Goal: Information Seeking & Learning: Learn about a topic

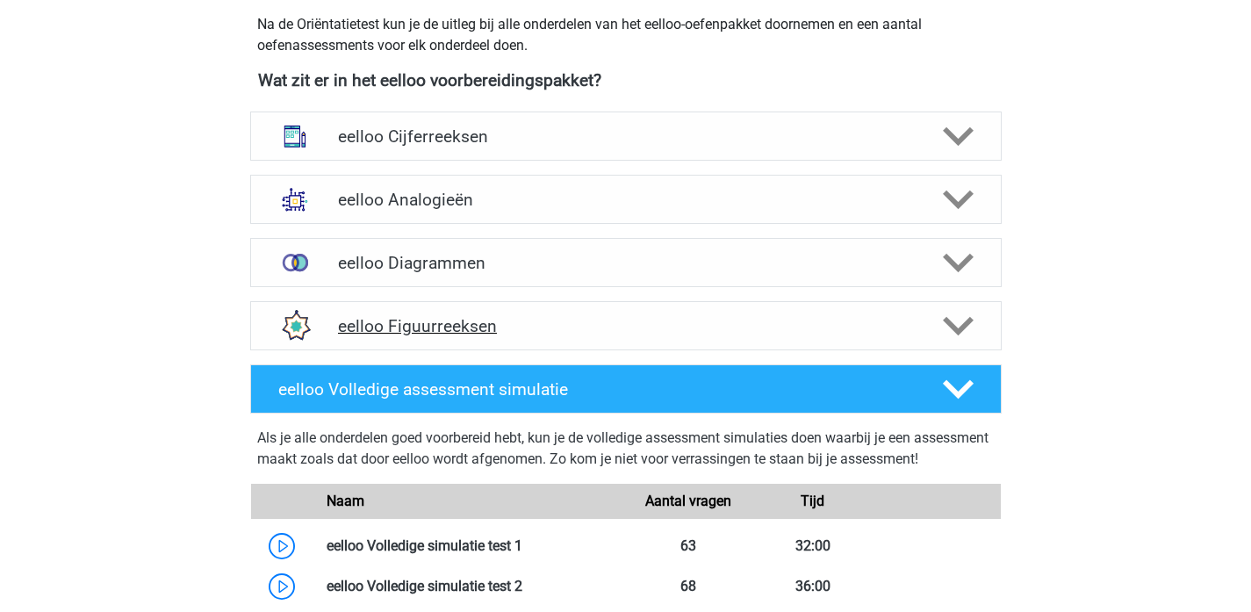
scroll to position [616, 0]
click at [549, 332] on h4 "eelloo Figuurreeksen" at bounding box center [625, 326] width 575 height 20
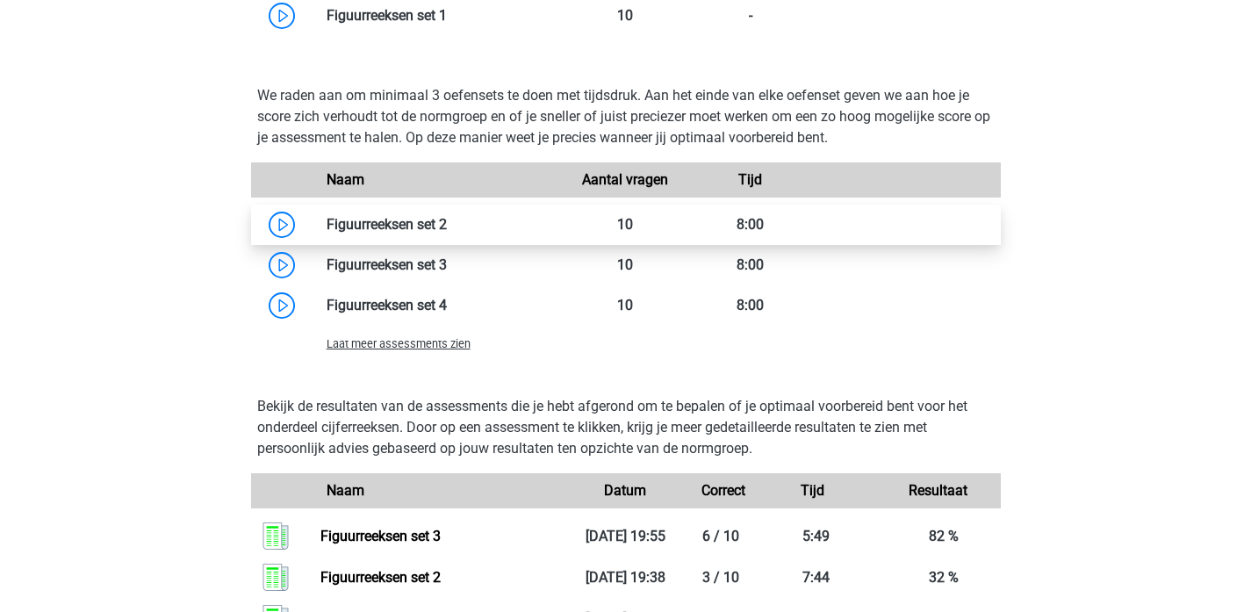
scroll to position [1218, 0]
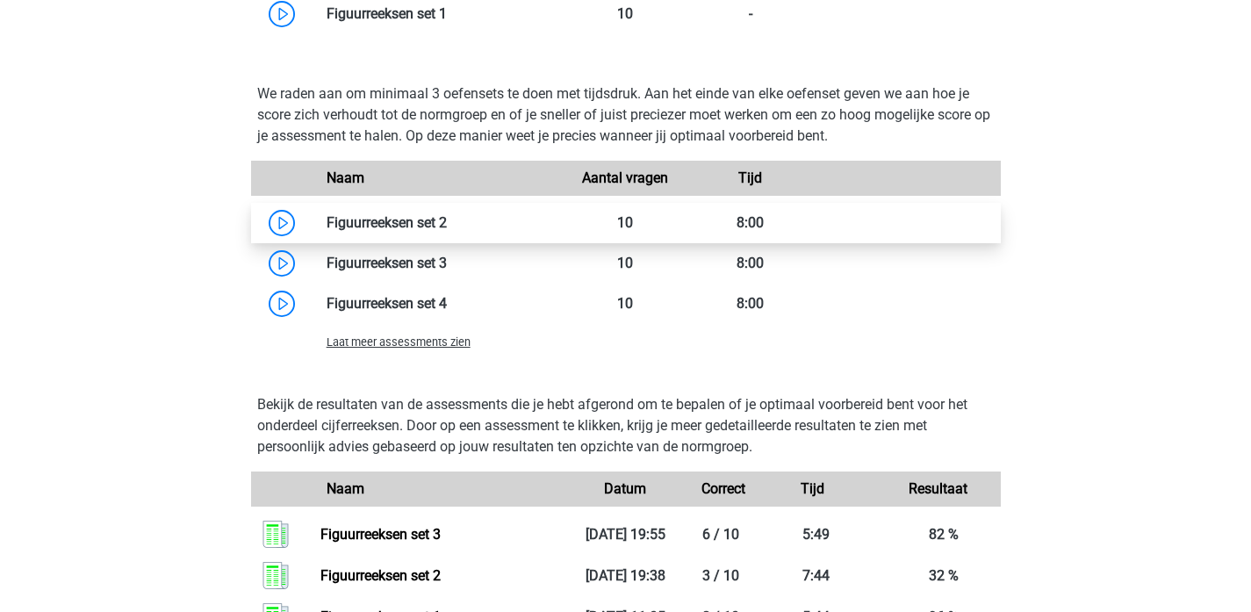
click at [447, 226] on link at bounding box center [447, 222] width 0 height 17
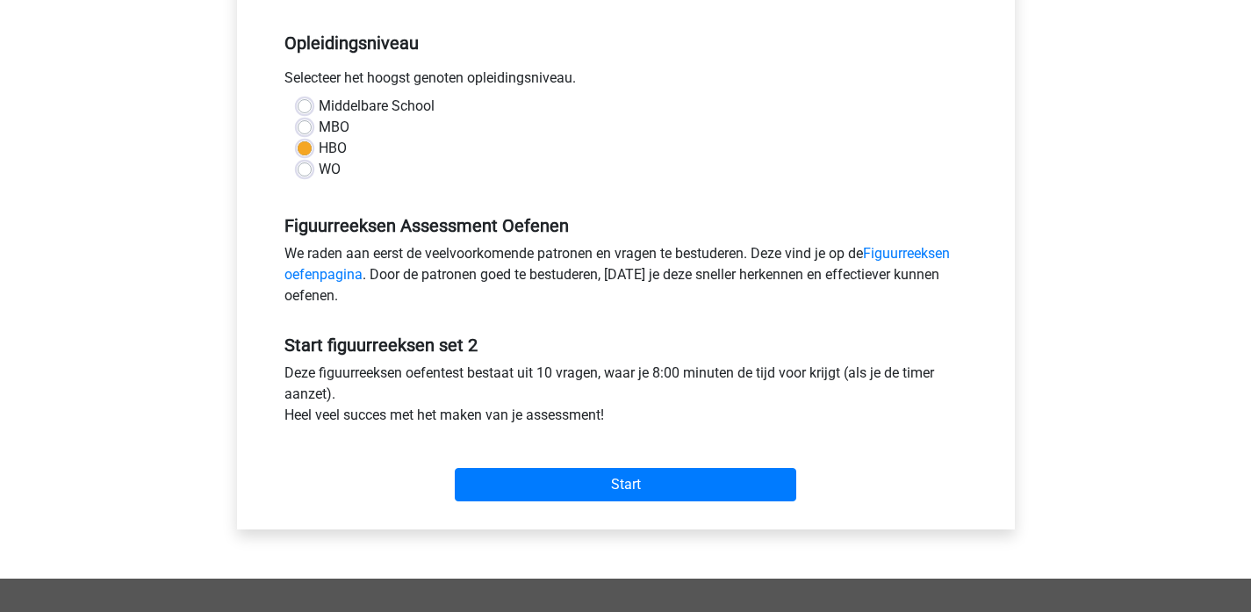
scroll to position [377, 0]
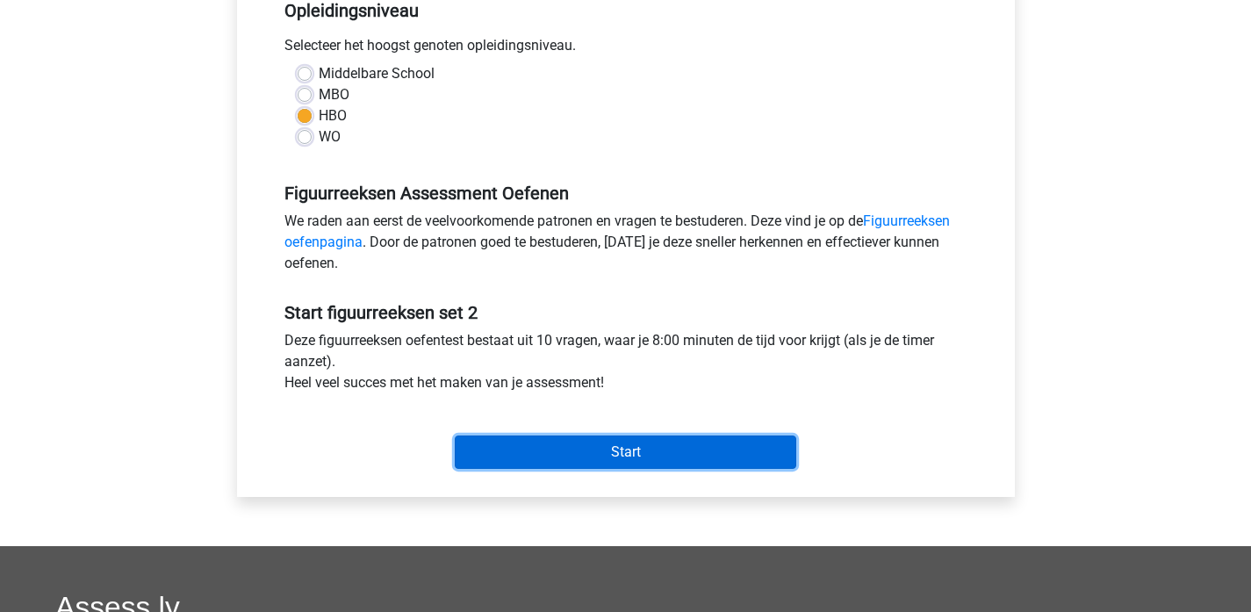
click at [580, 457] on input "Start" at bounding box center [625, 451] width 341 height 33
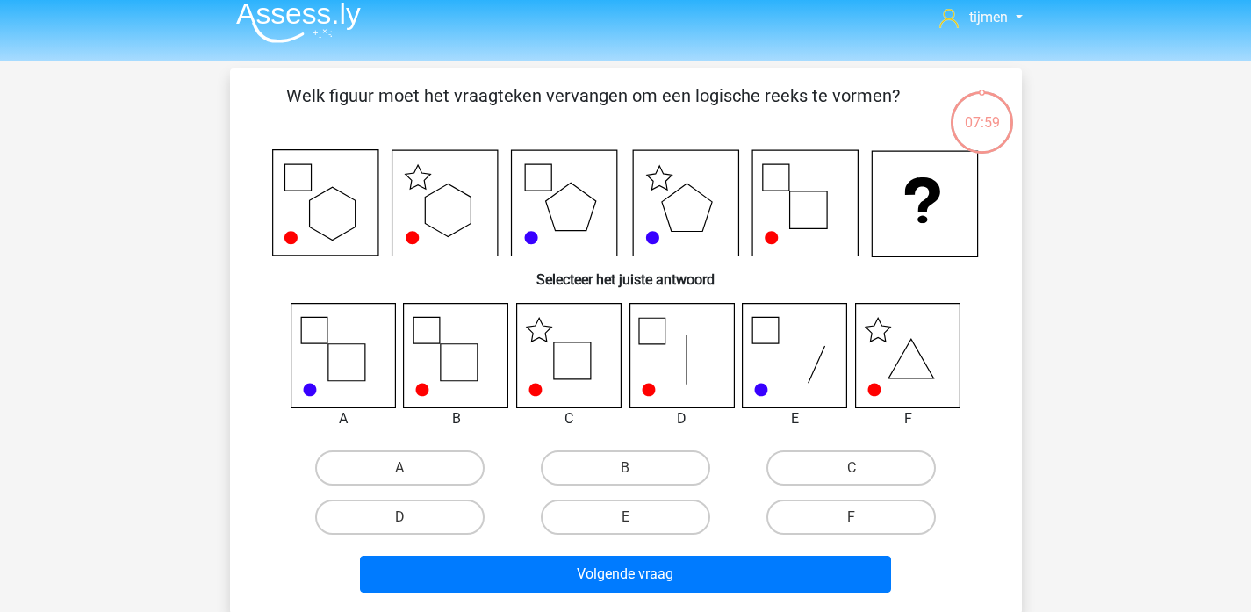
scroll to position [27, 0]
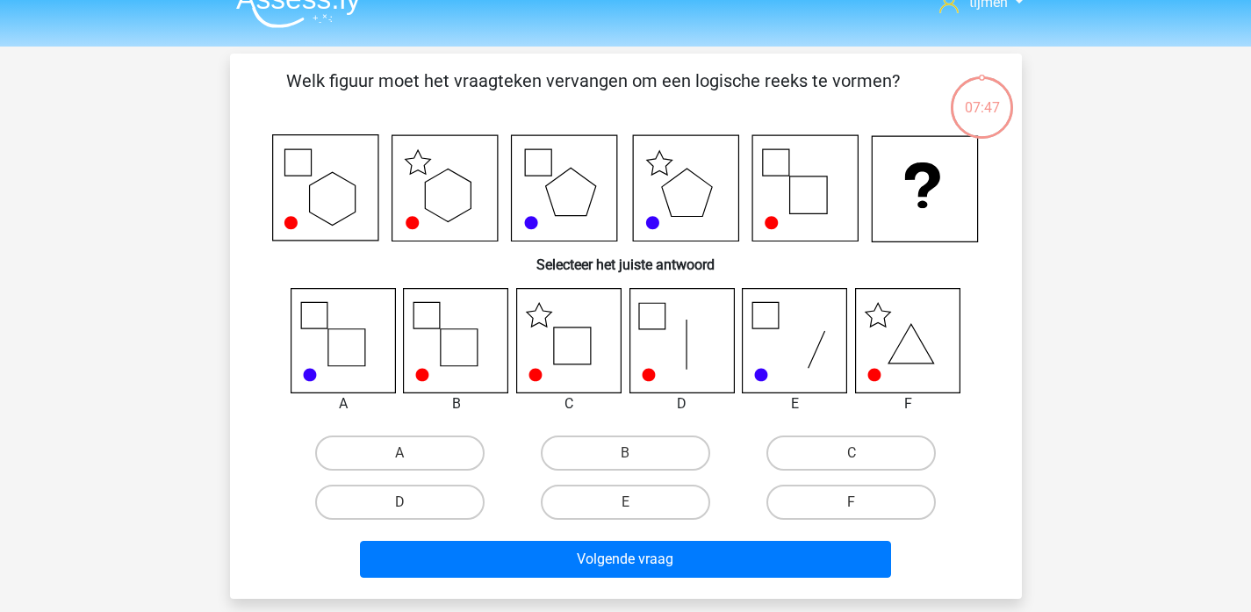
click at [572, 351] on icon at bounding box center [568, 340] width 104 height 104
click at [854, 445] on label "C" at bounding box center [850, 452] width 169 height 35
click at [854, 453] on input "C" at bounding box center [856, 458] width 11 height 11
radio input "true"
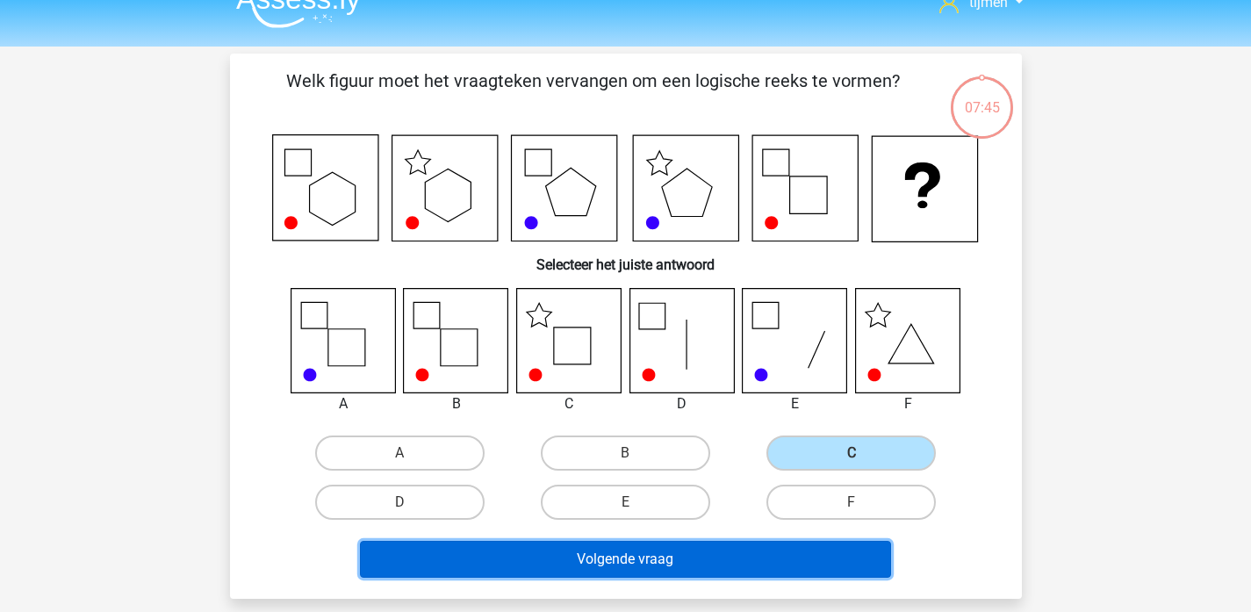
click at [759, 563] on button "Volgende vraag" at bounding box center [625, 559] width 531 height 37
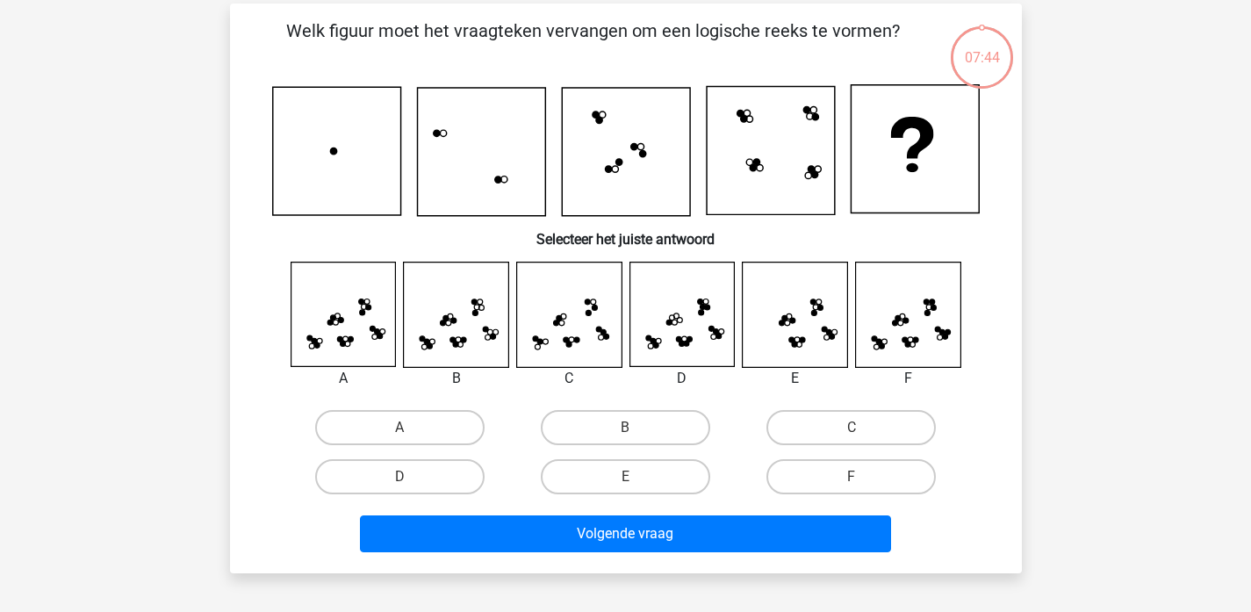
scroll to position [81, 0]
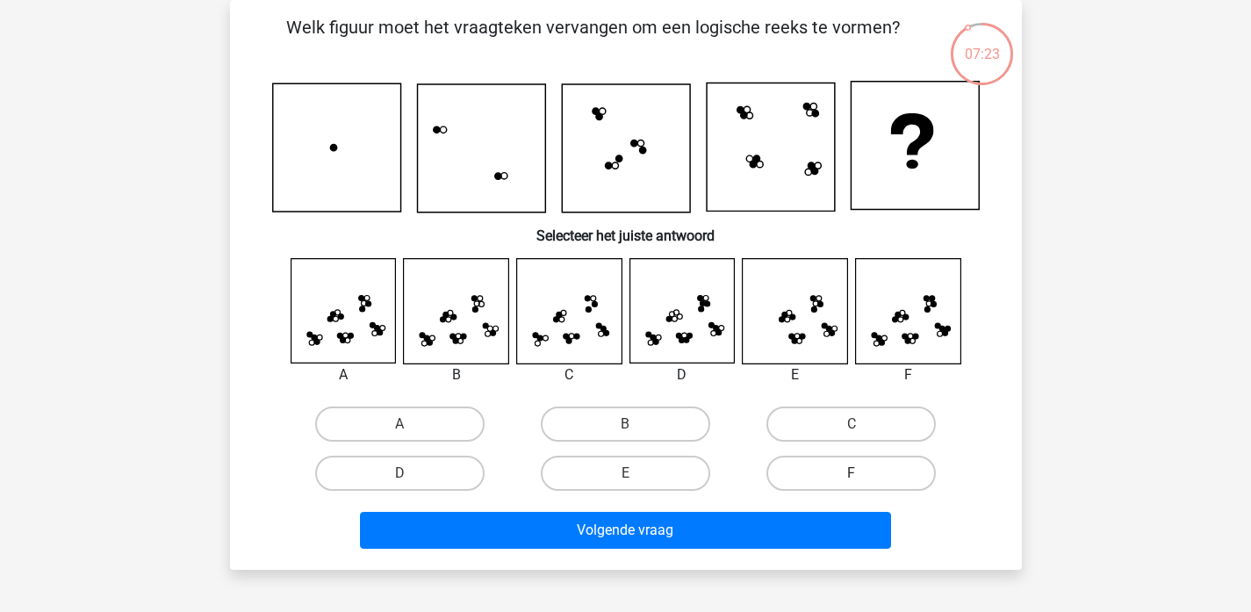
click at [876, 467] on label "F" at bounding box center [850, 473] width 169 height 35
click at [863, 473] on input "F" at bounding box center [856, 478] width 11 height 11
radio input "true"
click at [360, 412] on label "A" at bounding box center [399, 423] width 169 height 35
click at [399, 424] on input "A" at bounding box center [404, 429] width 11 height 11
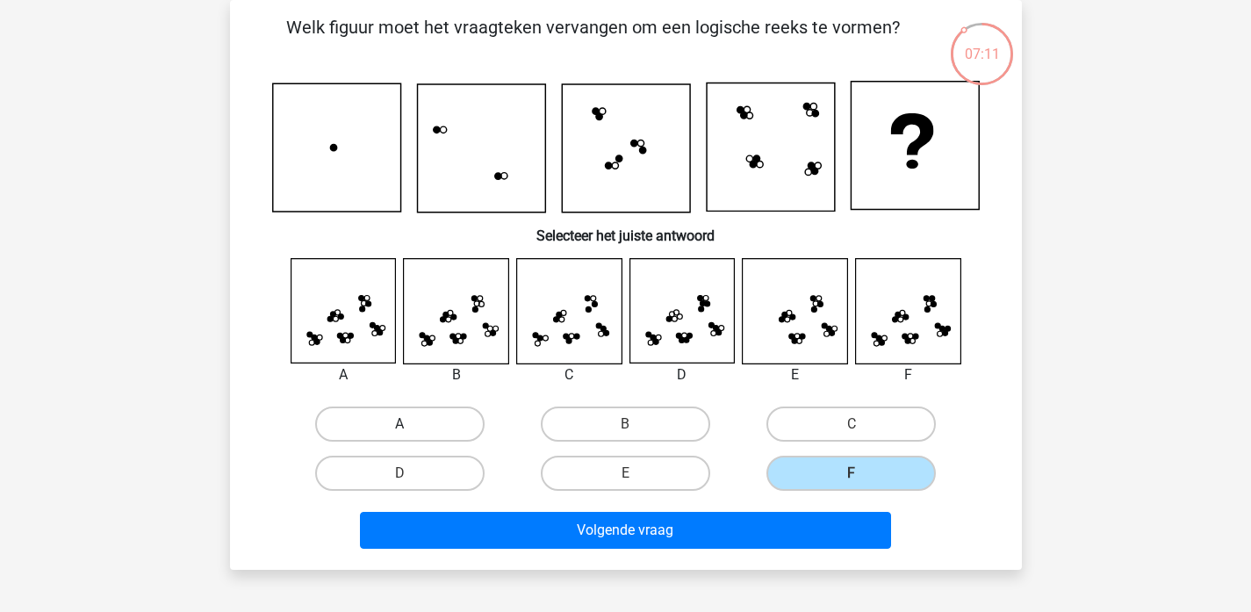
radio input "true"
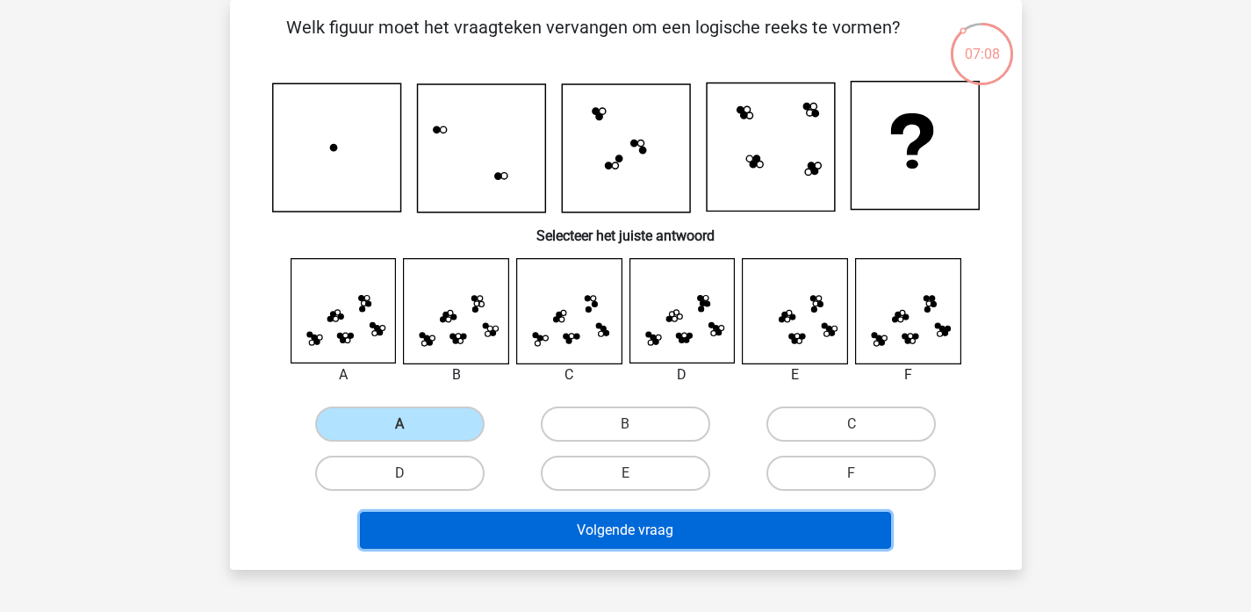
click at [579, 542] on button "Volgende vraag" at bounding box center [625, 530] width 531 height 37
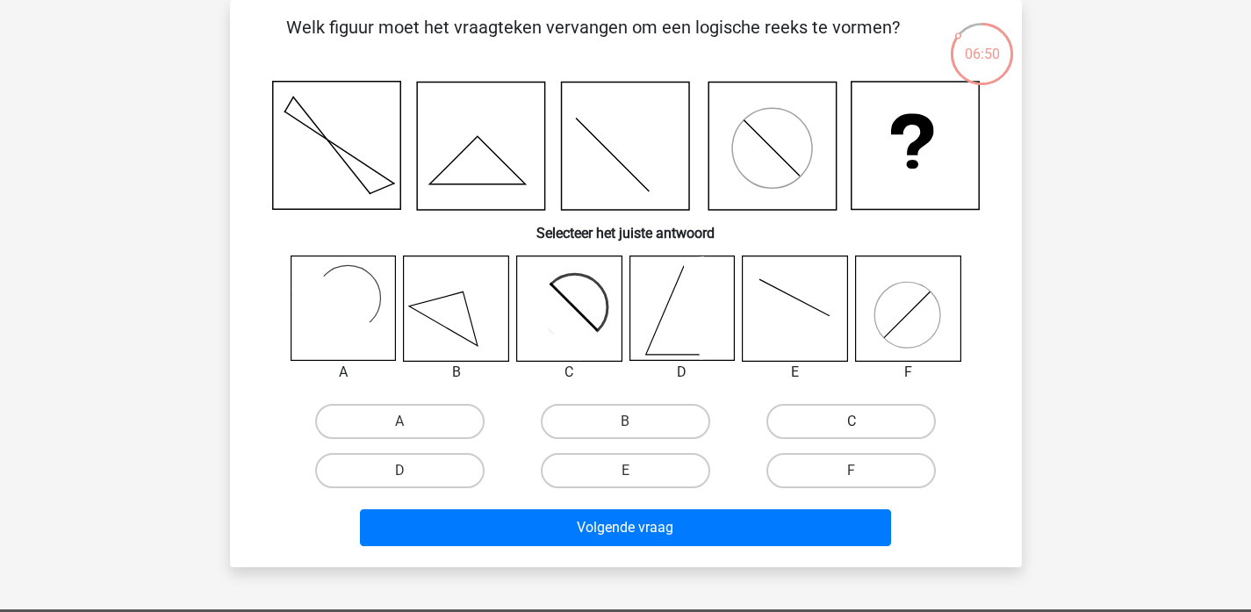
click at [825, 422] on label "C" at bounding box center [850, 421] width 169 height 35
click at [851, 422] on input "C" at bounding box center [856, 426] width 11 height 11
radio input "true"
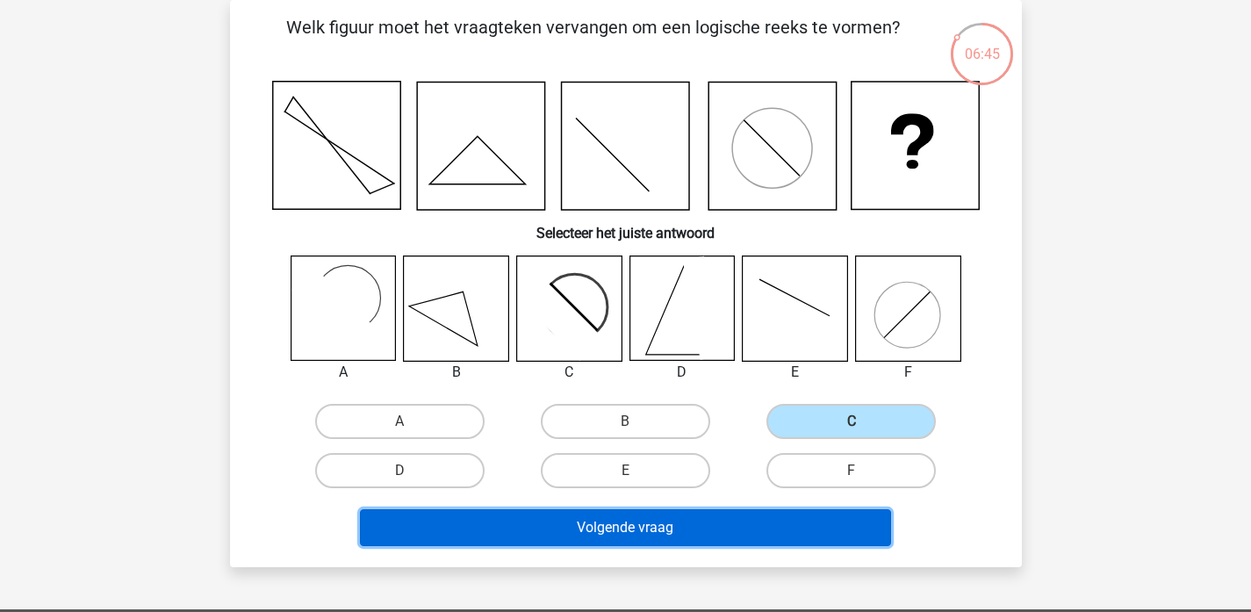
click at [776, 531] on button "Volgende vraag" at bounding box center [625, 527] width 531 height 37
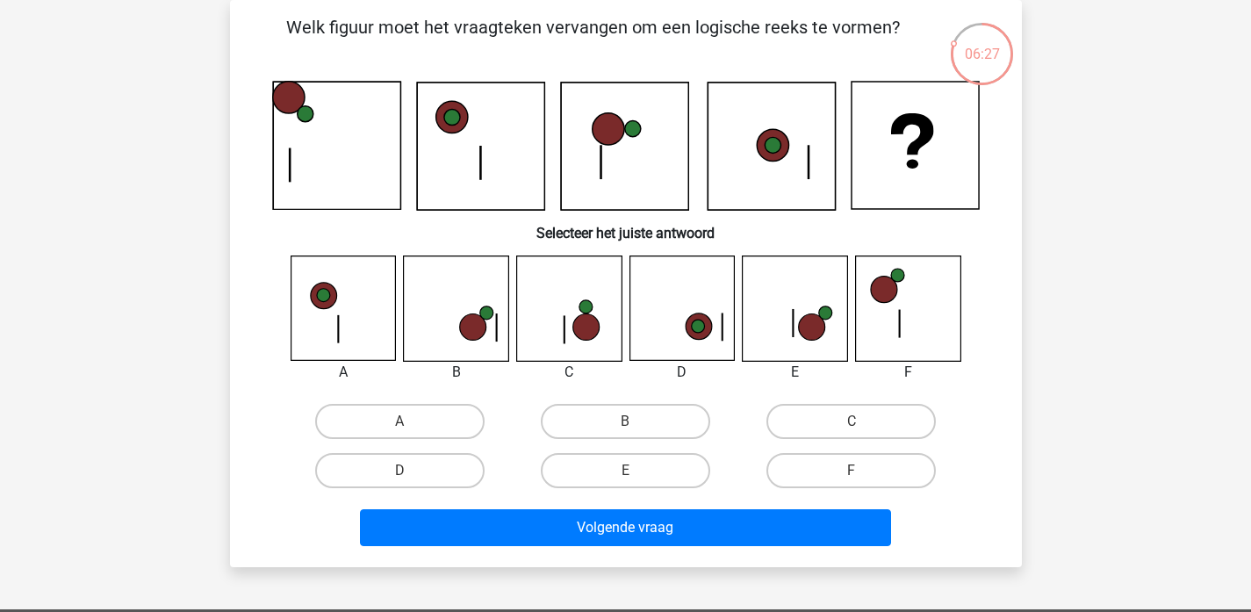
click at [641, 492] on div "E" at bounding box center [626, 470] width 226 height 49
click at [641, 479] on label "E" at bounding box center [625, 470] width 169 height 35
click at [636, 479] on input "E" at bounding box center [630, 475] width 11 height 11
radio input "true"
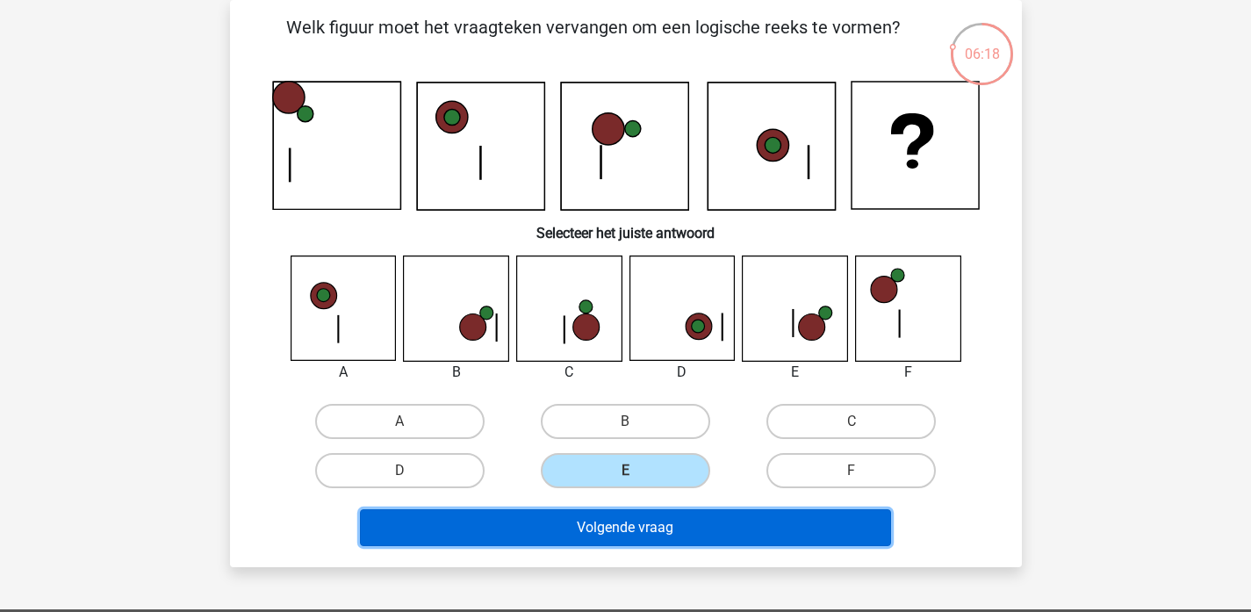
click at [729, 541] on button "Volgende vraag" at bounding box center [625, 527] width 531 height 37
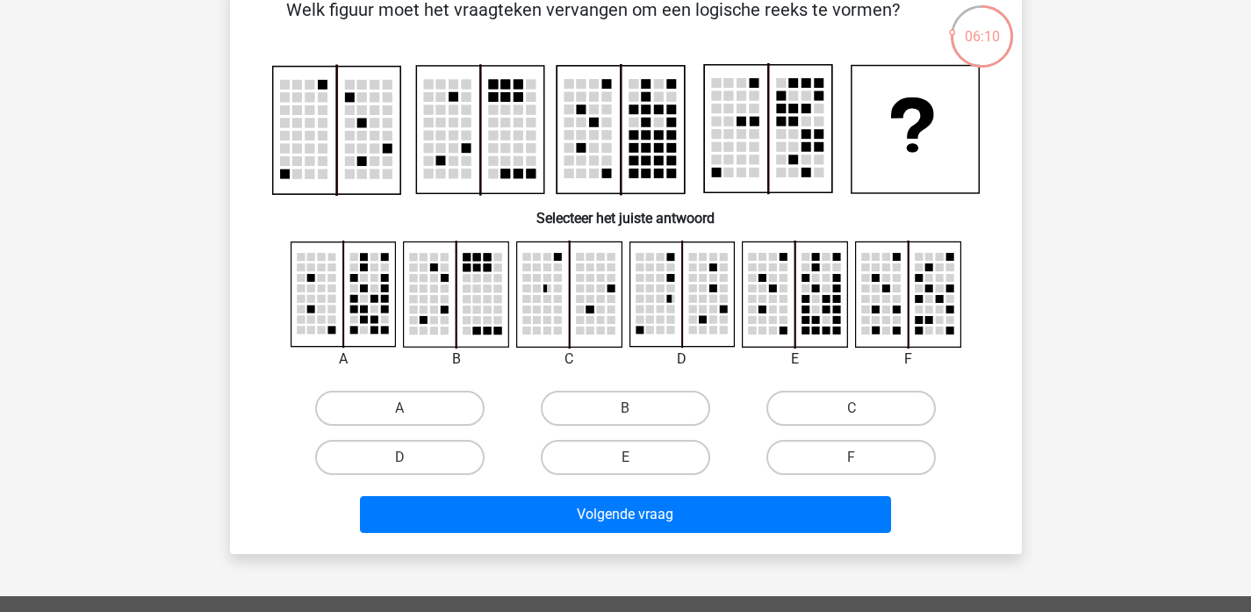
scroll to position [94, 0]
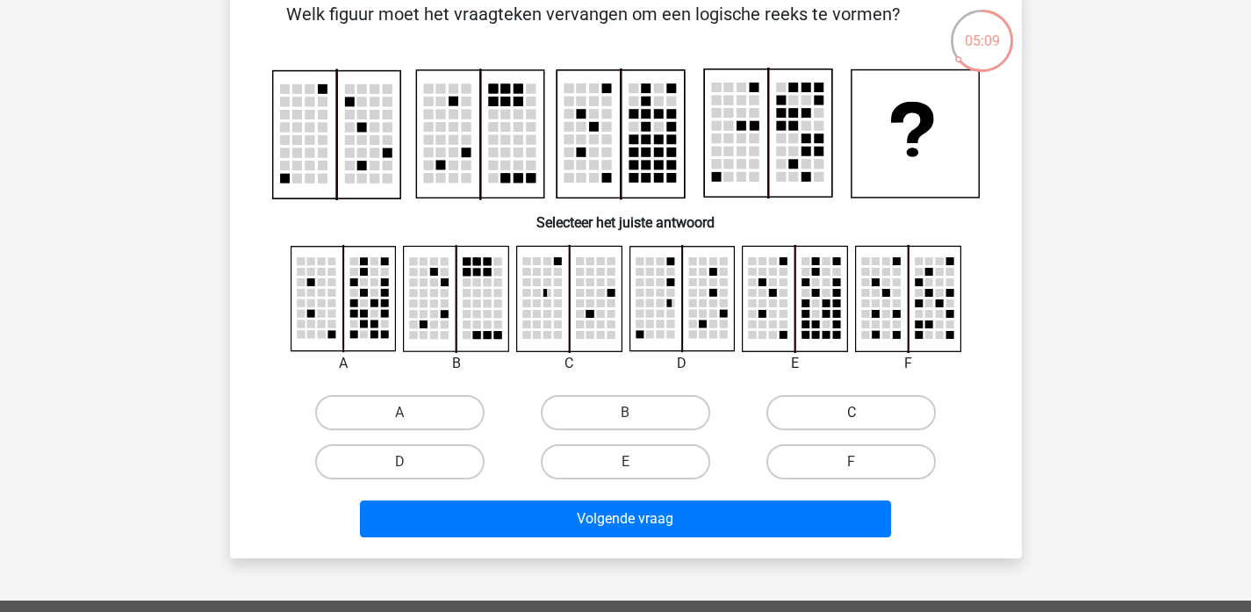
click at [824, 417] on label "C" at bounding box center [850, 412] width 169 height 35
click at [851, 417] on input "C" at bounding box center [856, 418] width 11 height 11
radio input "true"
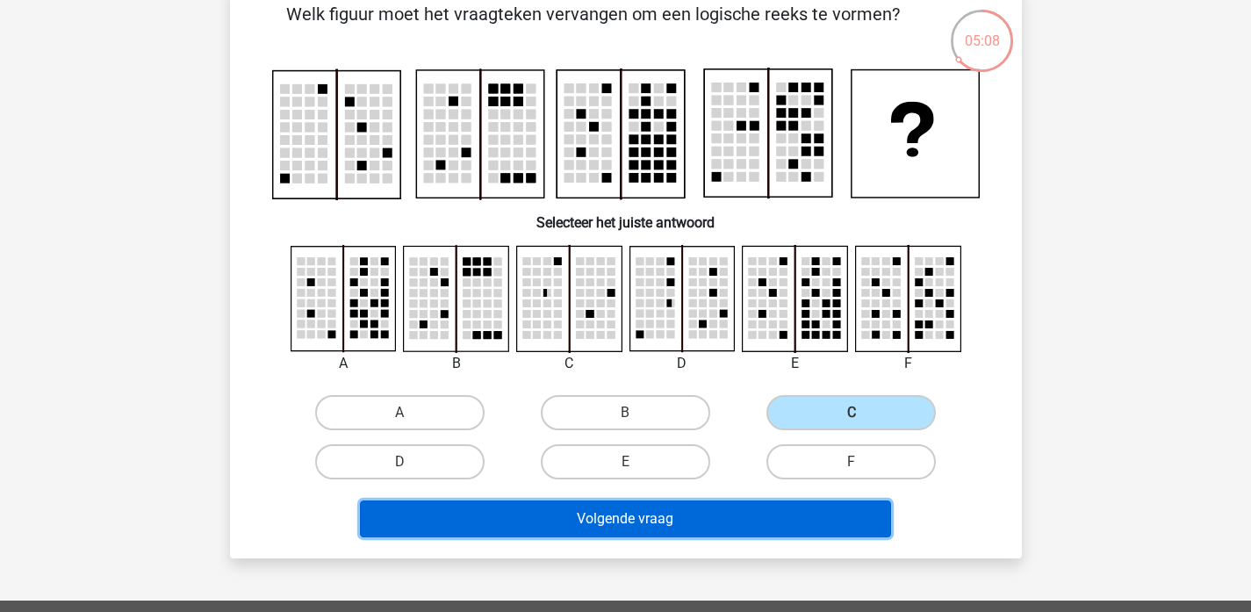
click at [714, 522] on button "Volgende vraag" at bounding box center [625, 518] width 531 height 37
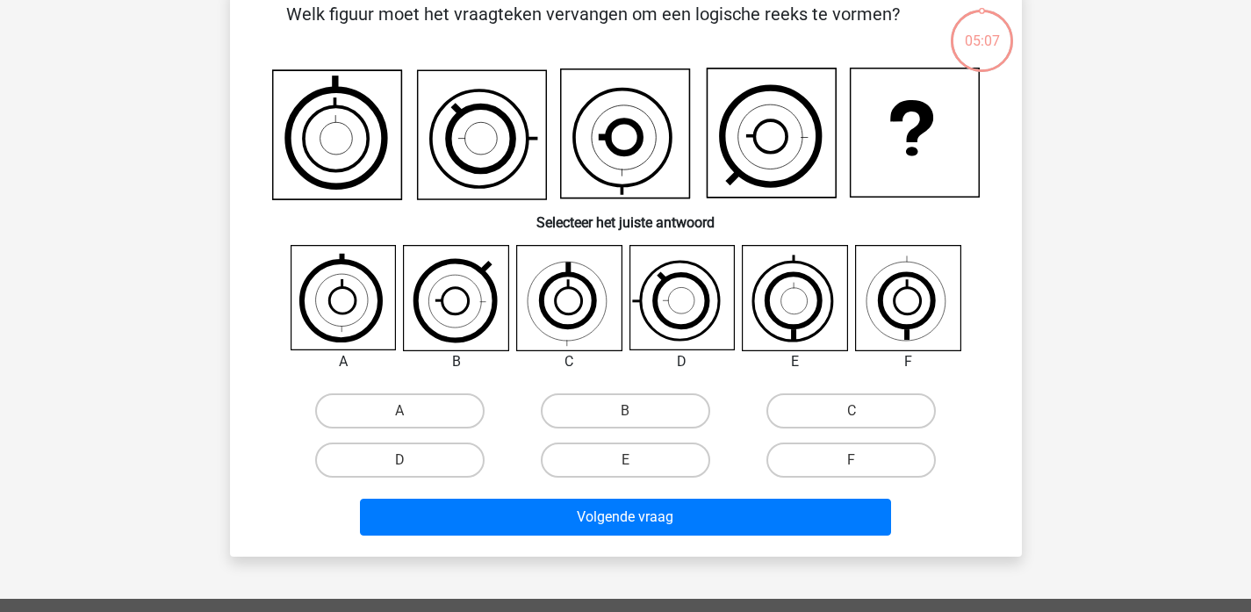
scroll to position [81, 0]
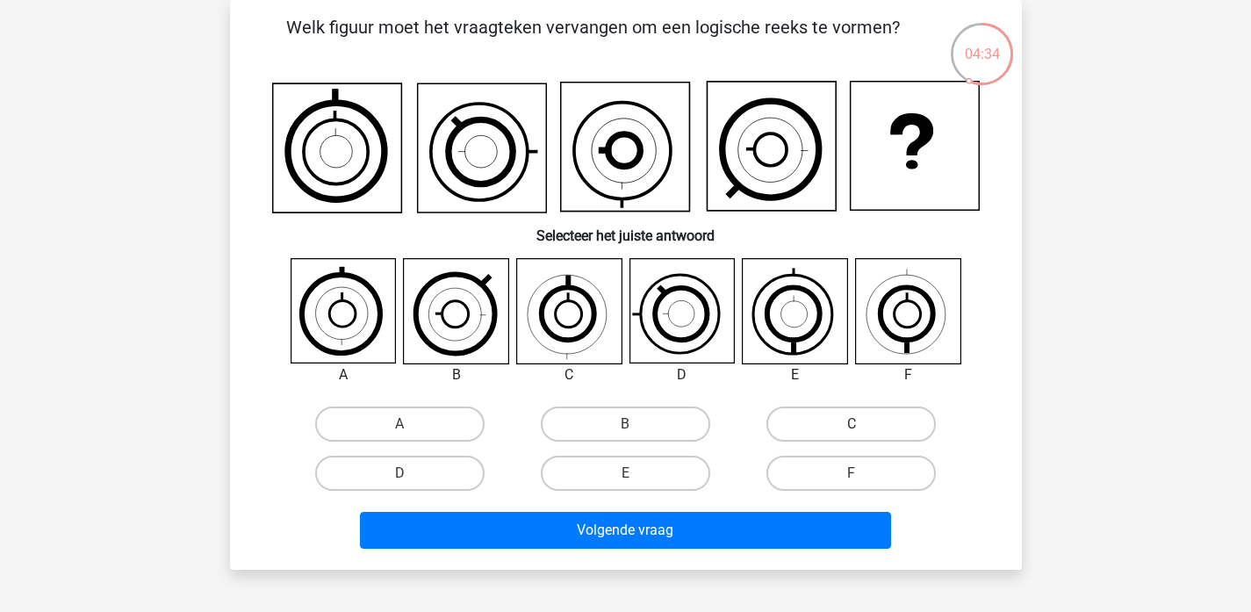
click at [872, 425] on label "C" at bounding box center [850, 423] width 169 height 35
click at [863, 425] on input "C" at bounding box center [856, 429] width 11 height 11
radio input "true"
drag, startPoint x: 613, startPoint y: 463, endPoint x: 613, endPoint y: 475, distance: 12.3
click at [613, 463] on label "E" at bounding box center [625, 473] width 169 height 35
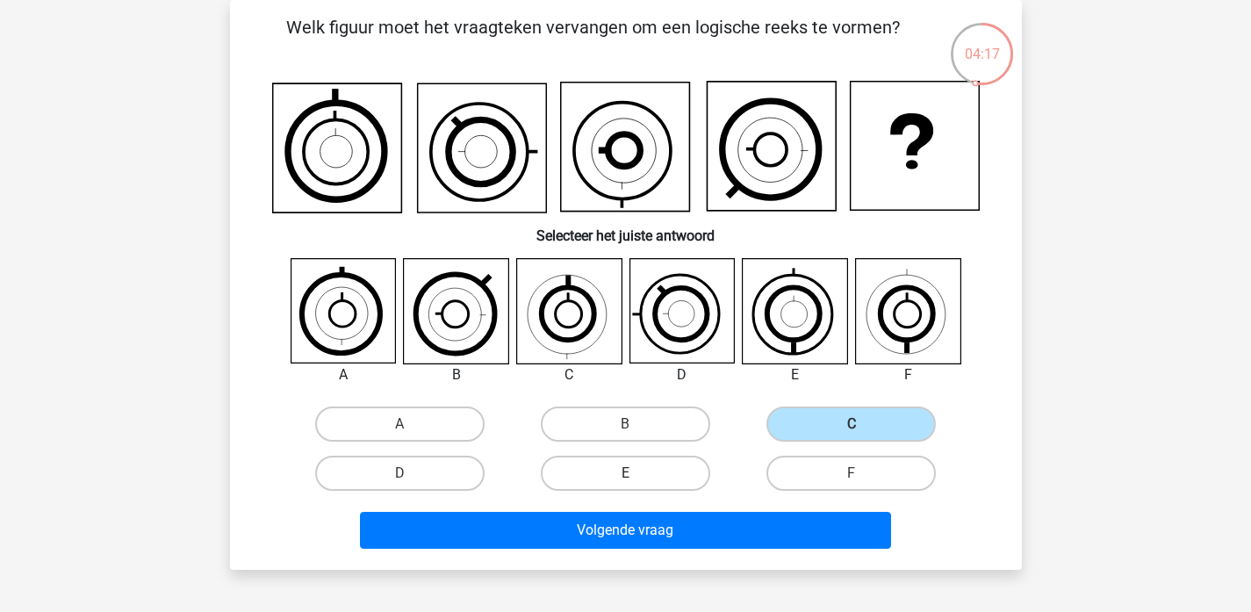
click at [625, 473] on input "E" at bounding box center [630, 478] width 11 height 11
radio input "true"
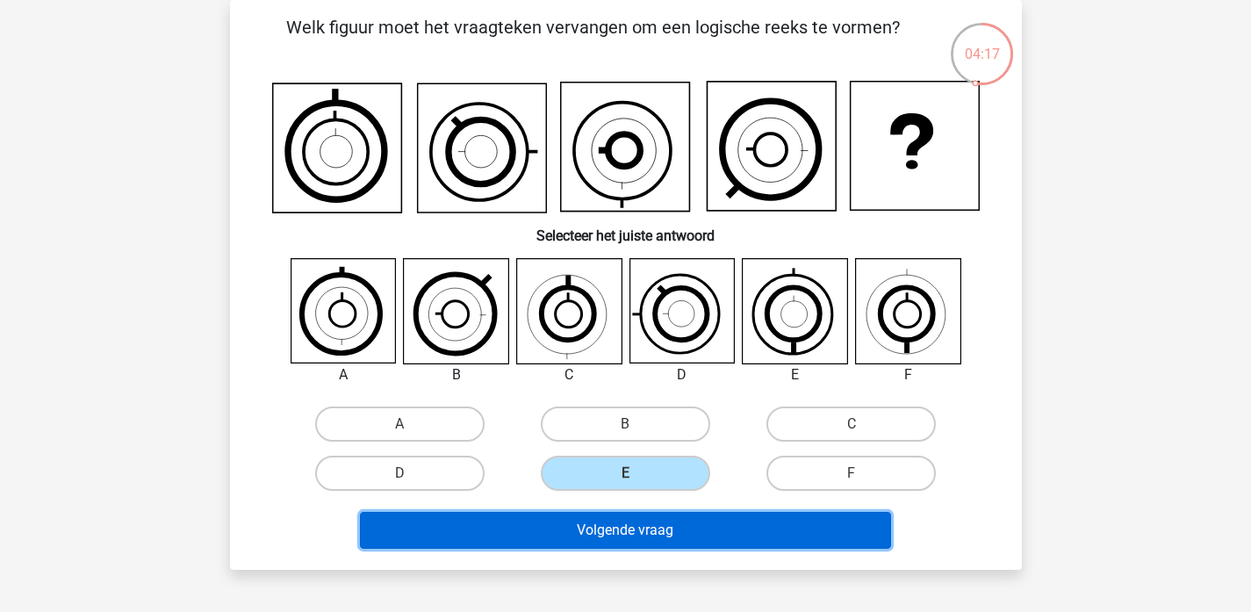
click at [644, 539] on button "Volgende vraag" at bounding box center [625, 530] width 531 height 37
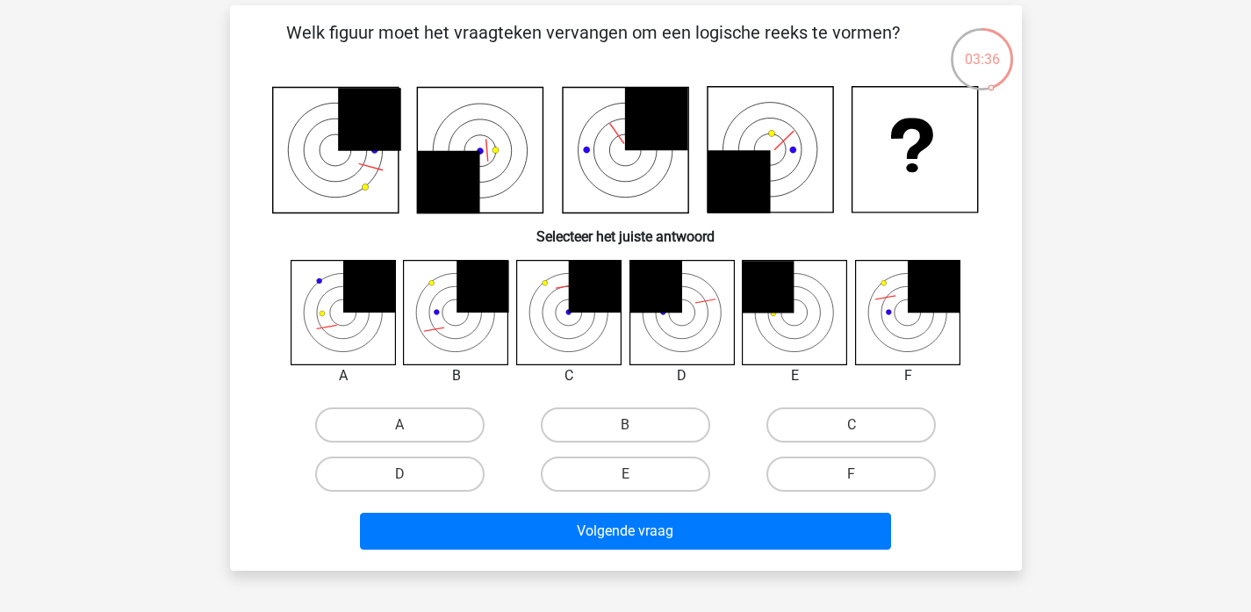
scroll to position [75, 0]
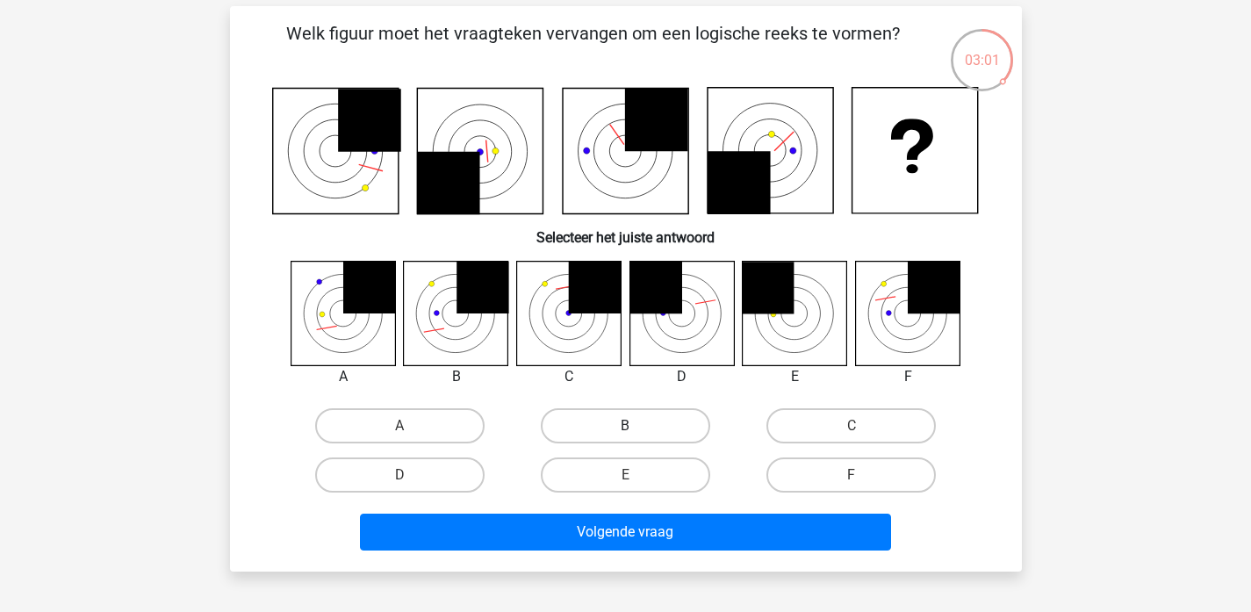
click at [637, 437] on label "B" at bounding box center [625, 425] width 169 height 35
click at [636, 437] on input "B" at bounding box center [630, 431] width 11 height 11
radio input "true"
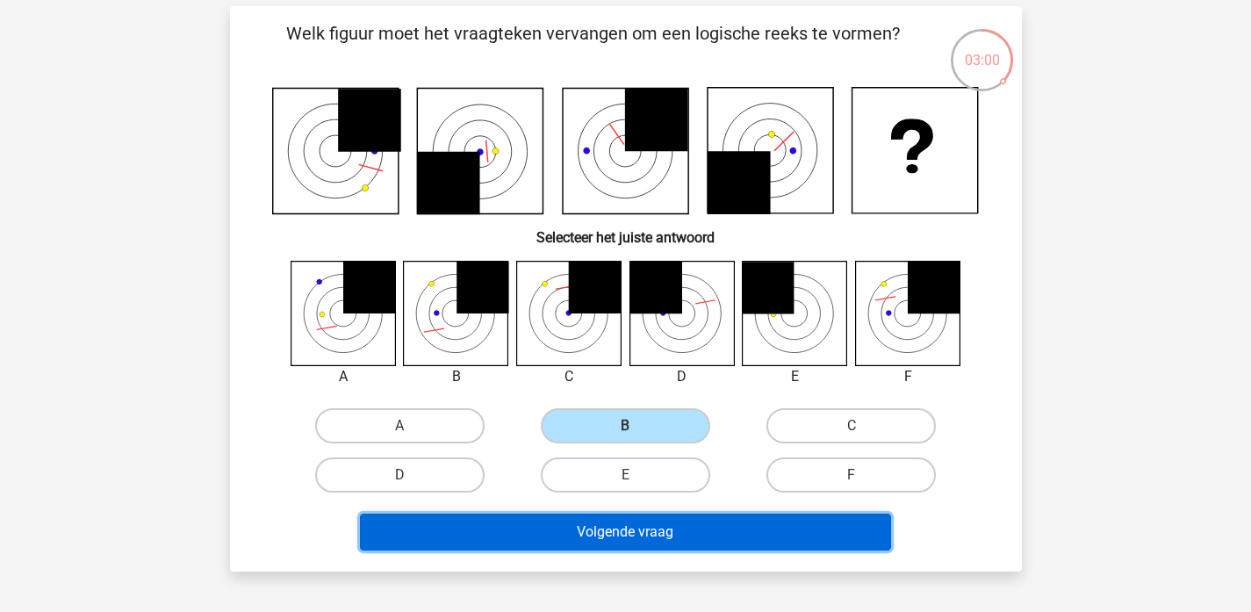
click at [642, 542] on button "Volgende vraag" at bounding box center [625, 531] width 531 height 37
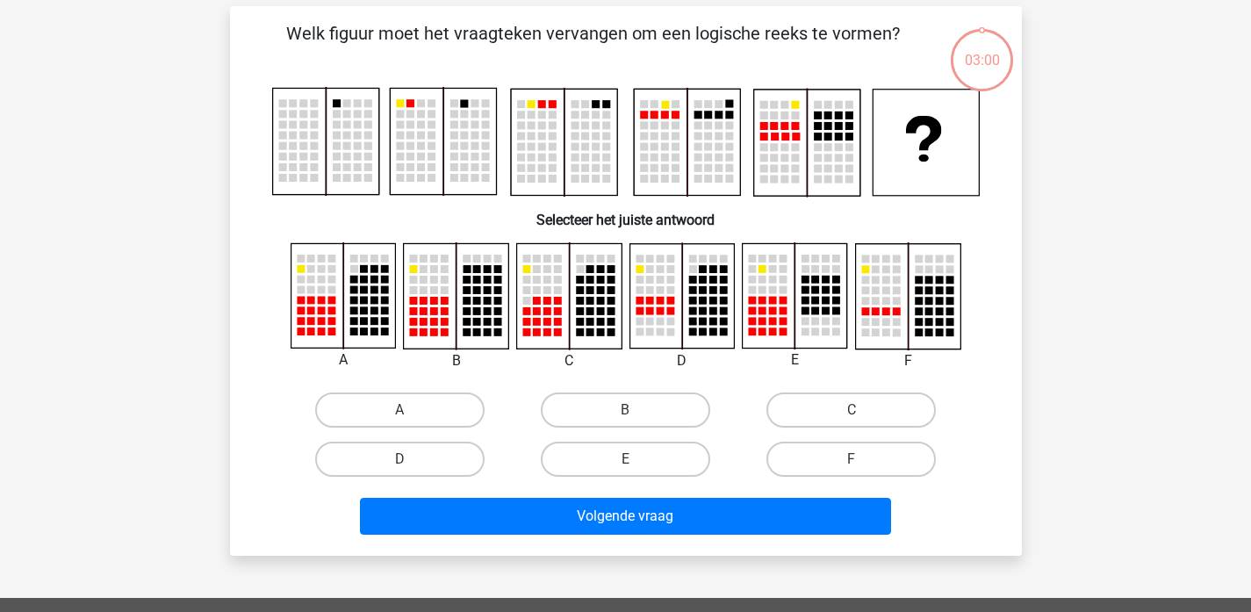
scroll to position [81, 0]
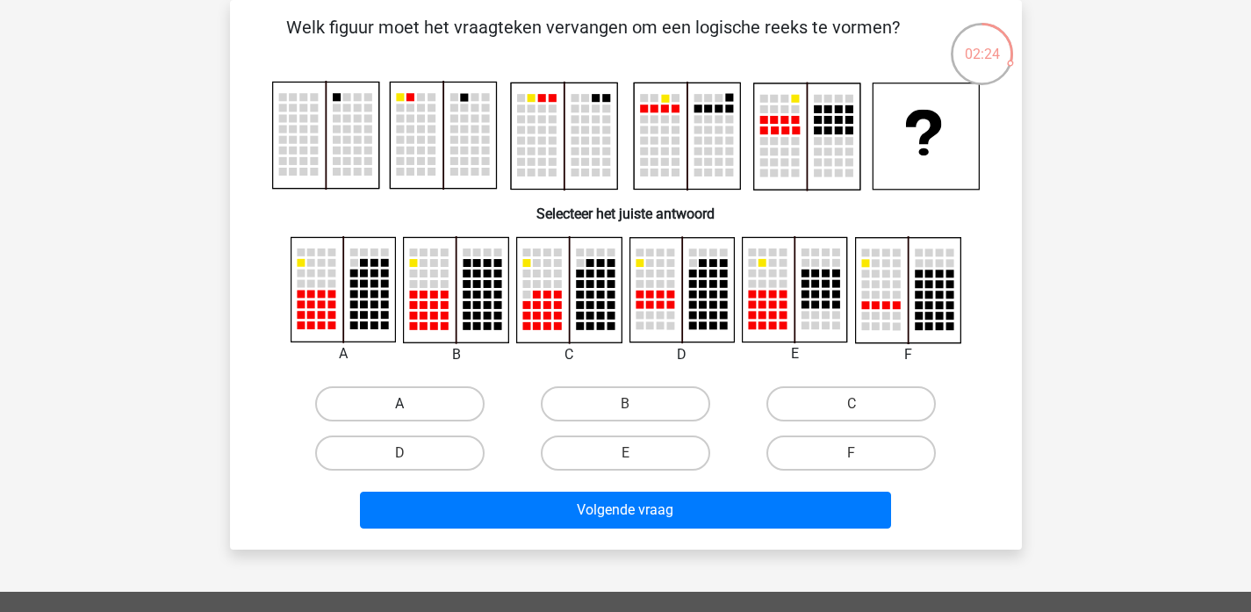
click at [395, 401] on label "A" at bounding box center [399, 403] width 169 height 35
click at [399, 404] on input "A" at bounding box center [404, 409] width 11 height 11
radio input "true"
click at [525, 476] on div "E" at bounding box center [626, 452] width 226 height 49
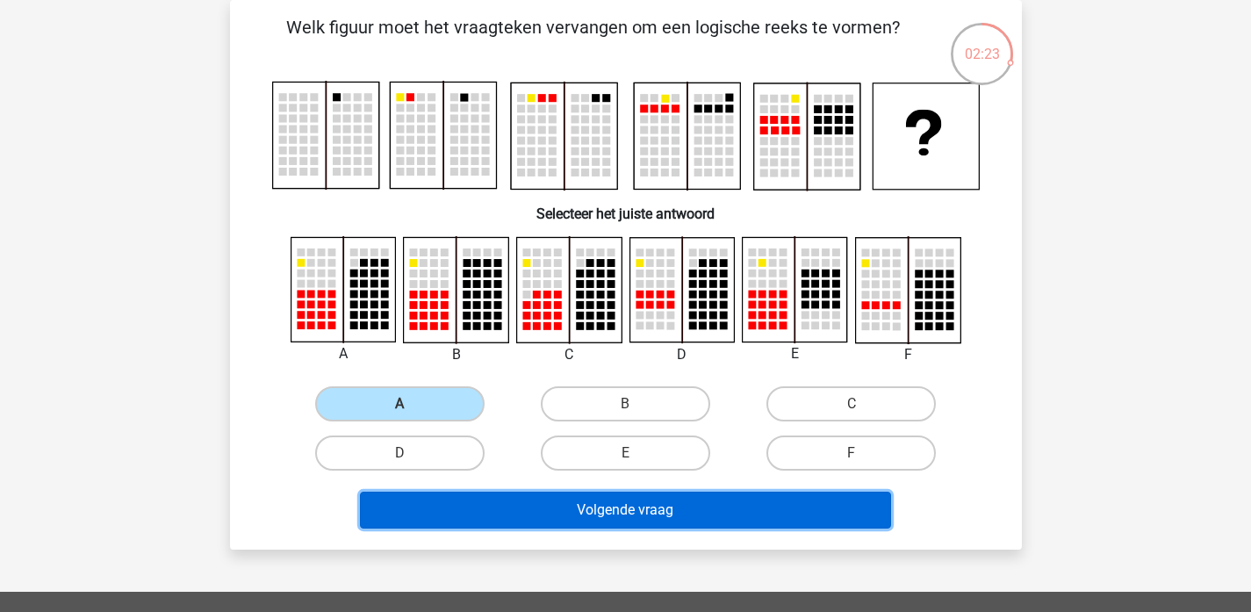
click at [525, 499] on button "Volgende vraag" at bounding box center [625, 510] width 531 height 37
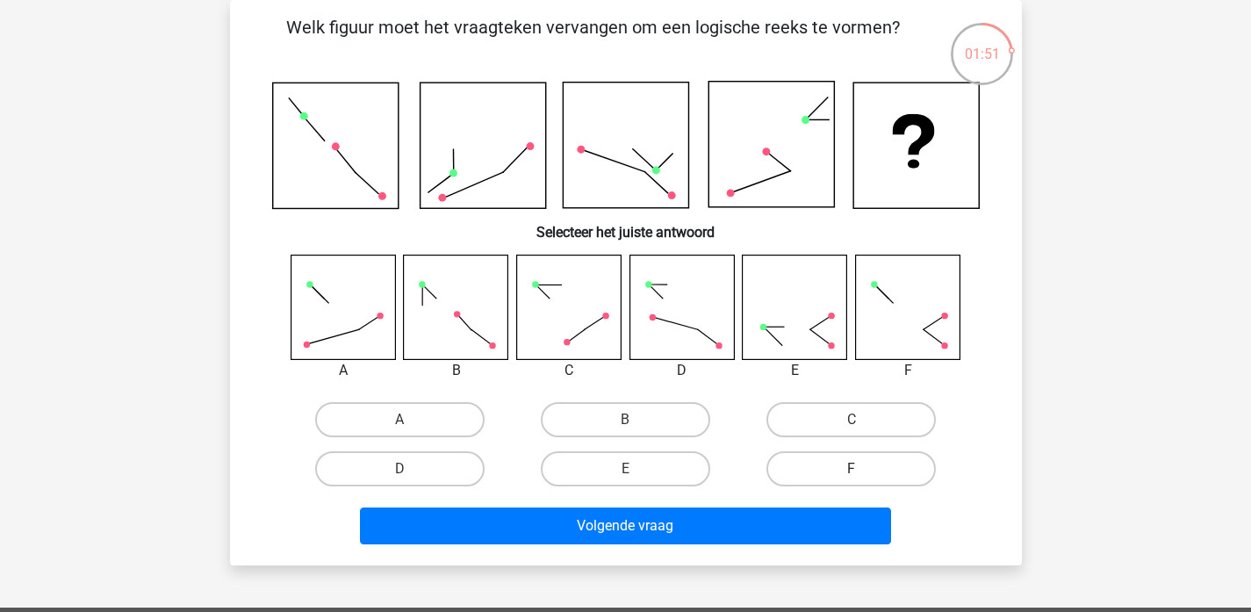
click at [807, 464] on label "F" at bounding box center [850, 468] width 169 height 35
click at [851, 469] on input "F" at bounding box center [856, 474] width 11 height 11
radio input "true"
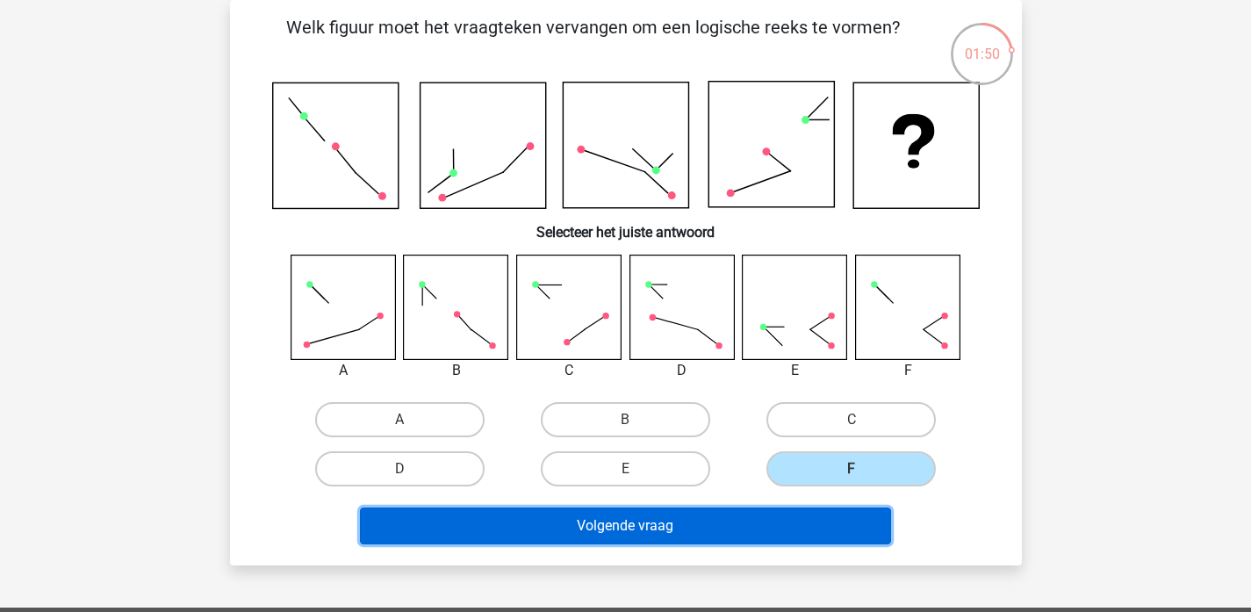
click at [719, 526] on button "Volgende vraag" at bounding box center [625, 525] width 531 height 37
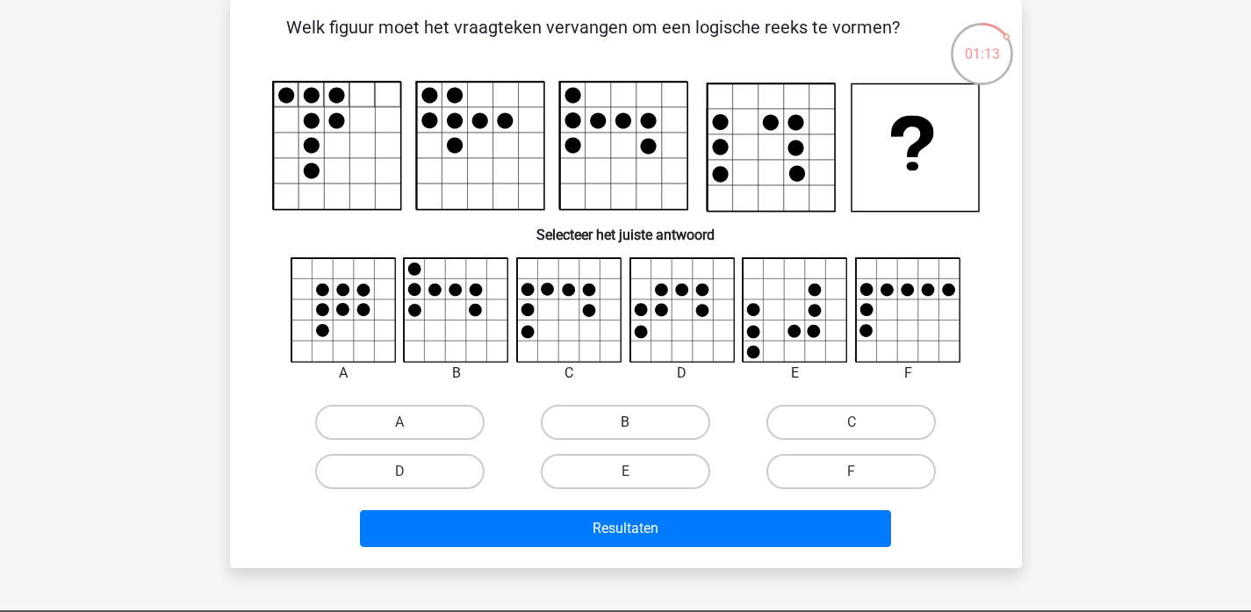
click at [657, 423] on label "B" at bounding box center [625, 422] width 169 height 35
click at [636, 423] on input "B" at bounding box center [630, 427] width 11 height 11
radio input "true"
click at [628, 461] on label "E" at bounding box center [625, 471] width 169 height 35
click at [628, 471] on input "E" at bounding box center [630, 476] width 11 height 11
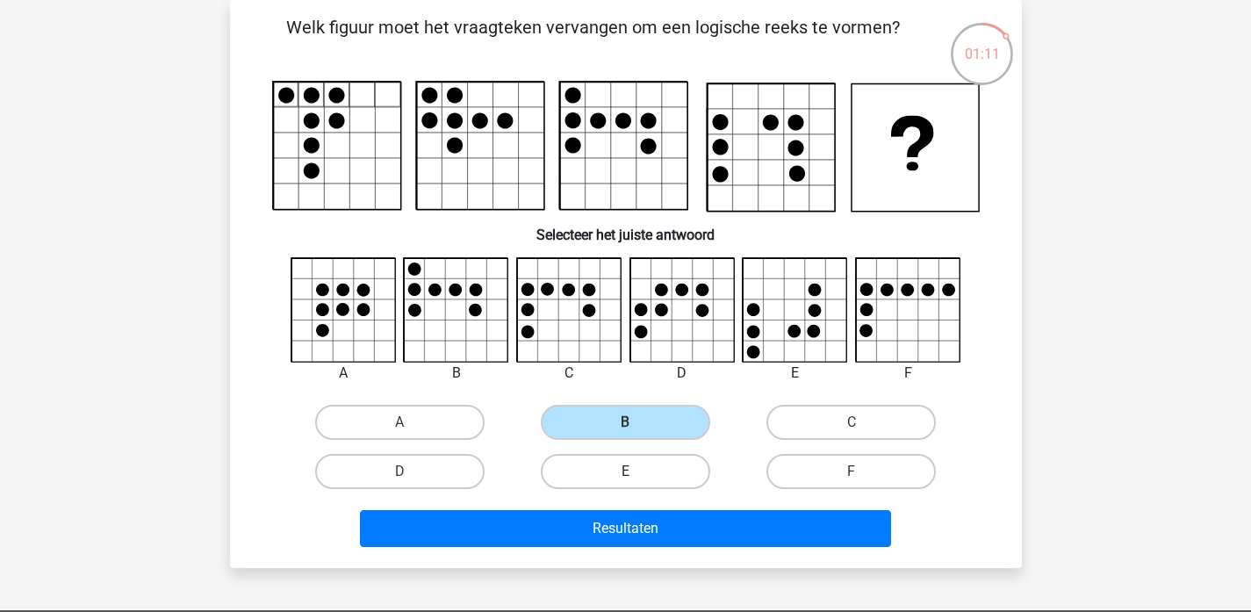
radio input "true"
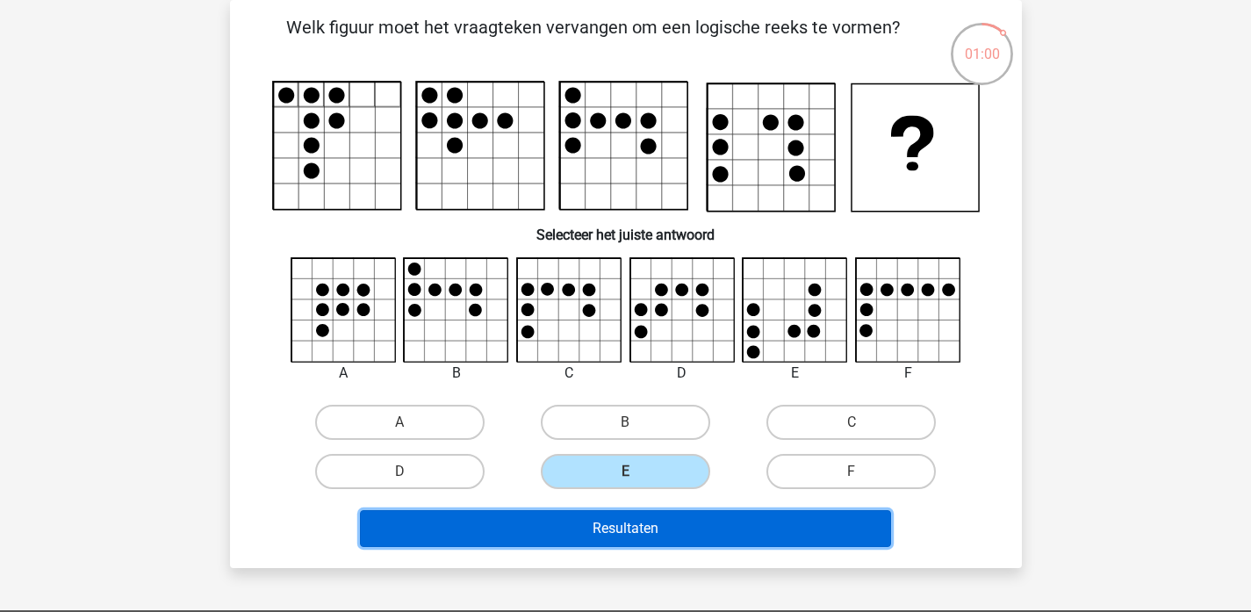
click at [654, 540] on button "Resultaten" at bounding box center [625, 528] width 531 height 37
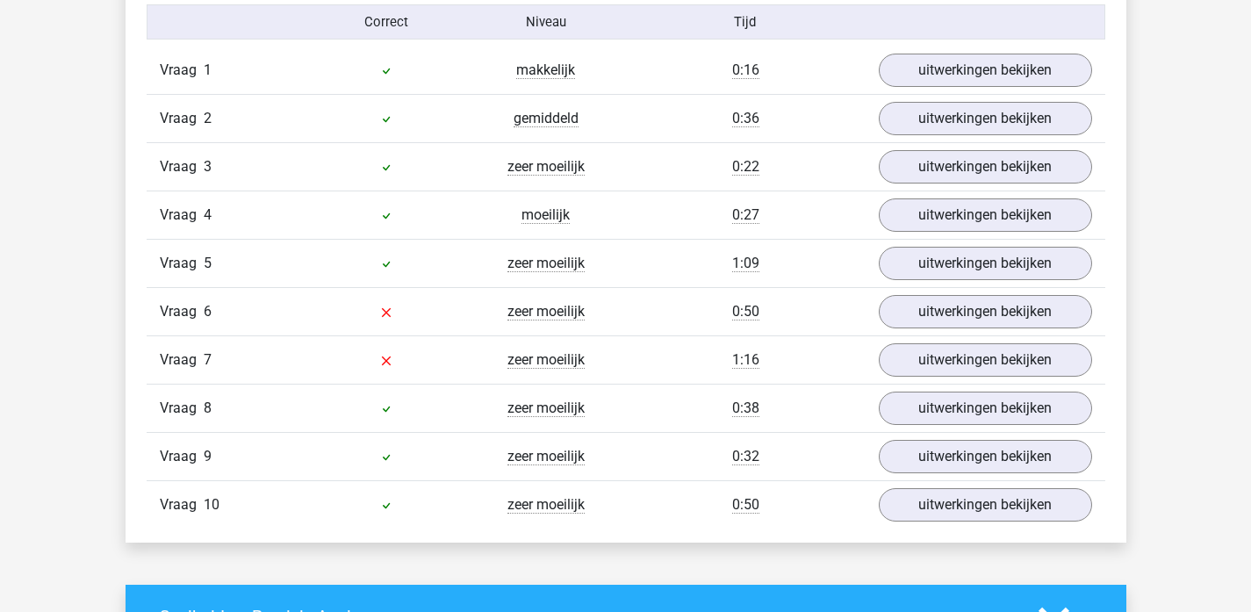
scroll to position [1129, 0]
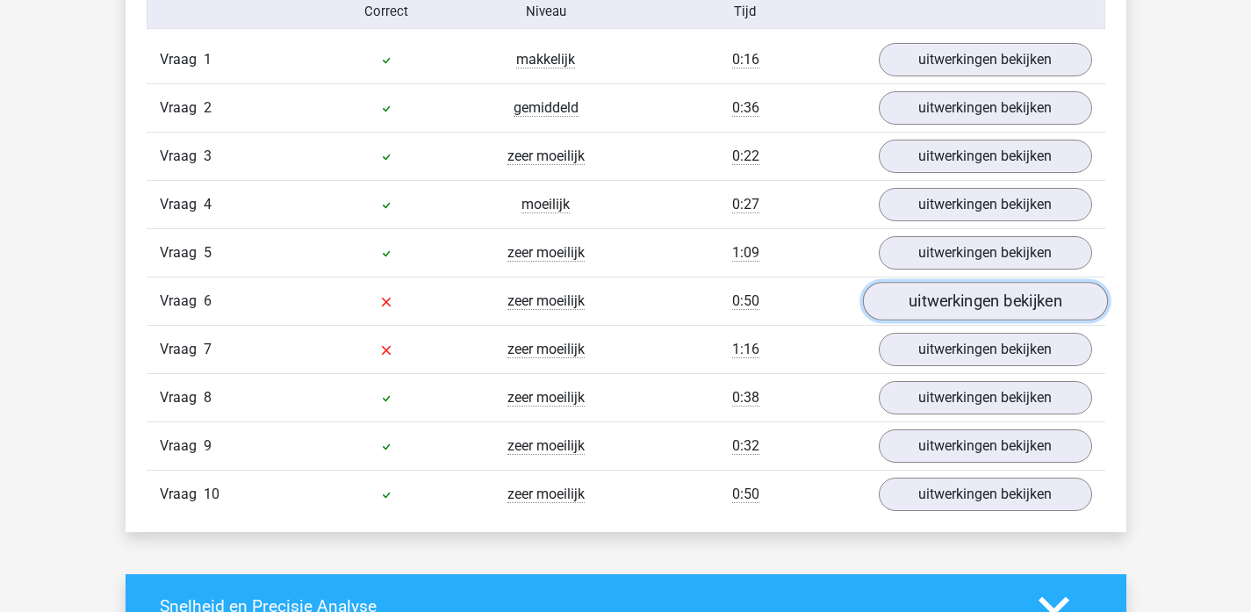
click at [982, 311] on link "uitwerkingen bekijken" at bounding box center [984, 301] width 245 height 39
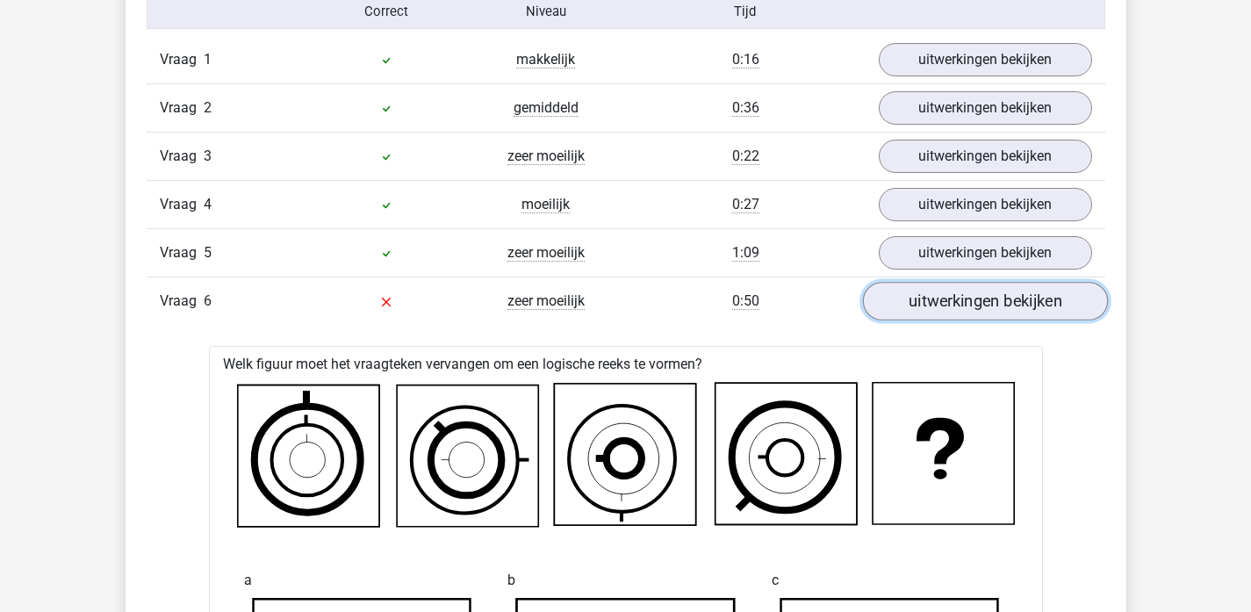
click at [982, 311] on link "uitwerkingen bekijken" at bounding box center [984, 301] width 245 height 39
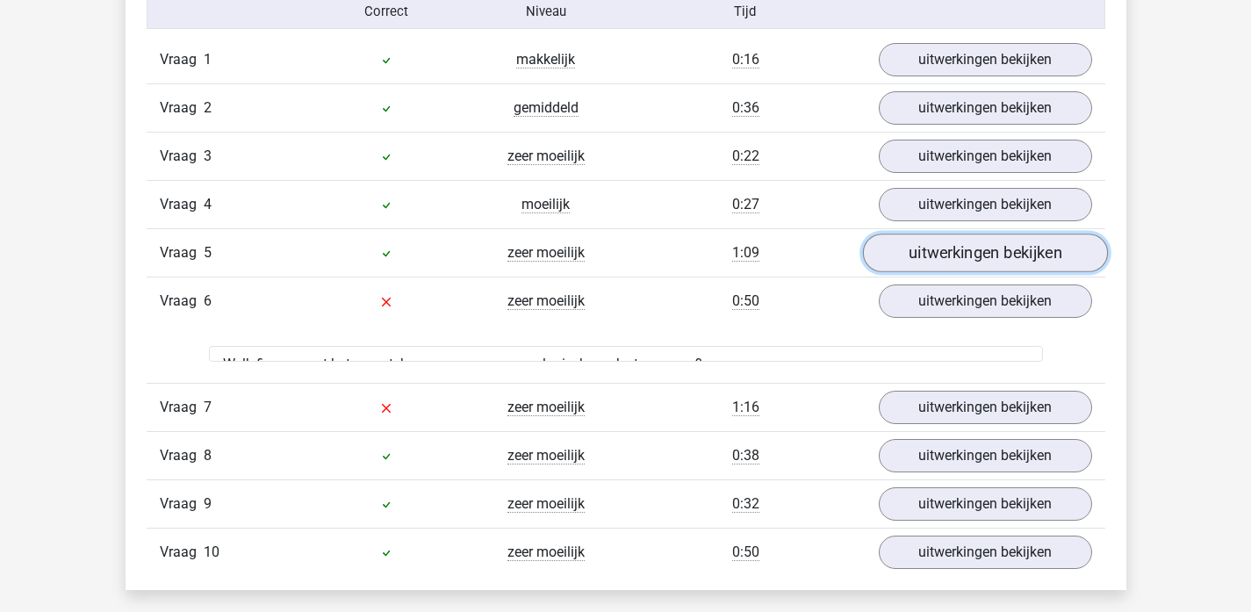
click at [962, 263] on link "uitwerkingen bekijken" at bounding box center [984, 252] width 245 height 39
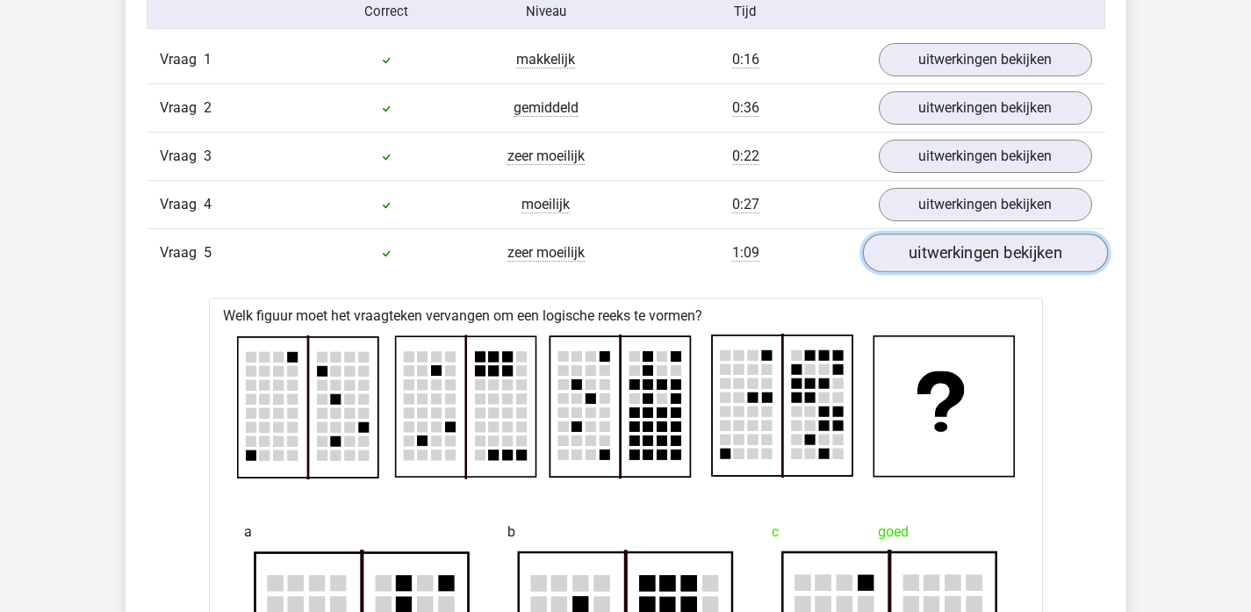
click at [962, 263] on link "uitwerkingen bekijken" at bounding box center [984, 252] width 245 height 39
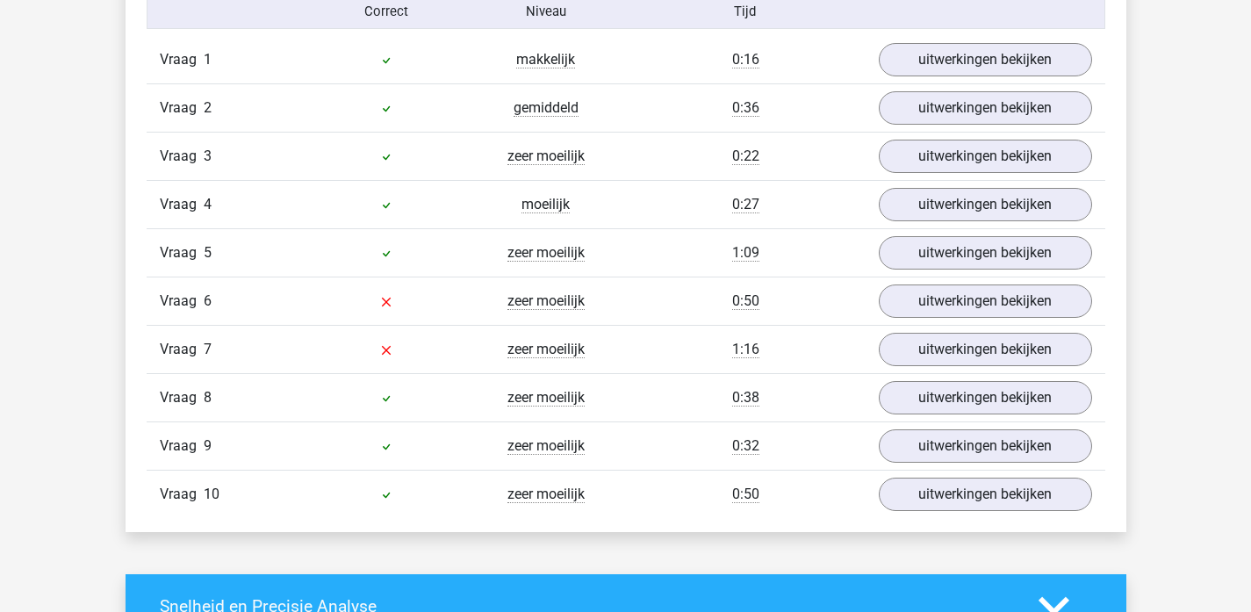
click at [962, 319] on div "Vraag 6 zeer moeilijk 0:50 uitwerkingen bekijken" at bounding box center [626, 300] width 958 height 48
click at [962, 314] on link "uitwerkingen bekijken" at bounding box center [984, 301] width 245 height 39
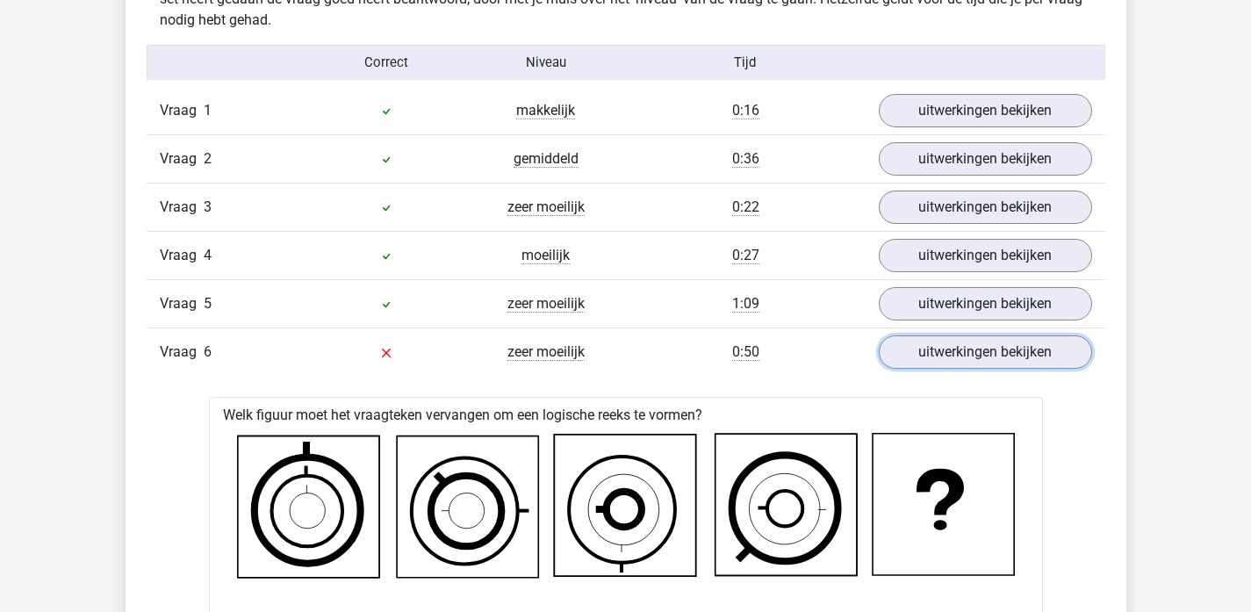
scroll to position [1057, 0]
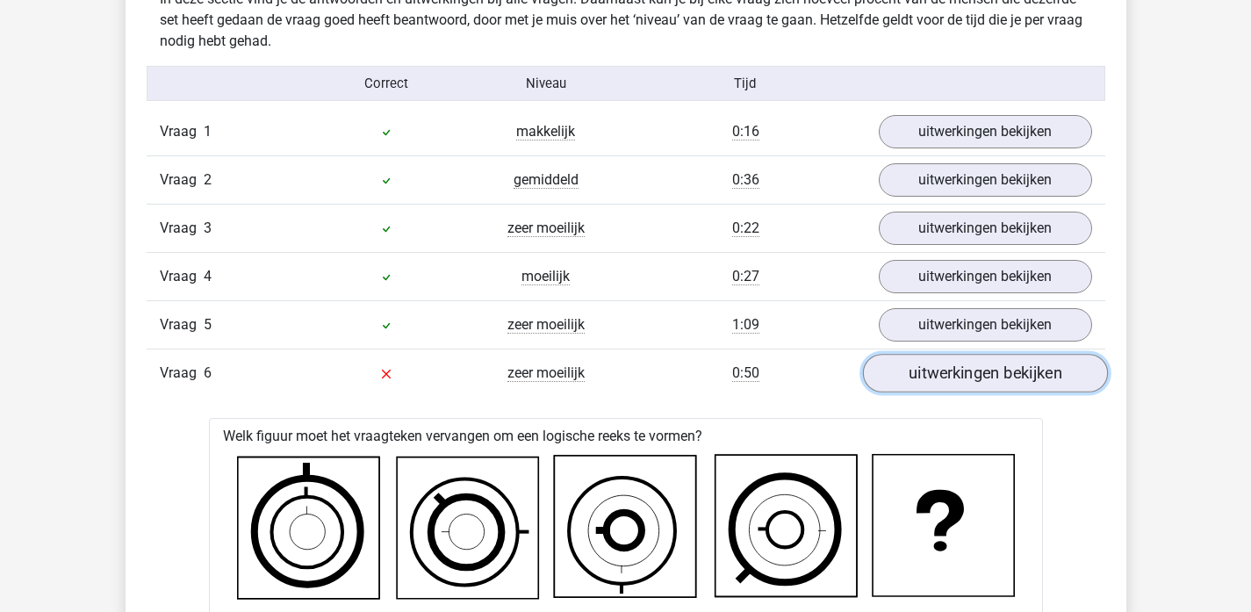
click at [892, 364] on link "uitwerkingen bekijken" at bounding box center [984, 373] width 245 height 39
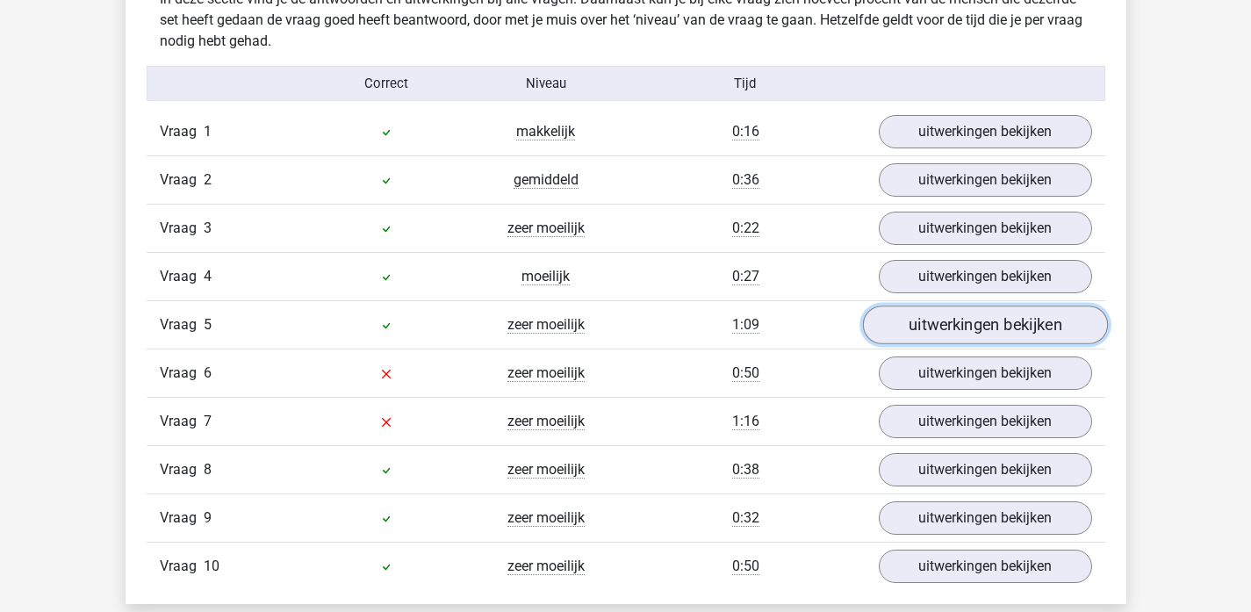
click at [941, 312] on link "uitwerkingen bekijken" at bounding box center [984, 324] width 245 height 39
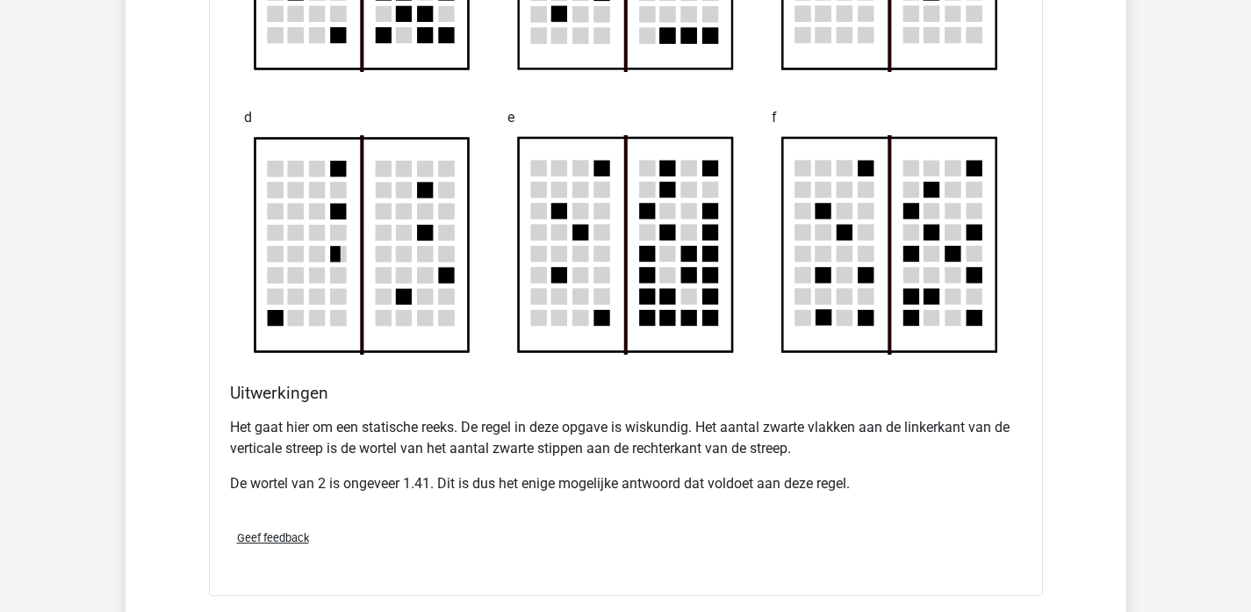
scroll to position [1878, 0]
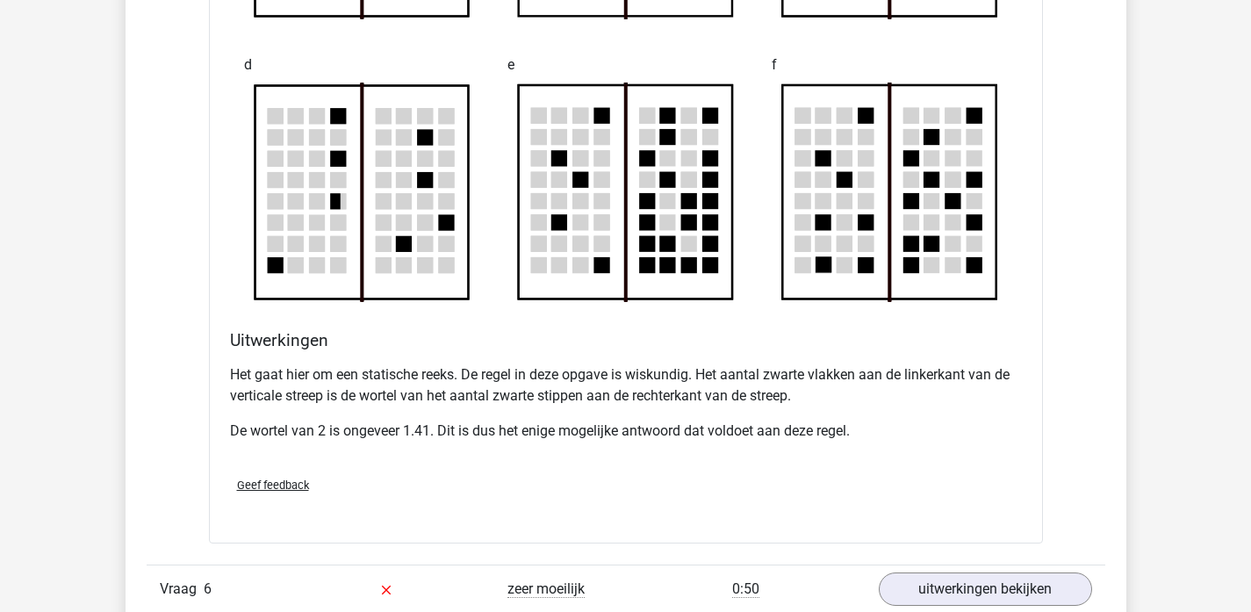
click at [393, 397] on p "Het gaat hier om een statische reeks. De regel in deze opgave is wiskundig. Het…" at bounding box center [626, 385] width 792 height 42
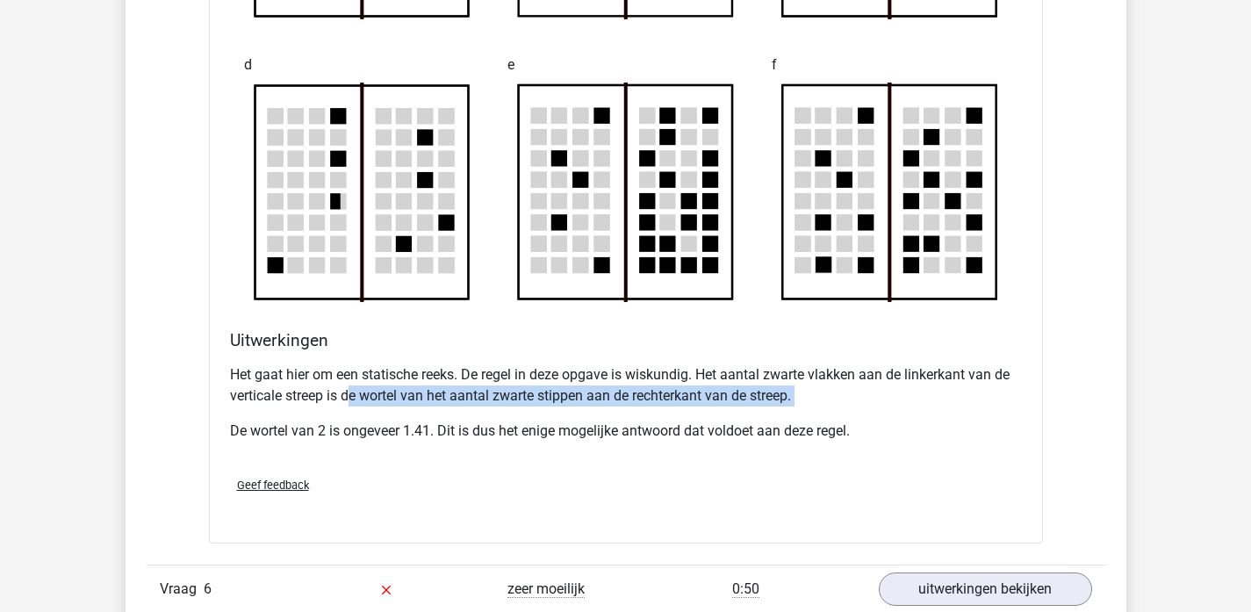
drag, startPoint x: 354, startPoint y: 397, endPoint x: 506, endPoint y: 406, distance: 152.1
click at [506, 406] on div "Het gaat hier om een statische reeks. De regel in deze opgave is wiskundig. Het…" at bounding box center [626, 409] width 792 height 105
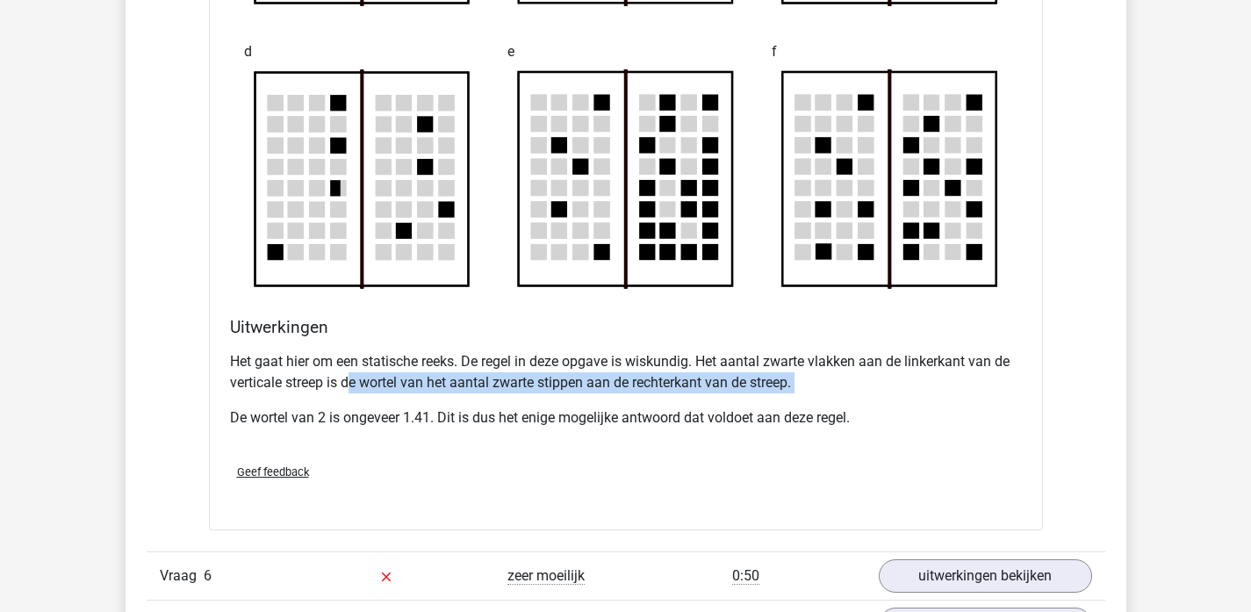
scroll to position [1894, 0]
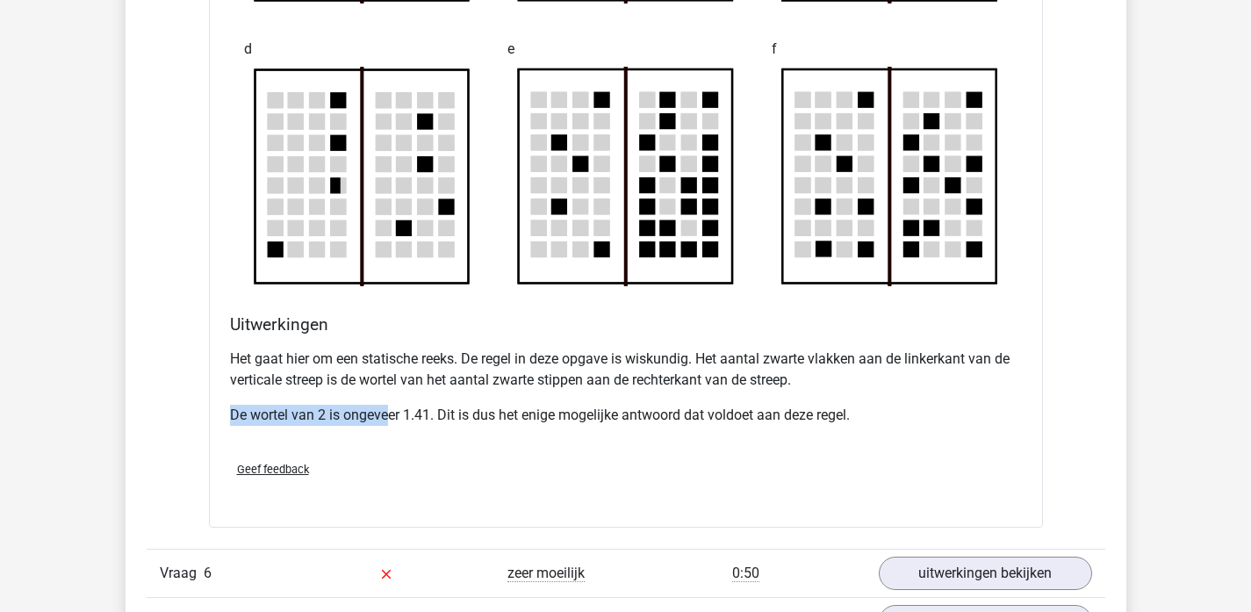
drag, startPoint x: 243, startPoint y: 403, endPoint x: 384, endPoint y: 405, distance: 141.3
click at [385, 405] on div "Het gaat hier om een statische reeks. De regel in deze opgave is wiskundig. Het…" at bounding box center [626, 393] width 792 height 105
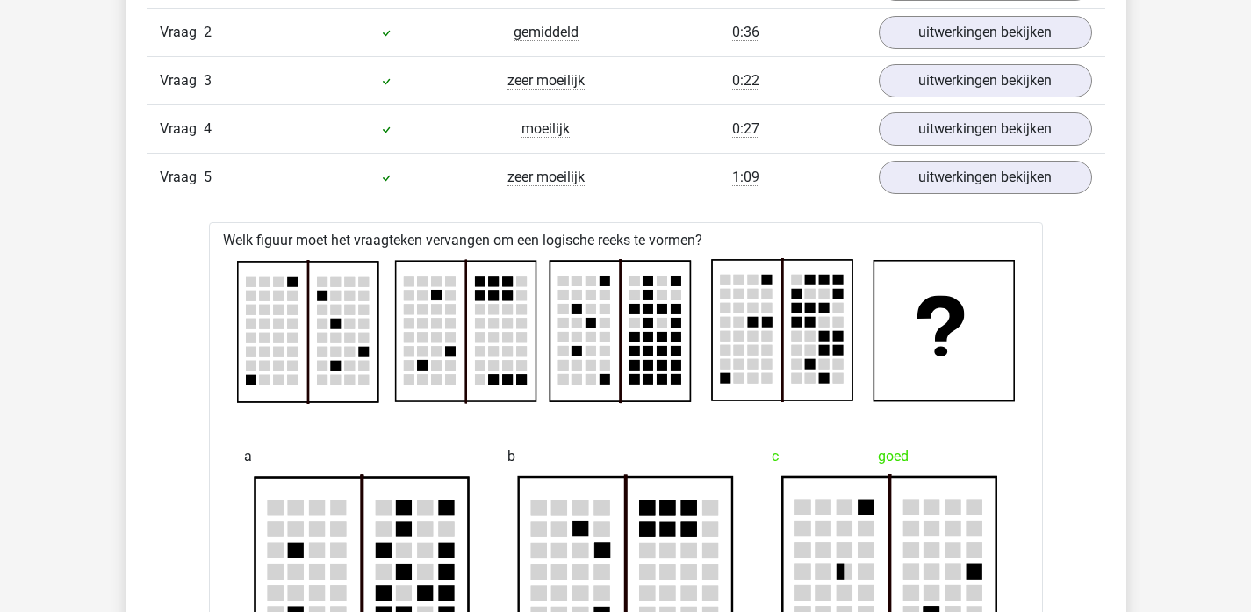
scroll to position [1063, 0]
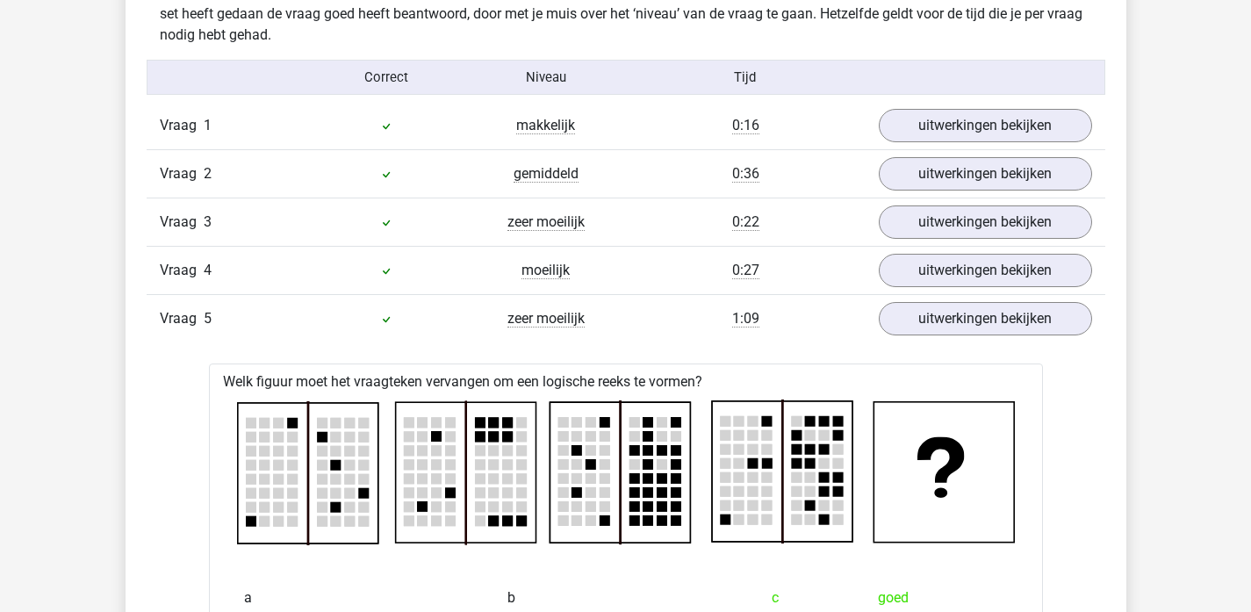
click at [802, 330] on div "Vraag 5 zeer moeilijk 1:09 uitwerkingen bekijken" at bounding box center [626, 318] width 958 height 48
click at [949, 314] on link "uitwerkingen bekijken" at bounding box center [984, 318] width 245 height 39
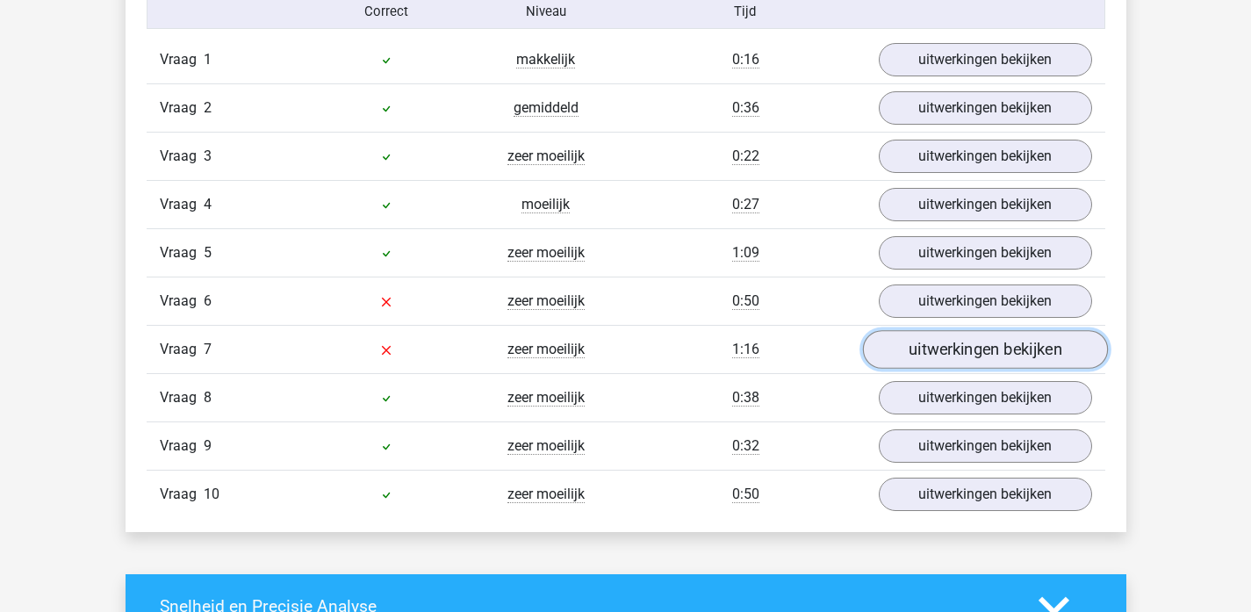
click at [949, 348] on link "uitwerkingen bekijken" at bounding box center [984, 349] width 245 height 39
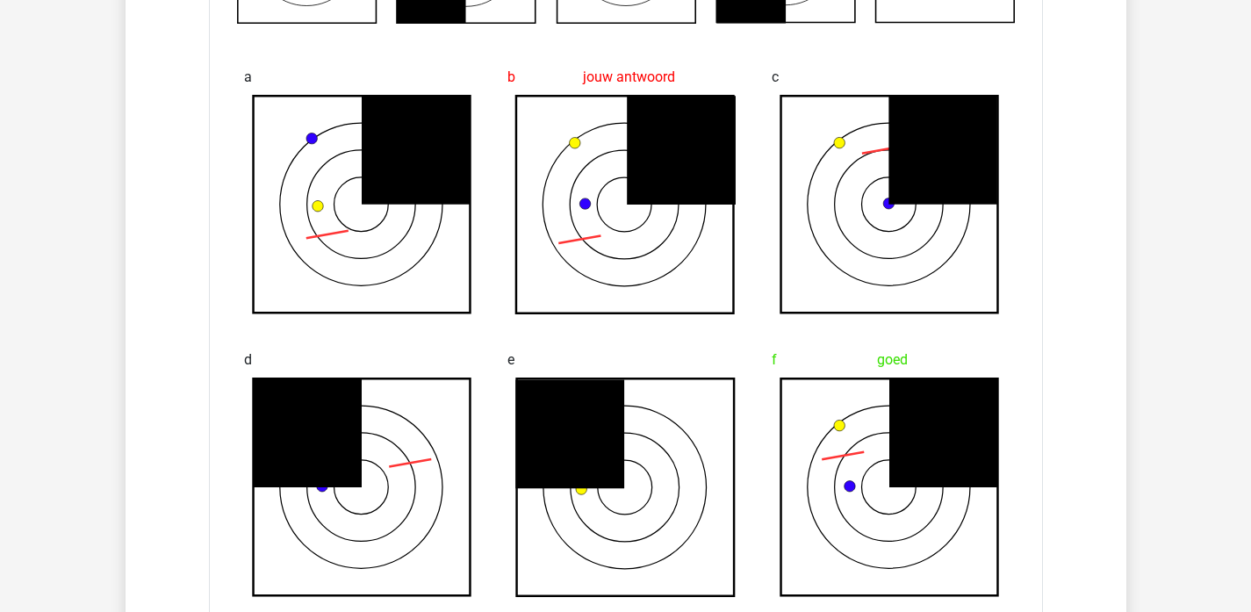
scroll to position [1367, 0]
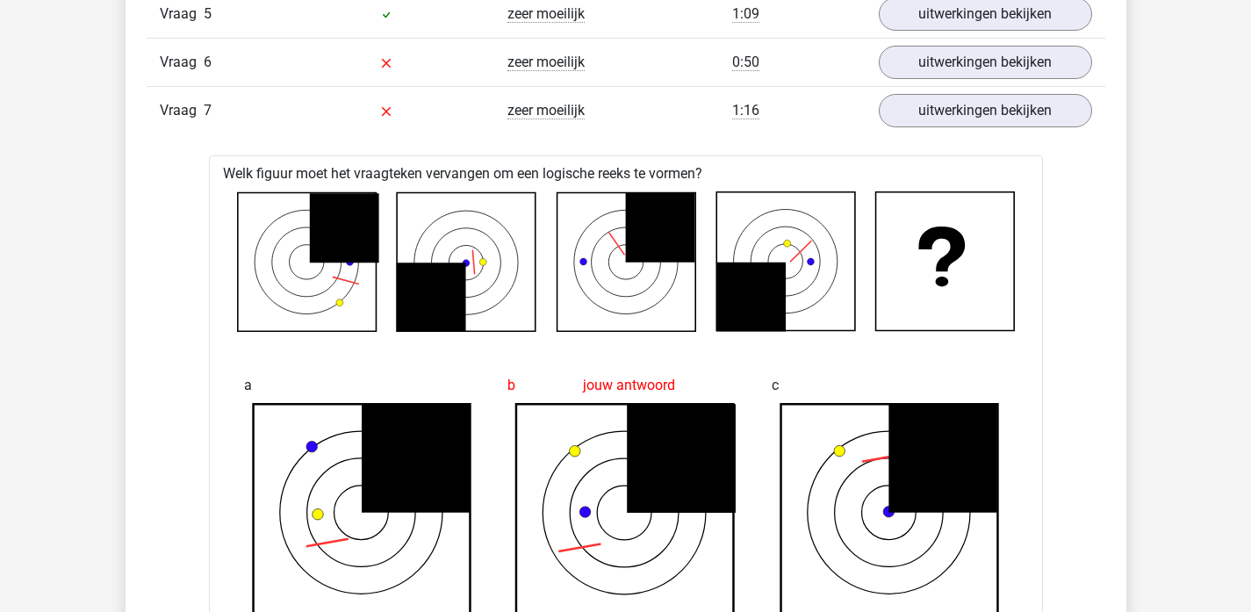
click at [818, 107] on div "1:16" at bounding box center [746, 110] width 240 height 21
click at [910, 104] on link "uitwerkingen bekijken" at bounding box center [984, 110] width 245 height 39
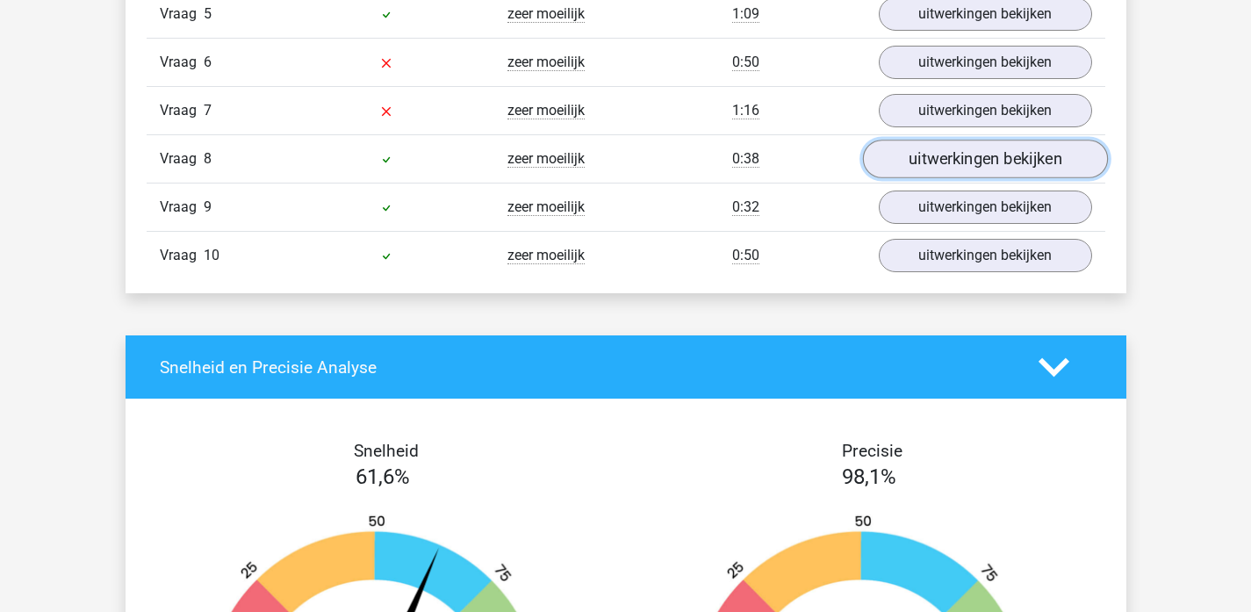
click at [913, 147] on link "uitwerkingen bekijken" at bounding box center [984, 159] width 245 height 39
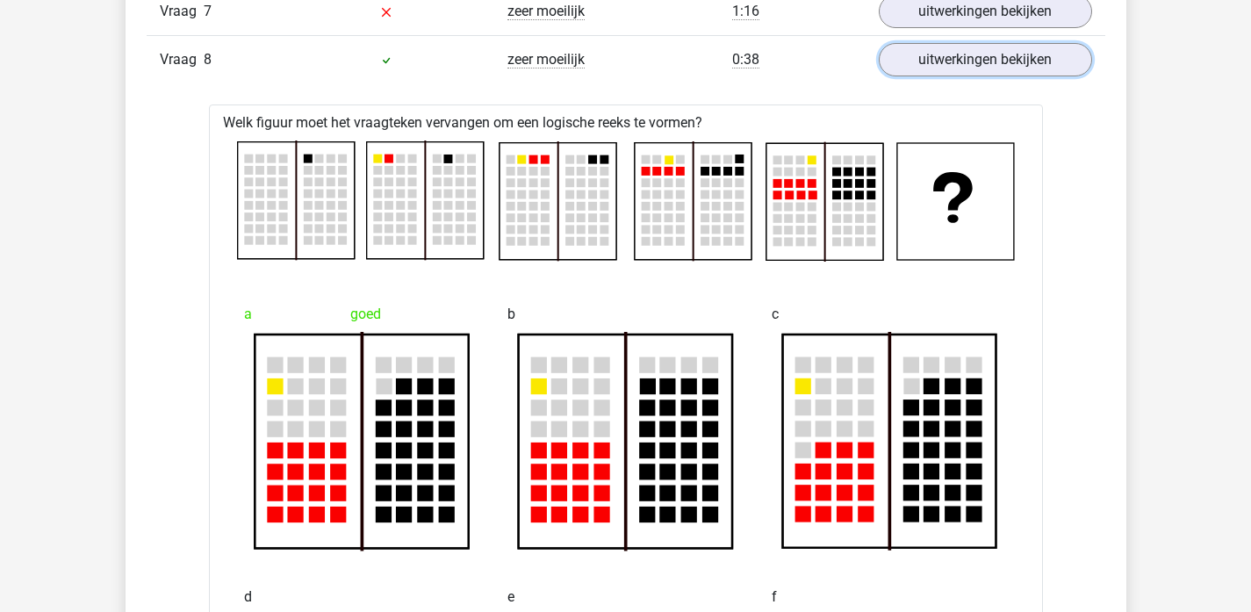
scroll to position [1466, 0]
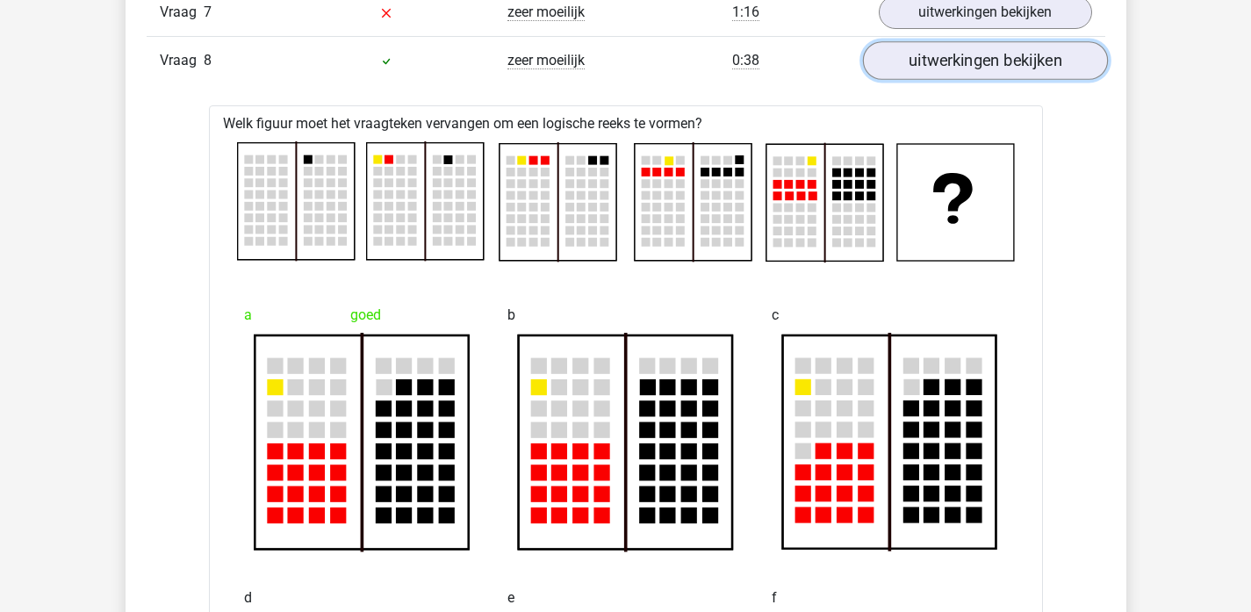
click at [908, 56] on link "uitwerkingen bekijken" at bounding box center [984, 60] width 245 height 39
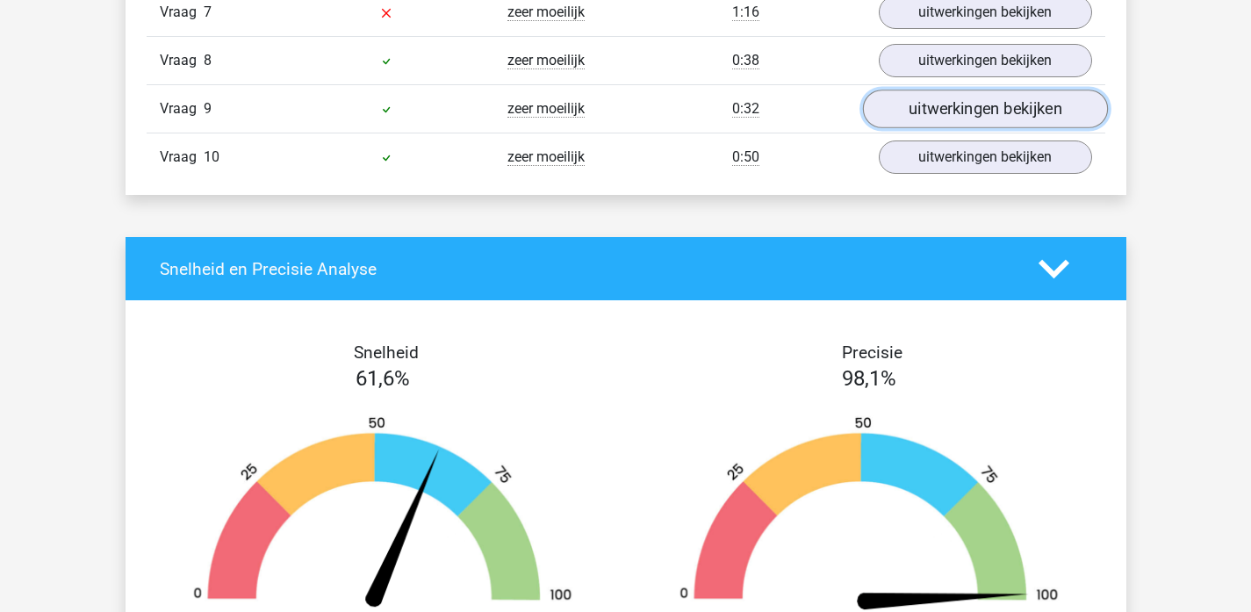
click at [912, 101] on link "uitwerkingen bekijken" at bounding box center [984, 109] width 245 height 39
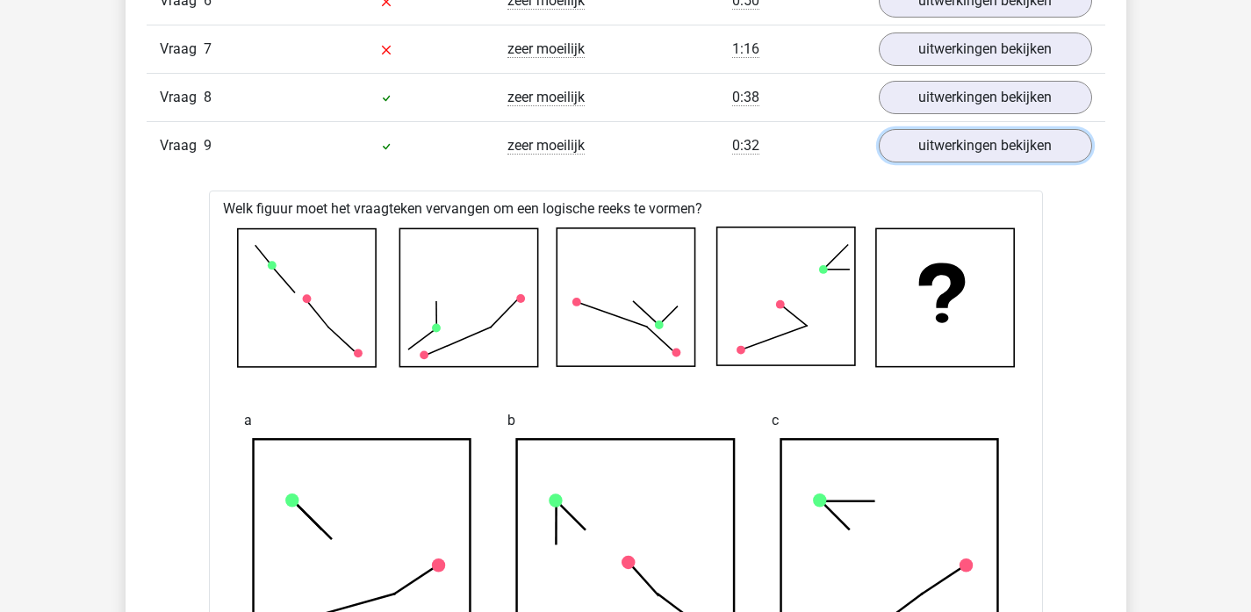
scroll to position [1427, 0]
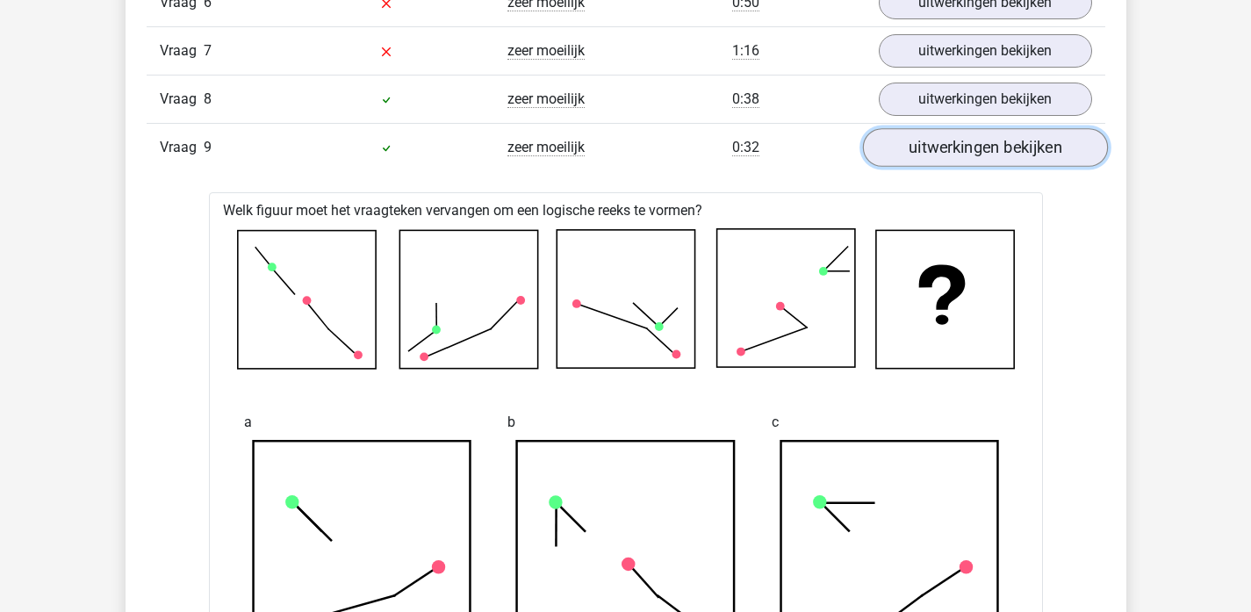
click at [922, 159] on link "uitwerkingen bekijken" at bounding box center [984, 147] width 245 height 39
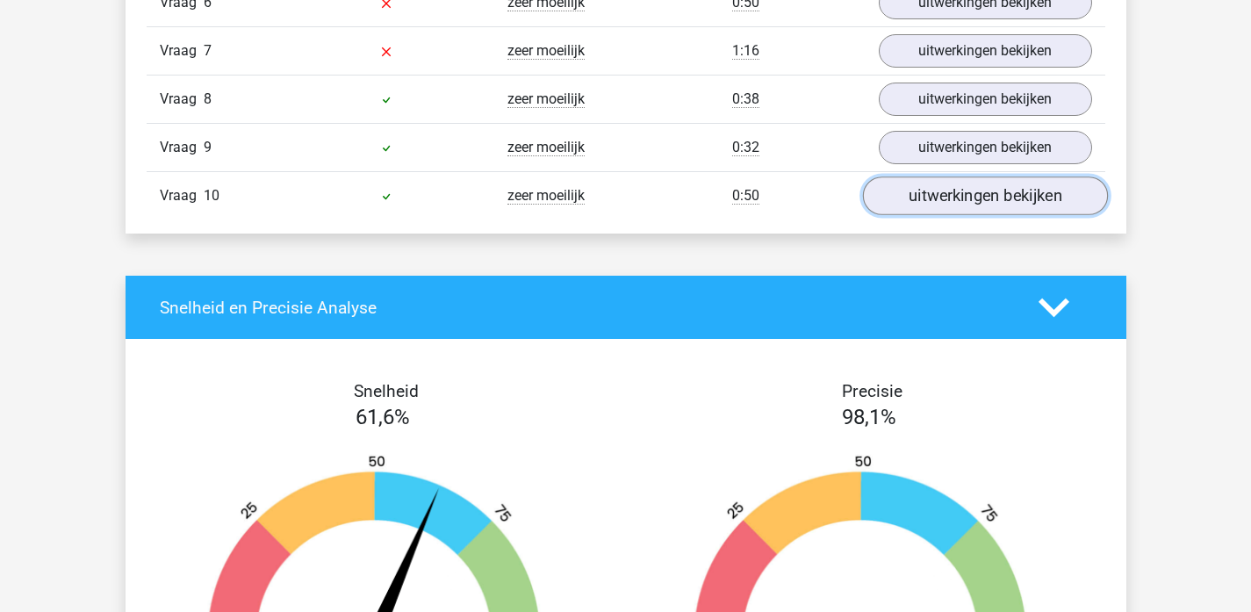
click at [914, 192] on link "uitwerkingen bekijken" at bounding box center [984, 195] width 245 height 39
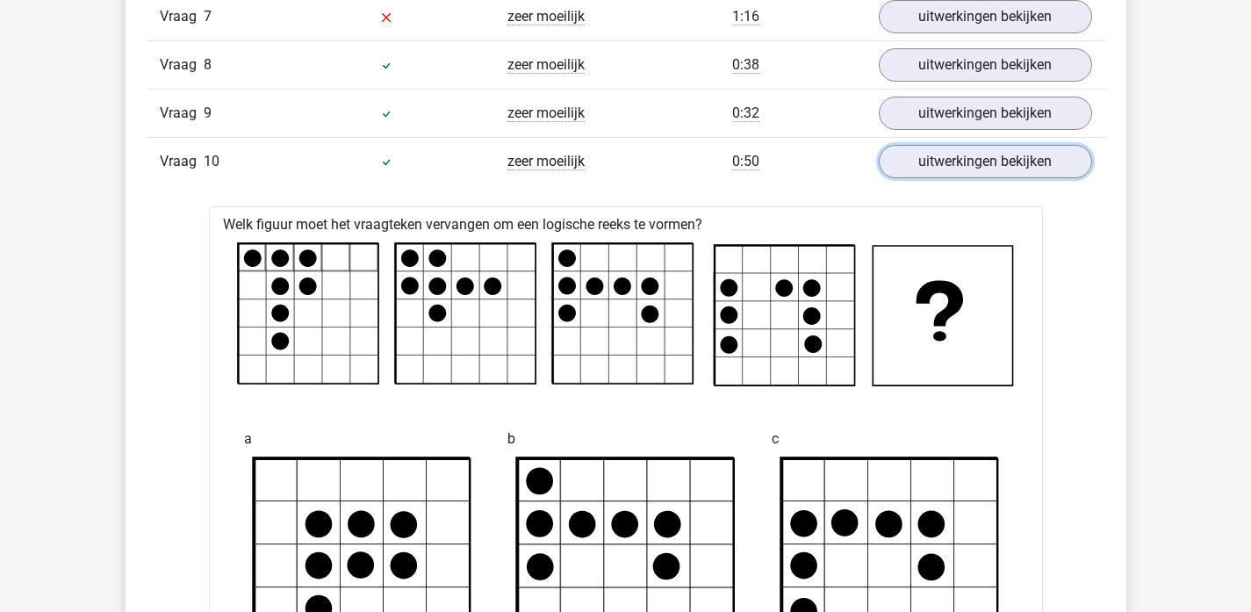
scroll to position [1426, 0]
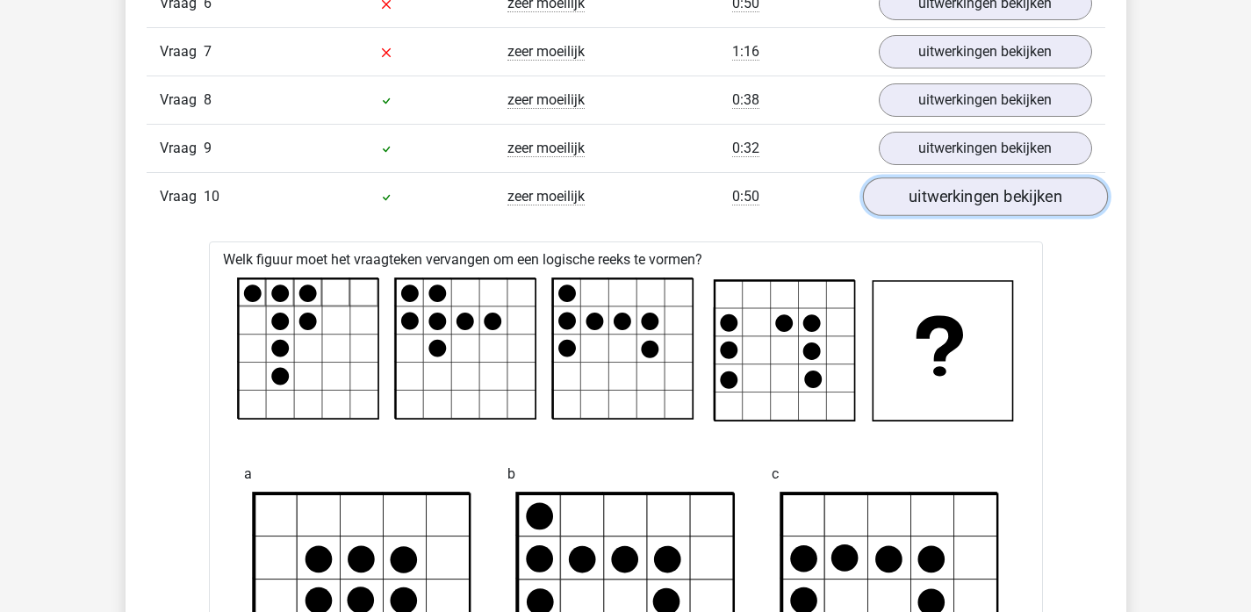
click at [951, 191] on link "uitwerkingen bekijken" at bounding box center [984, 196] width 245 height 39
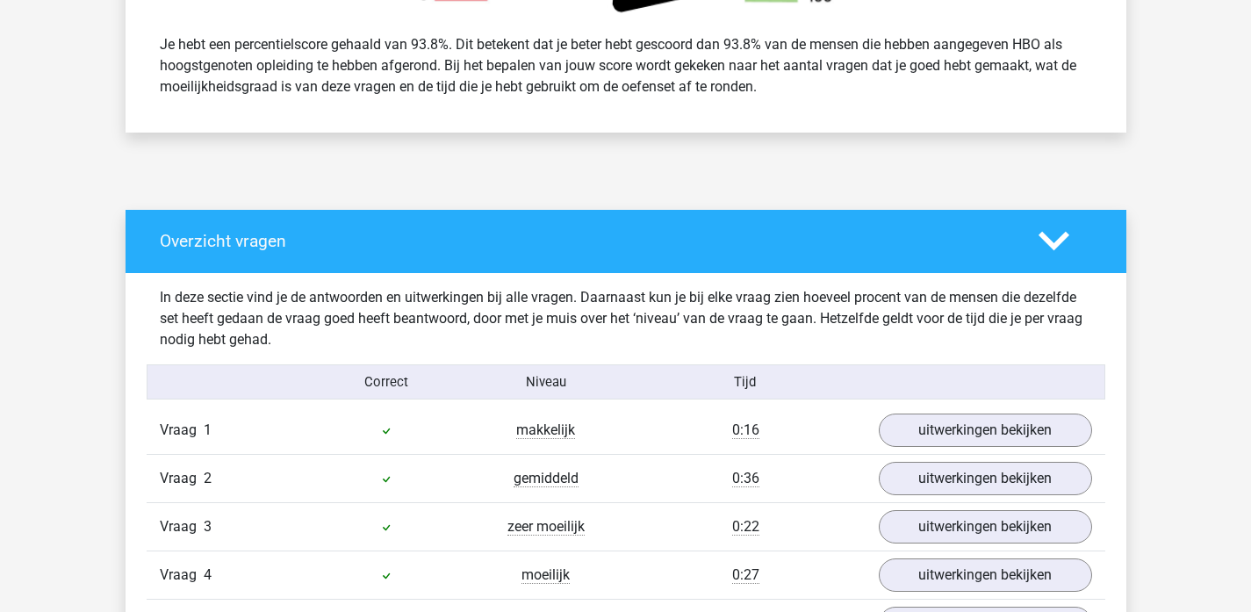
scroll to position [757, 0]
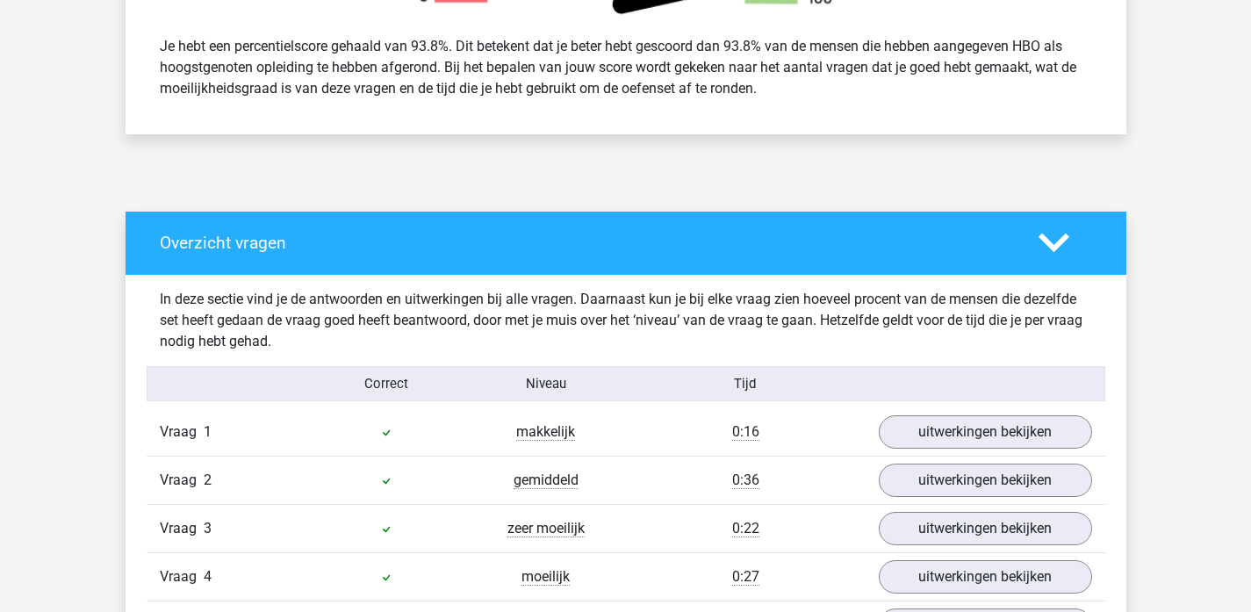
click at [1056, 242] on polygon at bounding box center [1053, 242] width 31 height 19
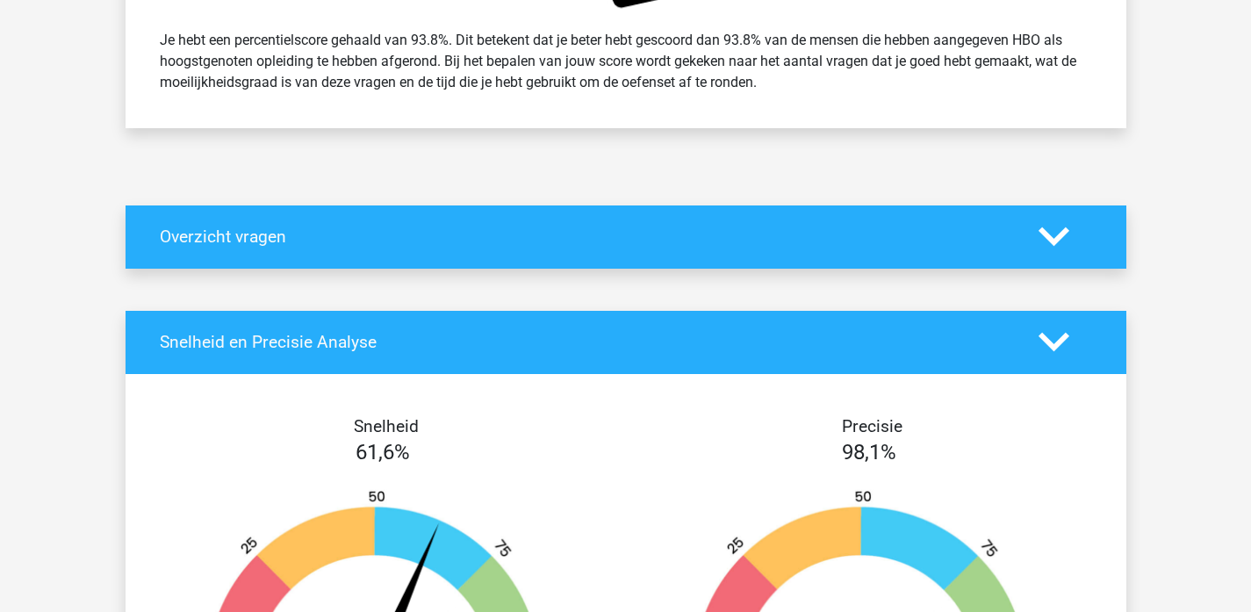
scroll to position [815, 0]
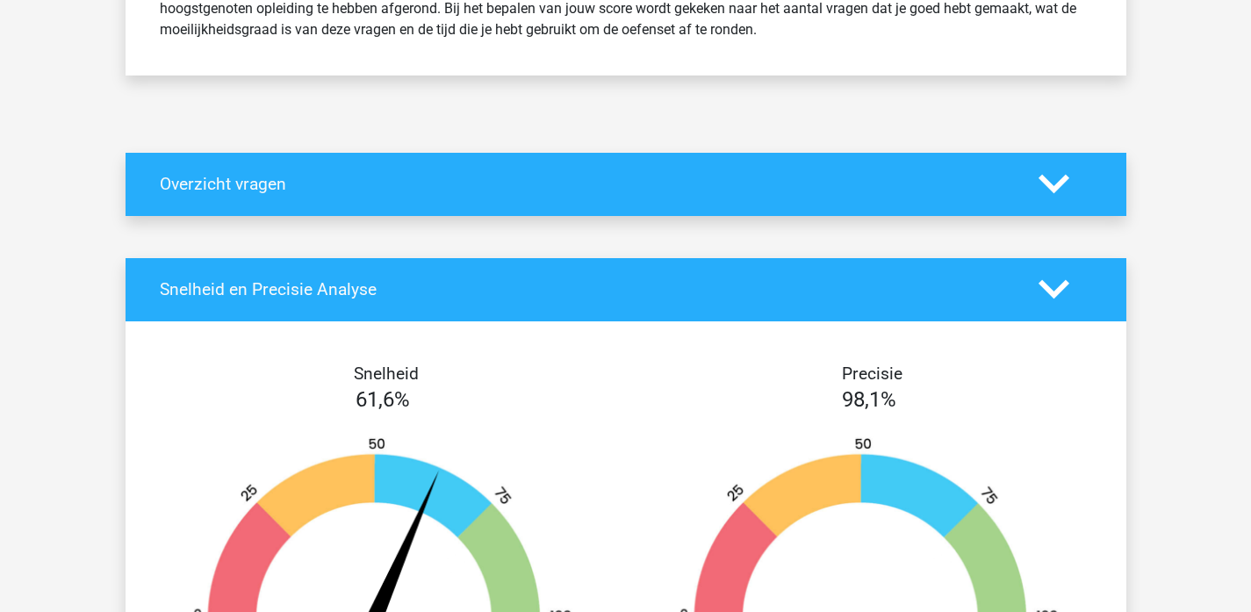
click at [1078, 191] on div at bounding box center [1065, 184] width 80 height 31
click at [1065, 191] on icon at bounding box center [1053, 184] width 31 height 31
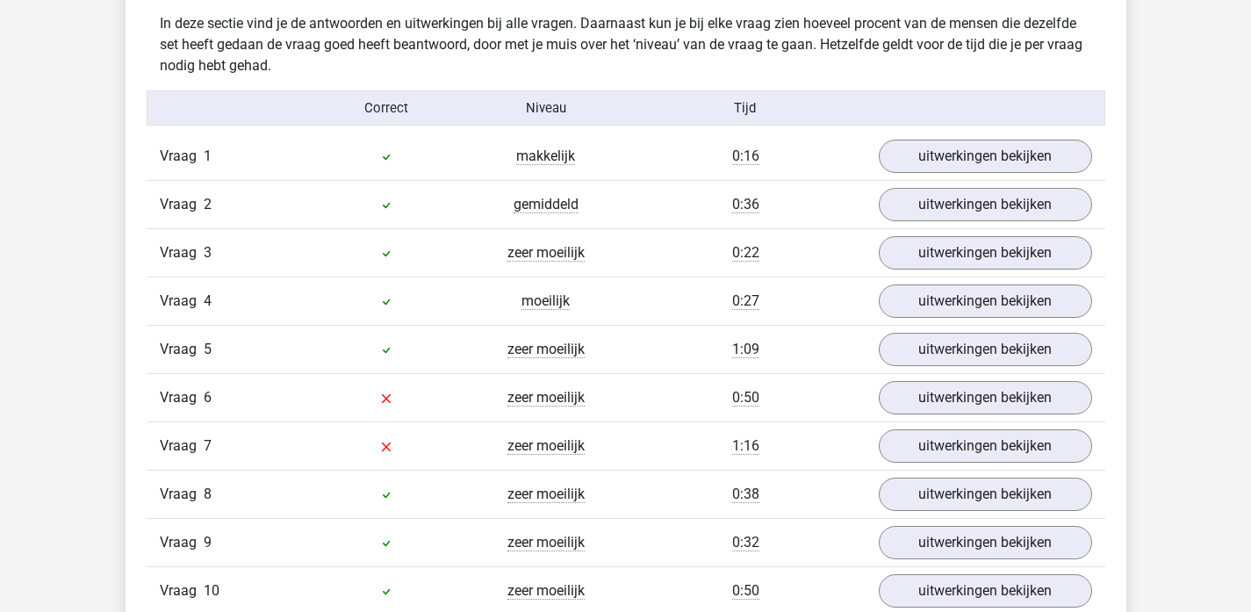
scroll to position [1033, 0]
click at [981, 238] on link "uitwerkingen bekijken" at bounding box center [984, 252] width 245 height 39
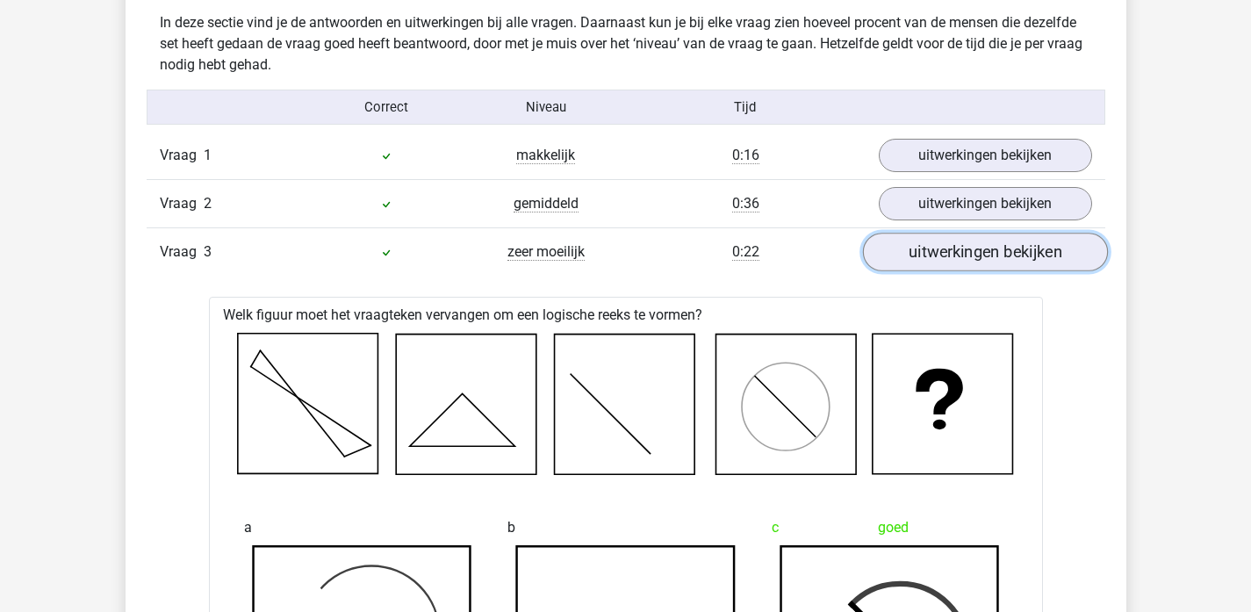
click at [979, 242] on link "uitwerkingen bekijken" at bounding box center [984, 252] width 245 height 39
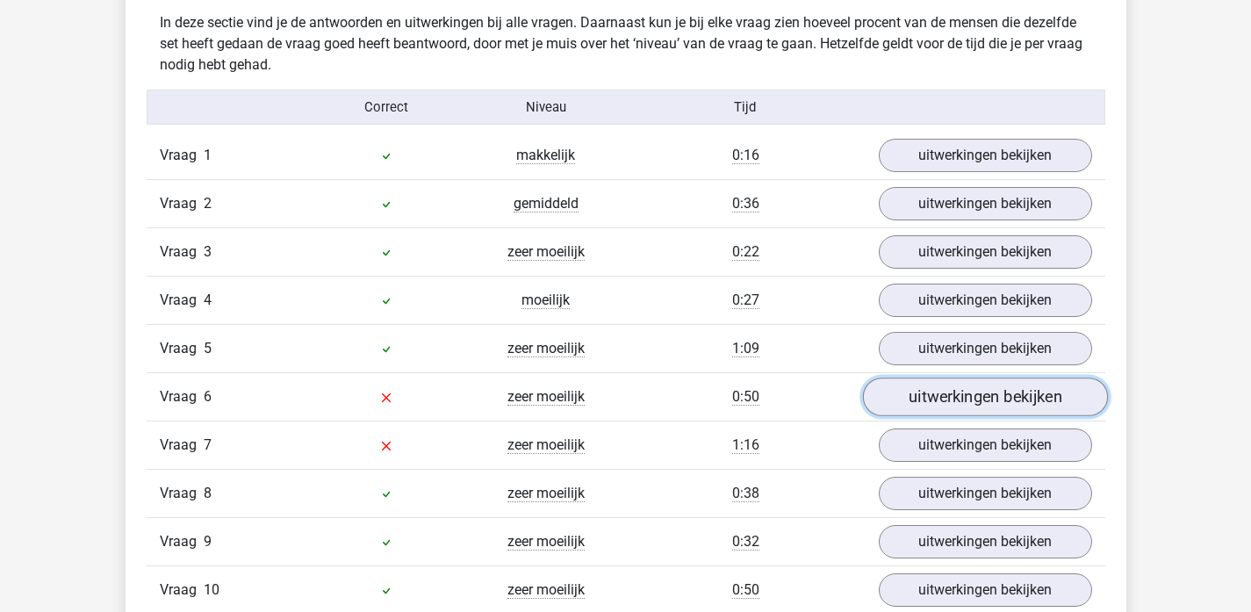
click at [945, 391] on link "uitwerkingen bekijken" at bounding box center [984, 396] width 245 height 39
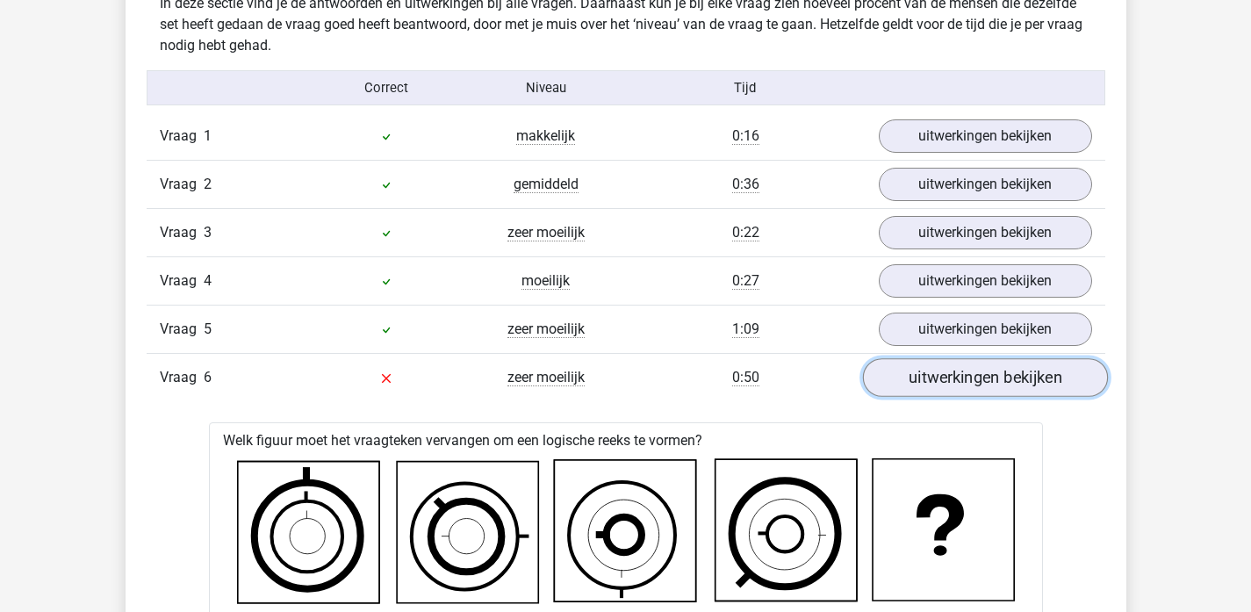
scroll to position [1056, 0]
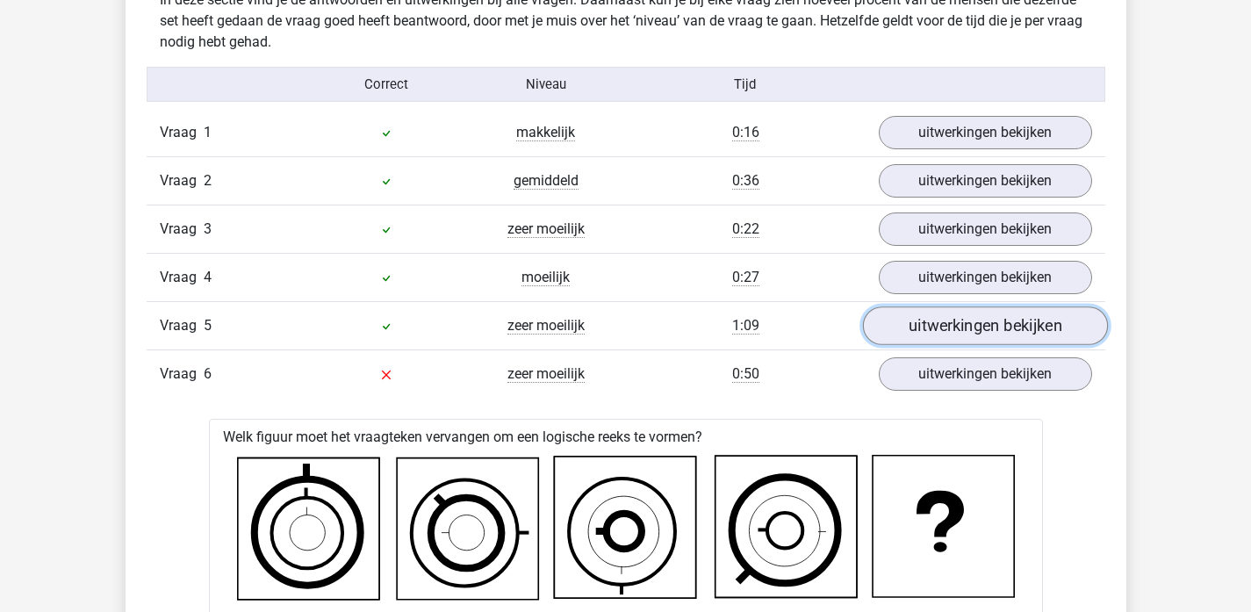
click at [956, 337] on link "uitwerkingen bekijken" at bounding box center [984, 325] width 245 height 39
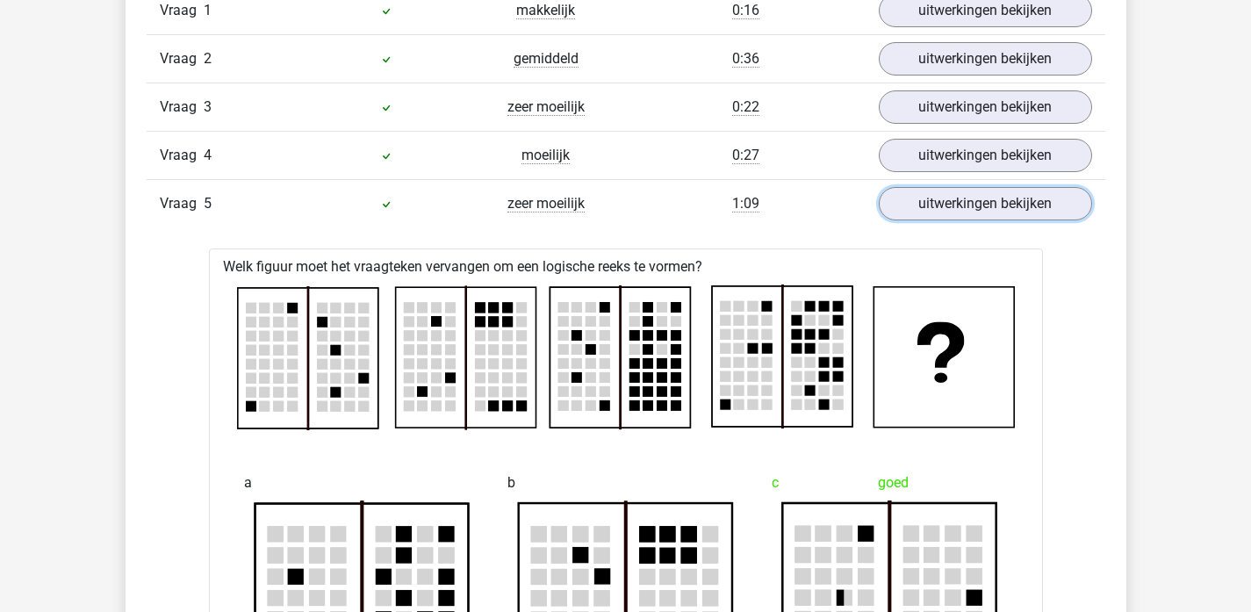
scroll to position [1186, 0]
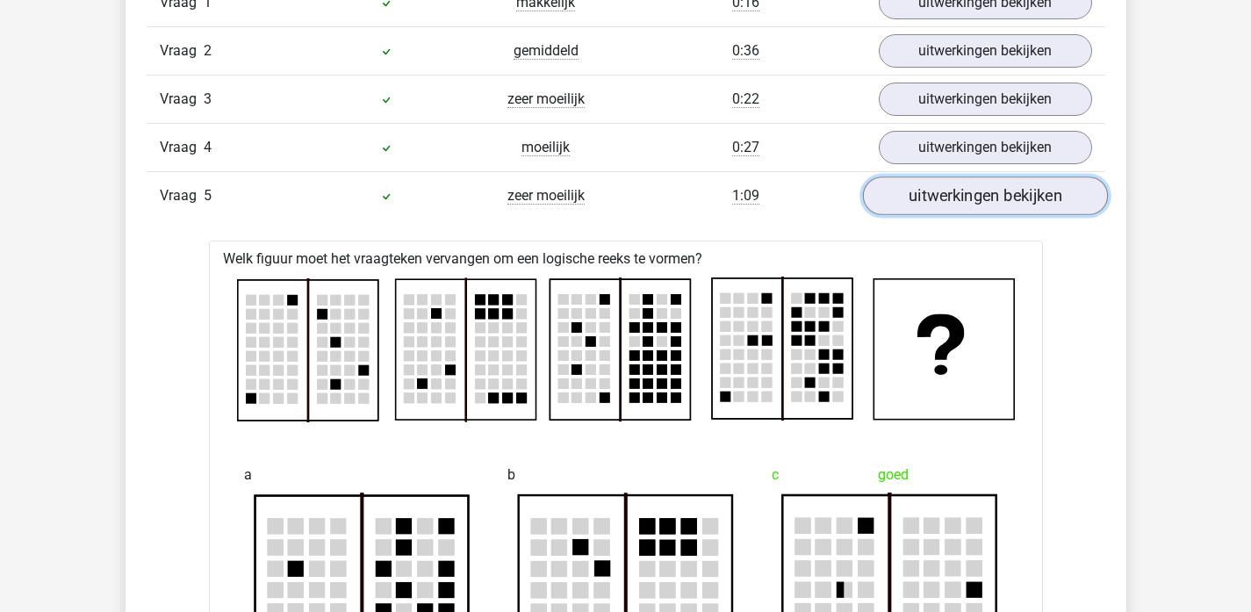
click at [893, 192] on link "uitwerkingen bekijken" at bounding box center [984, 195] width 245 height 39
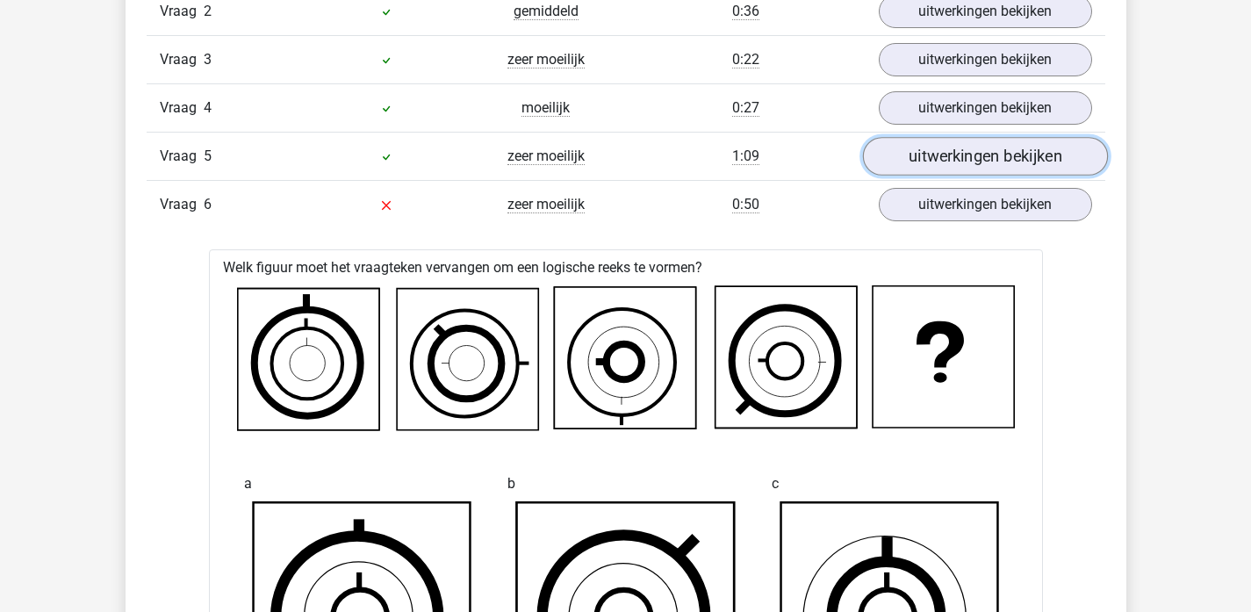
scroll to position [1226, 0]
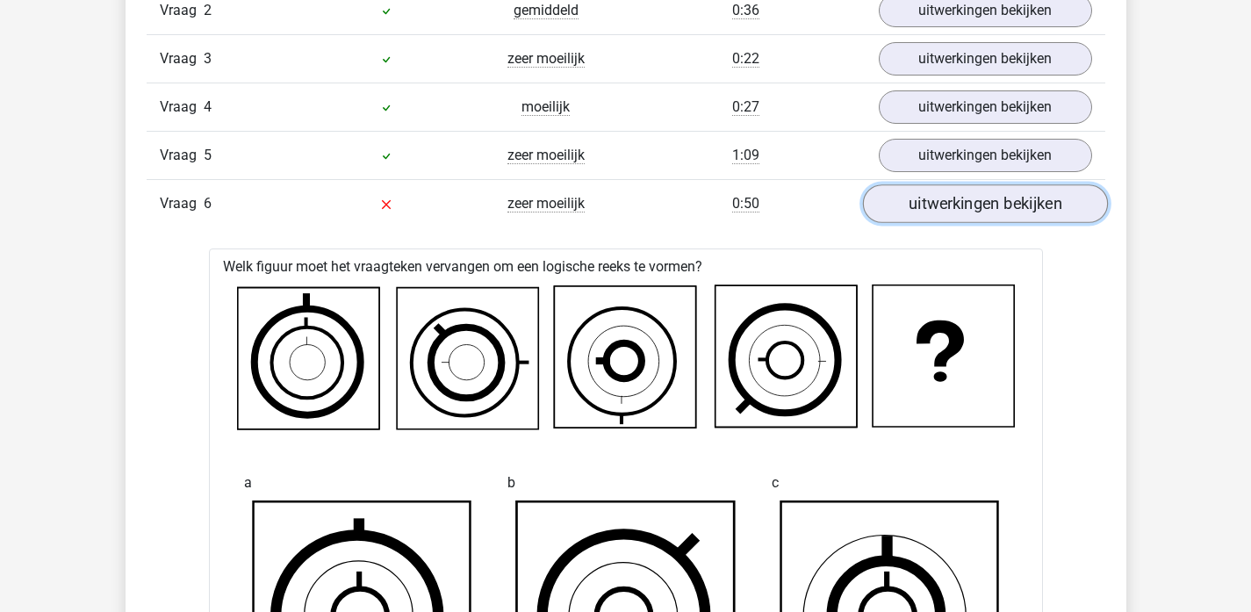
click at [903, 208] on link "uitwerkingen bekijken" at bounding box center [984, 203] width 245 height 39
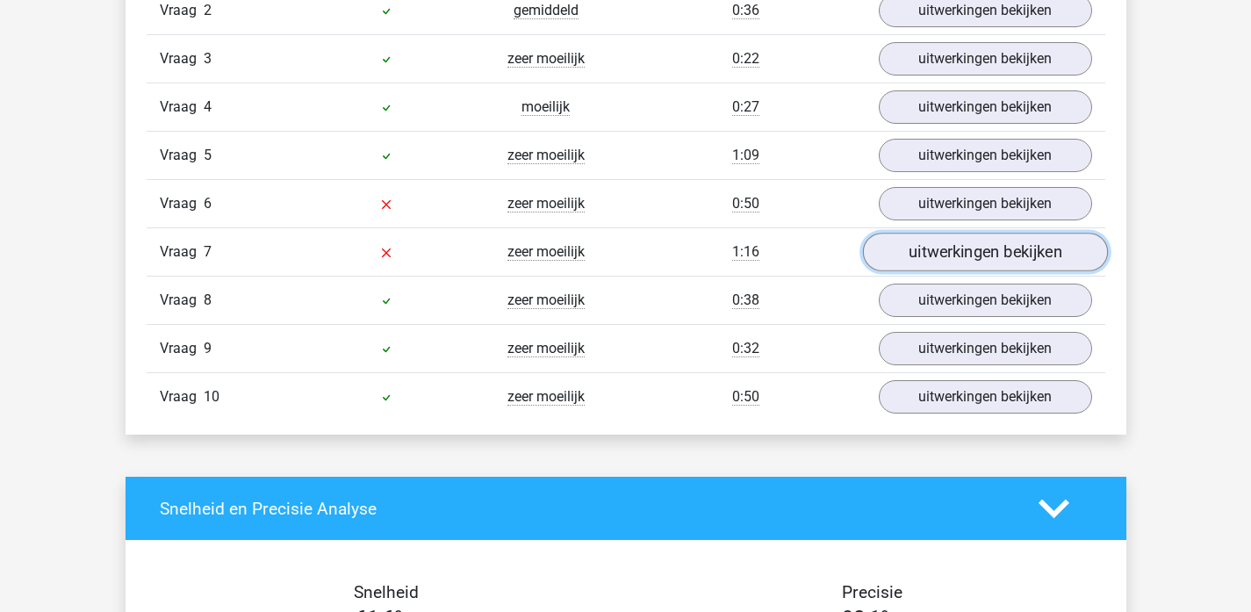
click at [923, 251] on link "uitwerkingen bekijken" at bounding box center [984, 252] width 245 height 39
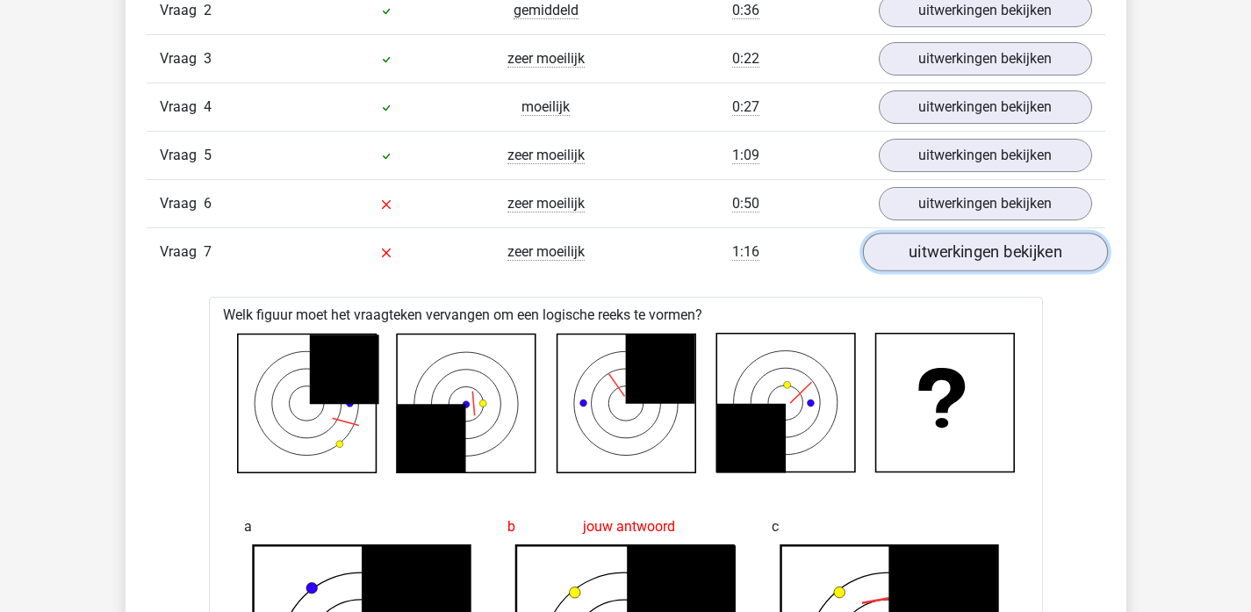
click at [923, 252] on link "uitwerkingen bekijken" at bounding box center [984, 252] width 245 height 39
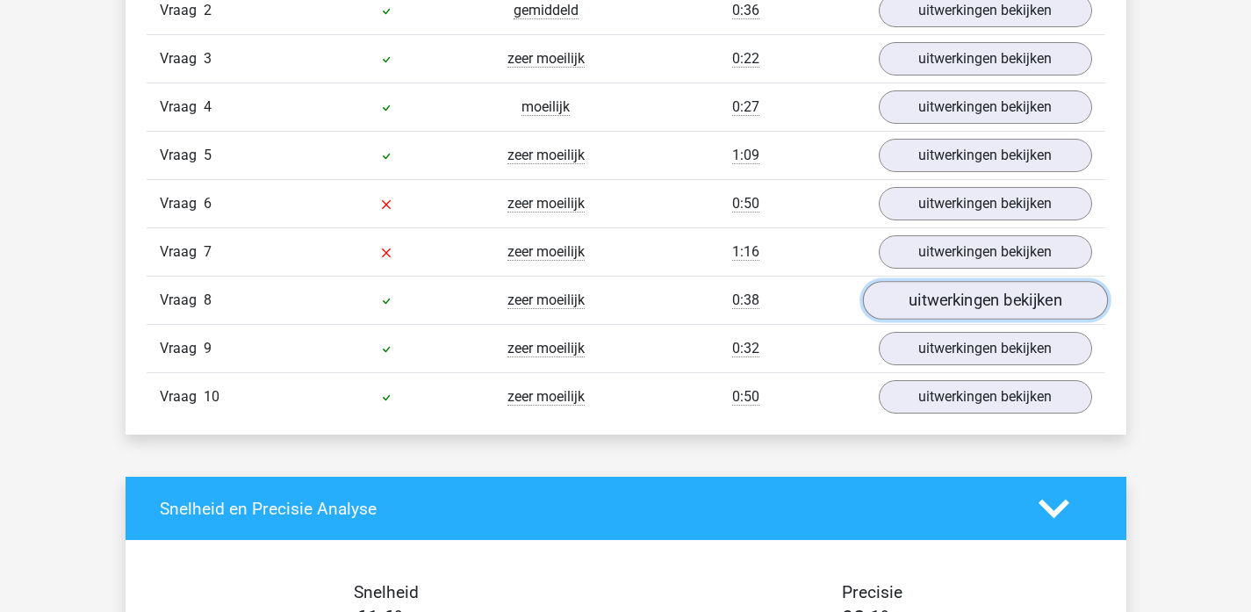
click at [926, 309] on link "uitwerkingen bekijken" at bounding box center [984, 300] width 245 height 39
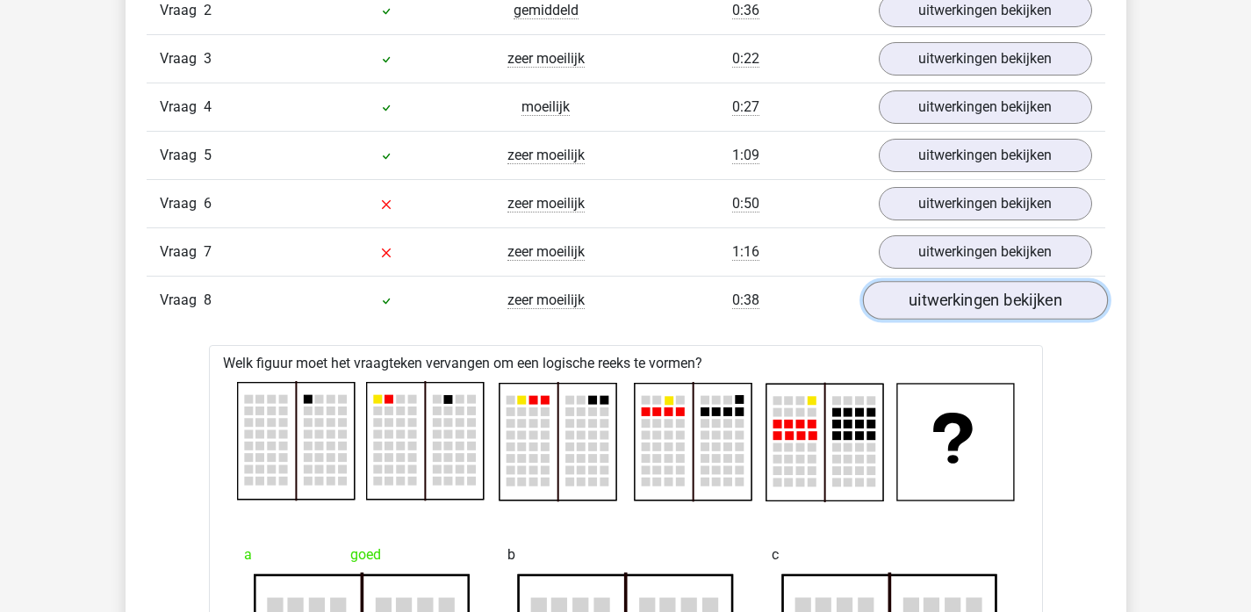
click at [929, 303] on link "uitwerkingen bekijken" at bounding box center [984, 300] width 245 height 39
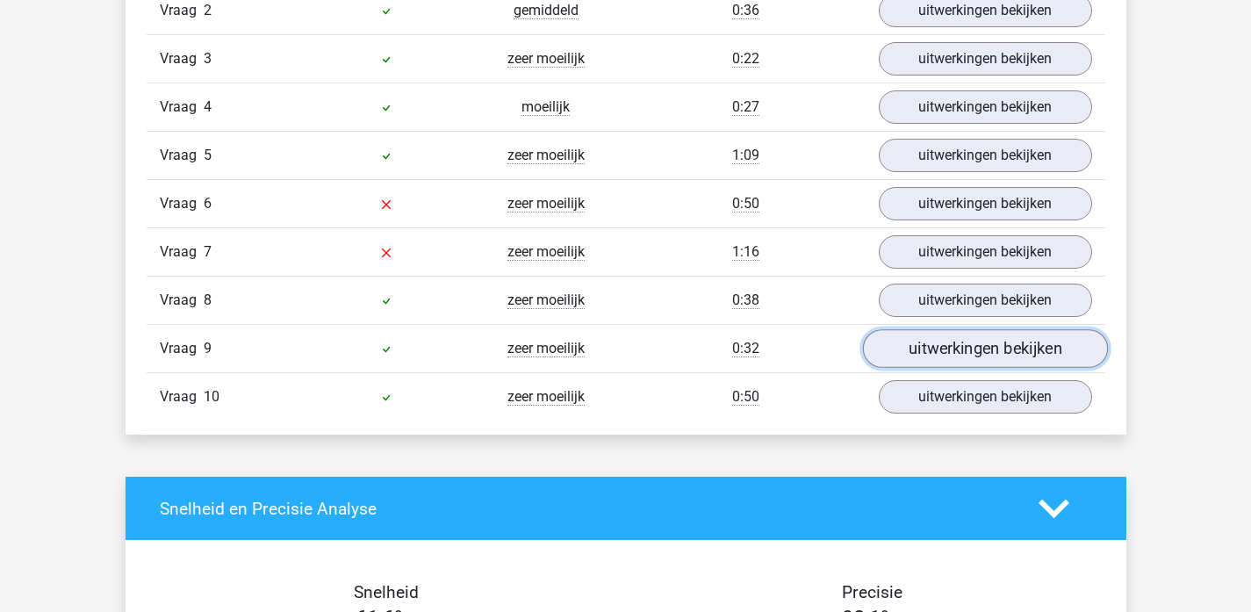
click at [934, 351] on link "uitwerkingen bekijken" at bounding box center [984, 348] width 245 height 39
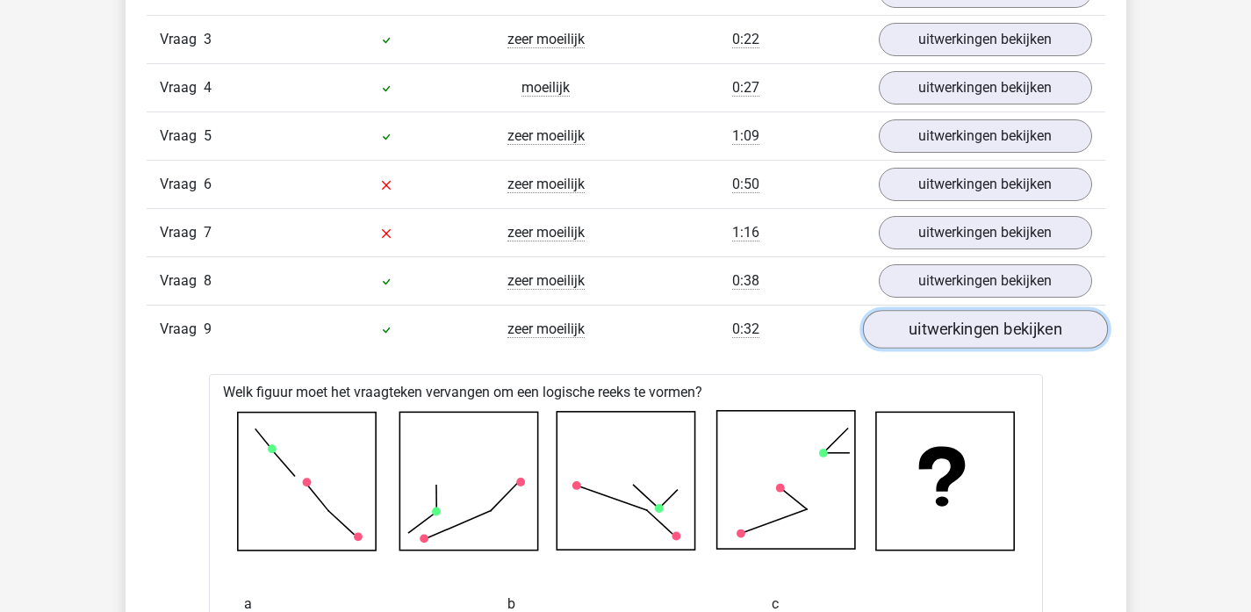
scroll to position [1247, 0]
click at [934, 341] on link "uitwerkingen bekijken" at bounding box center [984, 327] width 245 height 39
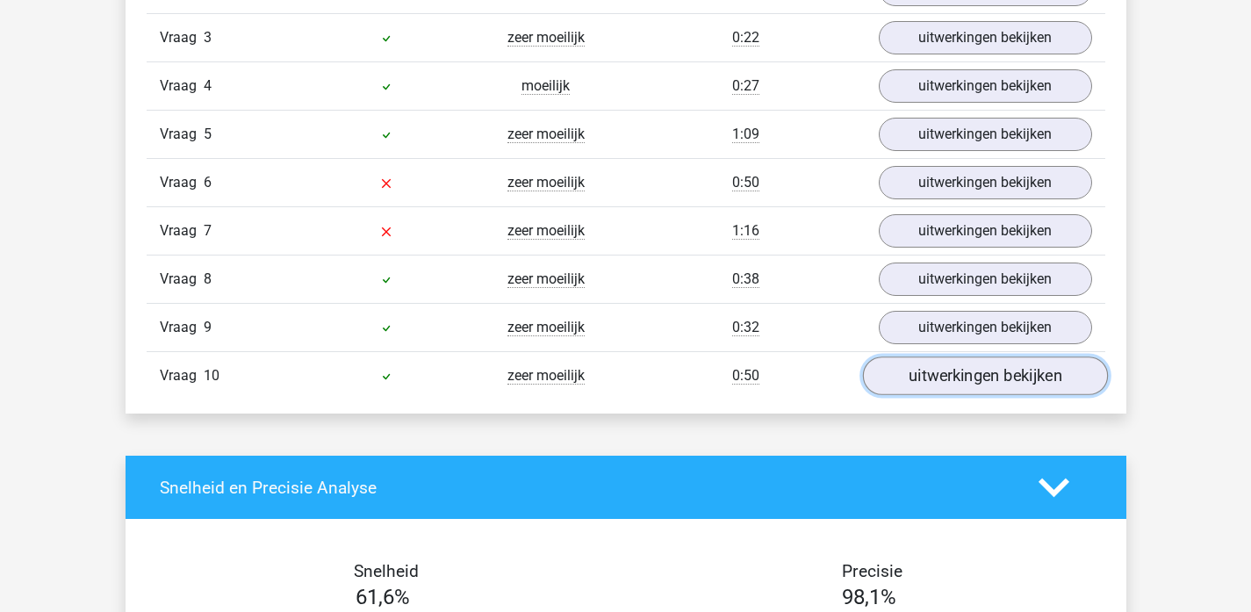
click at [934, 381] on link "uitwerkingen bekijken" at bounding box center [984, 375] width 245 height 39
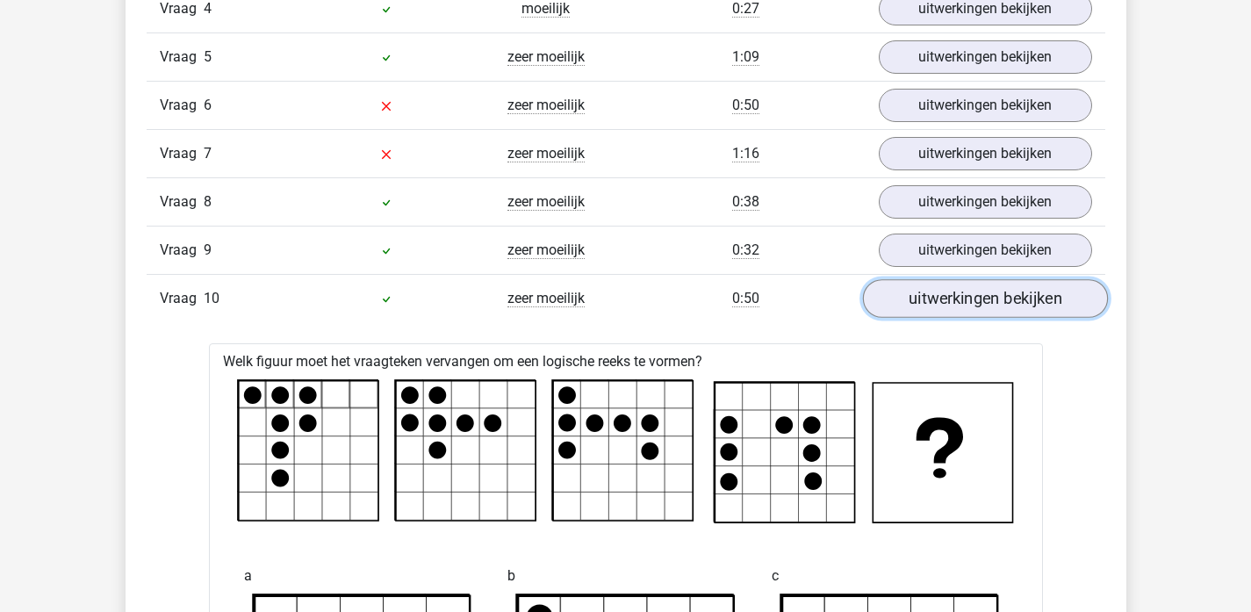
scroll to position [1391, 0]
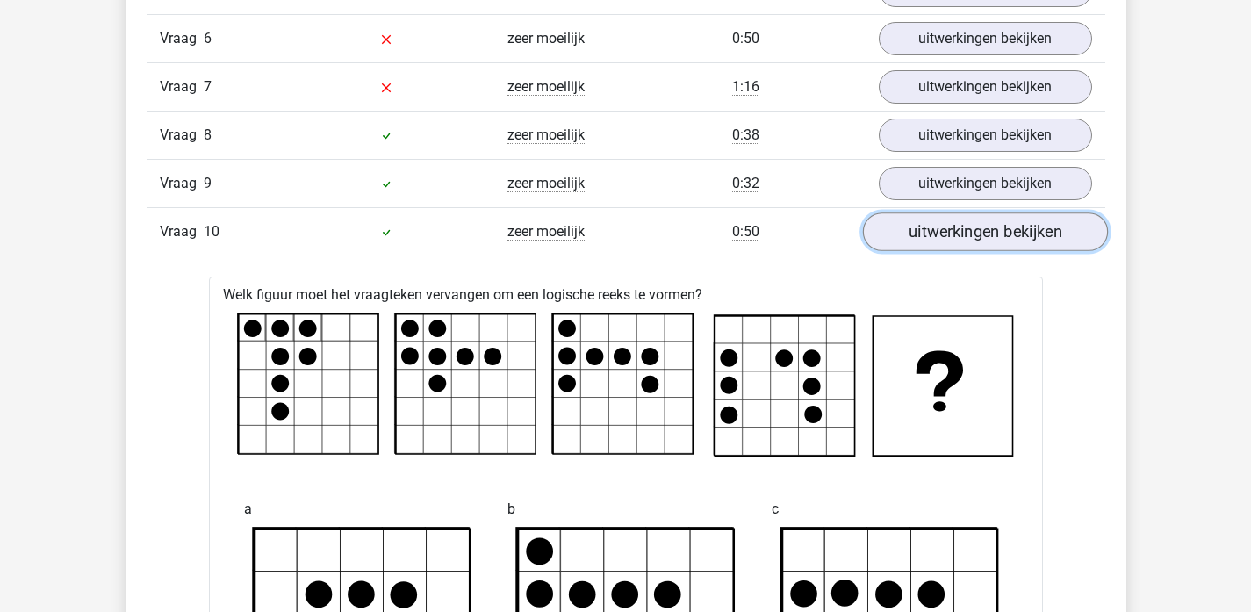
click at [937, 230] on link "uitwerkingen bekijken" at bounding box center [984, 231] width 245 height 39
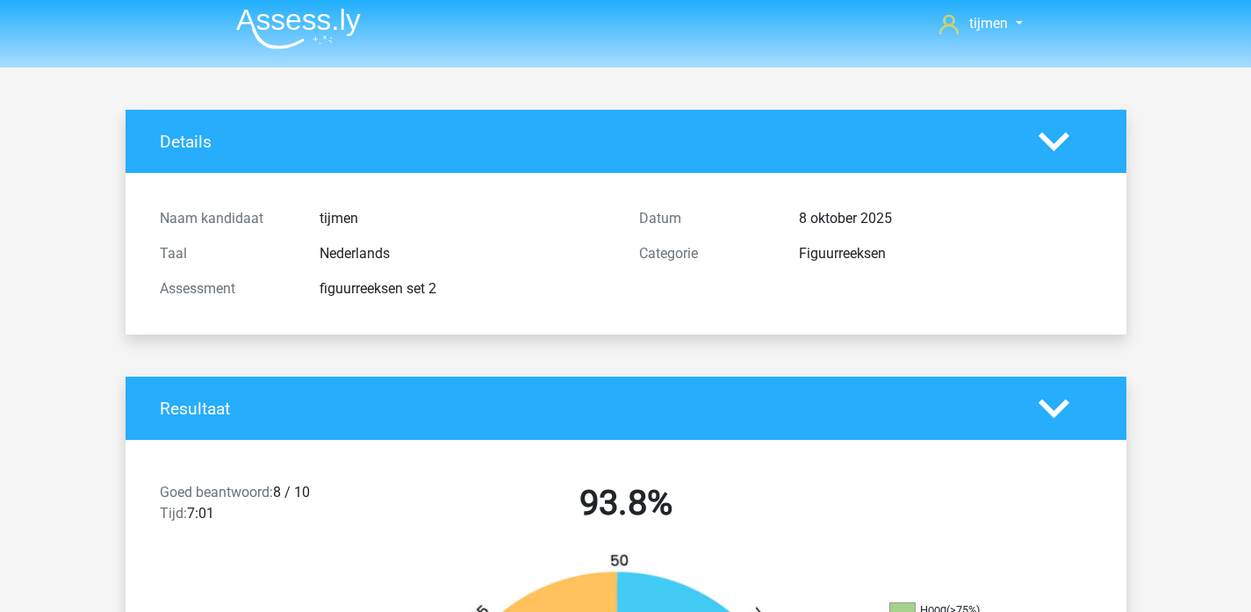
scroll to position [0, 0]
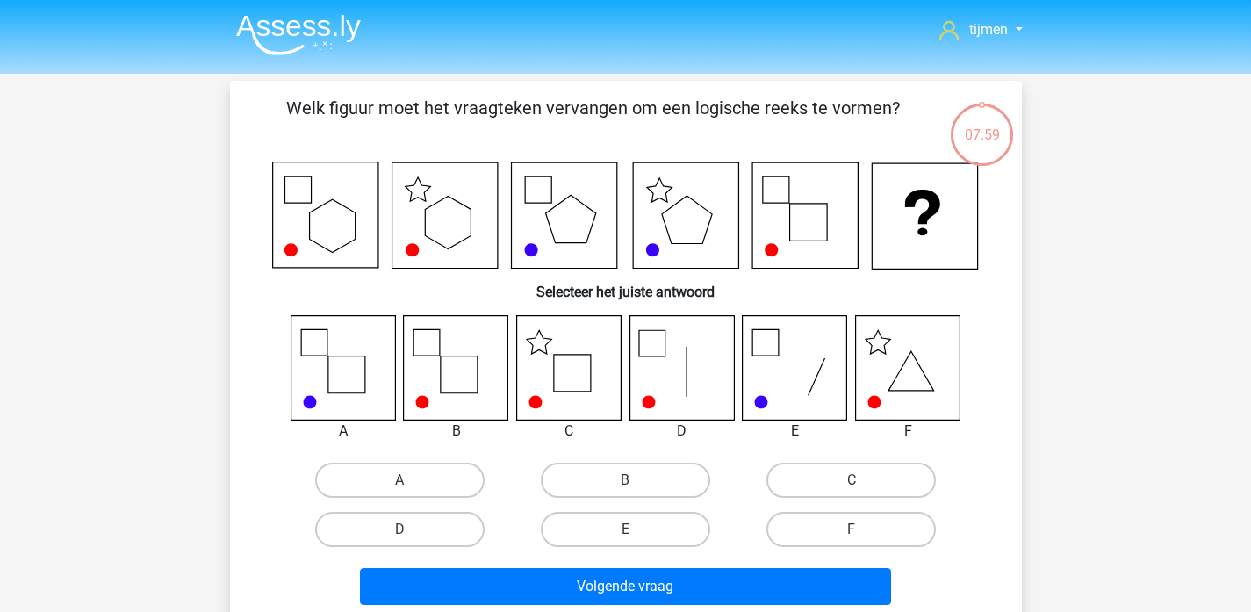
click at [355, 30] on img at bounding box center [298, 34] width 125 height 41
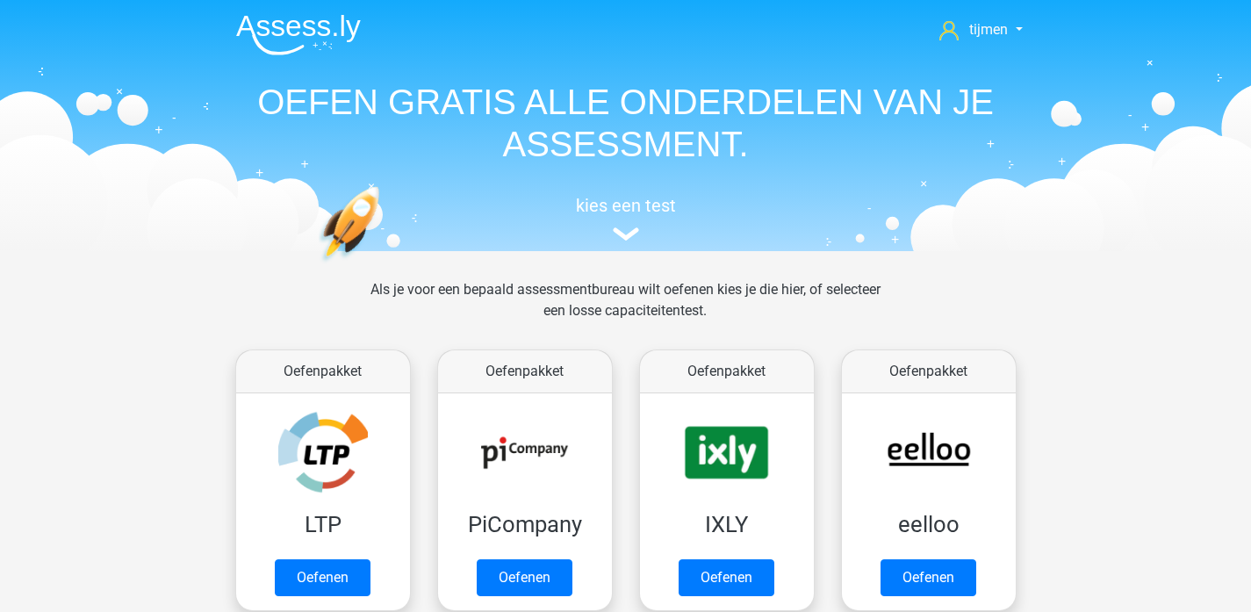
scroll to position [262, 0]
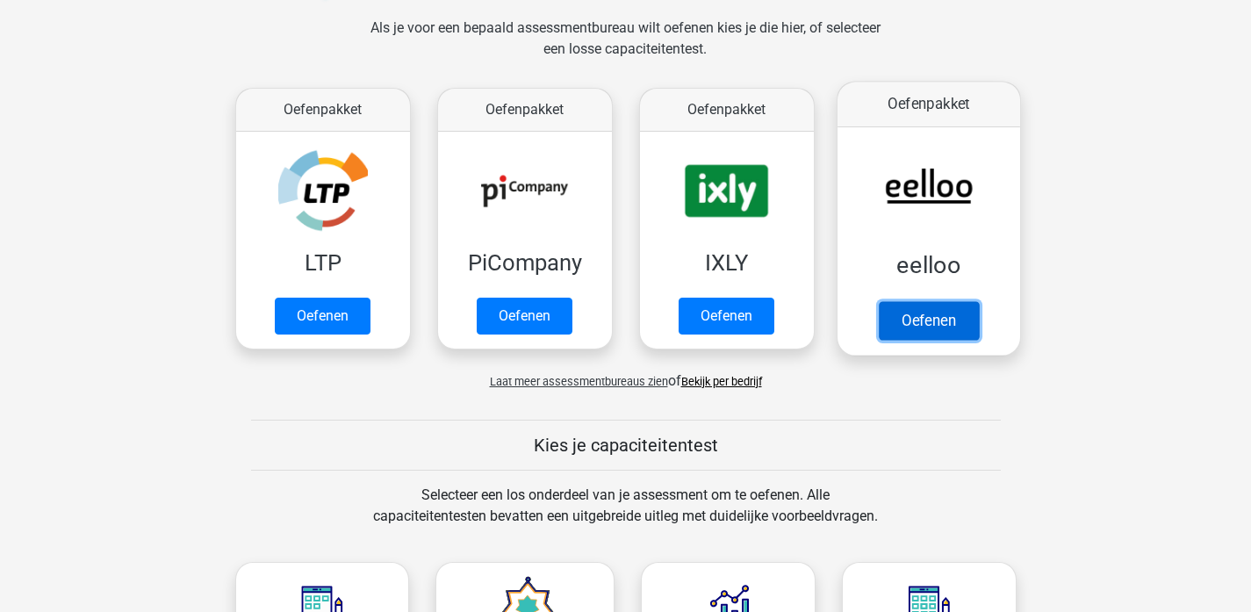
click at [964, 316] on link "Oefenen" at bounding box center [928, 320] width 100 height 39
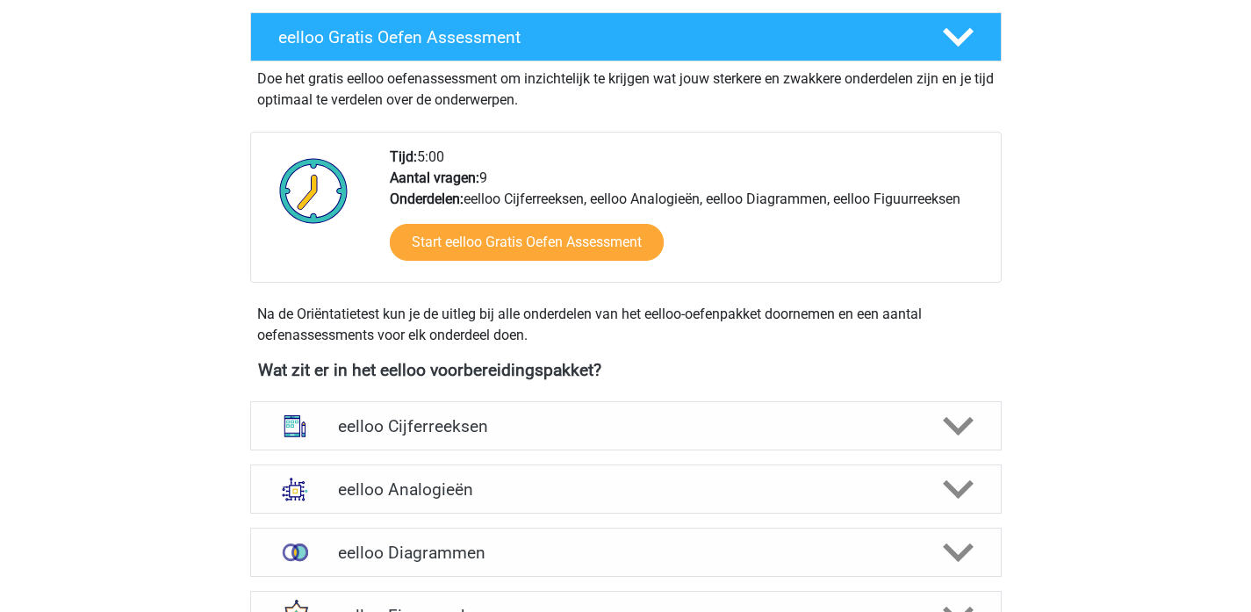
scroll to position [534, 0]
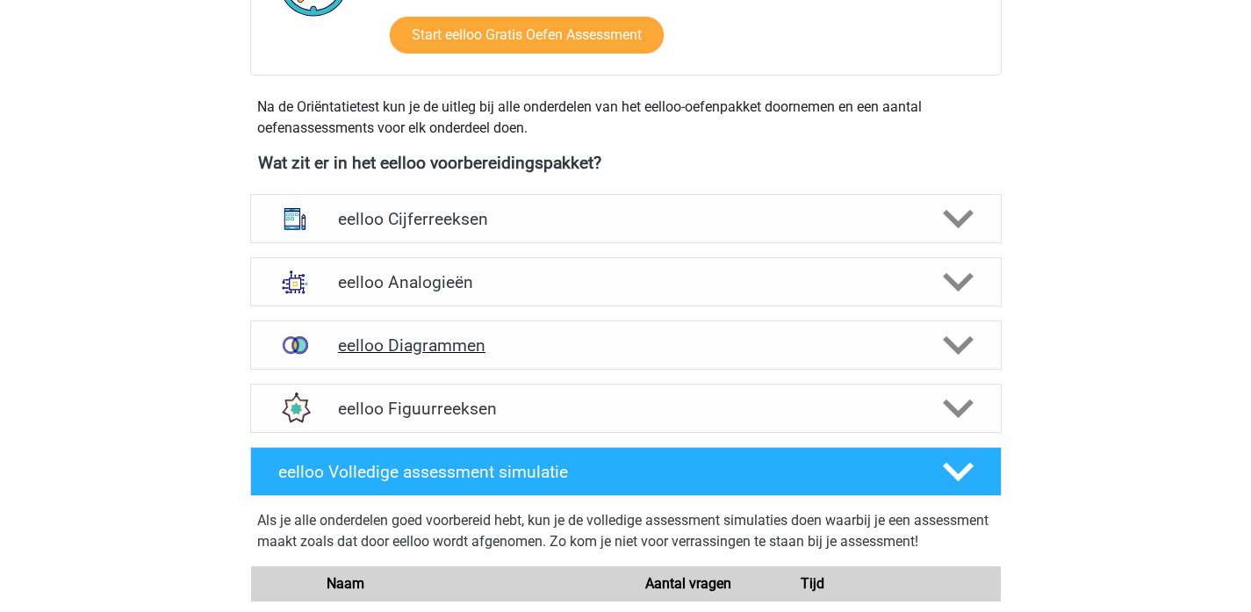
click at [786, 346] on h4 "eelloo Diagrammen" at bounding box center [625, 345] width 575 height 20
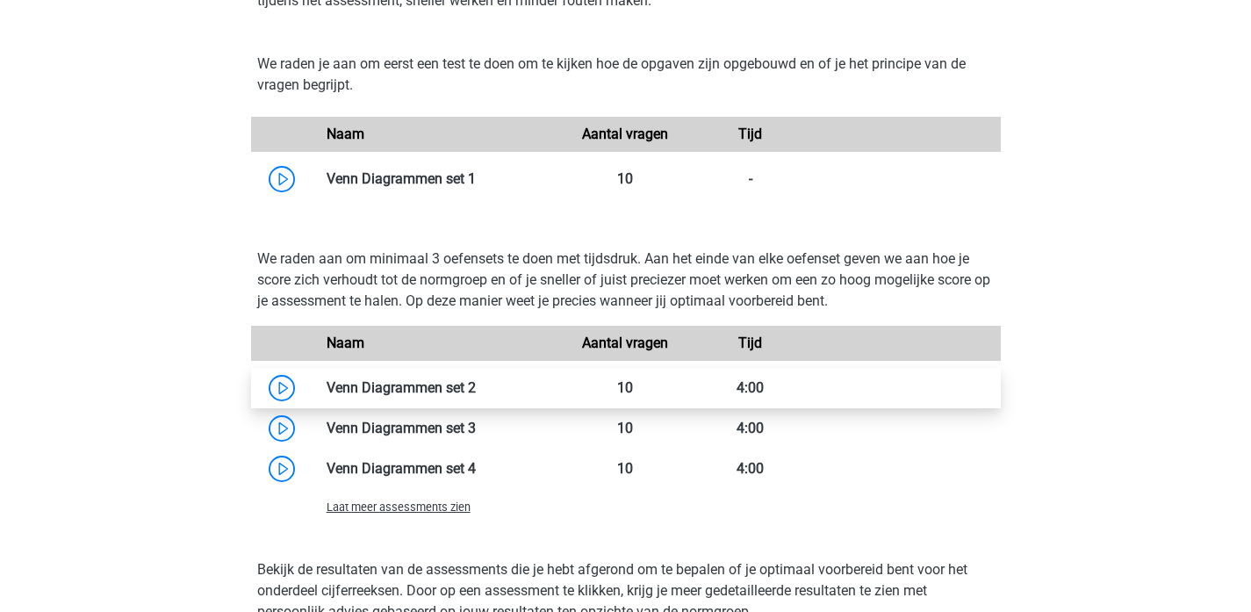
scroll to position [958, 0]
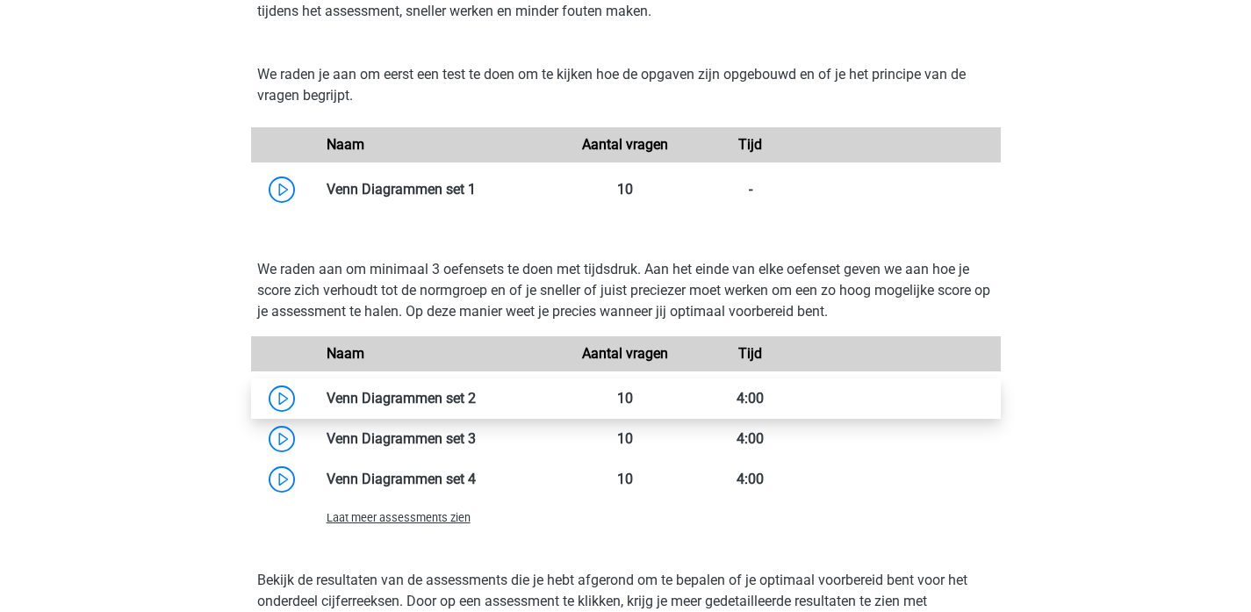
click at [476, 400] on link at bounding box center [476, 398] width 0 height 17
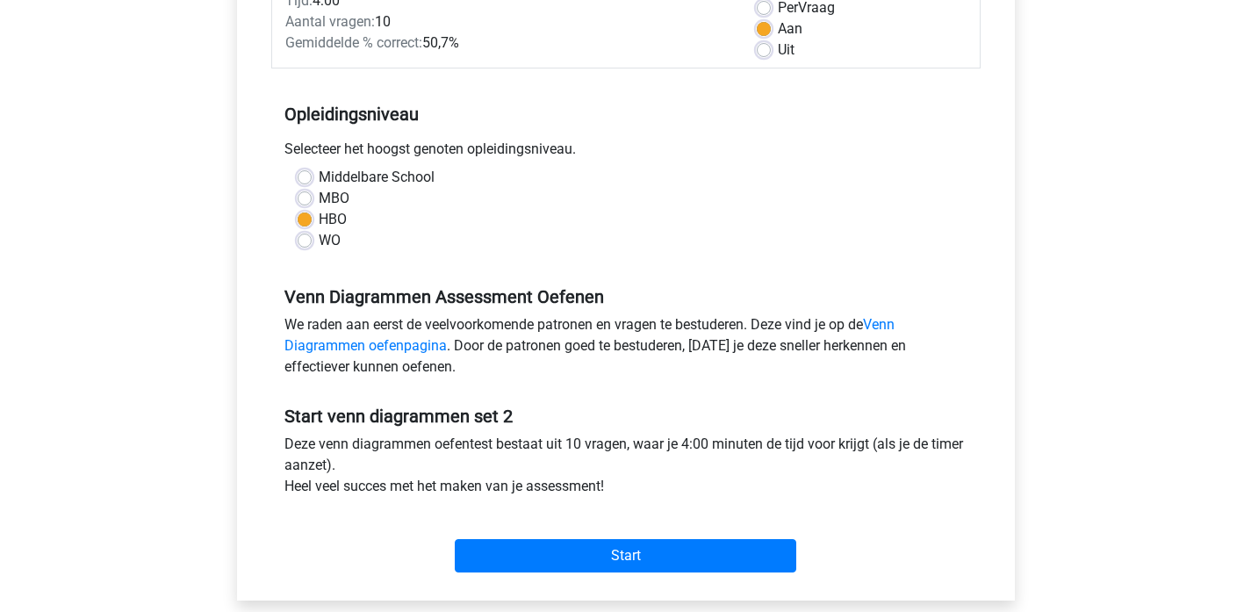
scroll to position [277, 0]
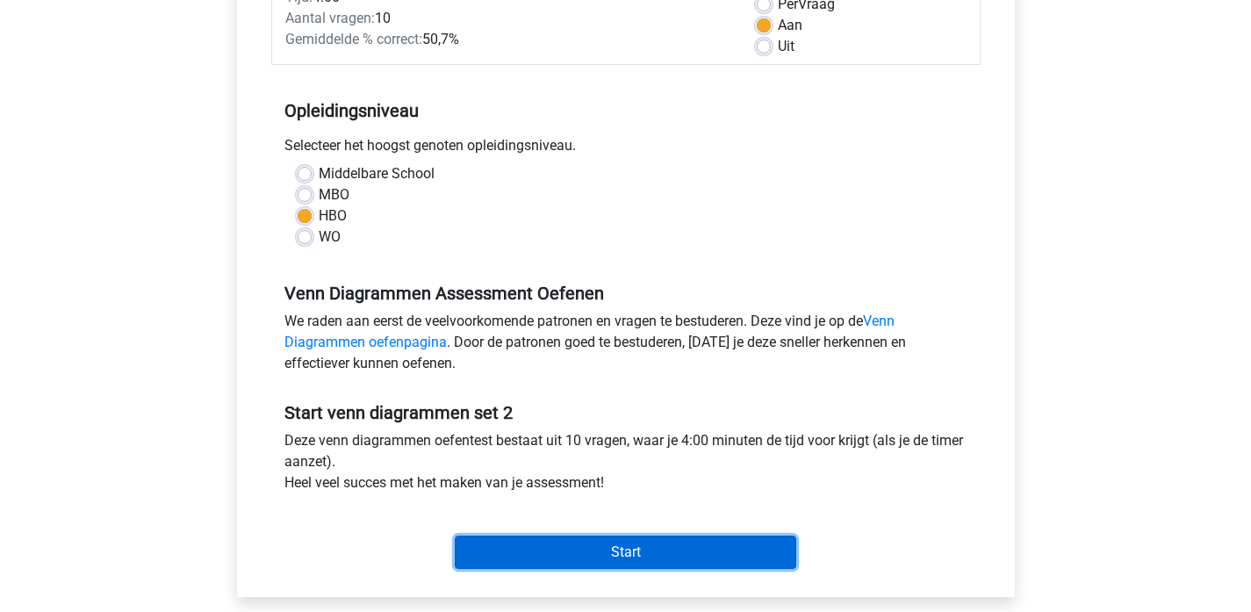
click at [581, 555] on input "Start" at bounding box center [625, 551] width 341 height 33
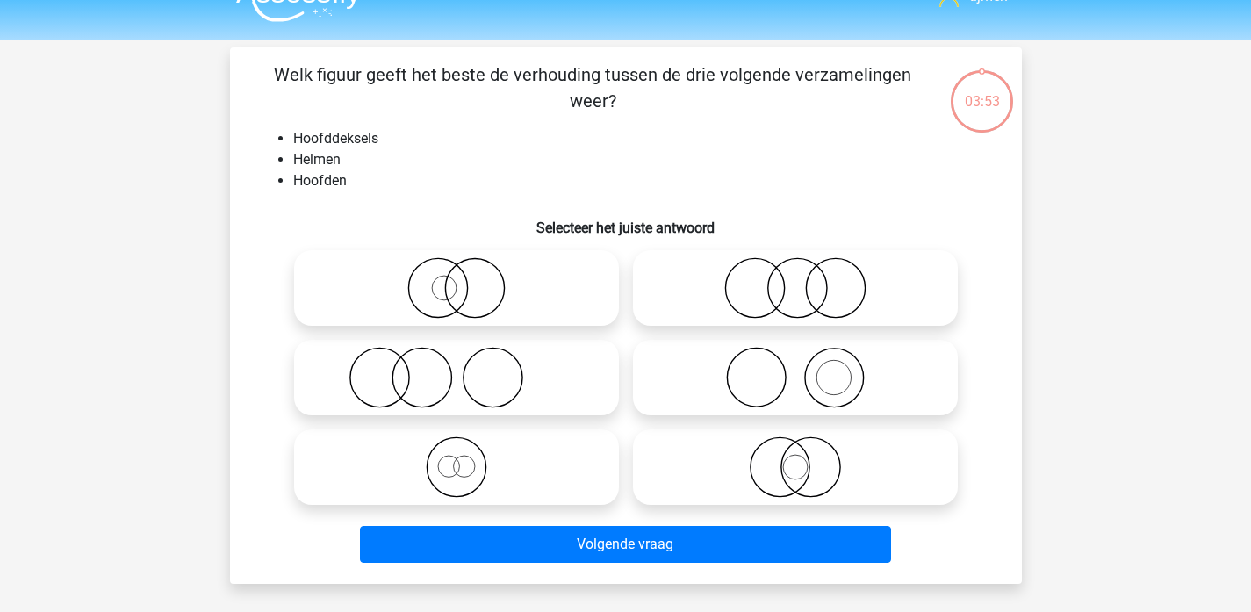
scroll to position [29, 0]
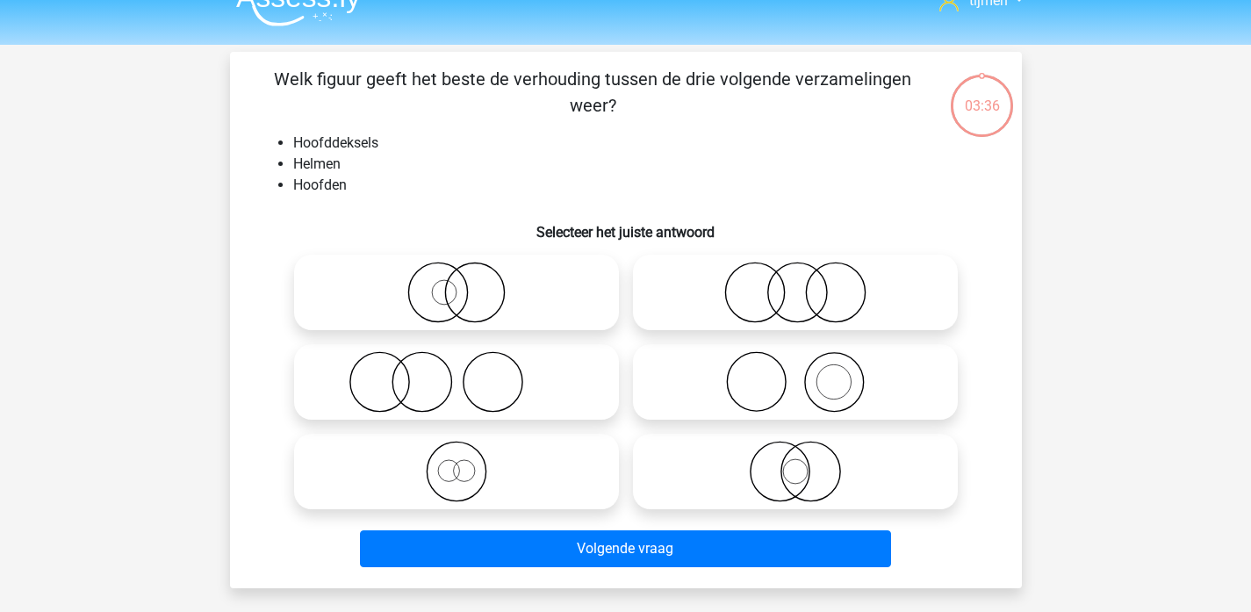
click at [463, 297] on icon at bounding box center [456, 292] width 311 height 61
click at [463, 283] on input "radio" at bounding box center [461, 277] width 11 height 11
radio input "true"
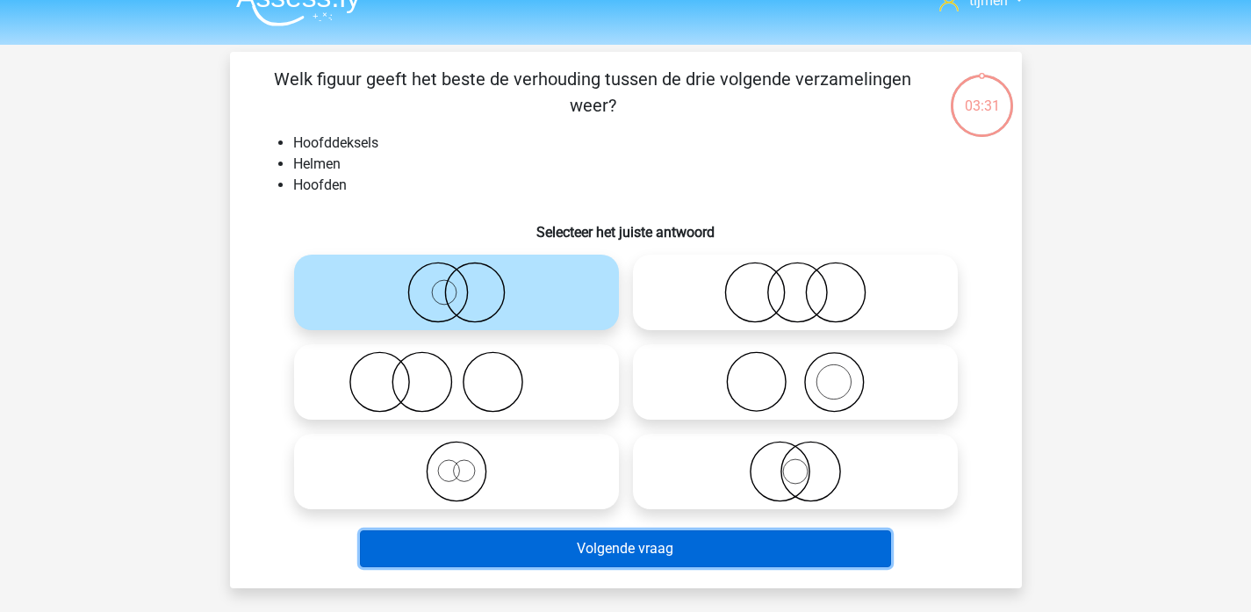
click at [687, 556] on button "Volgende vraag" at bounding box center [625, 548] width 531 height 37
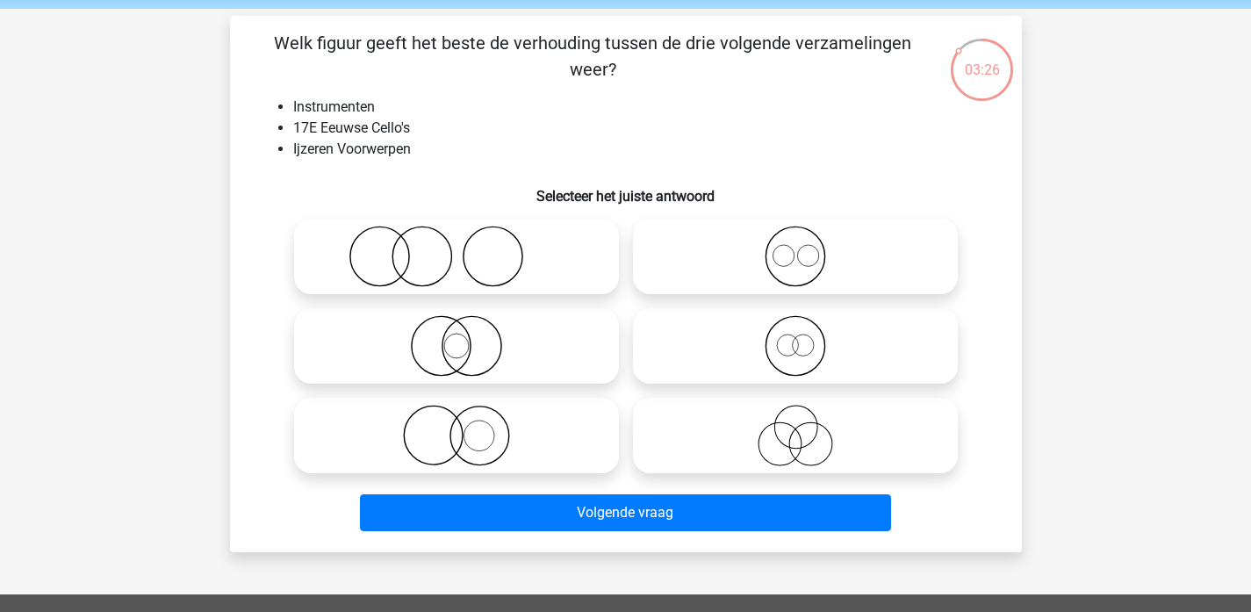
scroll to position [66, 0]
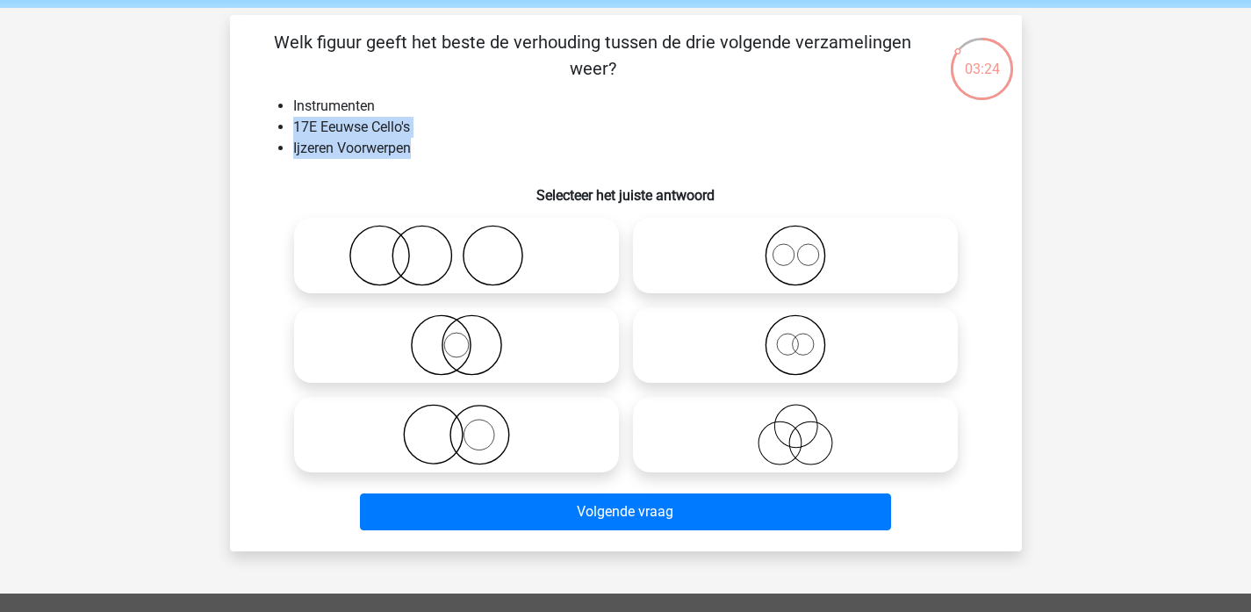
drag, startPoint x: 418, startPoint y: 140, endPoint x: 287, endPoint y: 131, distance: 131.1
click at [287, 131] on ul "Instrumenten 17E Eeuwse Cello's Ijzeren Voorwerpen" at bounding box center [625, 127] width 735 height 63
drag, startPoint x: 376, startPoint y: 107, endPoint x: 284, endPoint y: 107, distance: 91.3
click at [293, 107] on li "Instrumenten" at bounding box center [643, 106] width 700 height 21
drag, startPoint x: 414, startPoint y: 142, endPoint x: 329, endPoint y: 135, distance: 85.4
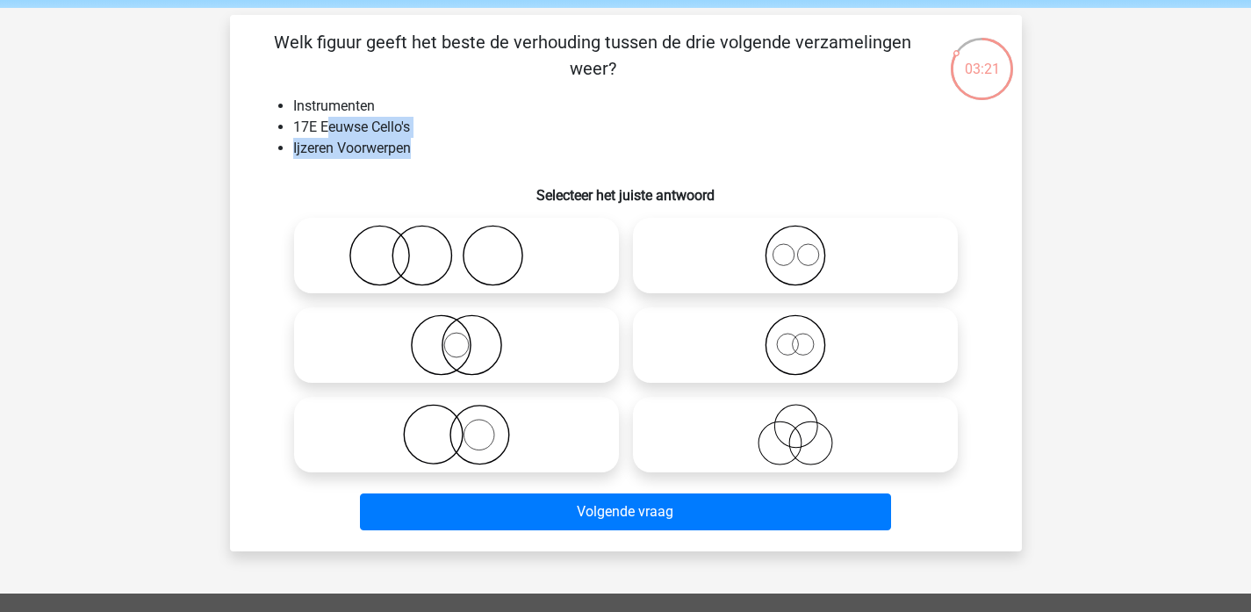
click at [329, 135] on ul "Instrumenten 17E Eeuwse Cello's Ijzeren Voorwerpen" at bounding box center [625, 127] width 735 height 63
drag, startPoint x: 375, startPoint y: 102, endPoint x: 301, endPoint y: 102, distance: 73.7
click at [301, 102] on li "Instrumenten" at bounding box center [643, 106] width 700 height 21
click at [802, 336] on icon at bounding box center [795, 344] width 311 height 61
click at [802, 336] on input "radio" at bounding box center [800, 330] width 11 height 11
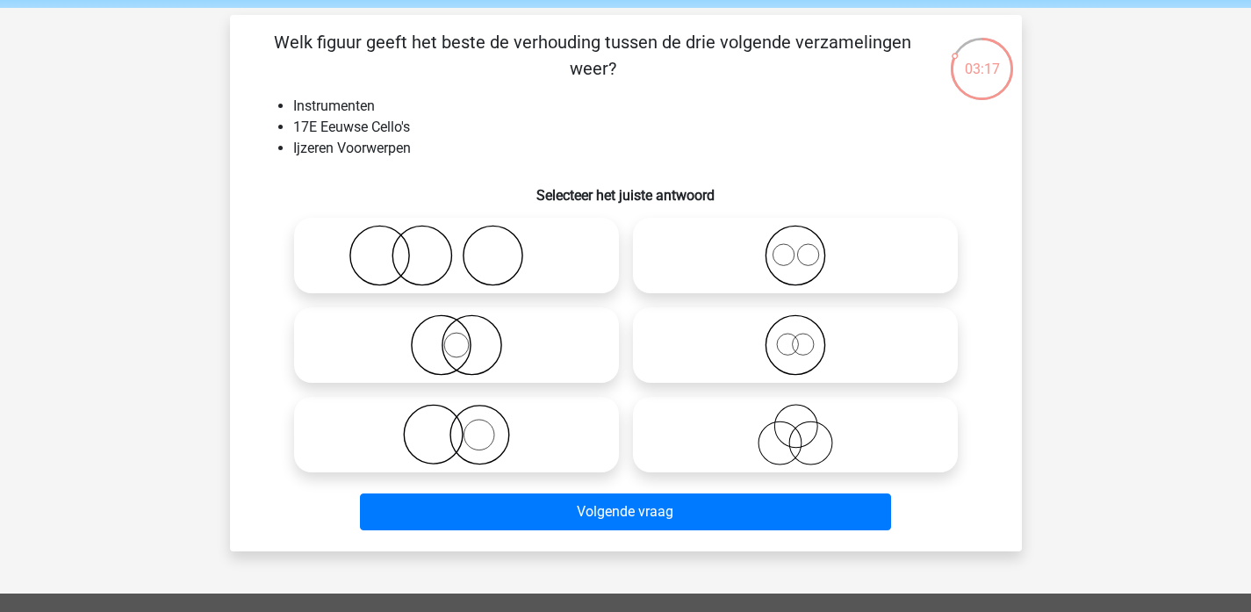
radio input "true"
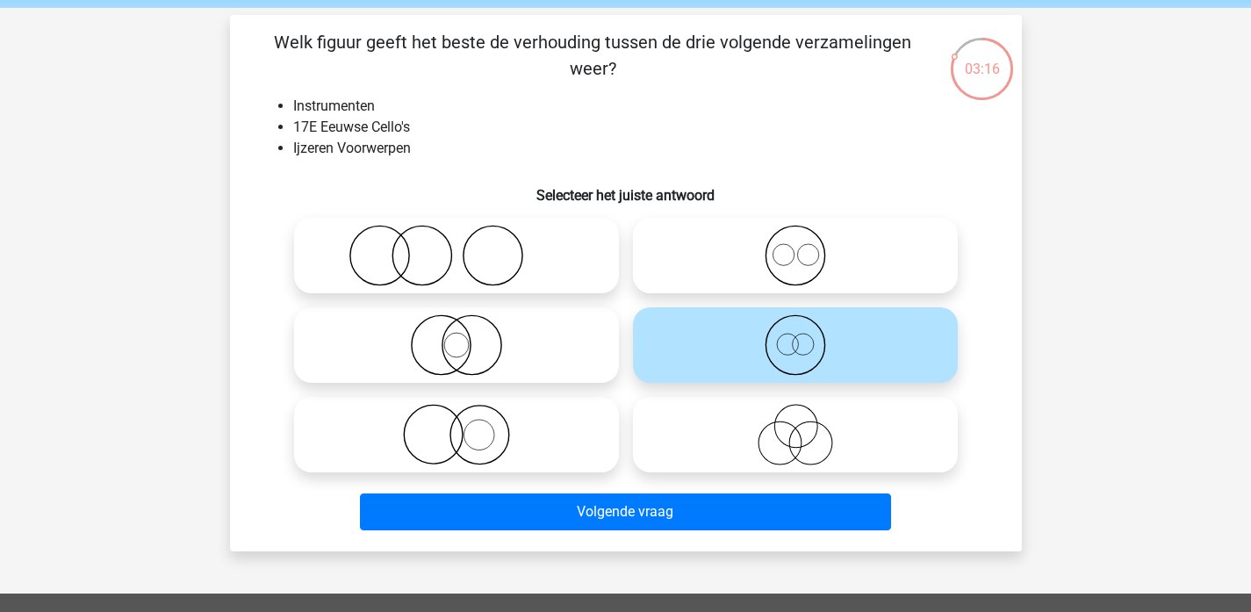
click at [800, 262] on circle at bounding box center [807, 254] width 21 height 21
click at [800, 247] on input "radio" at bounding box center [800, 240] width 11 height 11
radio input "true"
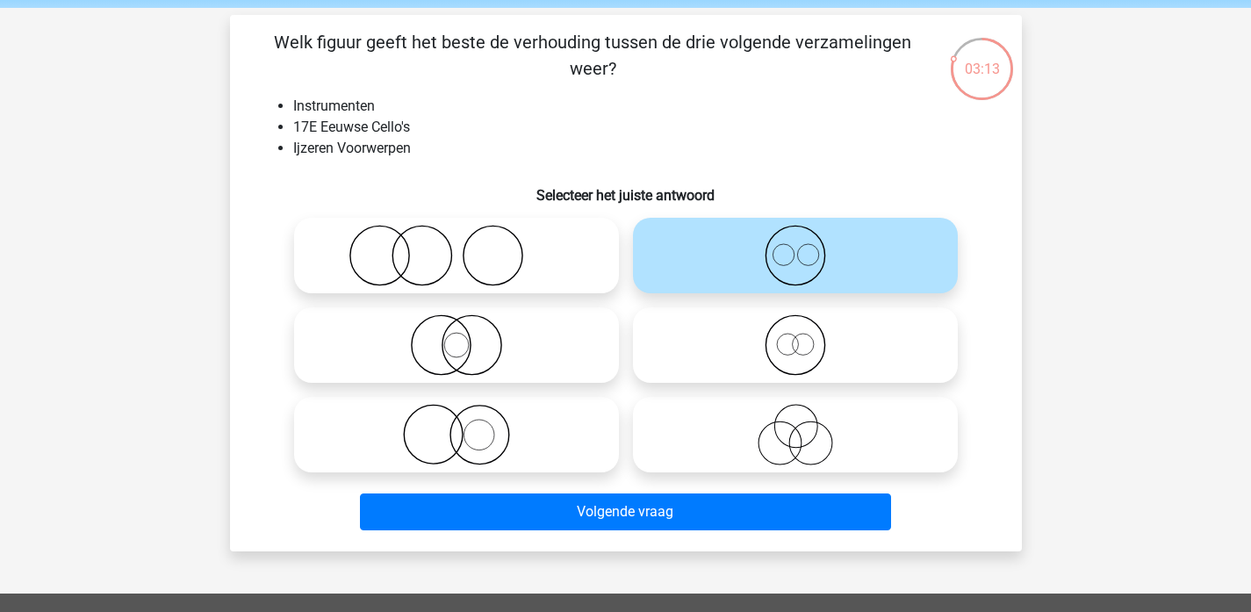
click at [793, 323] on icon at bounding box center [795, 344] width 311 height 61
click at [795, 325] on input "radio" at bounding box center [800, 330] width 11 height 11
radio input "true"
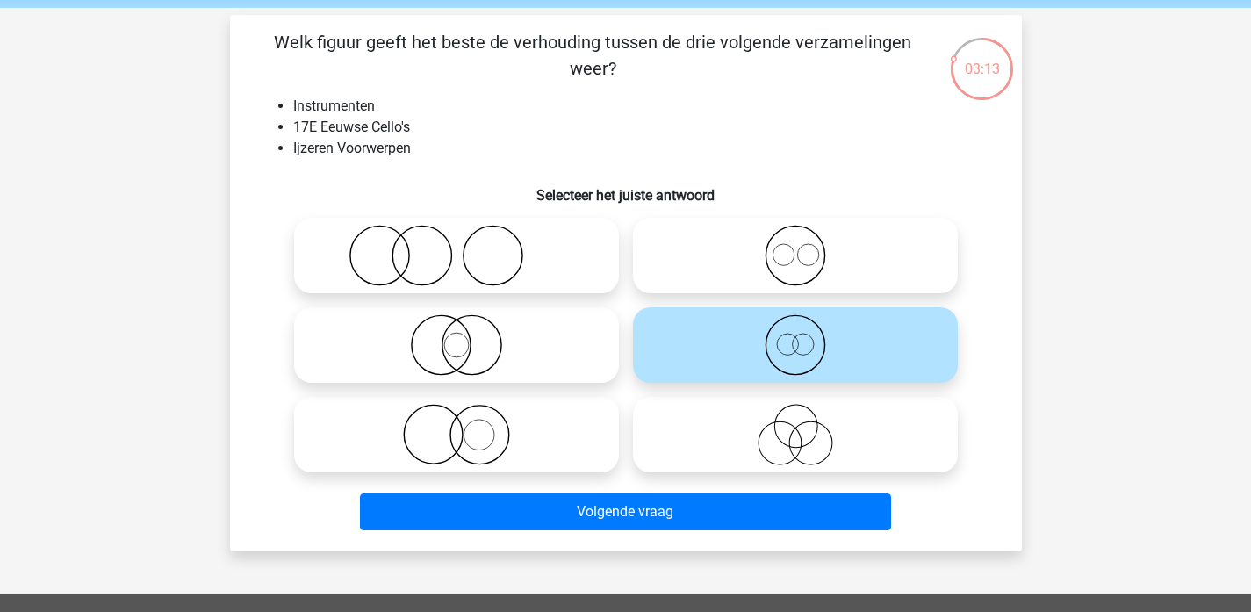
click at [803, 272] on icon at bounding box center [795, 255] width 311 height 61
click at [803, 247] on input "radio" at bounding box center [800, 240] width 11 height 11
radio input "true"
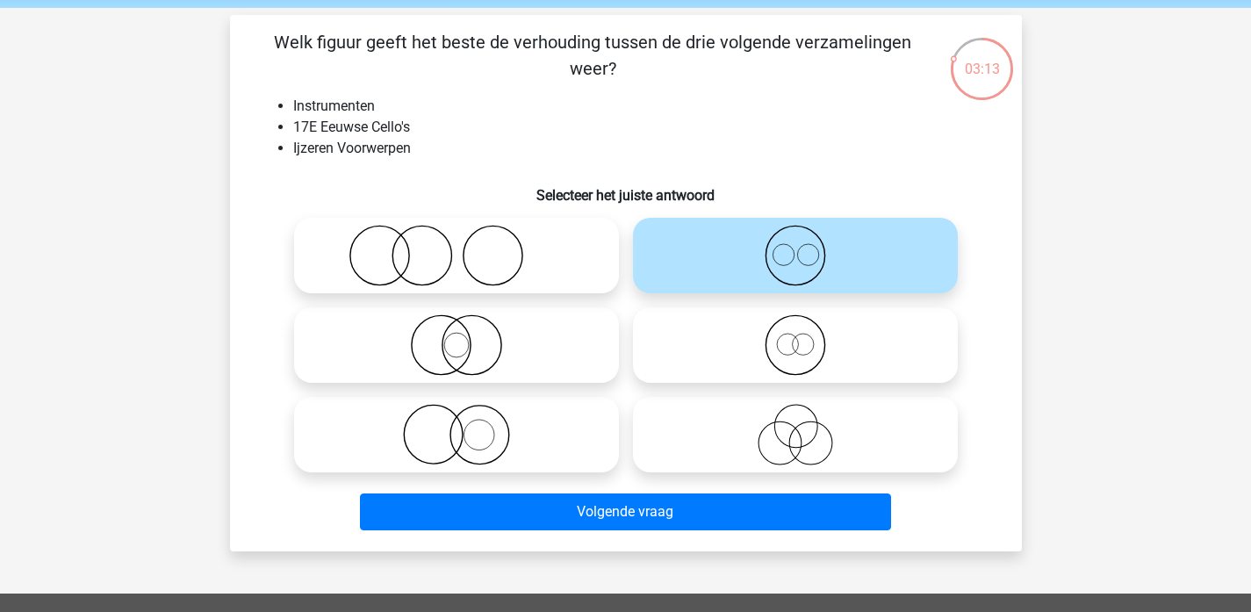
click at [803, 342] on icon at bounding box center [795, 344] width 311 height 61
click at [803, 336] on input "radio" at bounding box center [800, 330] width 11 height 11
radio input "true"
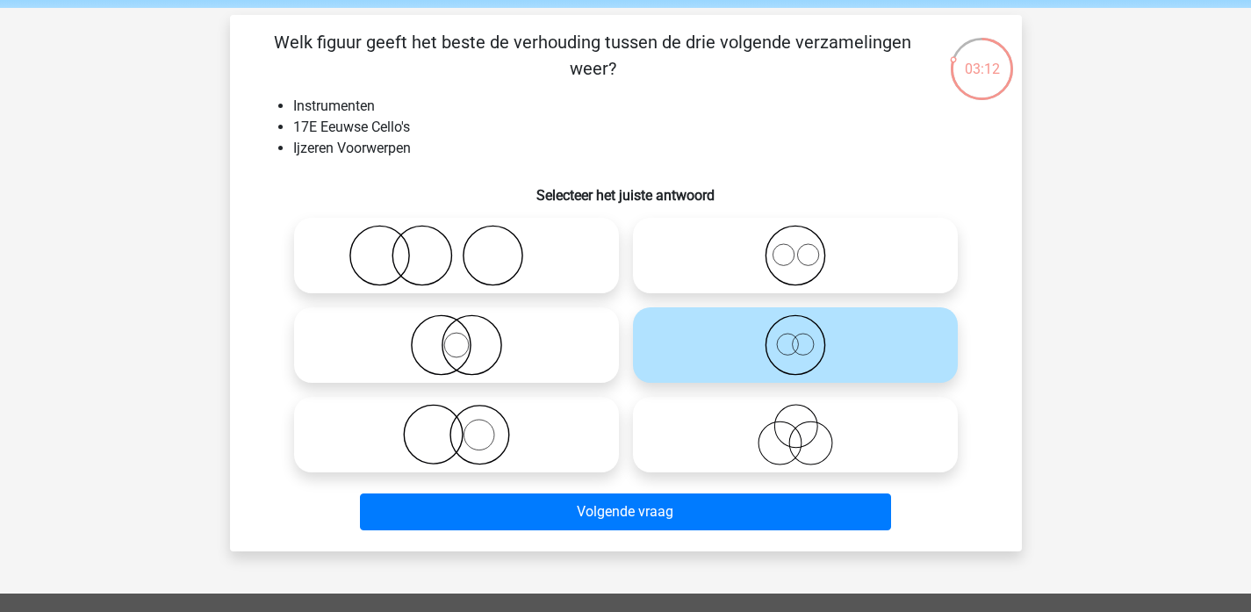
click at [801, 247] on input "radio" at bounding box center [800, 240] width 11 height 11
radio input "true"
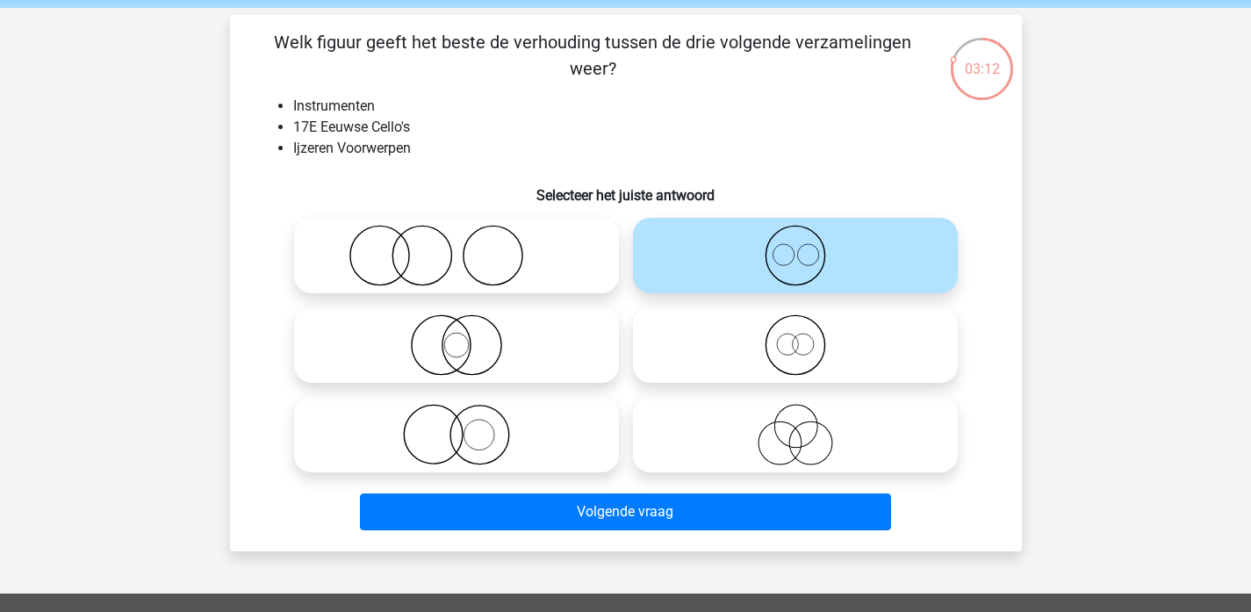
click at [801, 347] on icon at bounding box center [795, 344] width 311 height 61
click at [801, 336] on input "radio" at bounding box center [800, 330] width 11 height 11
radio input "true"
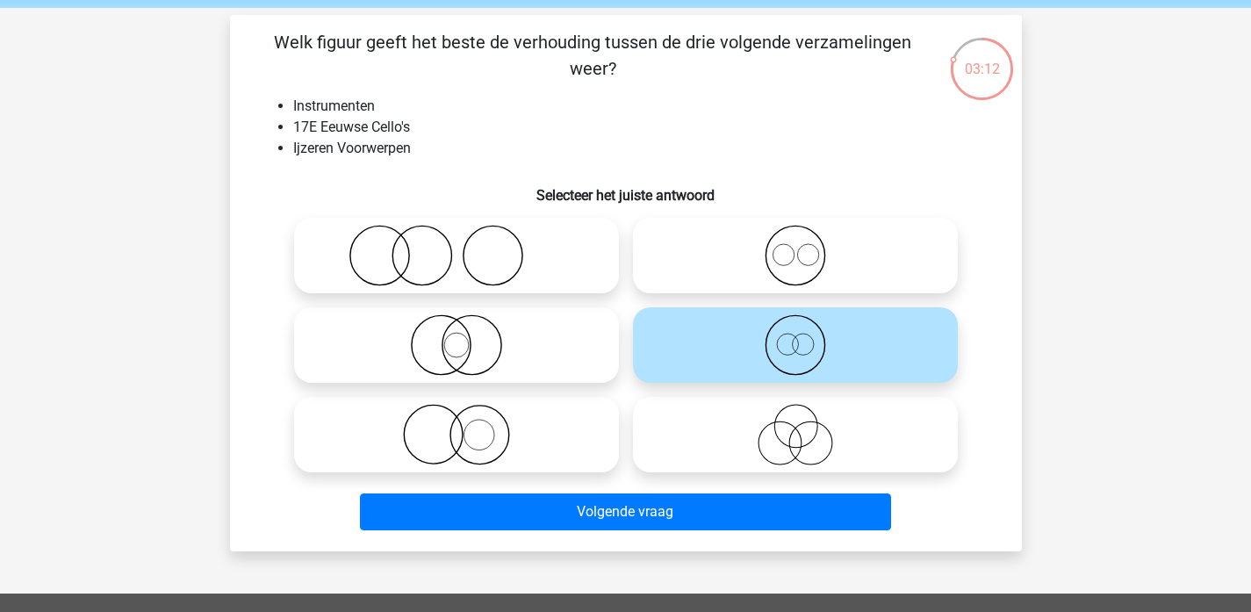
click at [801, 247] on icon at bounding box center [795, 255] width 311 height 61
click at [801, 247] on input "radio" at bounding box center [800, 240] width 11 height 11
radio input "true"
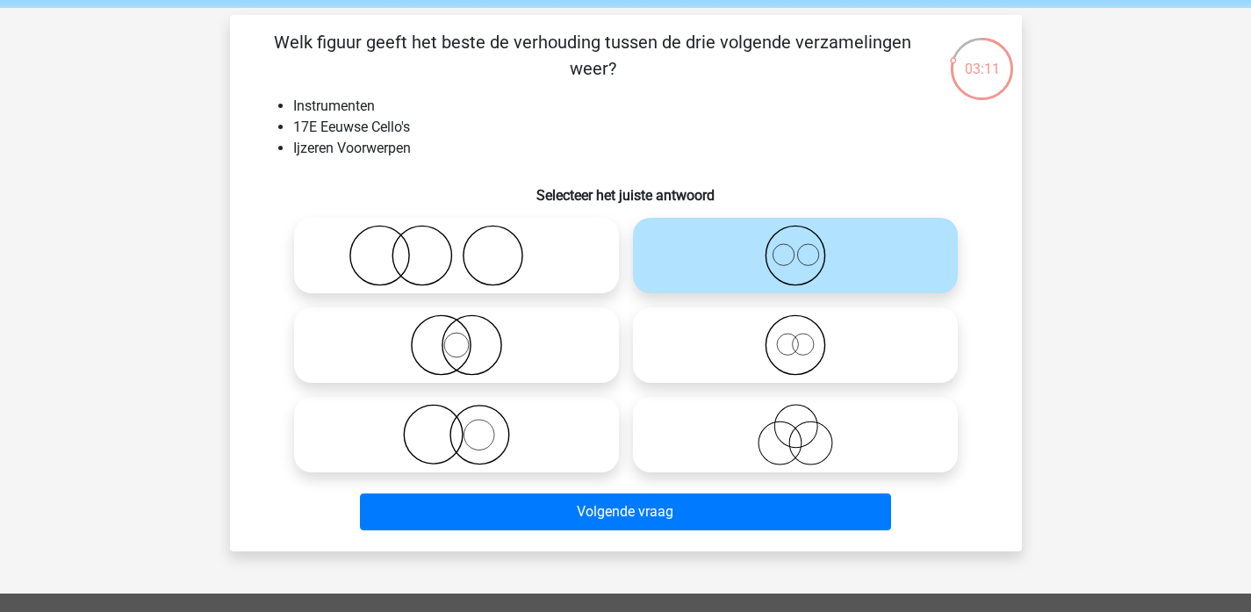
click at [803, 345] on icon at bounding box center [795, 344] width 311 height 61
click at [803, 336] on input "radio" at bounding box center [800, 330] width 11 height 11
radio input "true"
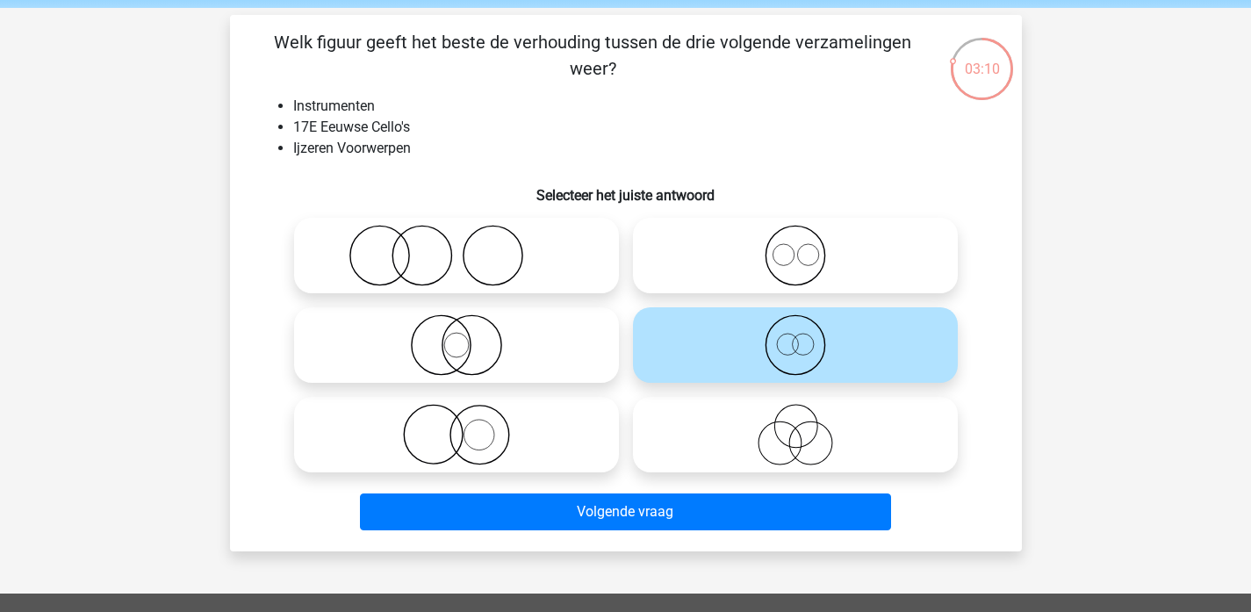
click at [765, 255] on circle at bounding box center [794, 255] width 59 height 59
click at [795, 247] on input "radio" at bounding box center [800, 240] width 11 height 11
radio input "true"
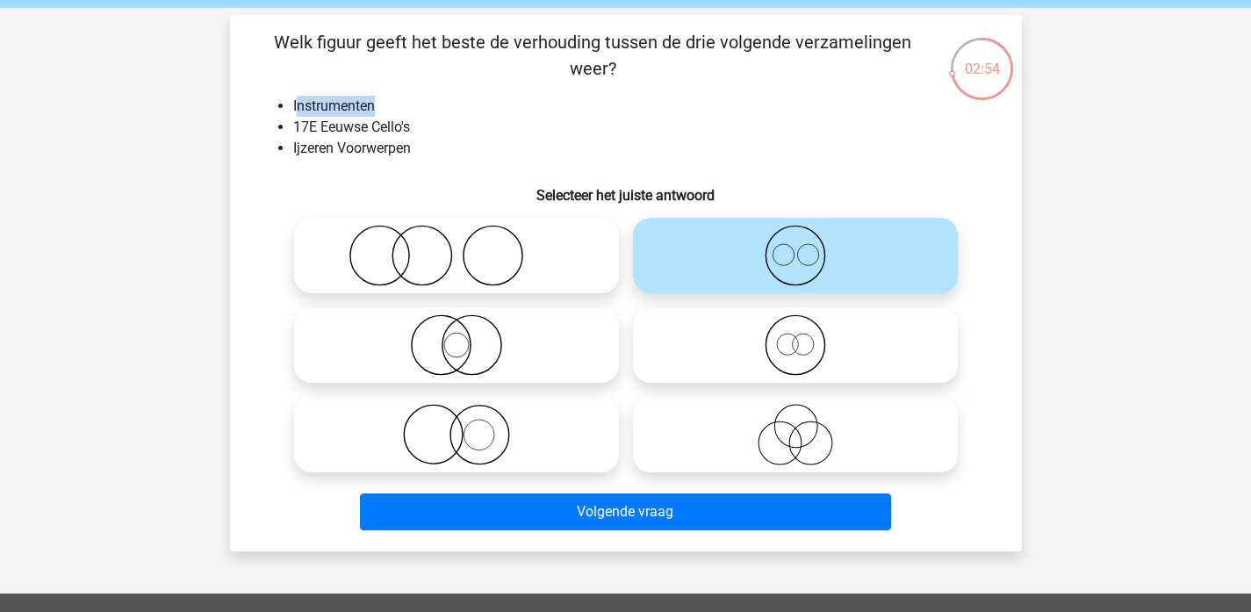
drag, startPoint x: 386, startPoint y: 104, endPoint x: 298, endPoint y: 104, distance: 88.7
click at [298, 104] on li "Instrumenten" at bounding box center [643, 106] width 700 height 21
click at [496, 427] on icon at bounding box center [456, 434] width 311 height 61
click at [468, 426] on input "radio" at bounding box center [461, 419] width 11 height 11
radio input "true"
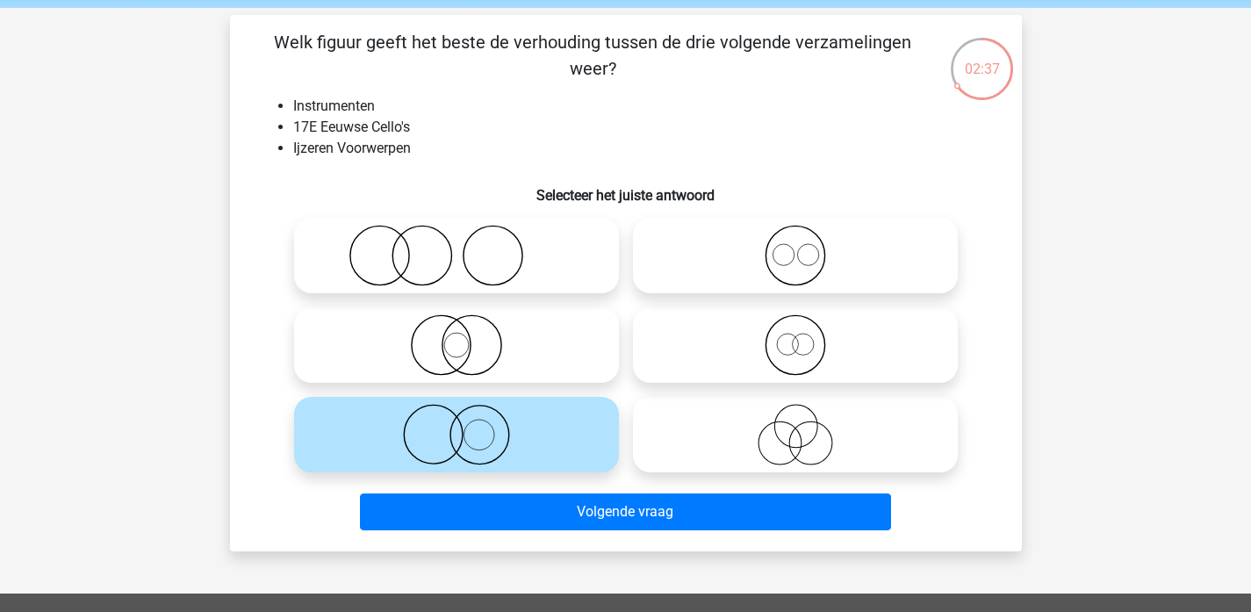
click at [751, 236] on icon at bounding box center [795, 255] width 311 height 61
click at [795, 236] on input "radio" at bounding box center [800, 240] width 11 height 11
radio input "true"
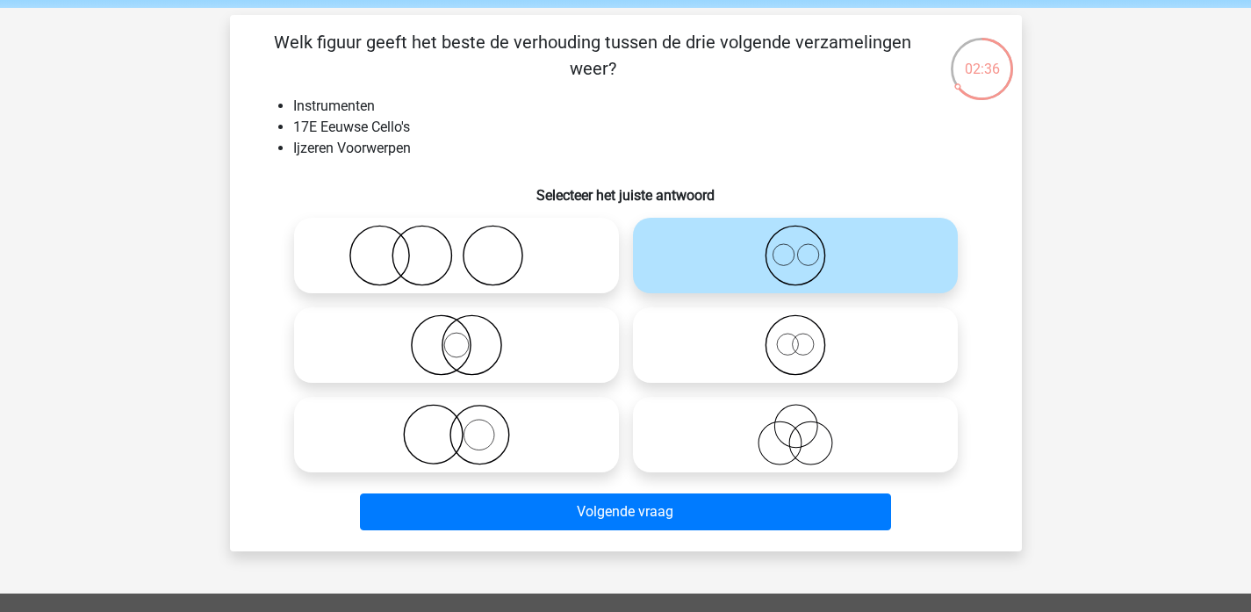
click at [755, 370] on icon at bounding box center [795, 344] width 311 height 61
click at [795, 336] on input "radio" at bounding box center [800, 330] width 11 height 11
radio input "true"
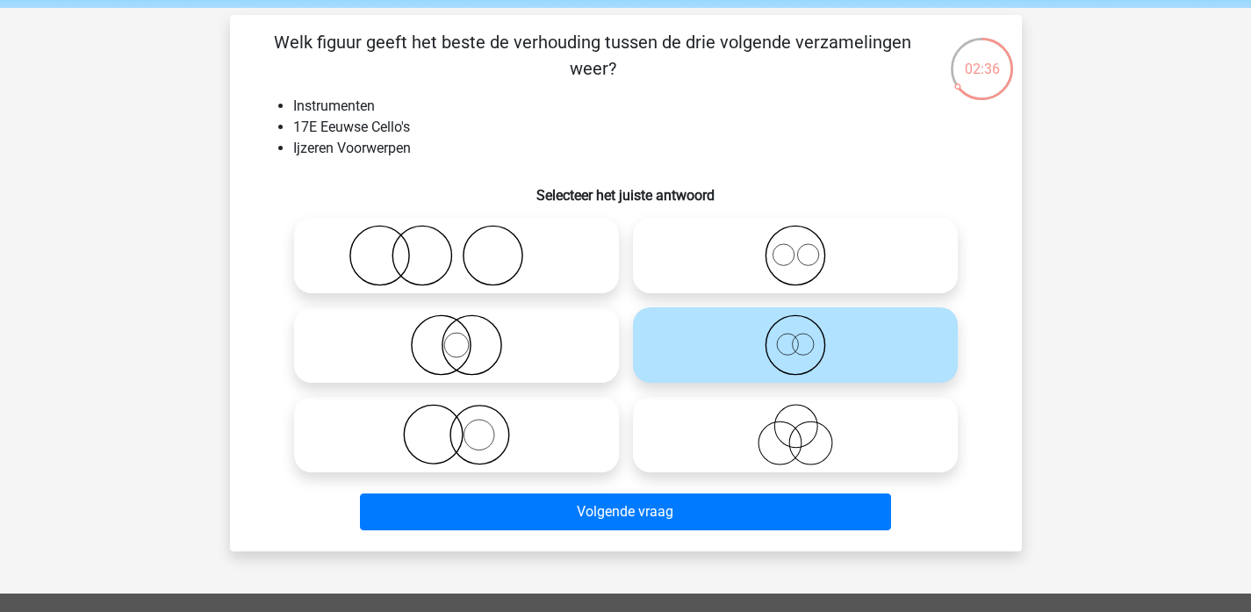
click at [735, 241] on icon at bounding box center [795, 255] width 311 height 61
click at [795, 241] on input "radio" at bounding box center [800, 240] width 11 height 11
radio input "true"
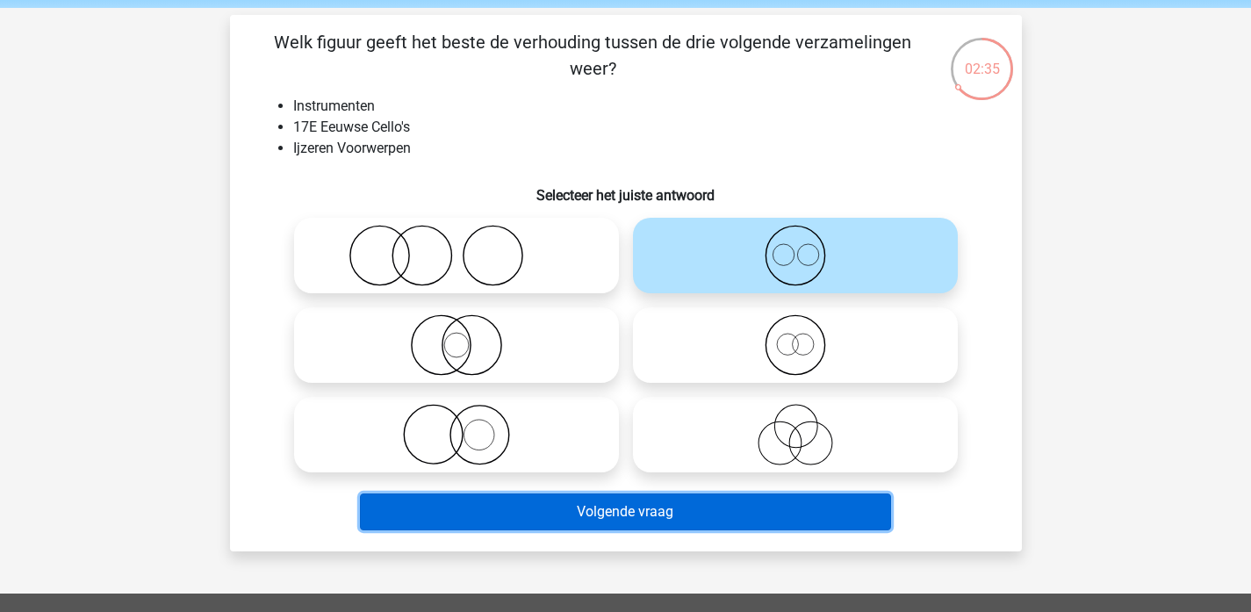
click at [733, 508] on button "Volgende vraag" at bounding box center [625, 511] width 531 height 37
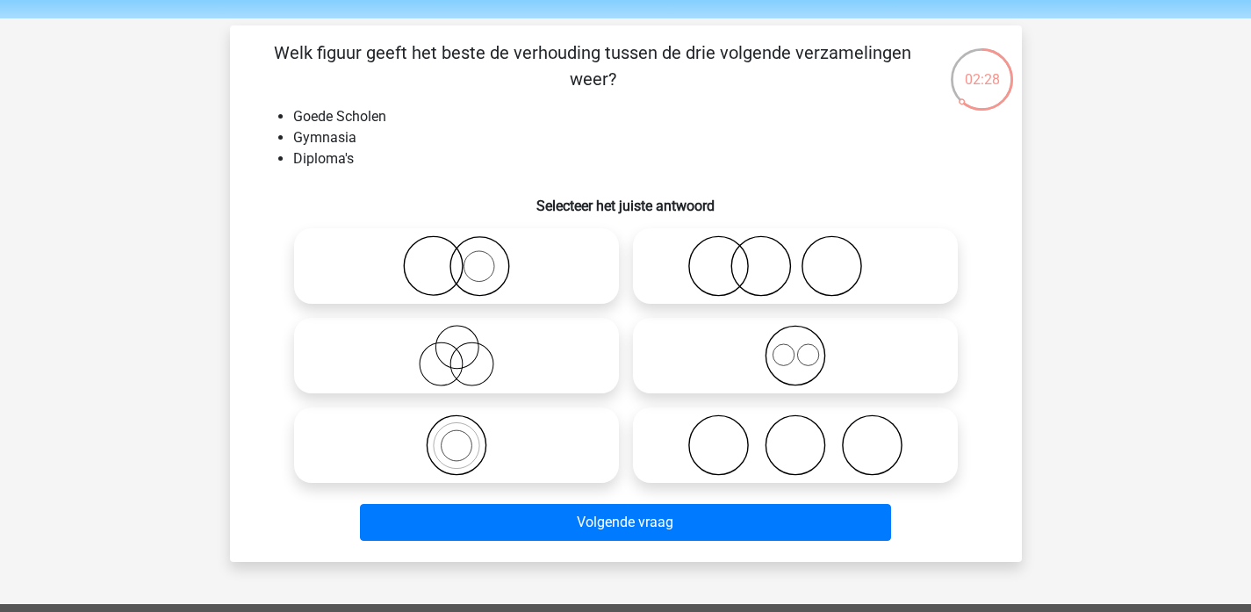
scroll to position [56, 0]
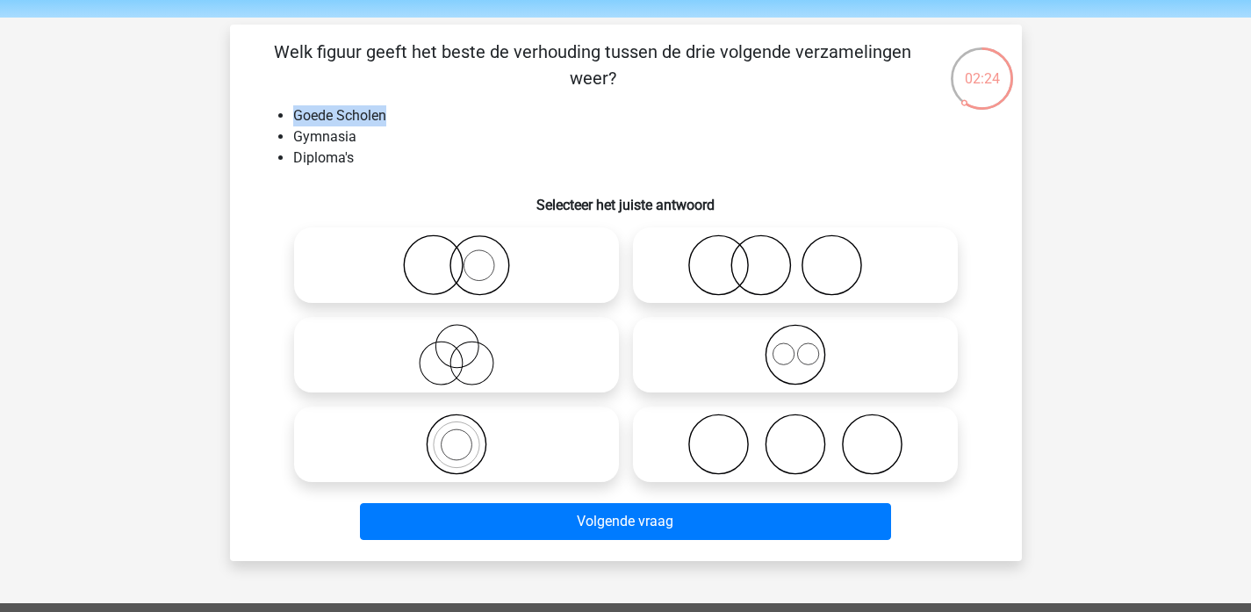
drag, startPoint x: 384, startPoint y: 116, endPoint x: 283, endPoint y: 116, distance: 100.1
click at [293, 116] on li "Goede Scholen" at bounding box center [643, 115] width 700 height 21
click at [572, 446] on icon at bounding box center [456, 443] width 311 height 61
click at [468, 435] on input "radio" at bounding box center [461, 429] width 11 height 11
radio input "true"
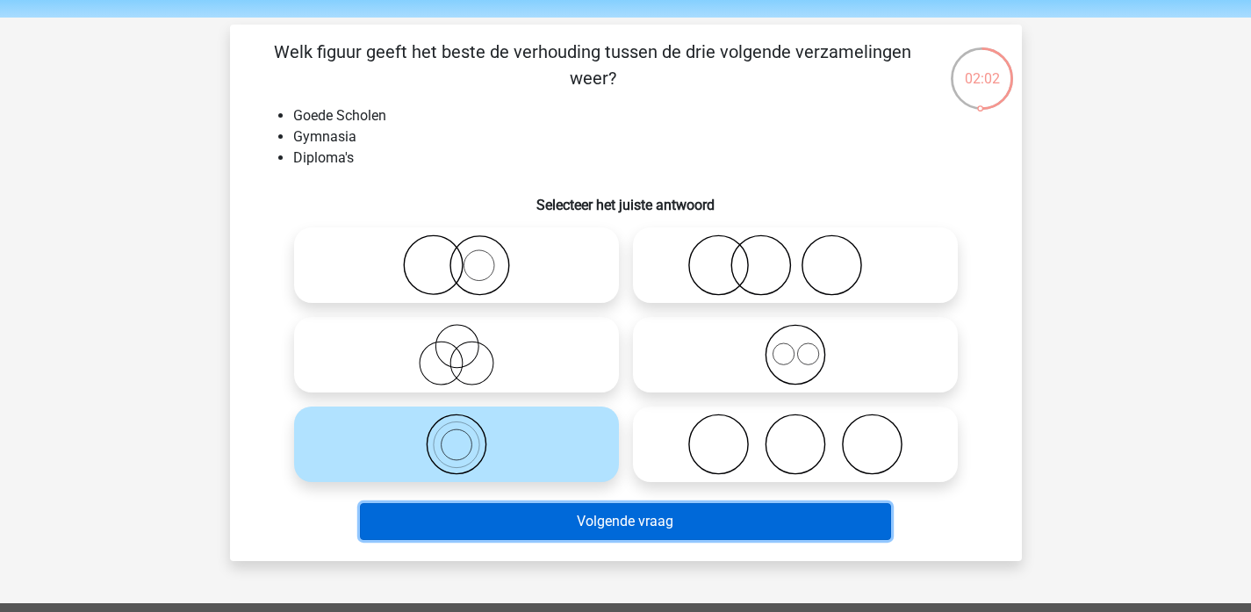
click at [542, 521] on button "Volgende vraag" at bounding box center [625, 521] width 531 height 37
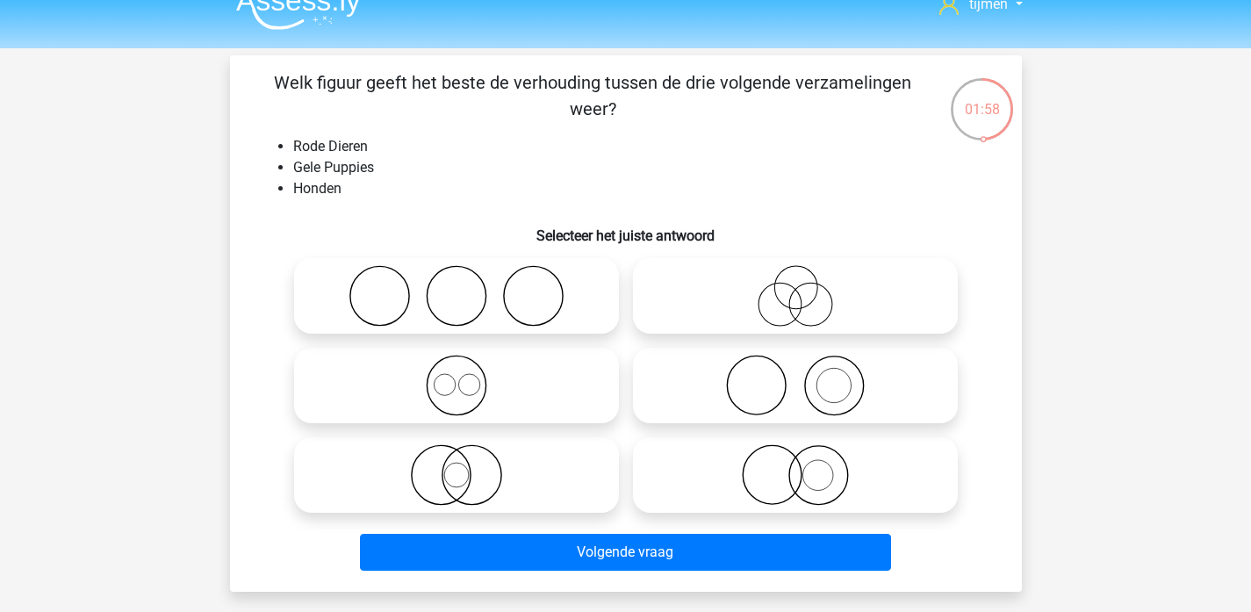
scroll to position [31, 0]
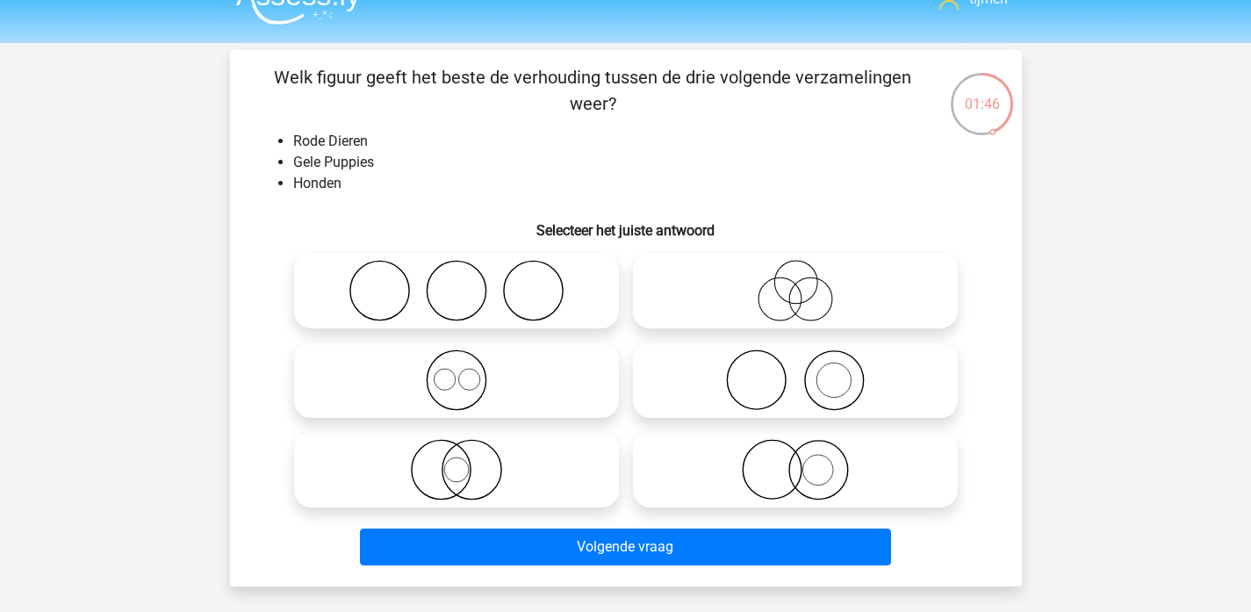
click at [442, 381] on icon at bounding box center [456, 379] width 311 height 61
click at [456, 371] on input "radio" at bounding box center [461, 365] width 11 height 11
radio input "true"
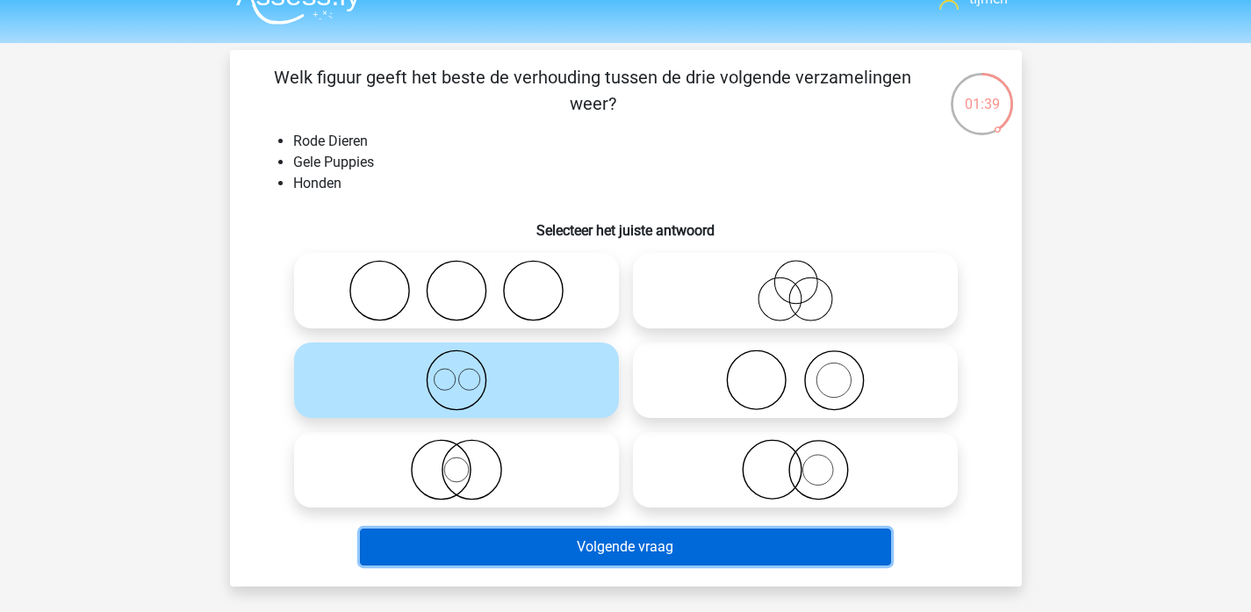
click at [665, 547] on button "Volgende vraag" at bounding box center [625, 546] width 531 height 37
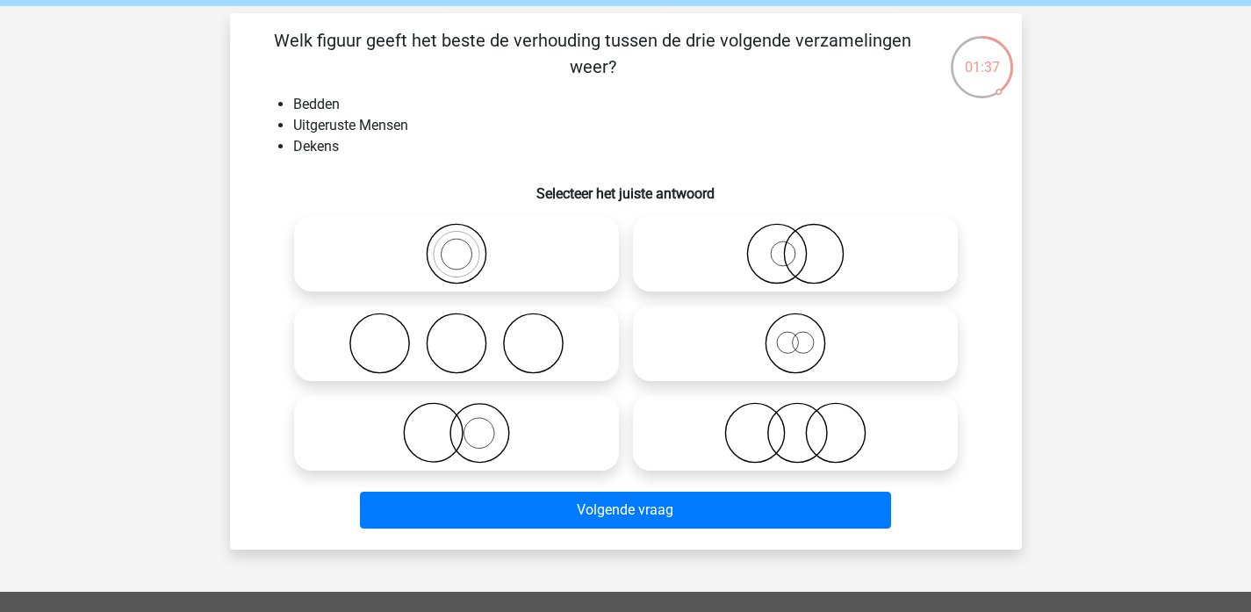
scroll to position [66, 0]
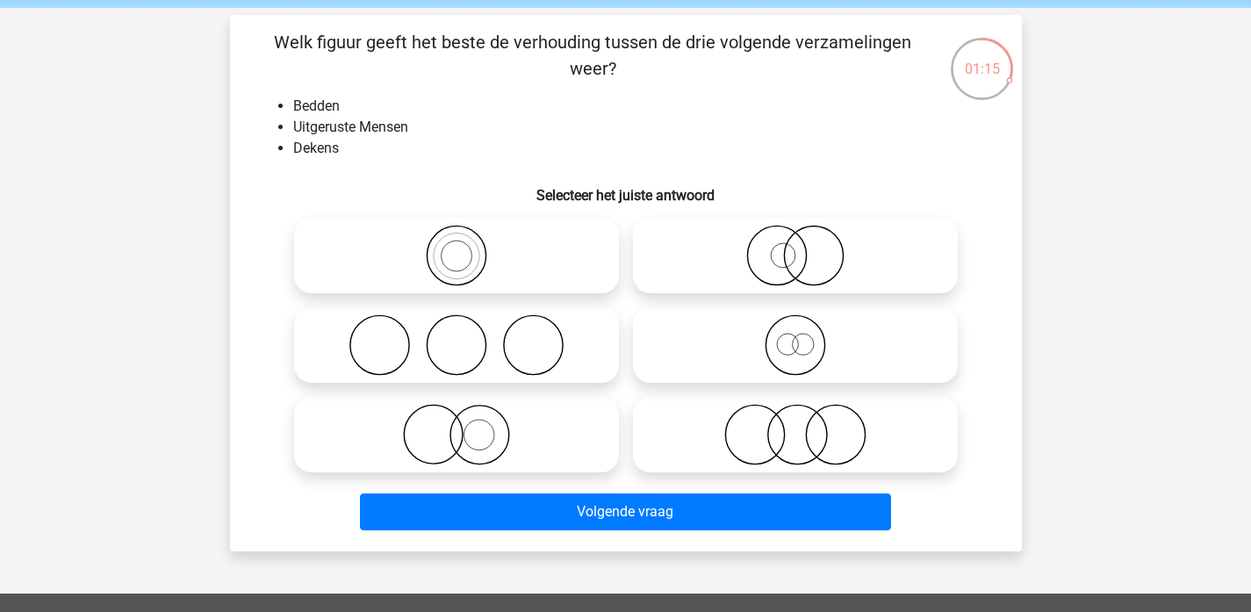
click at [717, 361] on icon at bounding box center [795, 344] width 311 height 61
click at [795, 336] on input "radio" at bounding box center [800, 330] width 11 height 11
radio input "true"
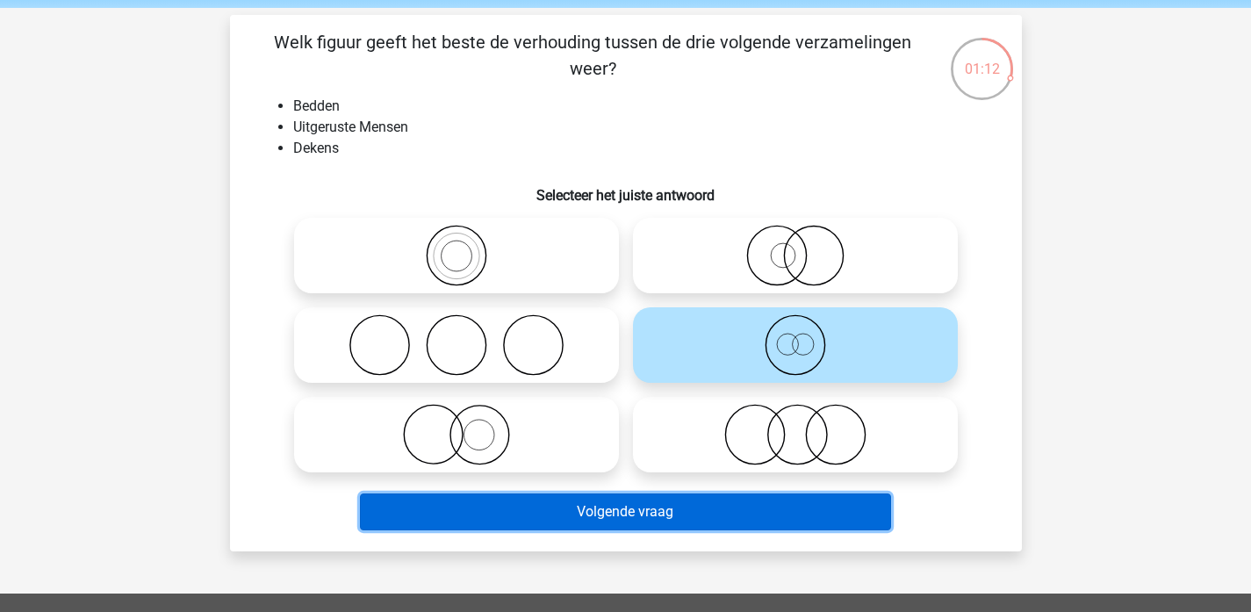
click at [727, 506] on button "Volgende vraag" at bounding box center [625, 511] width 531 height 37
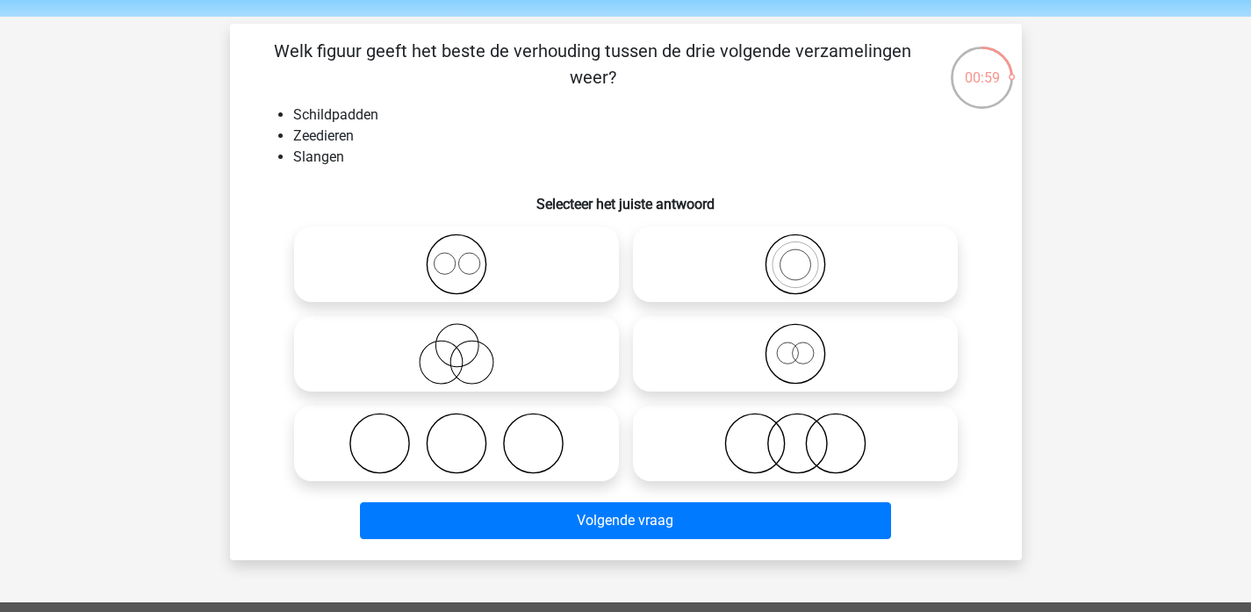
scroll to position [54, 0]
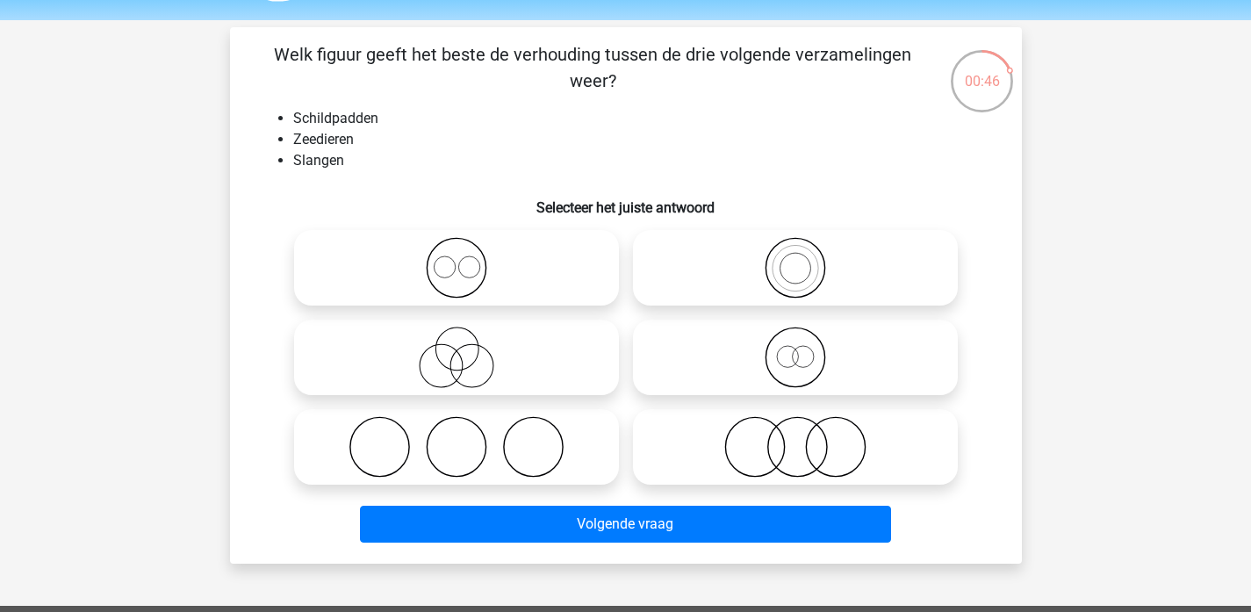
click at [729, 439] on icon at bounding box center [795, 446] width 311 height 61
click at [795, 438] on input "radio" at bounding box center [800, 432] width 11 height 11
radio input "true"
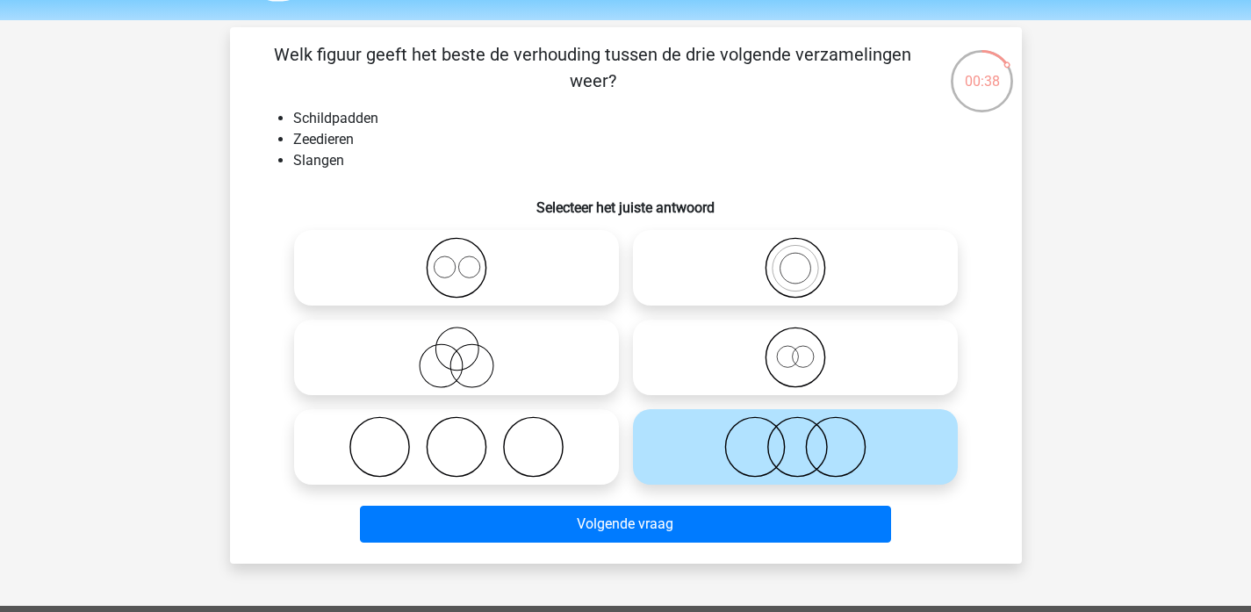
click at [595, 437] on icon at bounding box center [456, 446] width 311 height 61
click at [468, 437] on input "radio" at bounding box center [461, 432] width 11 height 11
radio input "true"
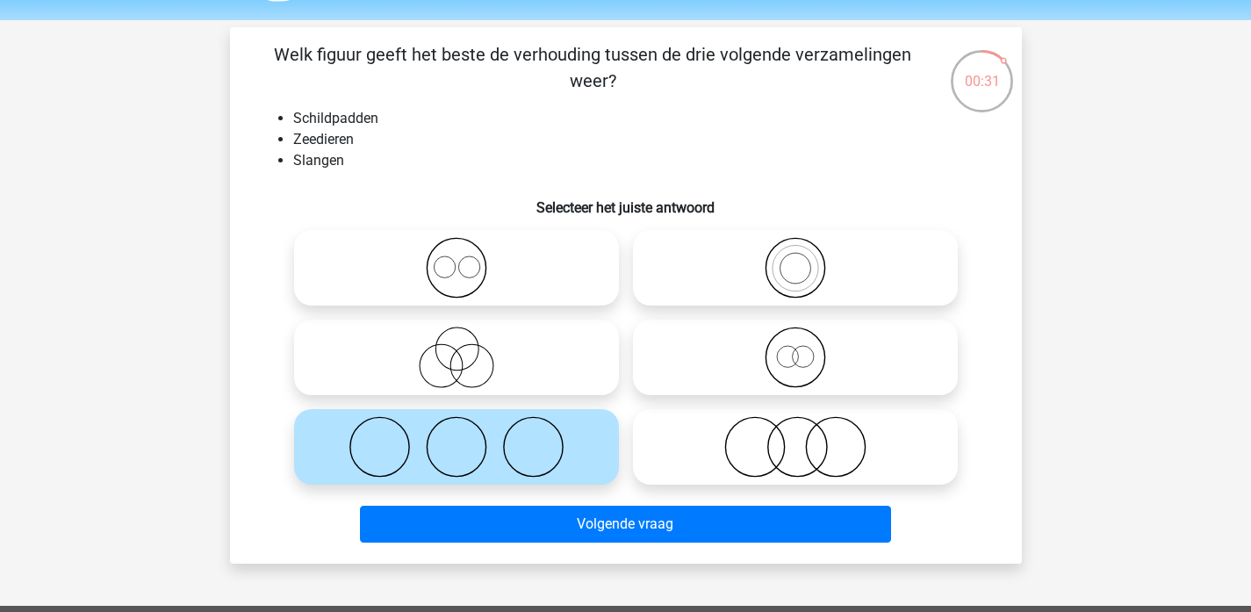
click at [493, 358] on icon at bounding box center [456, 356] width 311 height 61
click at [468, 348] on input "radio" at bounding box center [461, 342] width 11 height 11
radio input "true"
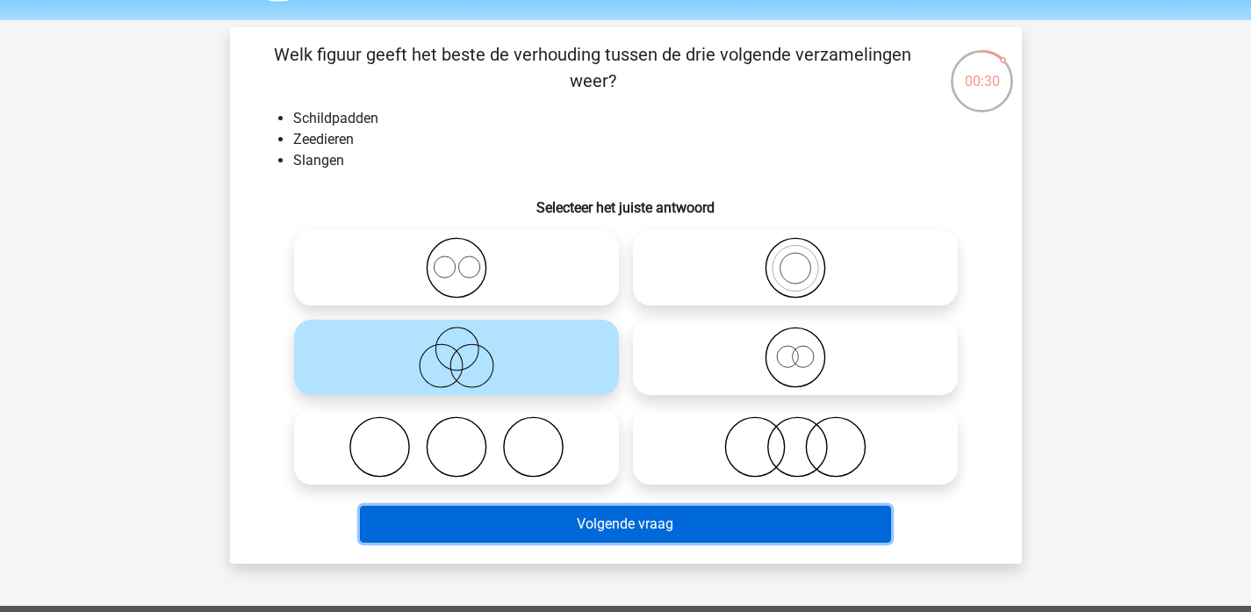
click at [612, 533] on button "Volgende vraag" at bounding box center [625, 524] width 531 height 37
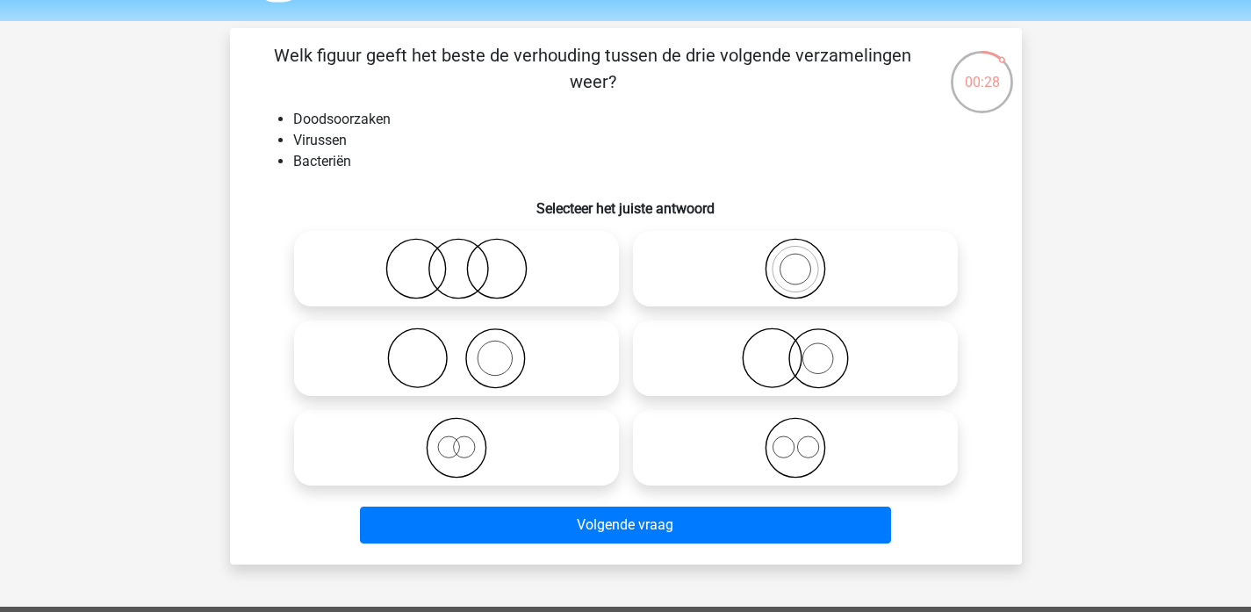
scroll to position [41, 0]
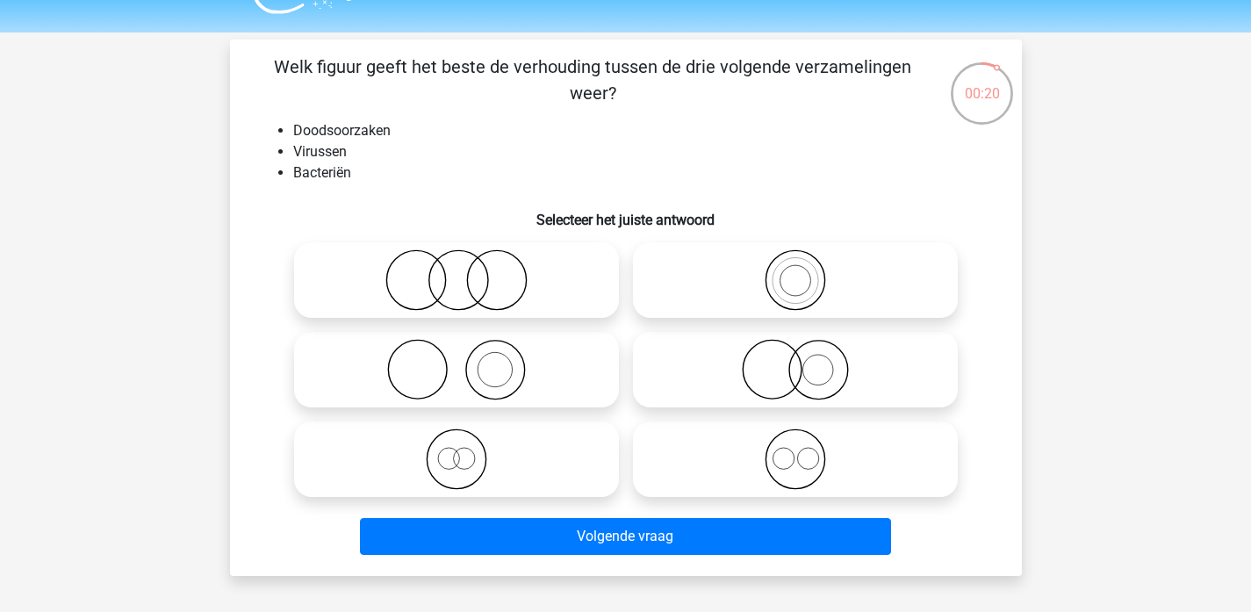
click at [483, 292] on icon at bounding box center [456, 279] width 311 height 61
click at [468, 271] on input "radio" at bounding box center [461, 265] width 11 height 11
radio input "true"
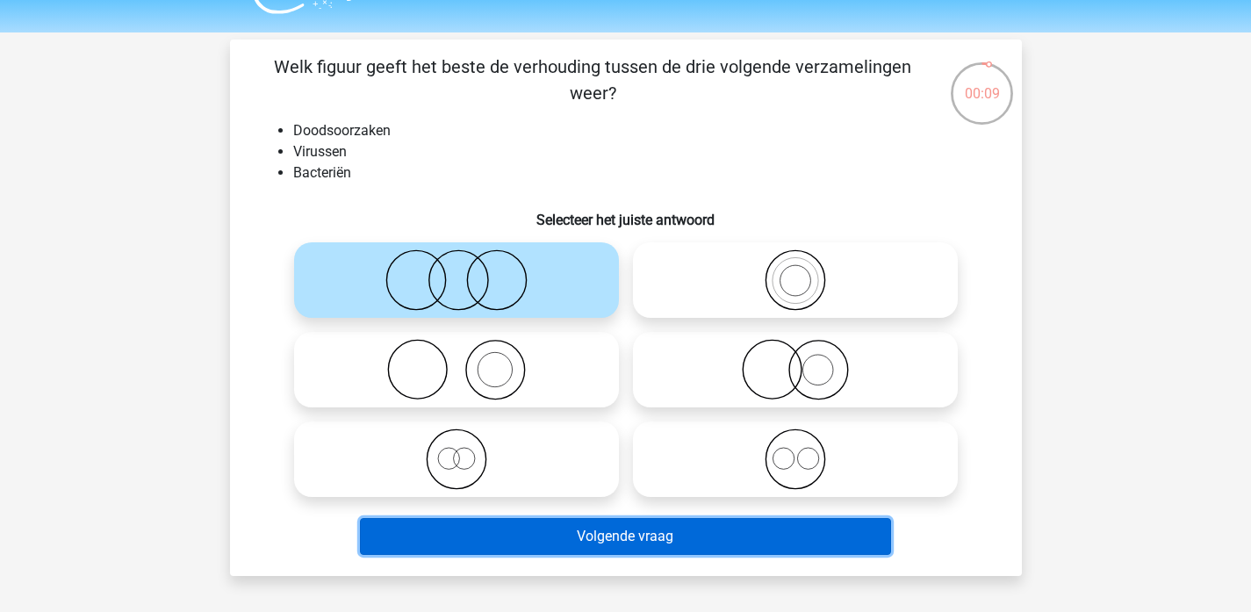
click at [628, 538] on button "Volgende vraag" at bounding box center [625, 536] width 531 height 37
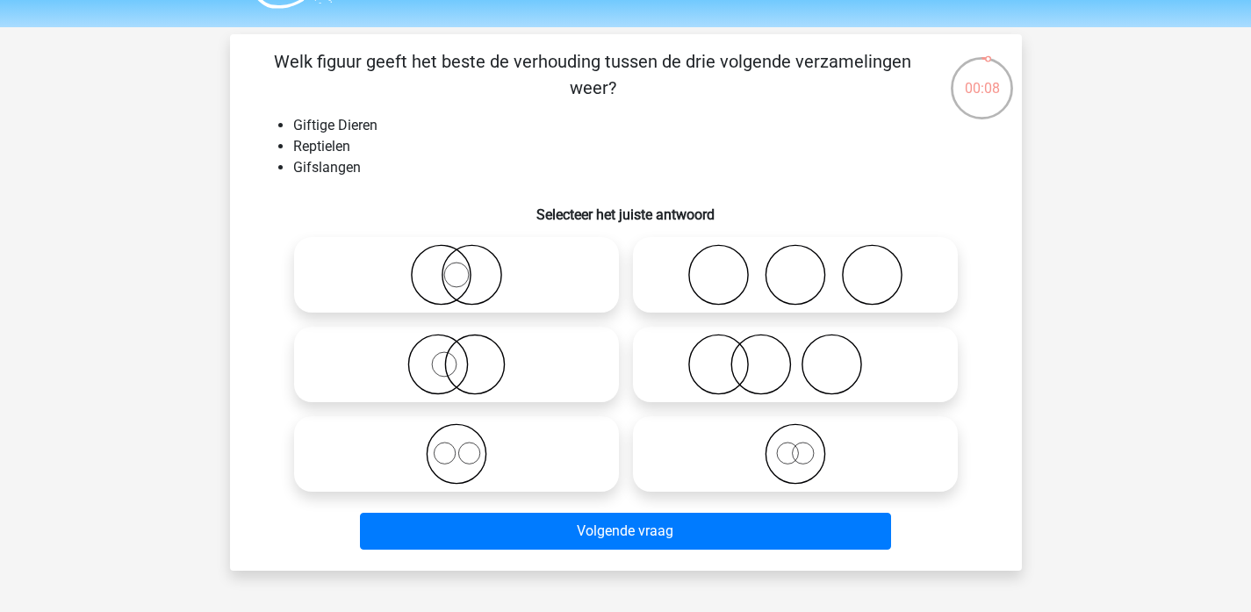
scroll to position [28, 0]
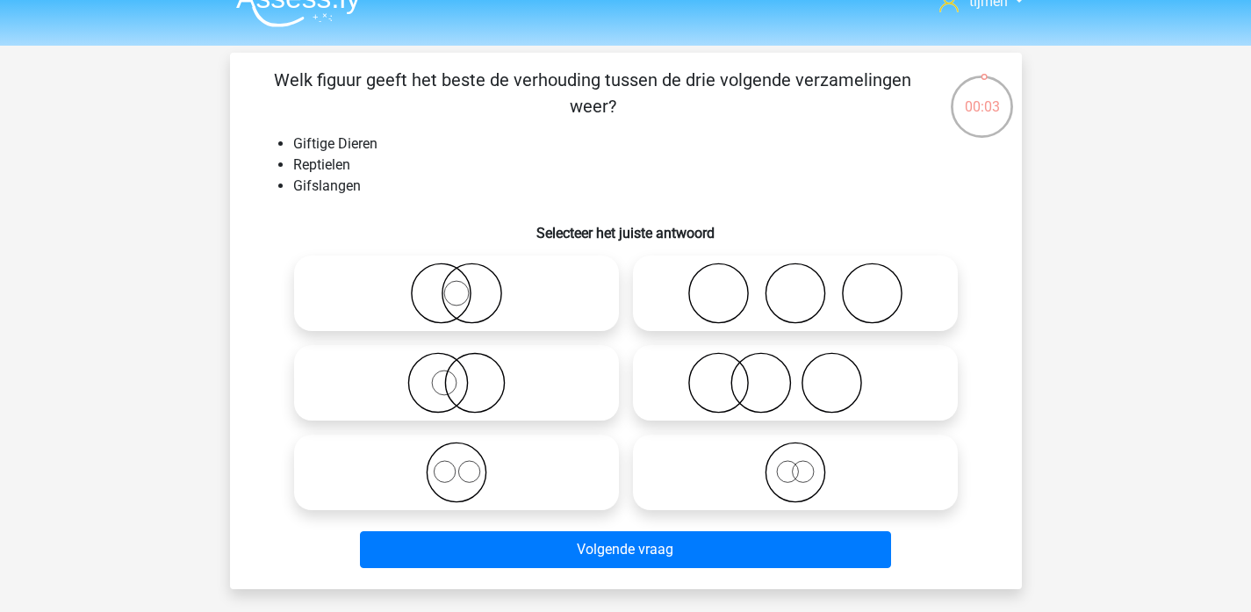
click at [554, 468] on icon at bounding box center [456, 471] width 311 height 61
click at [468, 463] on input "radio" at bounding box center [461, 457] width 11 height 11
radio input "true"
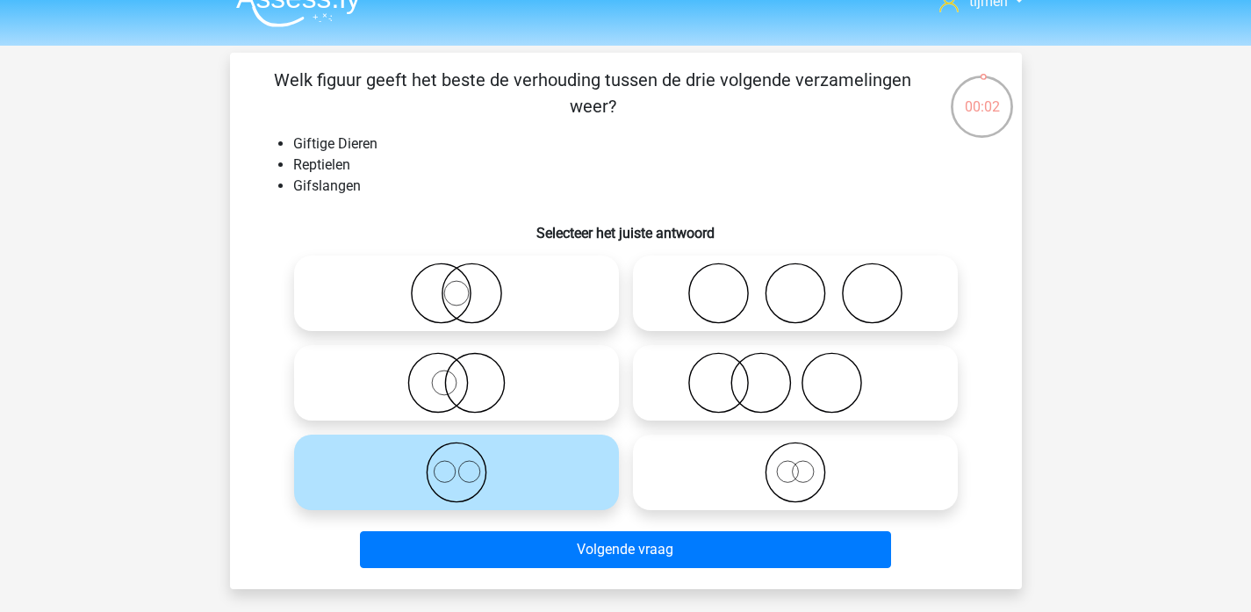
click at [734, 490] on icon at bounding box center [795, 471] width 311 height 61
click at [795, 463] on input "radio" at bounding box center [800, 457] width 11 height 11
radio input "true"
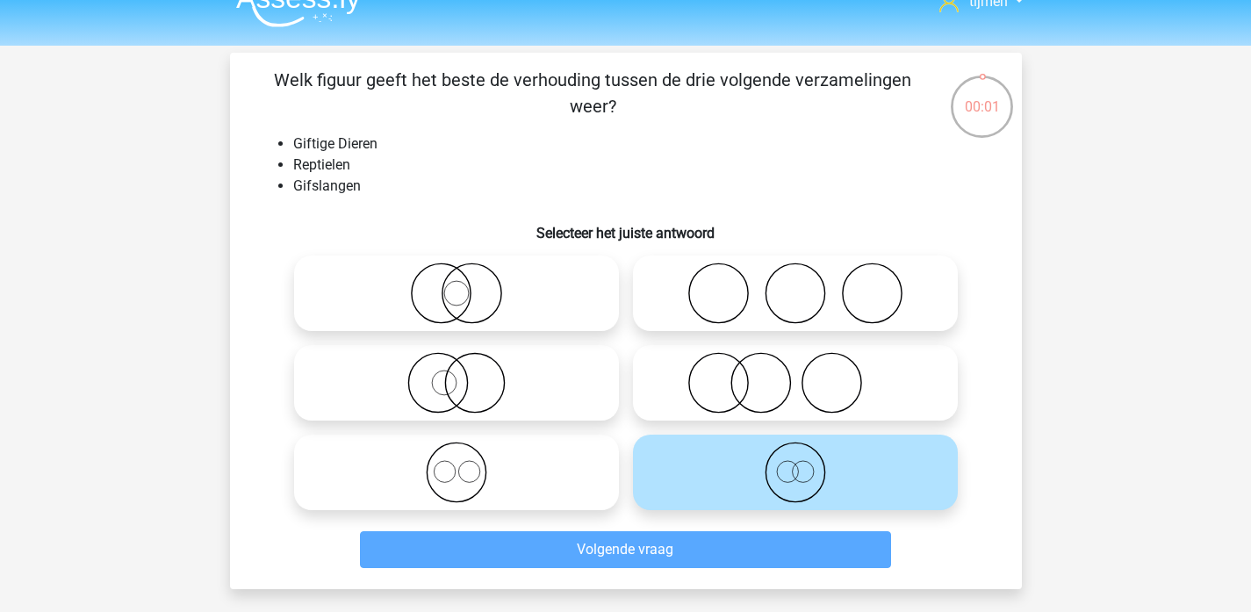
click at [567, 506] on label at bounding box center [456, 471] width 325 height 75
click at [468, 463] on input "radio" at bounding box center [461, 457] width 11 height 11
radio input "true"
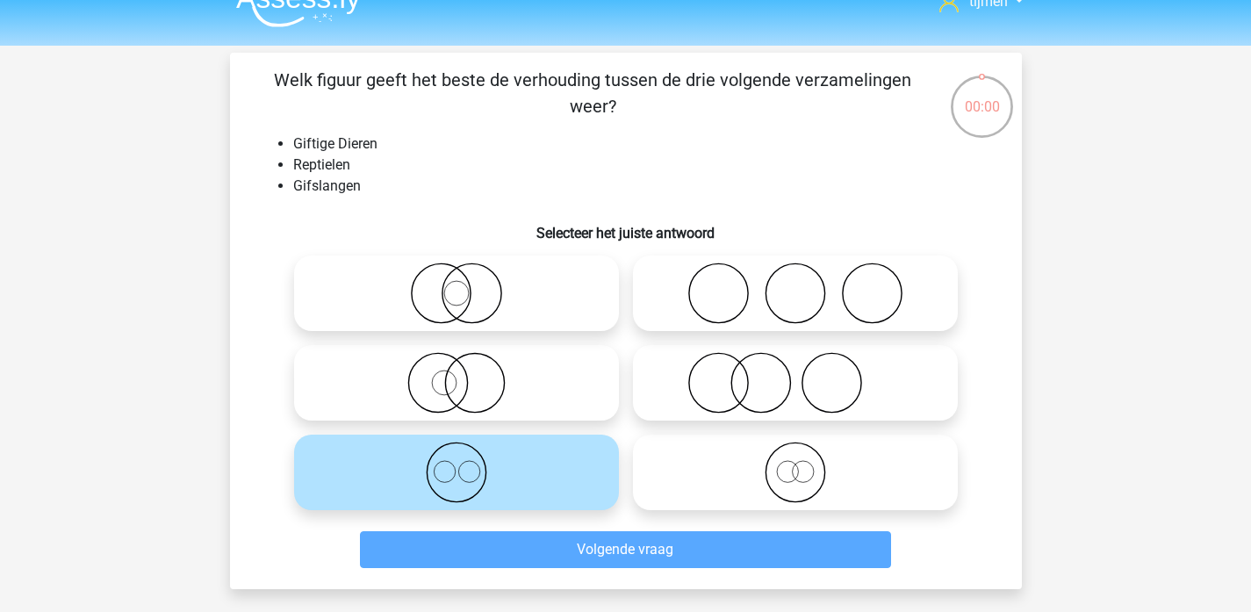
click at [792, 463] on icon at bounding box center [795, 471] width 311 height 61
click at [795, 463] on input "radio" at bounding box center [800, 457] width 11 height 11
radio input "true"
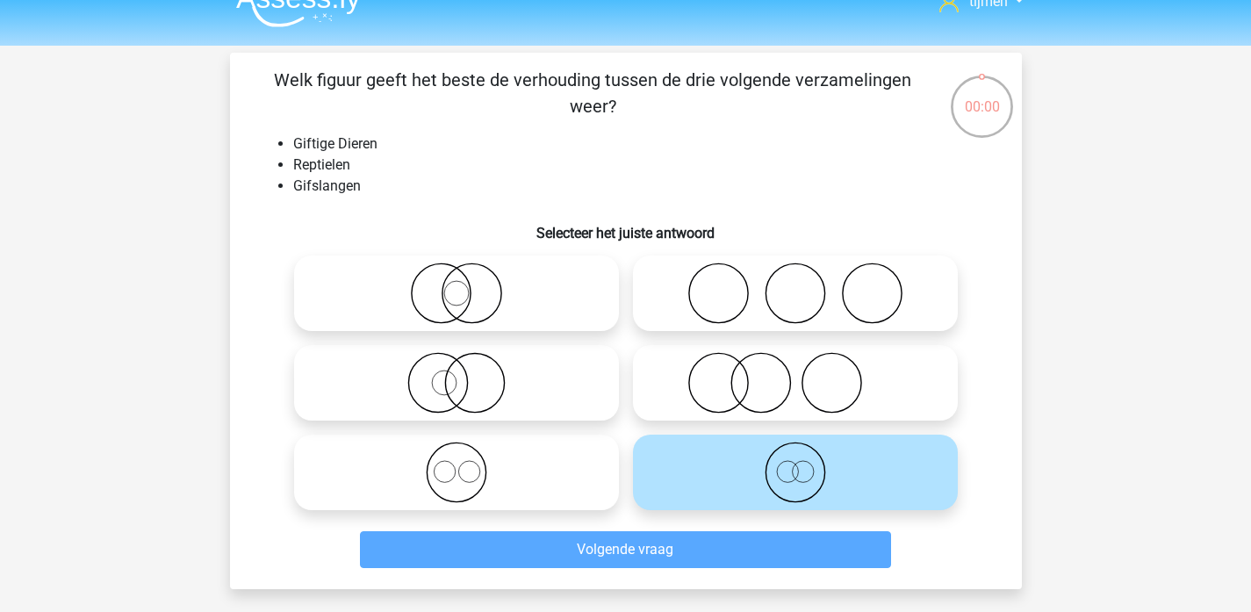
click at [521, 366] on icon at bounding box center [456, 382] width 311 height 61
click at [468, 366] on input "radio" at bounding box center [461, 367] width 11 height 11
radio input "true"
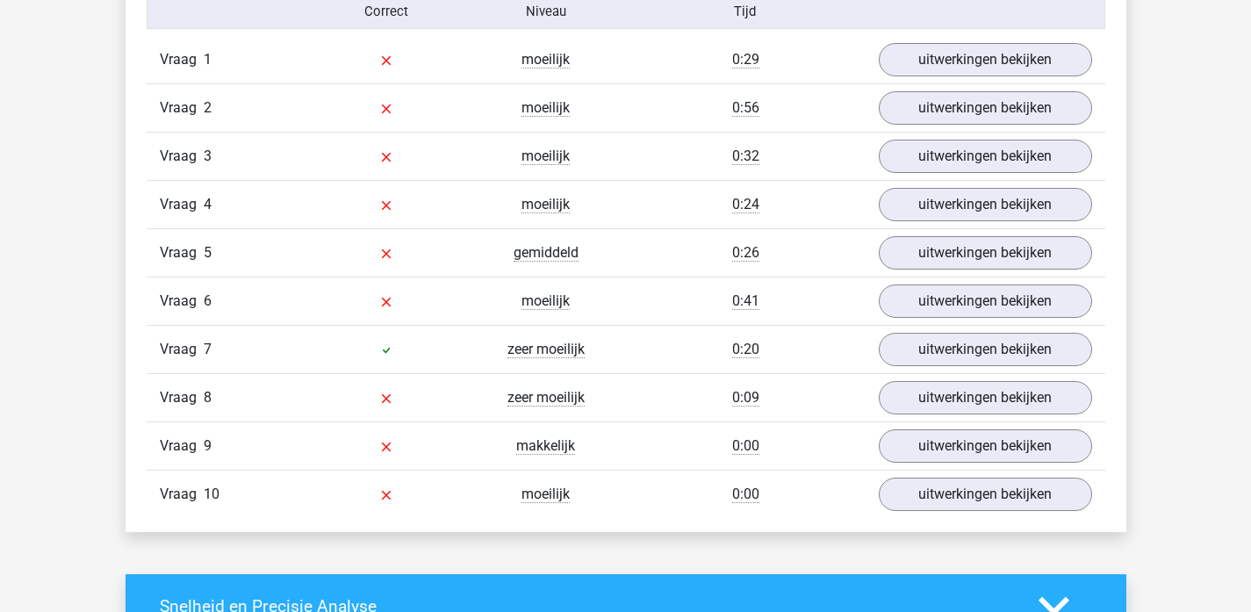
scroll to position [1130, 0]
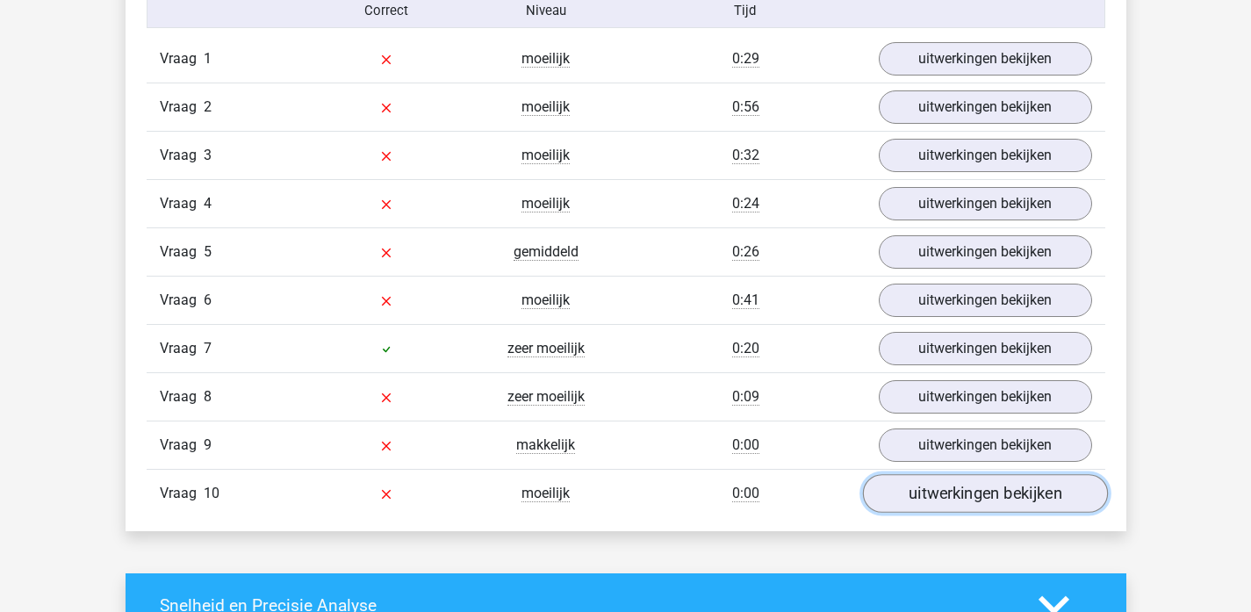
click at [931, 499] on link "uitwerkingen bekijken" at bounding box center [984, 493] width 245 height 39
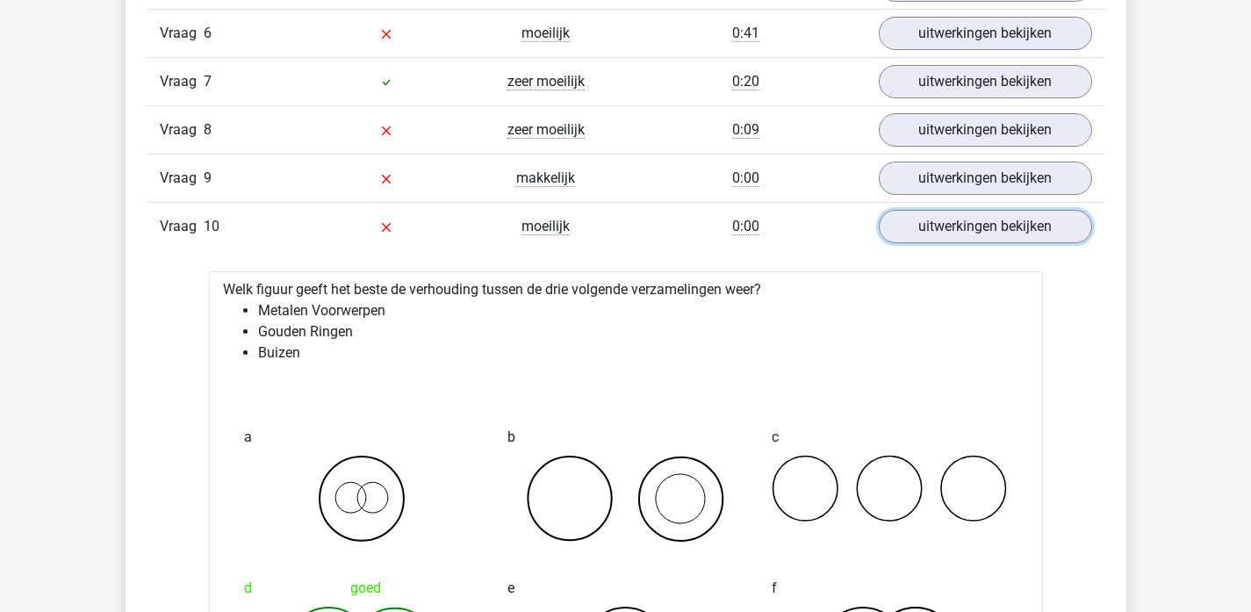
scroll to position [1355, 0]
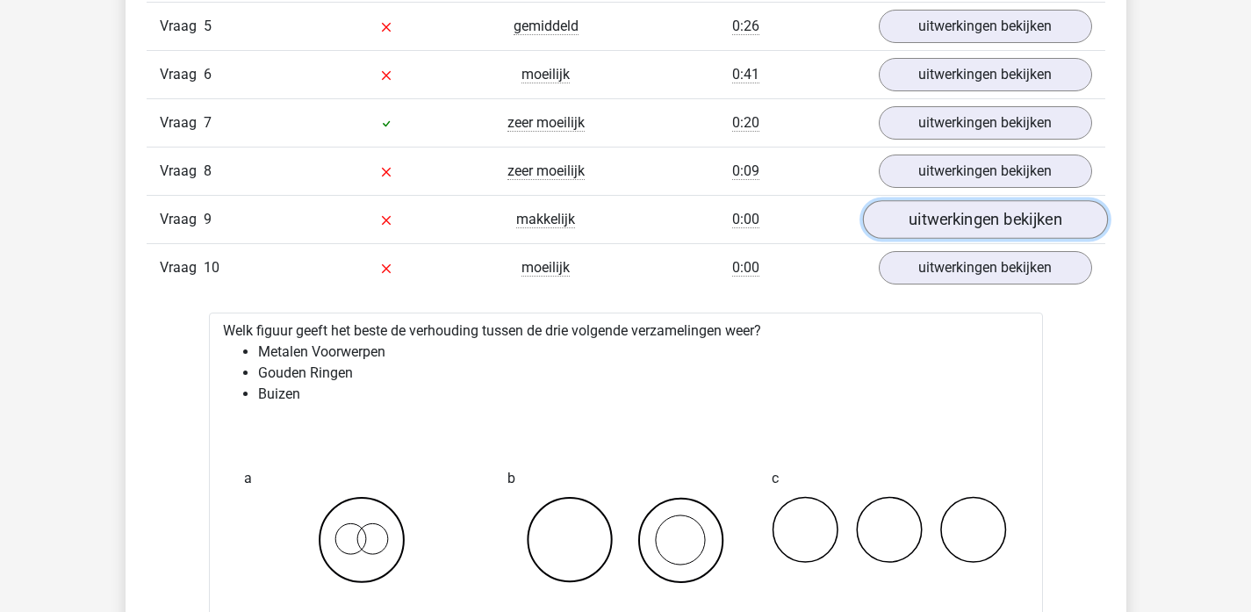
click at [974, 215] on link "uitwerkingen bekijken" at bounding box center [984, 219] width 245 height 39
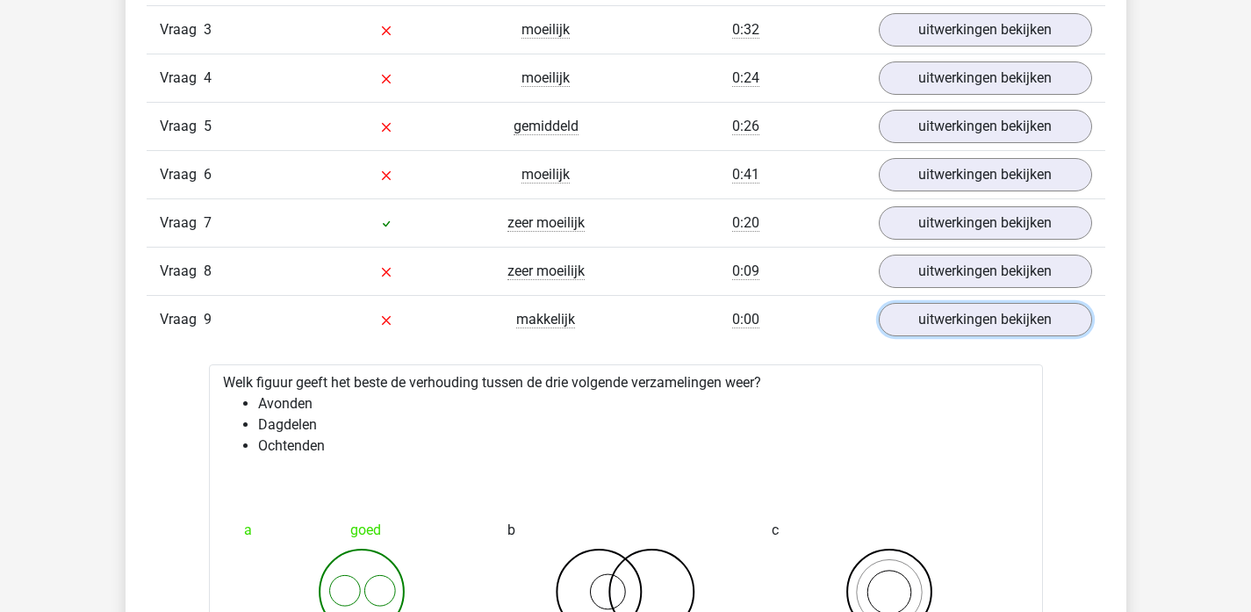
scroll to position [1254, 0]
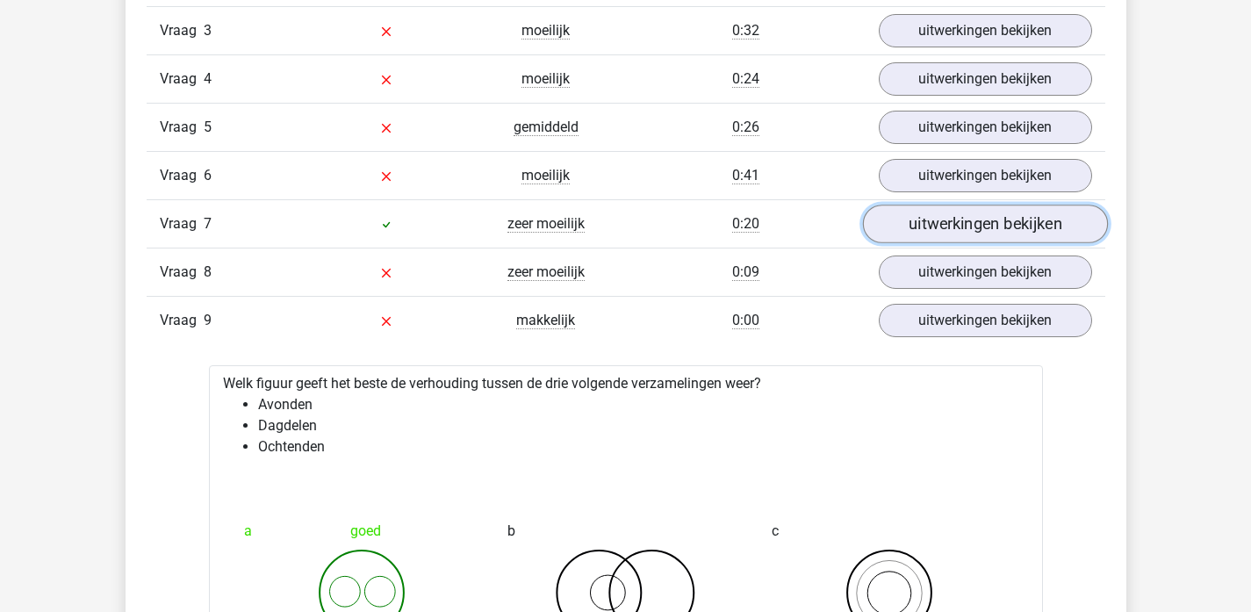
click at [934, 228] on link "uitwerkingen bekijken" at bounding box center [984, 224] width 245 height 39
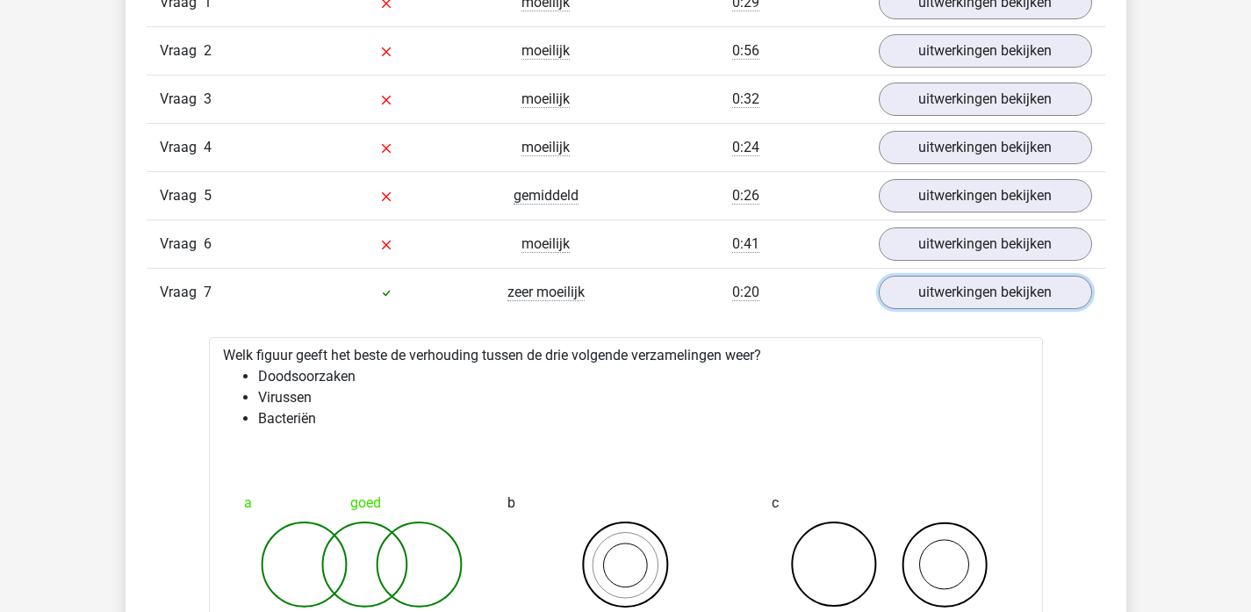
scroll to position [1286, 0]
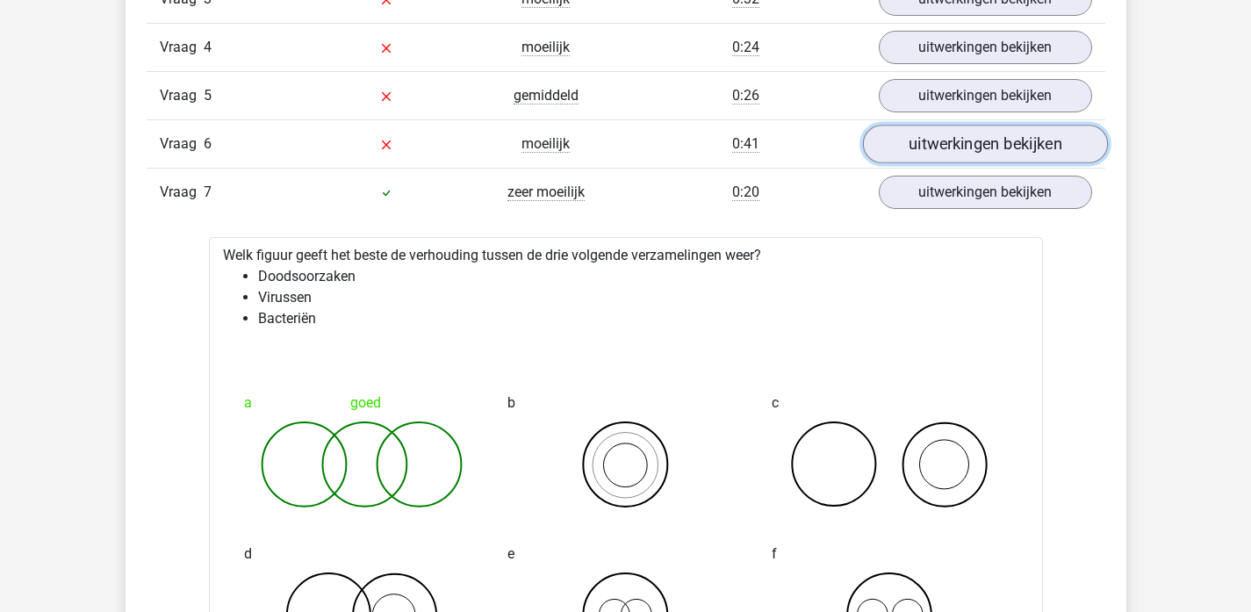
click at [934, 144] on link "uitwerkingen bekijken" at bounding box center [984, 144] width 245 height 39
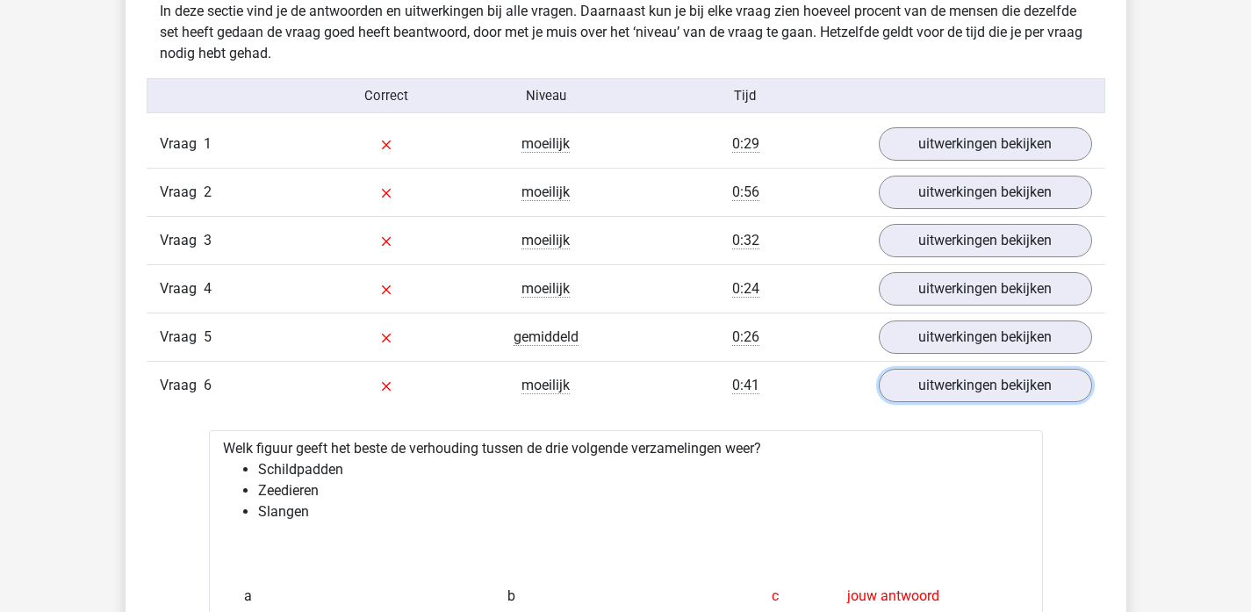
scroll to position [1041, 0]
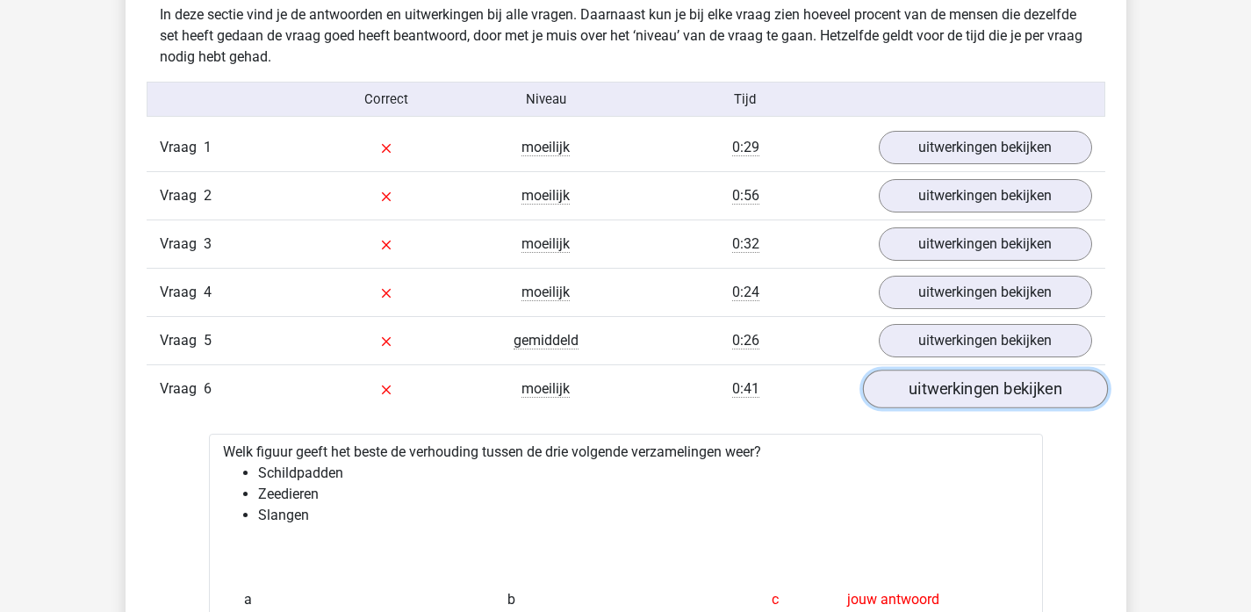
click at [926, 391] on link "uitwerkingen bekijken" at bounding box center [984, 389] width 245 height 39
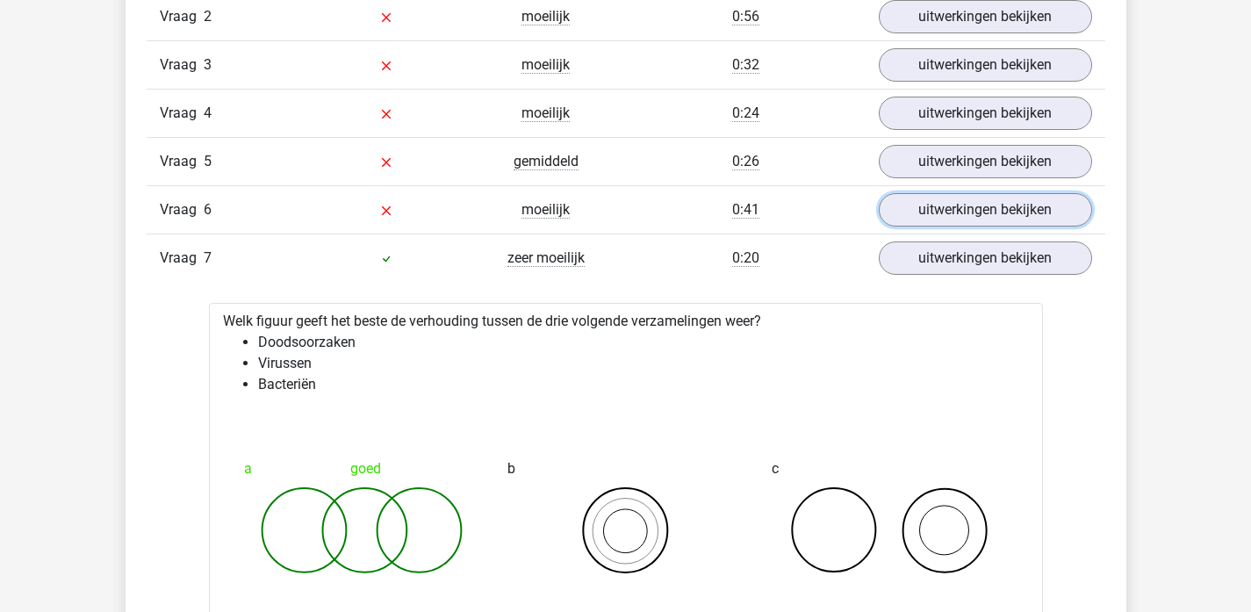
scroll to position [1228, 0]
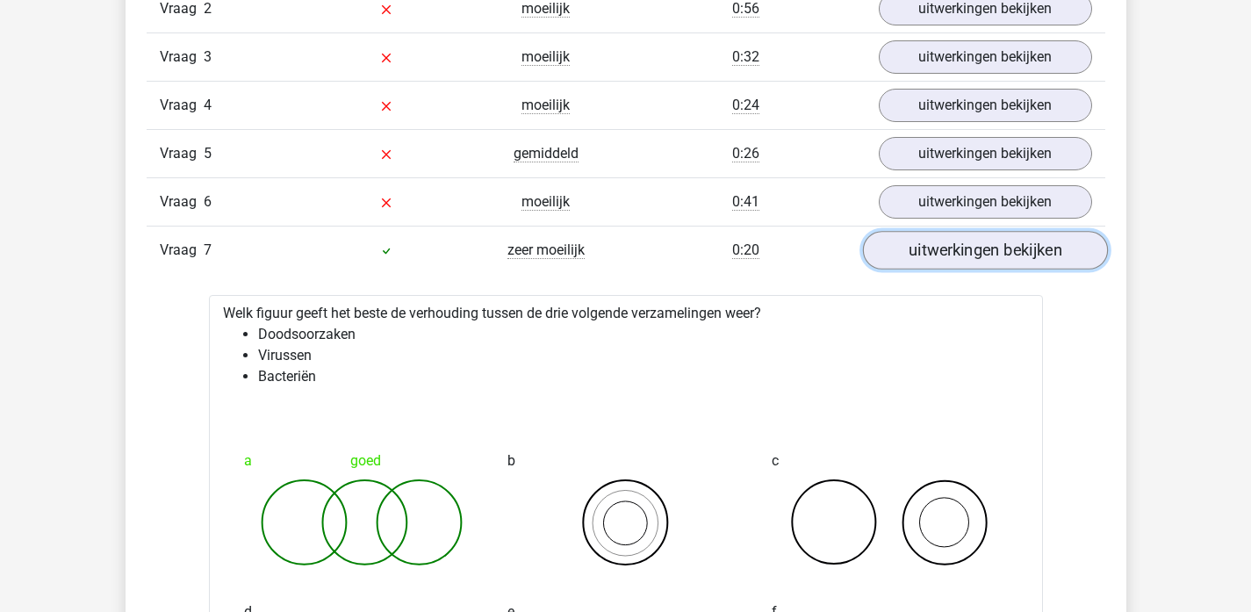
click at [985, 231] on link "uitwerkingen bekijken" at bounding box center [984, 250] width 245 height 39
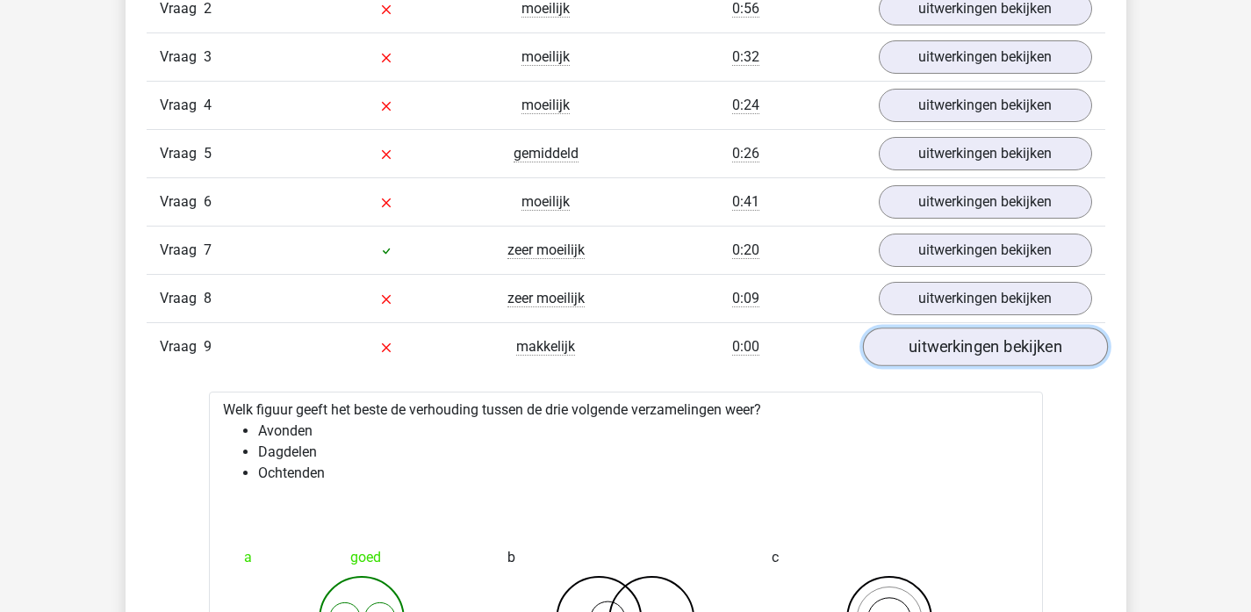
click at [997, 355] on link "uitwerkingen bekijken" at bounding box center [984, 346] width 245 height 39
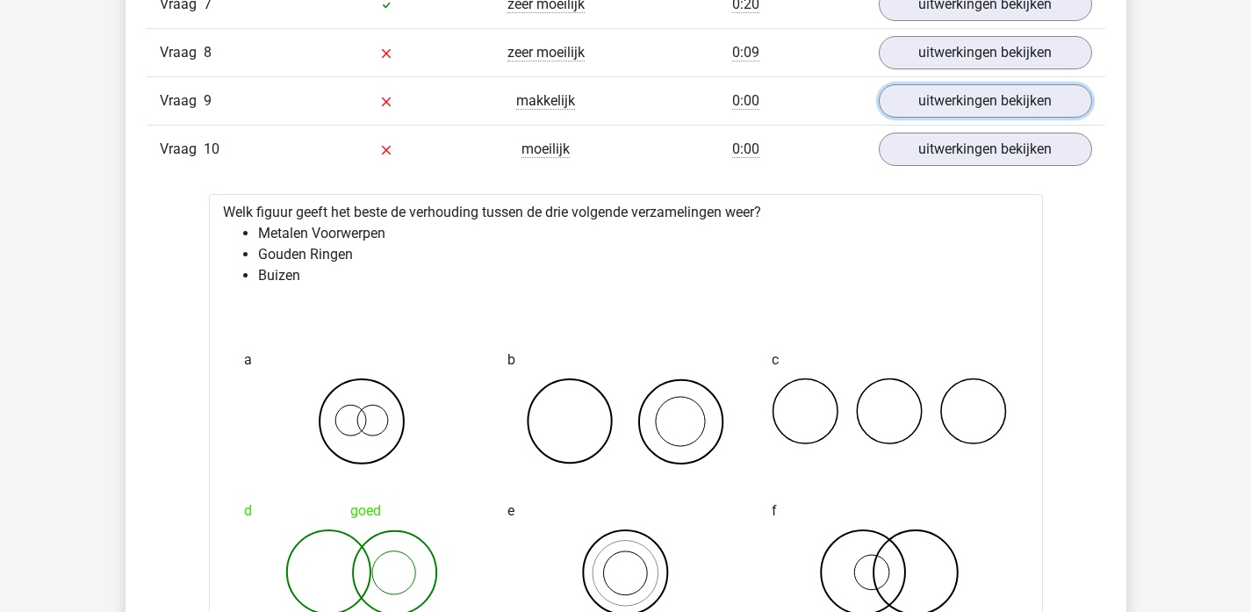
scroll to position [1476, 0]
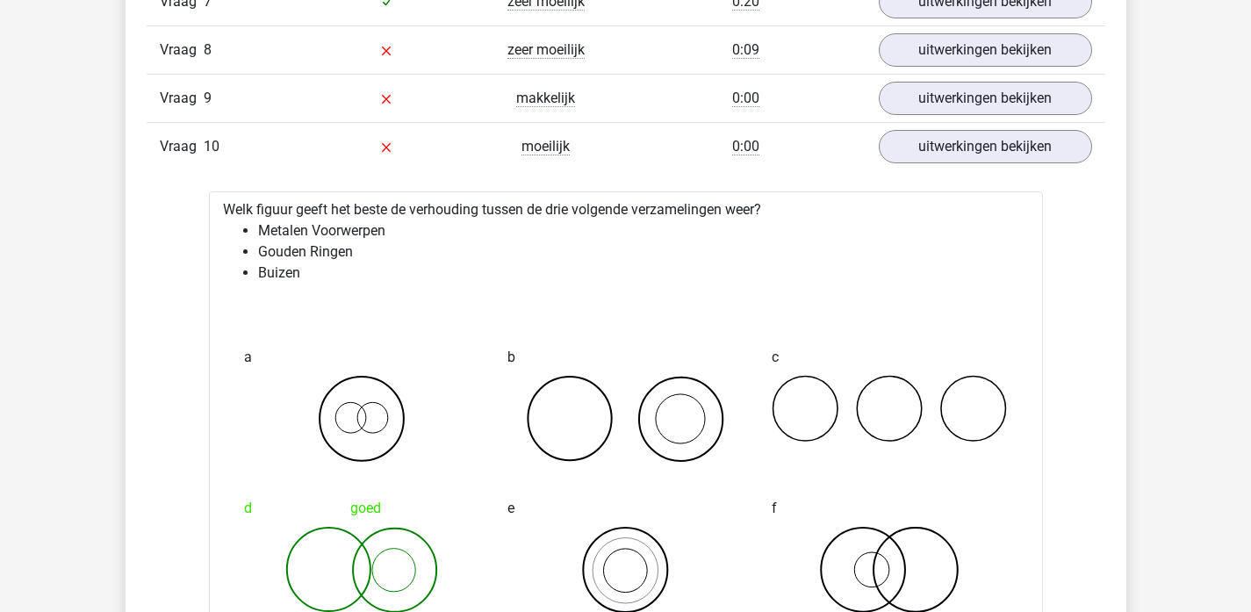
click at [968, 163] on div "Vraag 10 moeilijk 0:00 uitwerkingen bekijken" at bounding box center [626, 146] width 958 height 48
click at [969, 138] on link "uitwerkingen bekijken" at bounding box center [984, 146] width 245 height 39
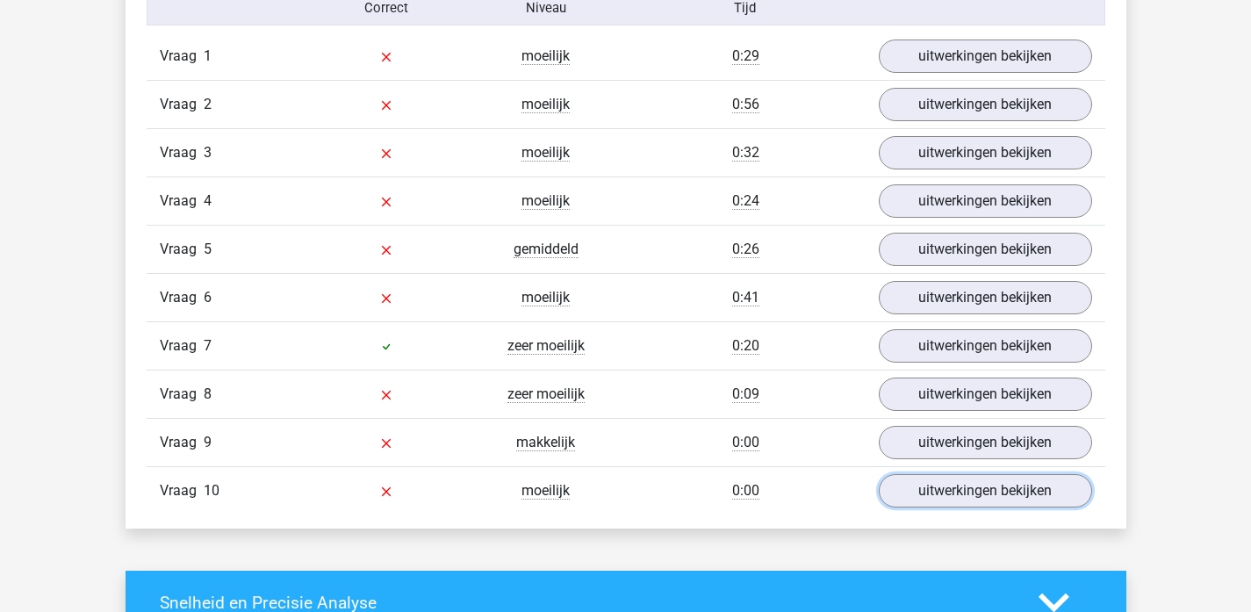
scroll to position [1148, 0]
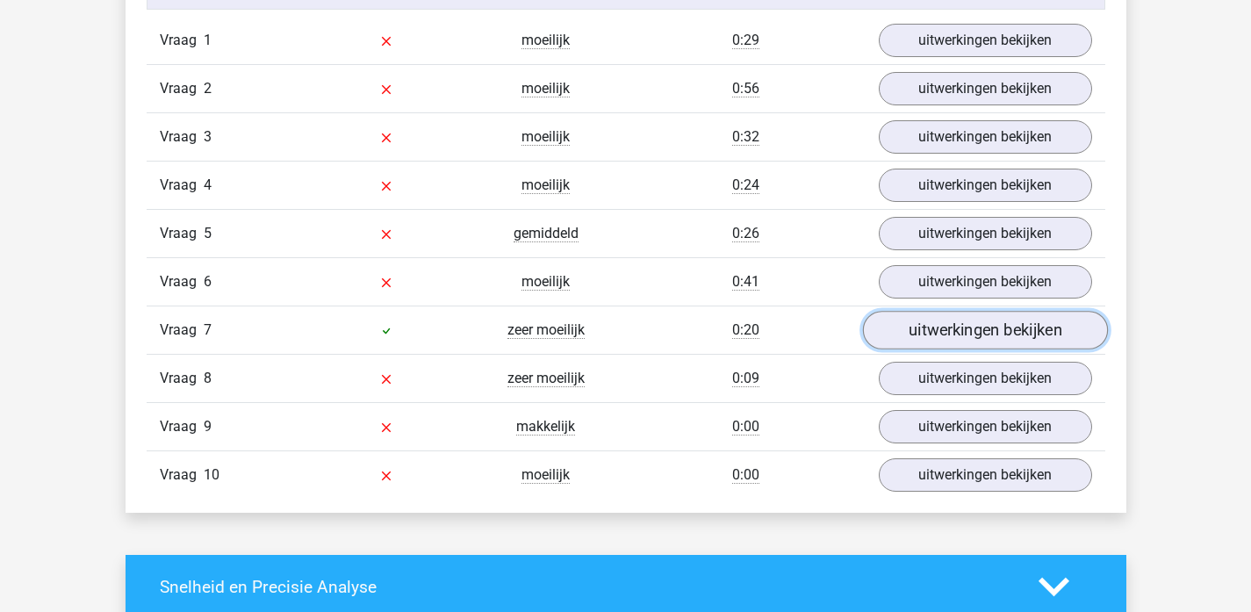
click at [993, 327] on link "uitwerkingen bekijken" at bounding box center [984, 330] width 245 height 39
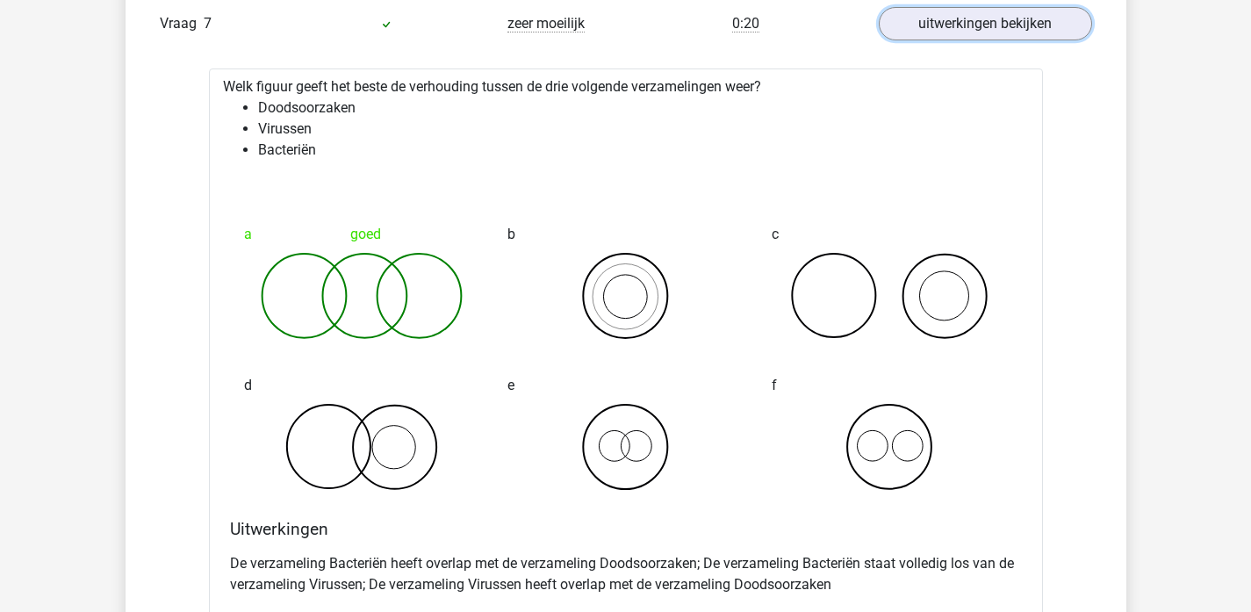
scroll to position [1458, 0]
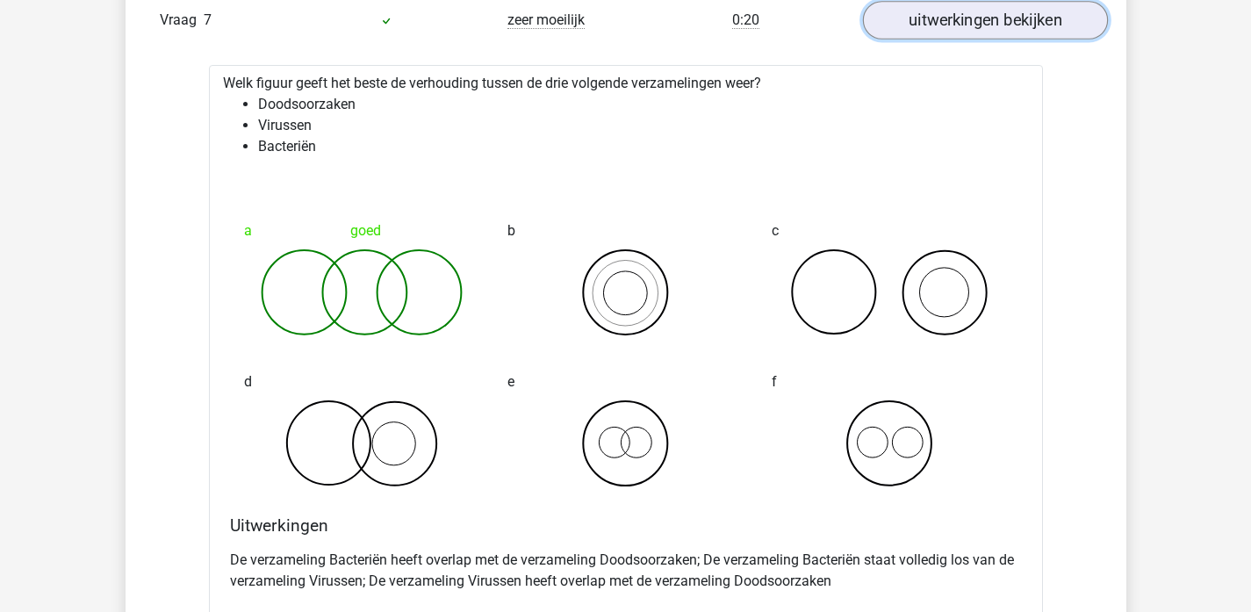
click at [897, 26] on link "uitwerkingen bekijken" at bounding box center [984, 20] width 245 height 39
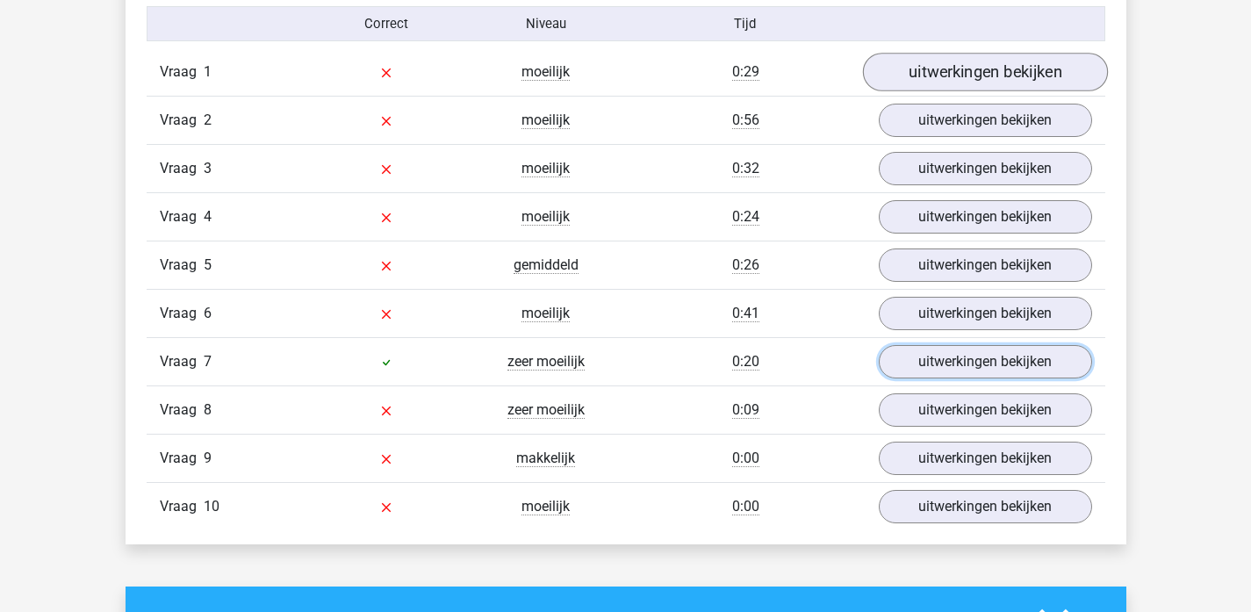
scroll to position [1114, 0]
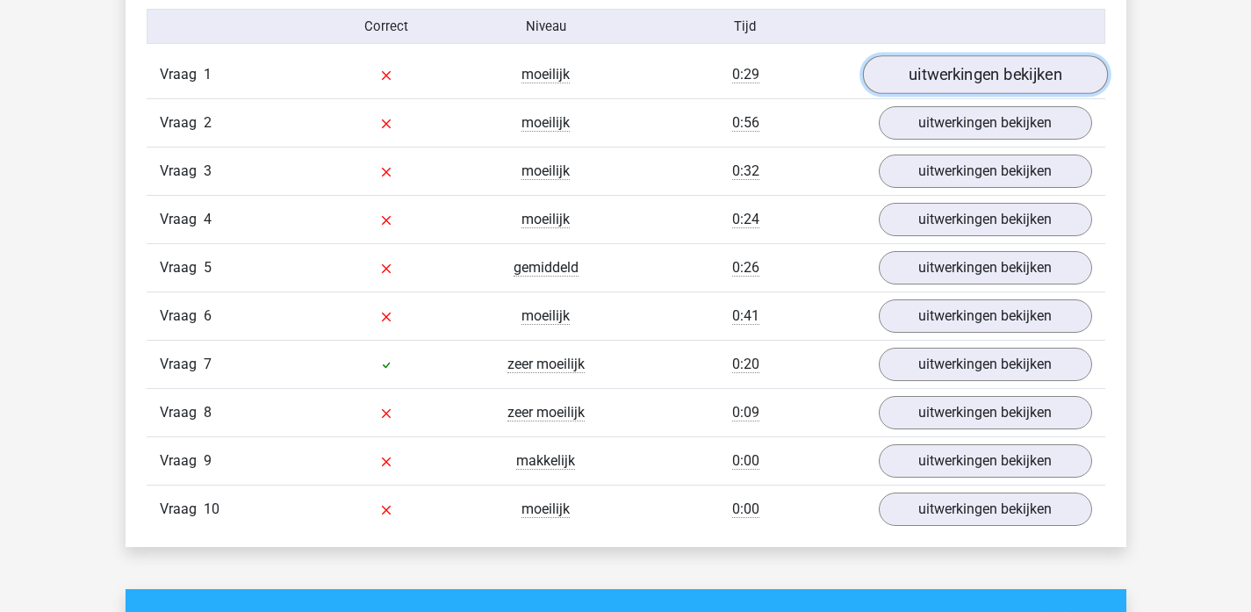
click at [906, 68] on link "uitwerkingen bekijken" at bounding box center [984, 74] width 245 height 39
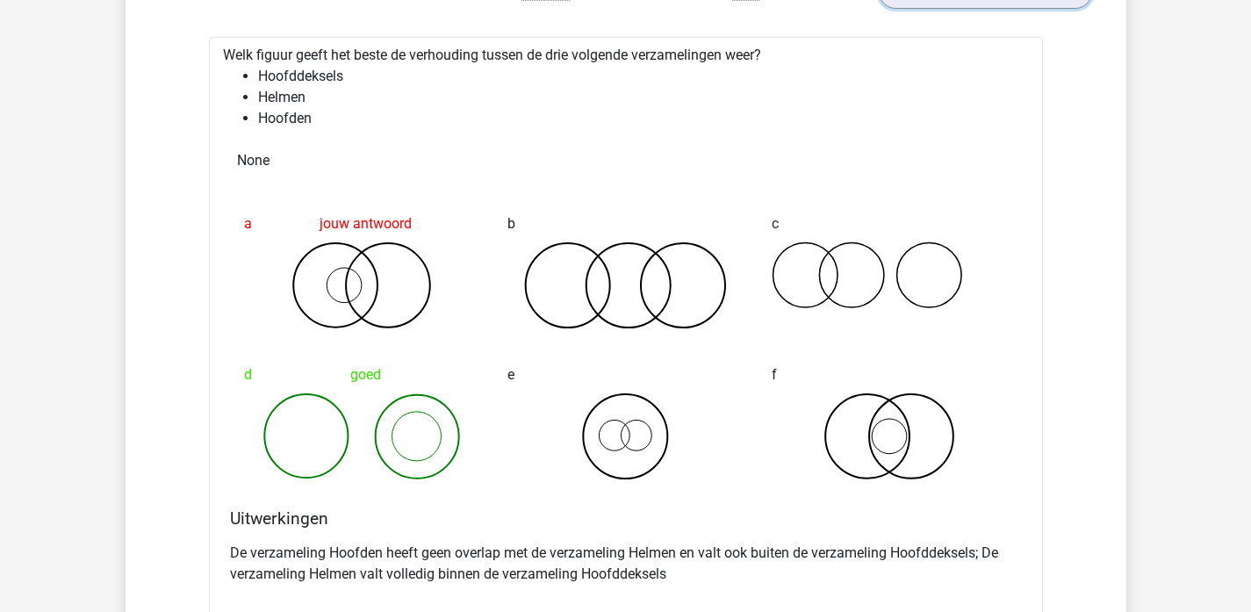
scroll to position [1076, 0]
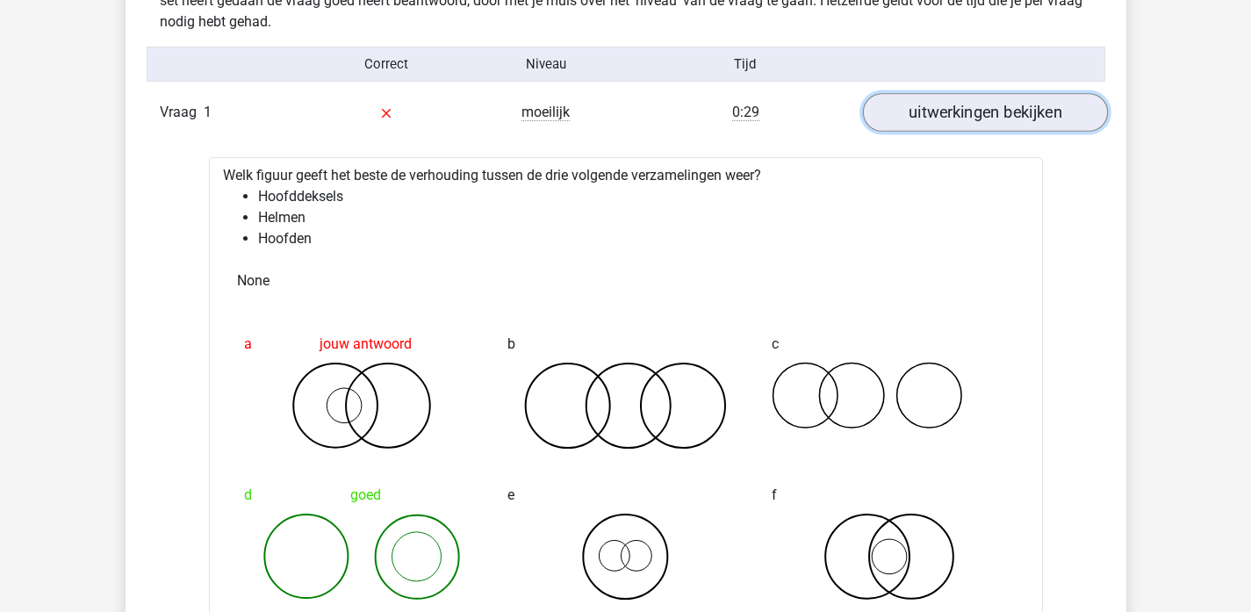
click at [953, 124] on link "uitwerkingen bekijken" at bounding box center [984, 112] width 245 height 39
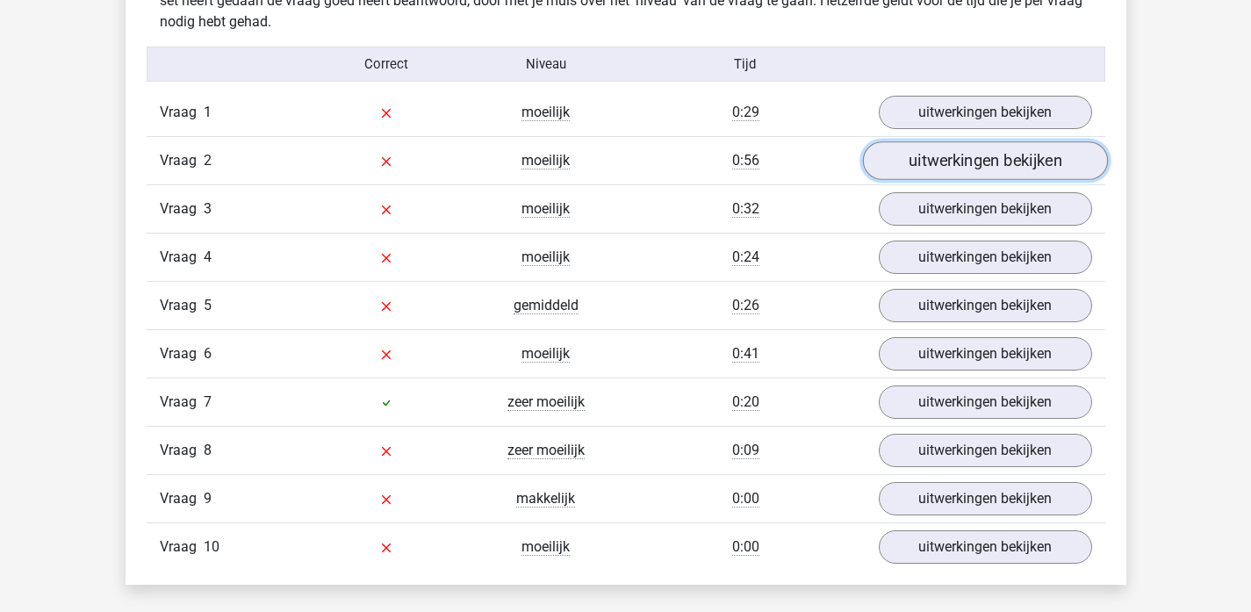
click at [951, 158] on link "uitwerkingen bekijken" at bounding box center [984, 160] width 245 height 39
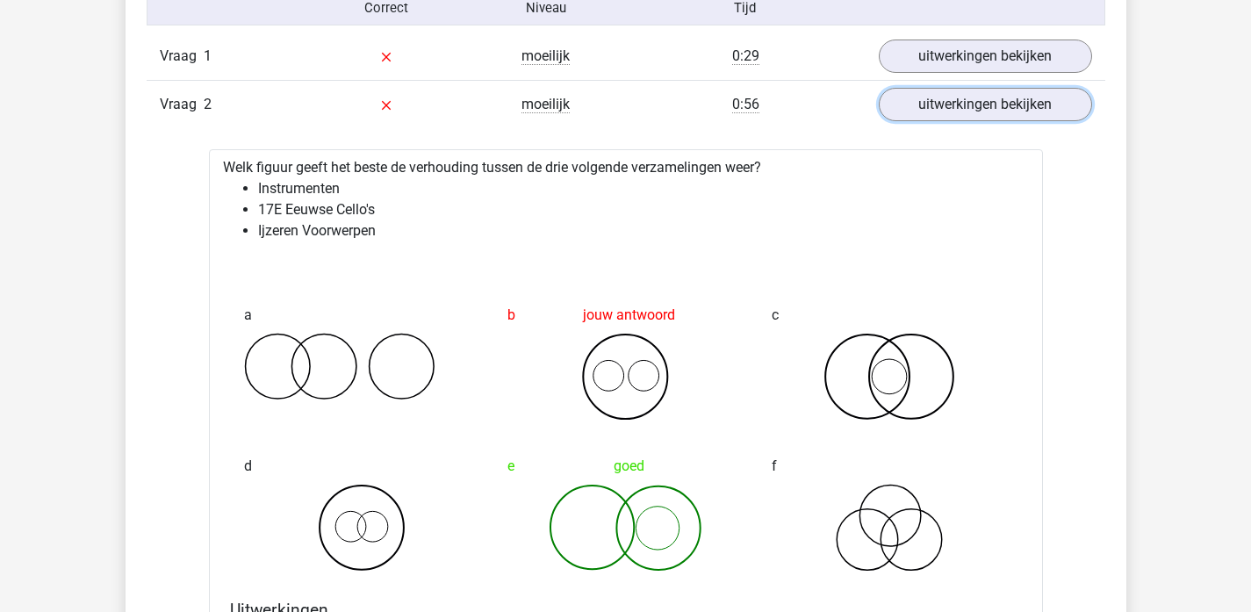
scroll to position [1130, 0]
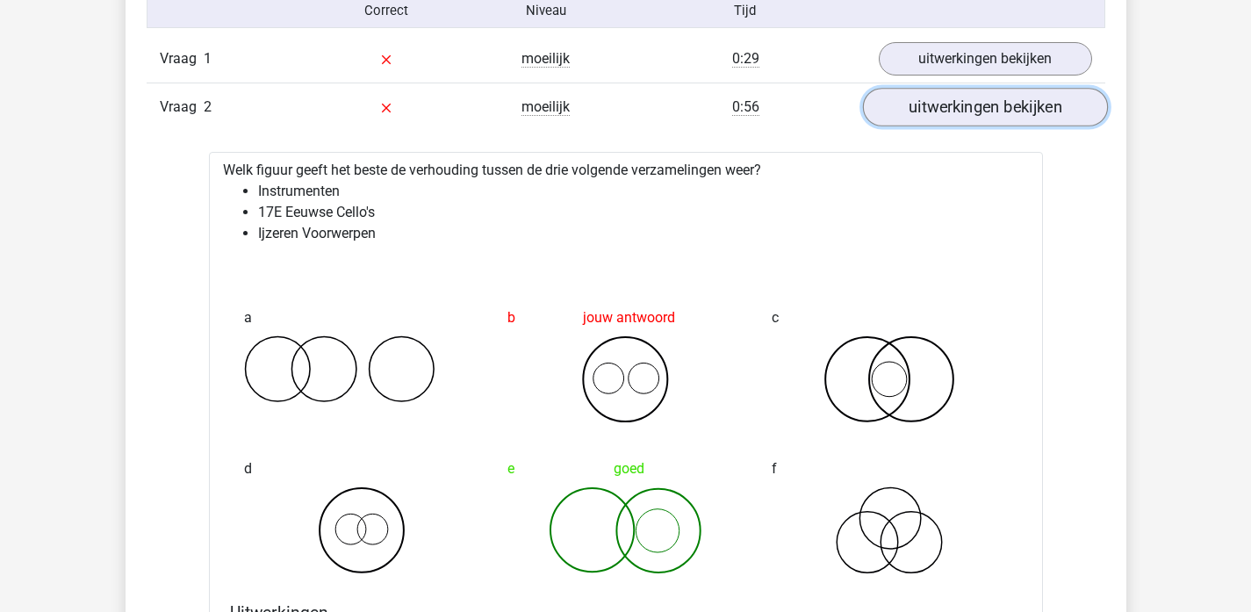
click at [1004, 110] on link "uitwerkingen bekijken" at bounding box center [984, 107] width 245 height 39
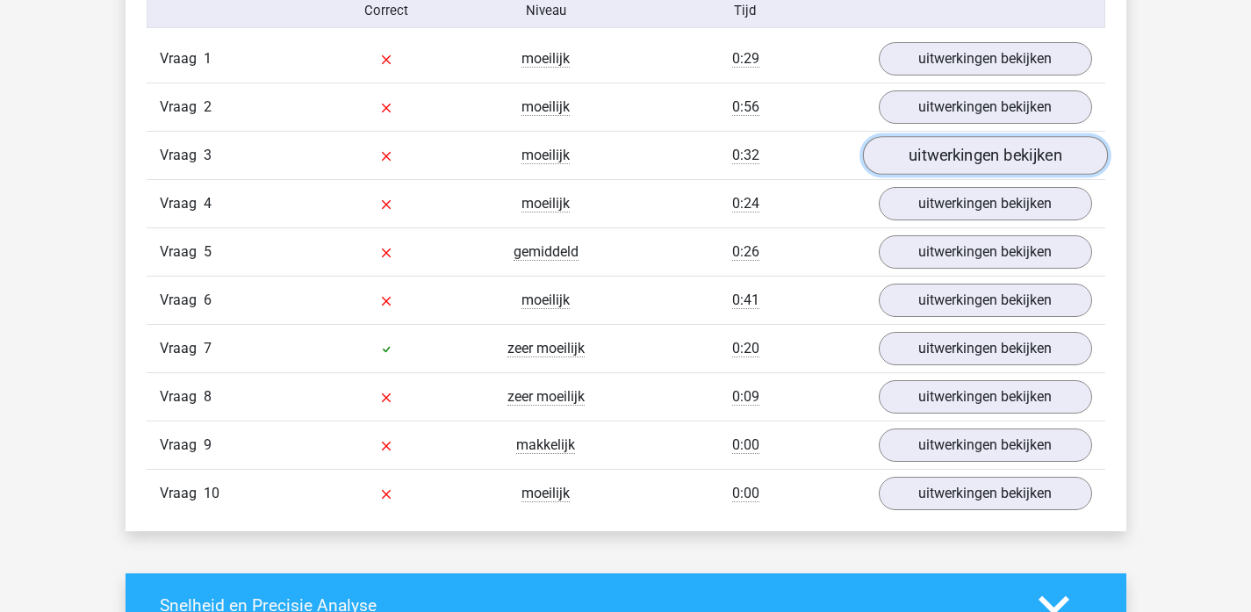
click at [1001, 143] on link "uitwerkingen bekijken" at bounding box center [984, 155] width 245 height 39
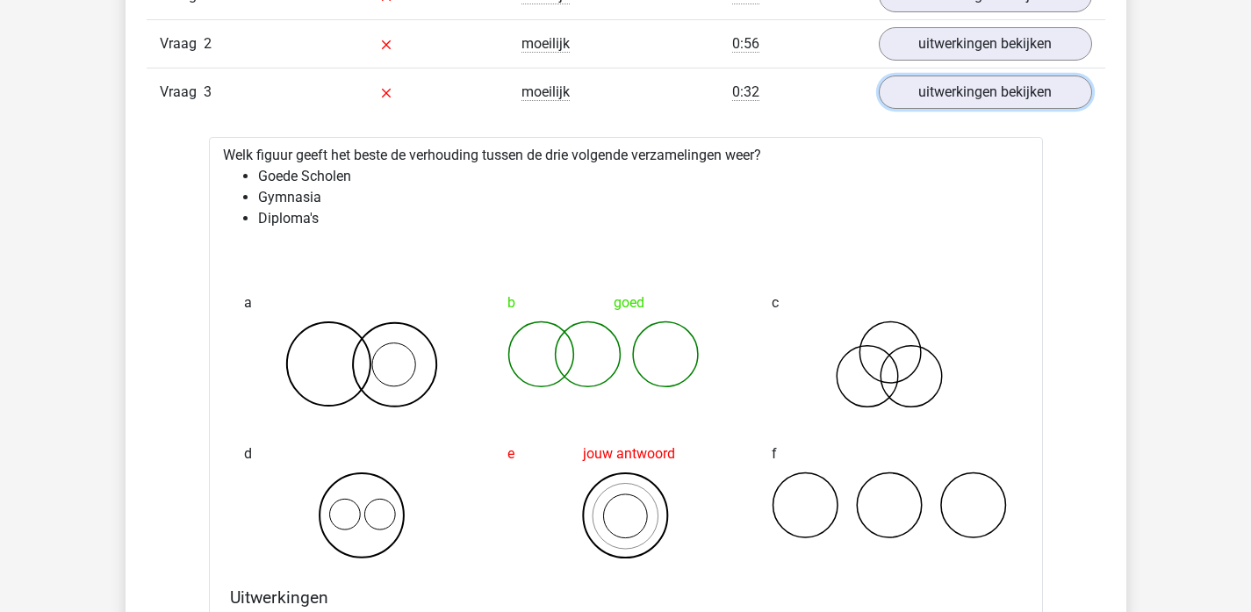
scroll to position [1191, 0]
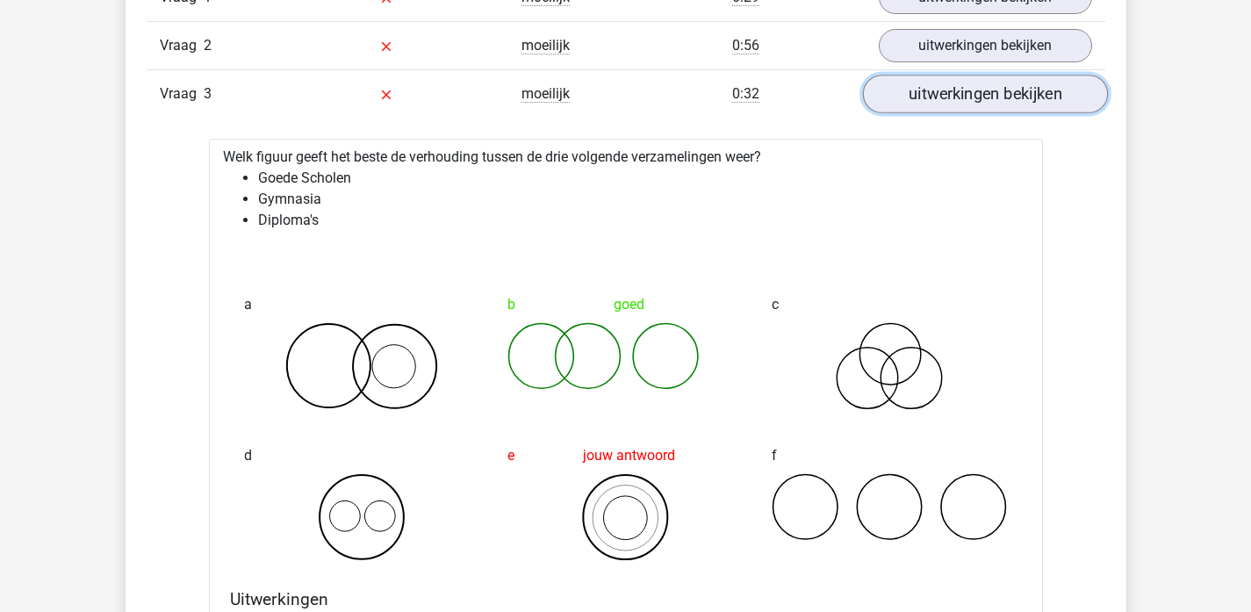
click at [964, 107] on link "uitwerkingen bekijken" at bounding box center [984, 94] width 245 height 39
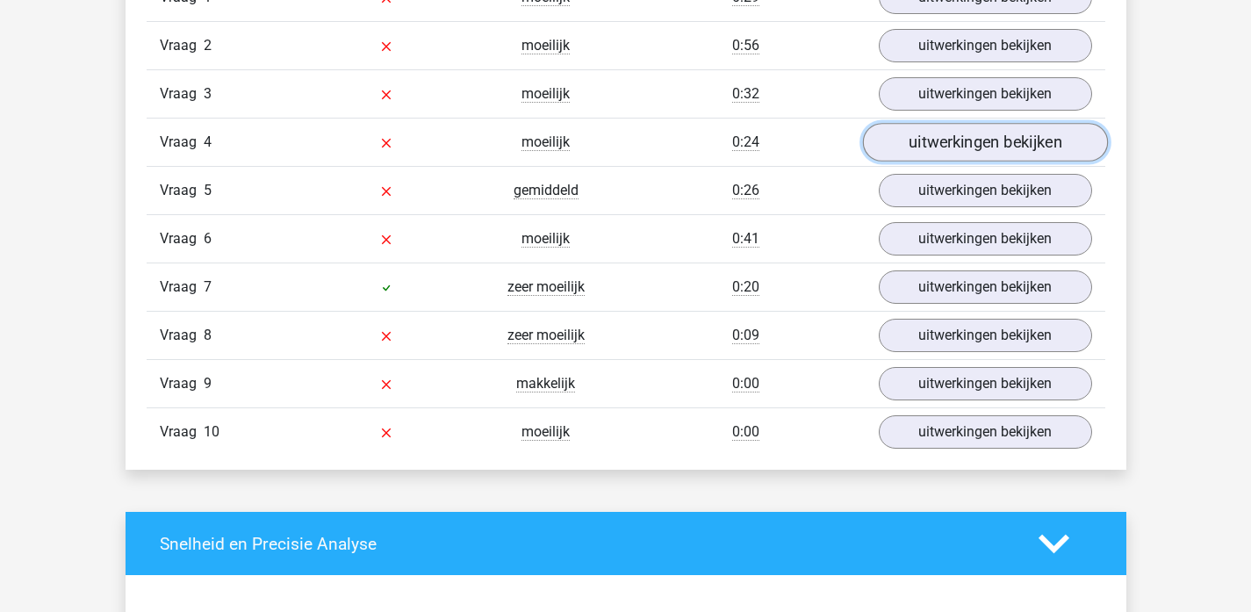
click at [965, 126] on link "uitwerkingen bekijken" at bounding box center [984, 142] width 245 height 39
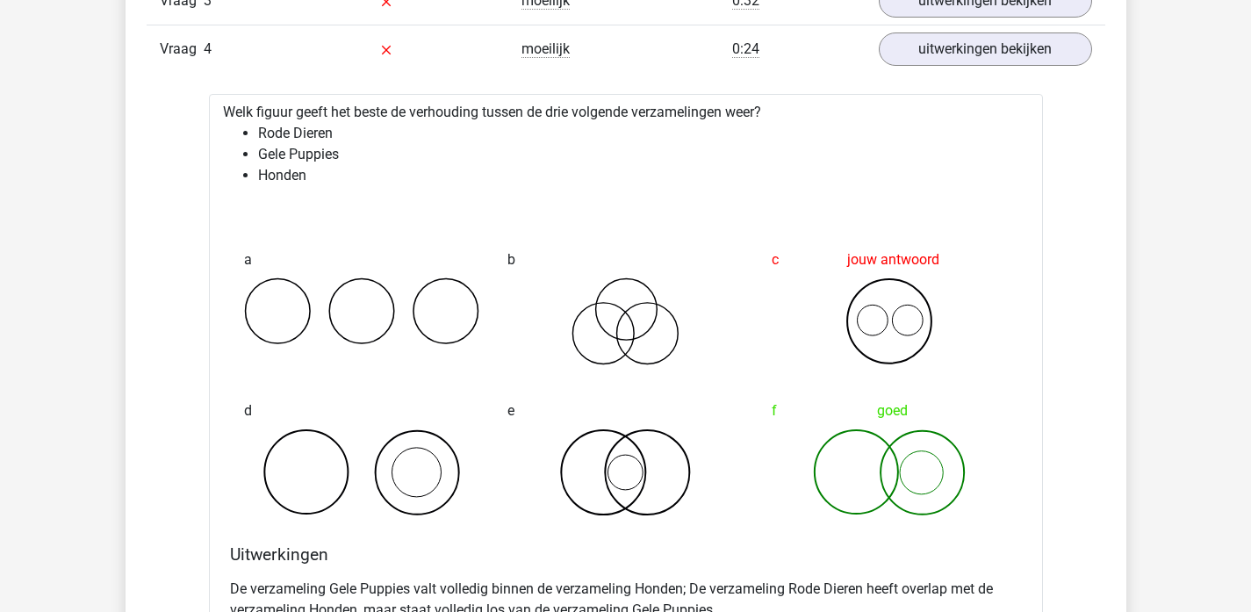
scroll to position [1271, 0]
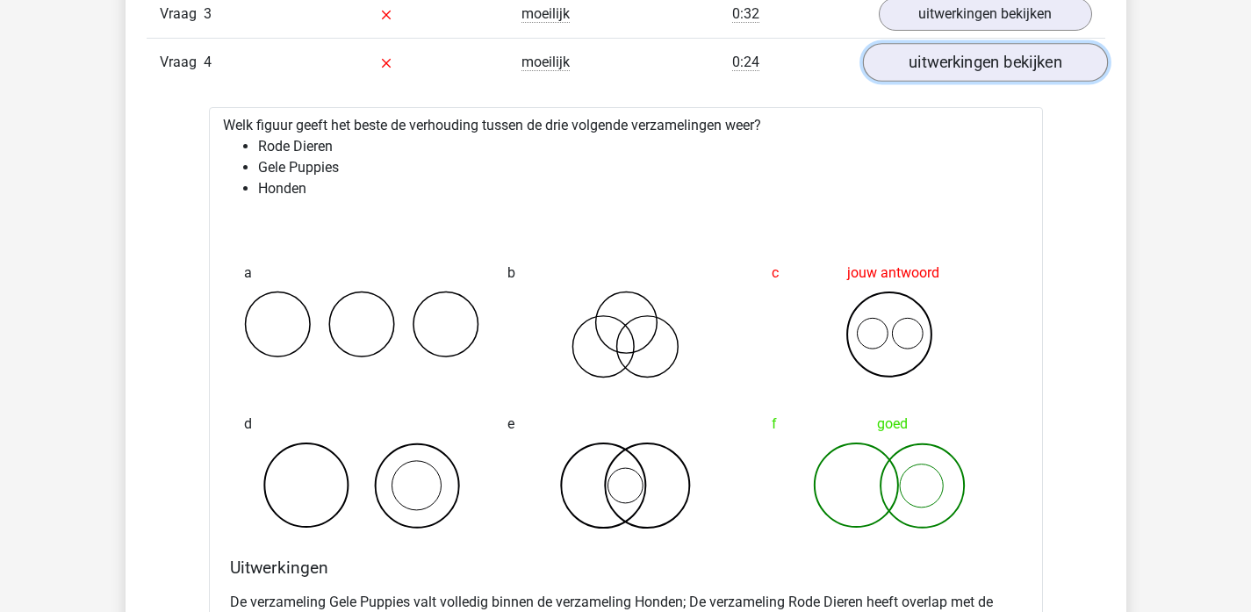
click at [1023, 71] on link "uitwerkingen bekijken" at bounding box center [984, 62] width 245 height 39
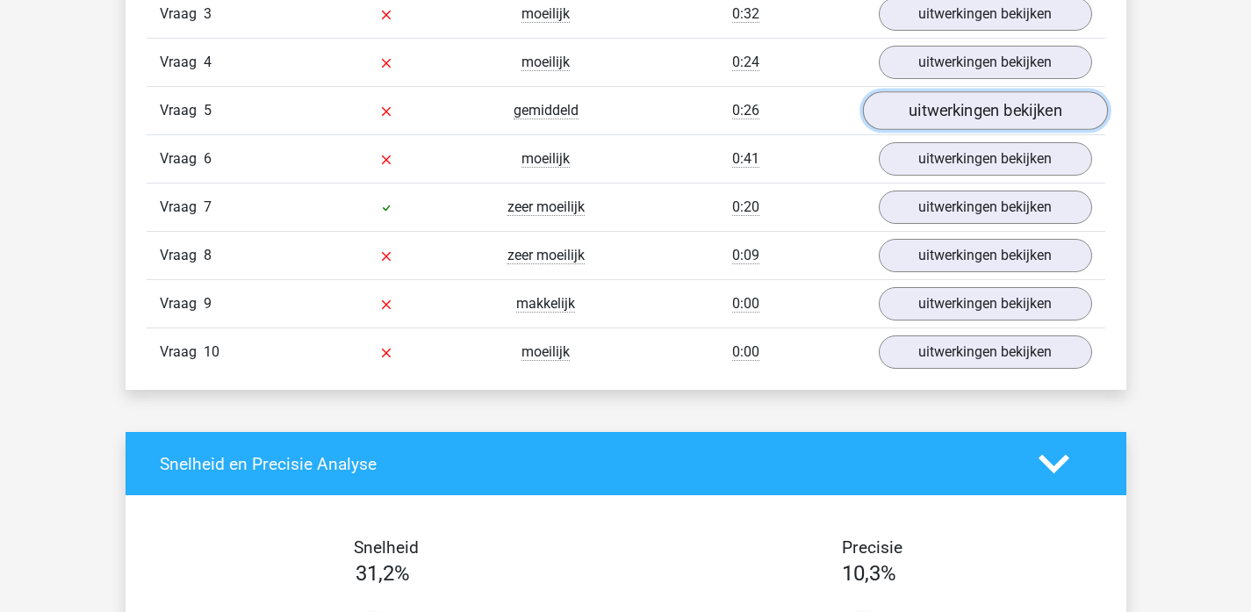
click at [1015, 113] on link "uitwerkingen bekijken" at bounding box center [984, 110] width 245 height 39
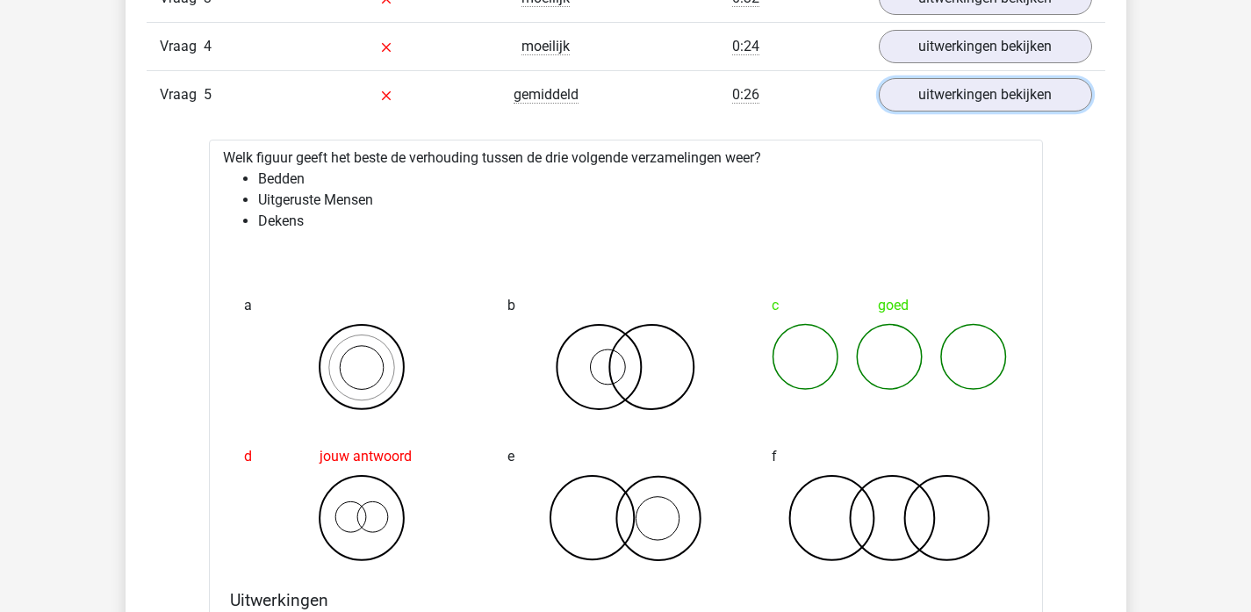
scroll to position [1282, 0]
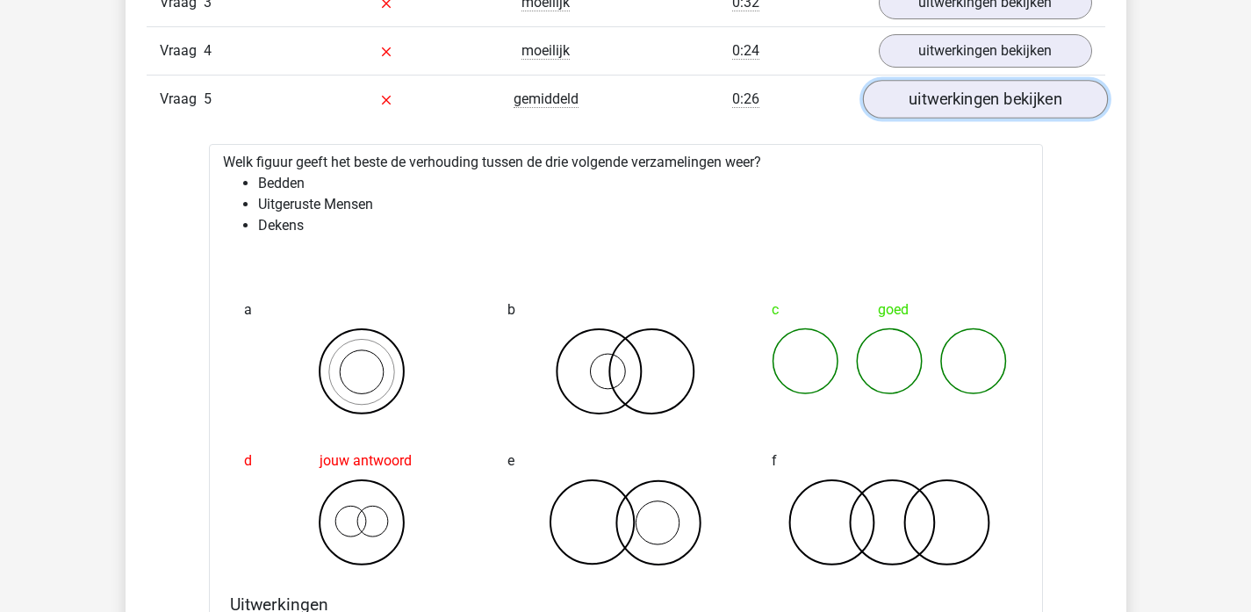
click at [947, 97] on link "uitwerkingen bekijken" at bounding box center [984, 99] width 245 height 39
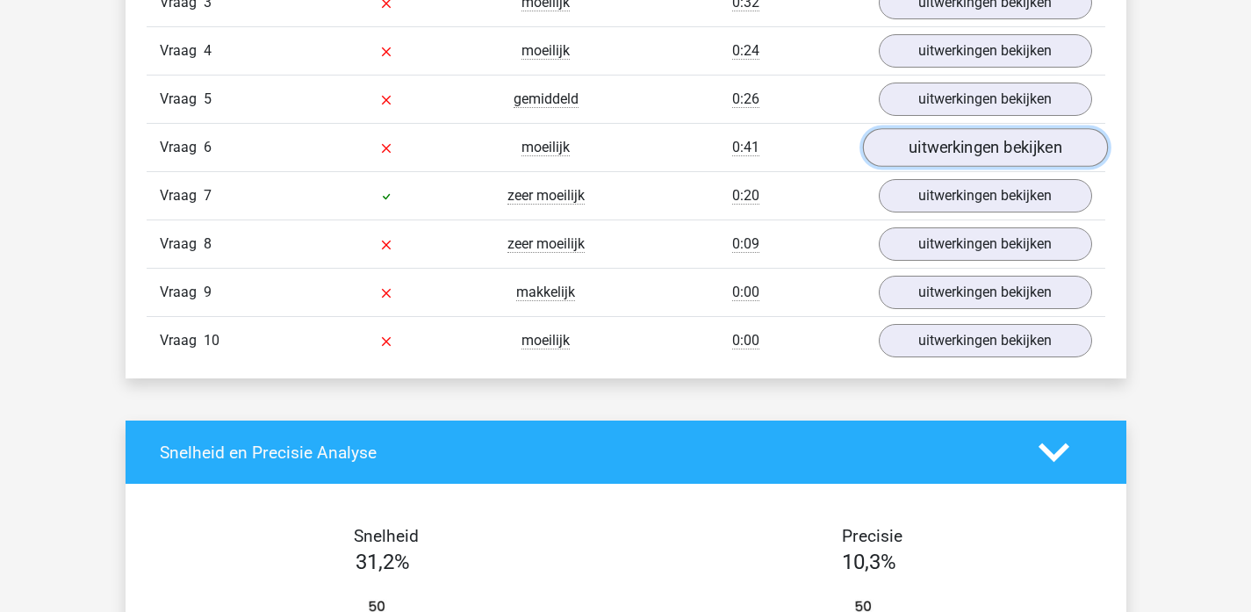
click at [944, 141] on link "uitwerkingen bekijken" at bounding box center [984, 147] width 245 height 39
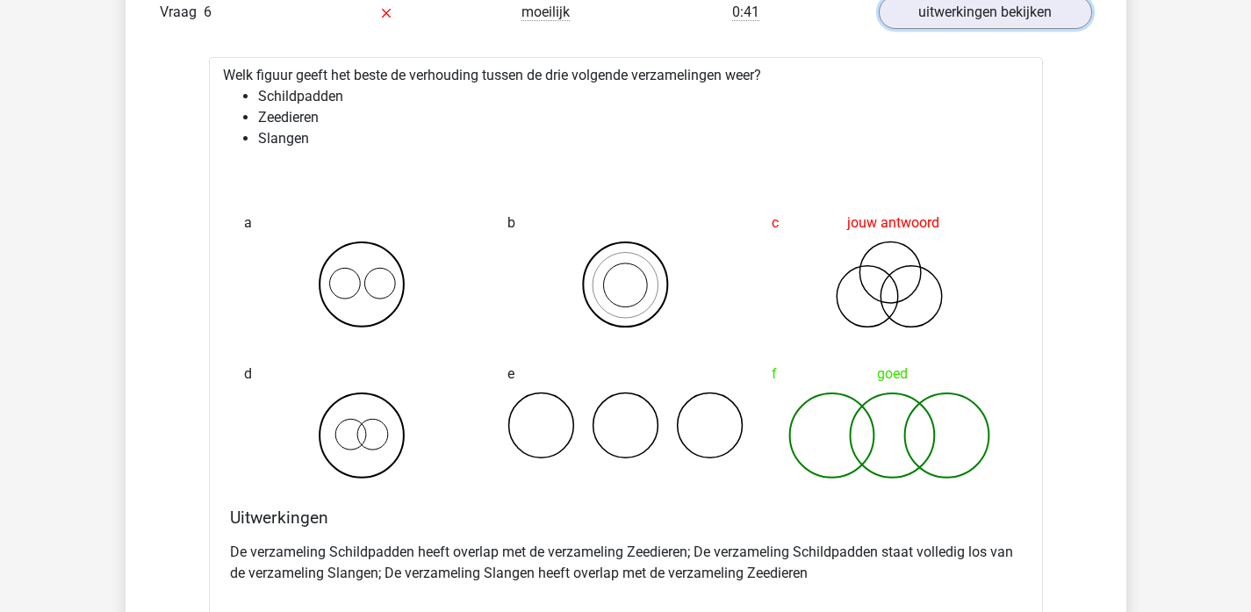
scroll to position [1399, 0]
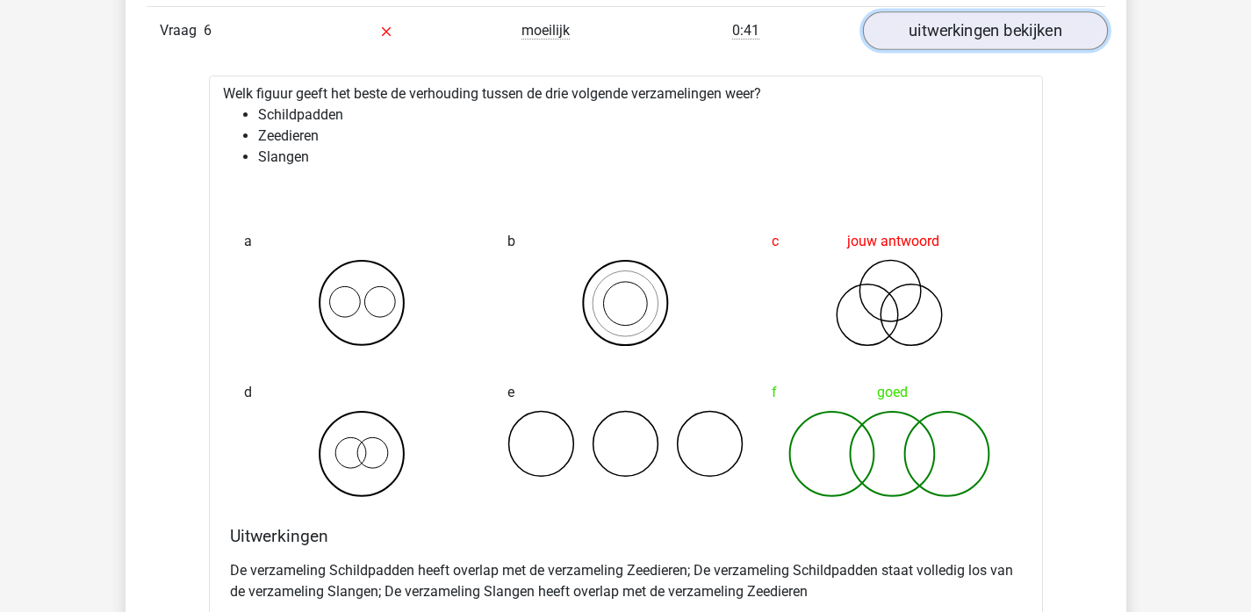
click at [929, 20] on link "uitwerkingen bekijken" at bounding box center [984, 30] width 245 height 39
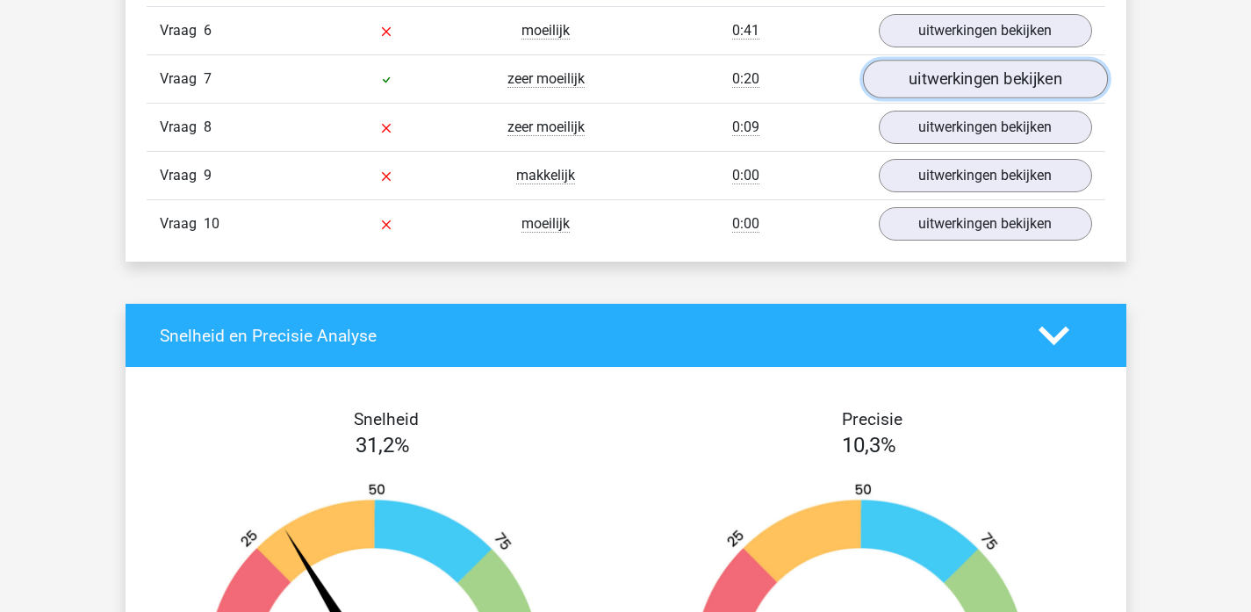
click at [939, 75] on link "uitwerkingen bekijken" at bounding box center [984, 79] width 245 height 39
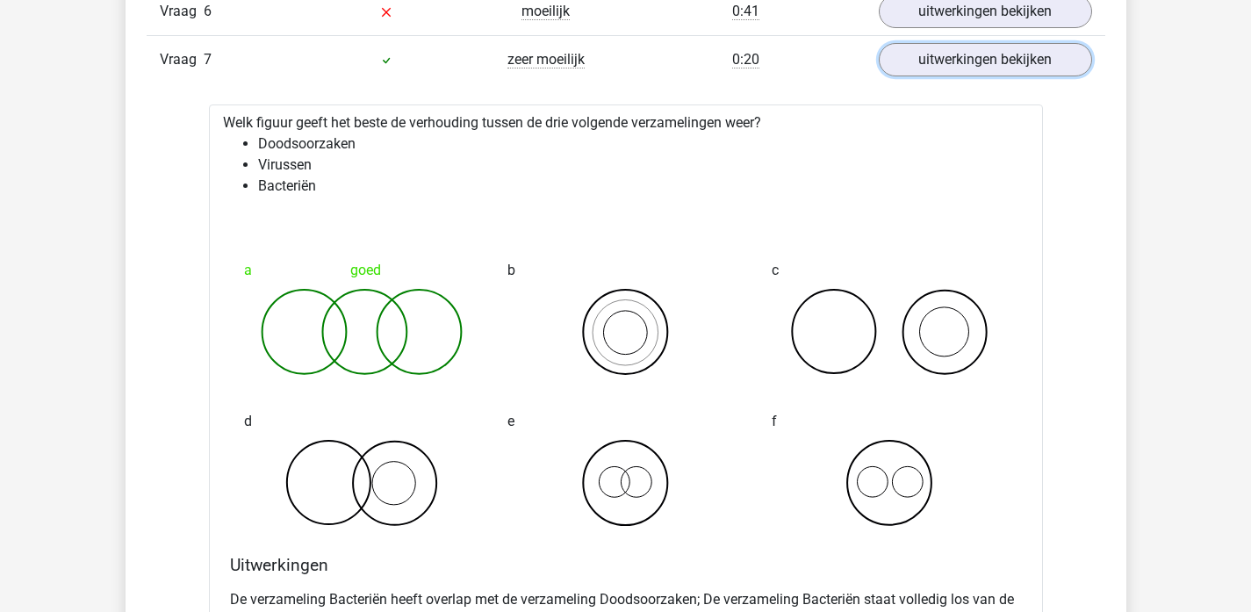
scroll to position [1420, 0]
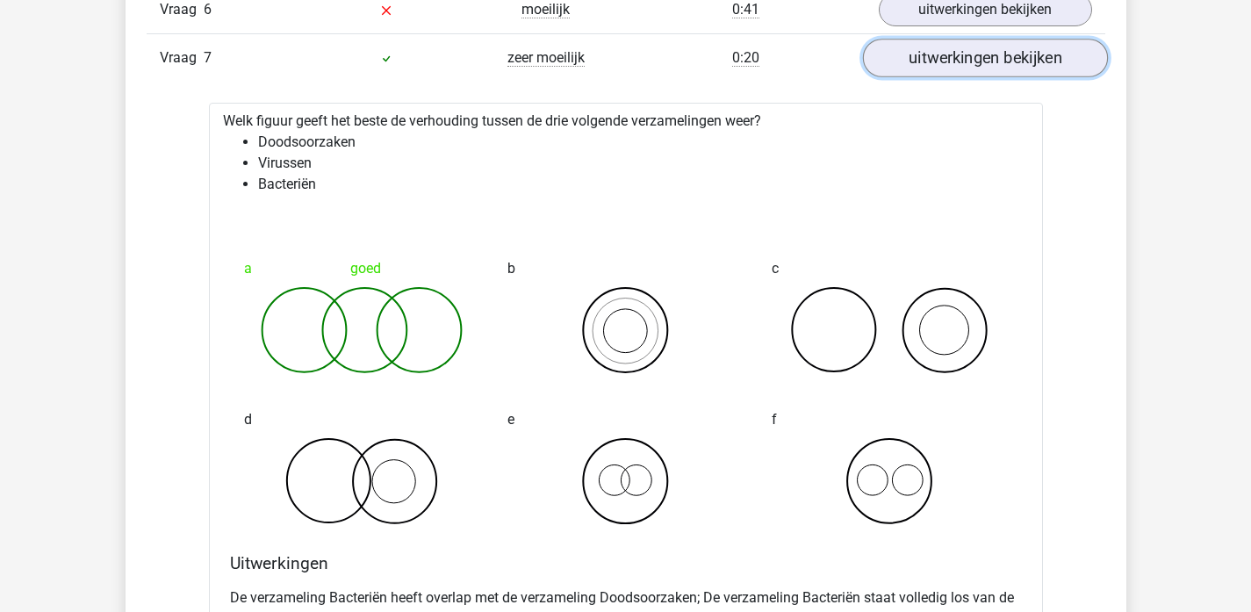
click at [905, 64] on link "uitwerkingen bekijken" at bounding box center [984, 58] width 245 height 39
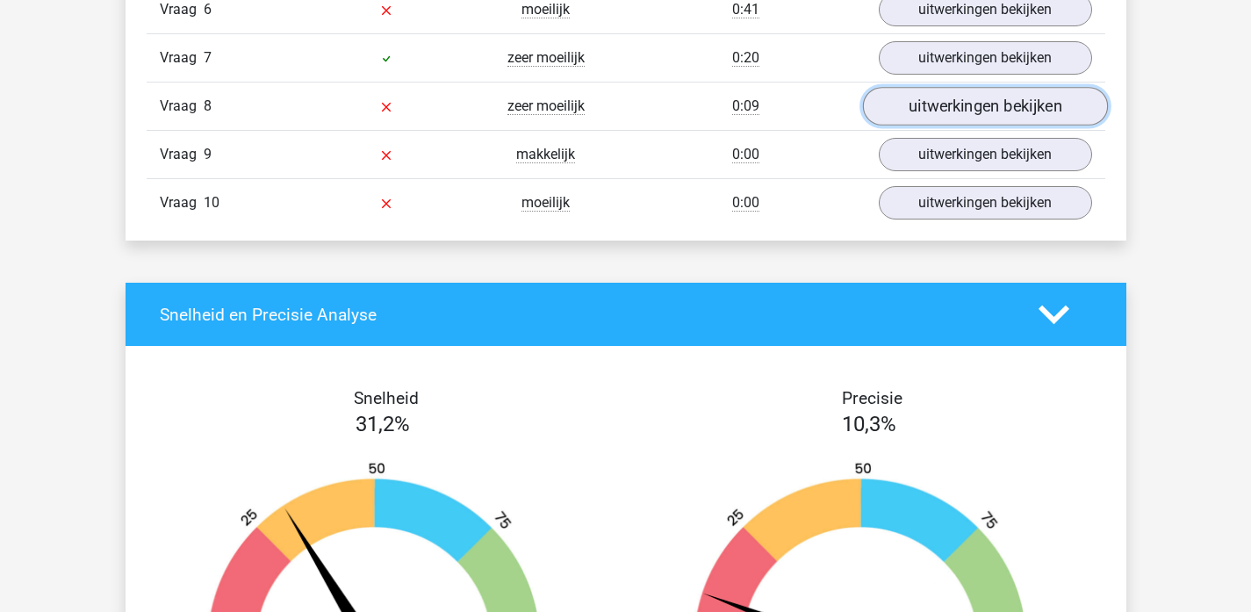
click at [929, 104] on link "uitwerkingen bekijken" at bounding box center [984, 106] width 245 height 39
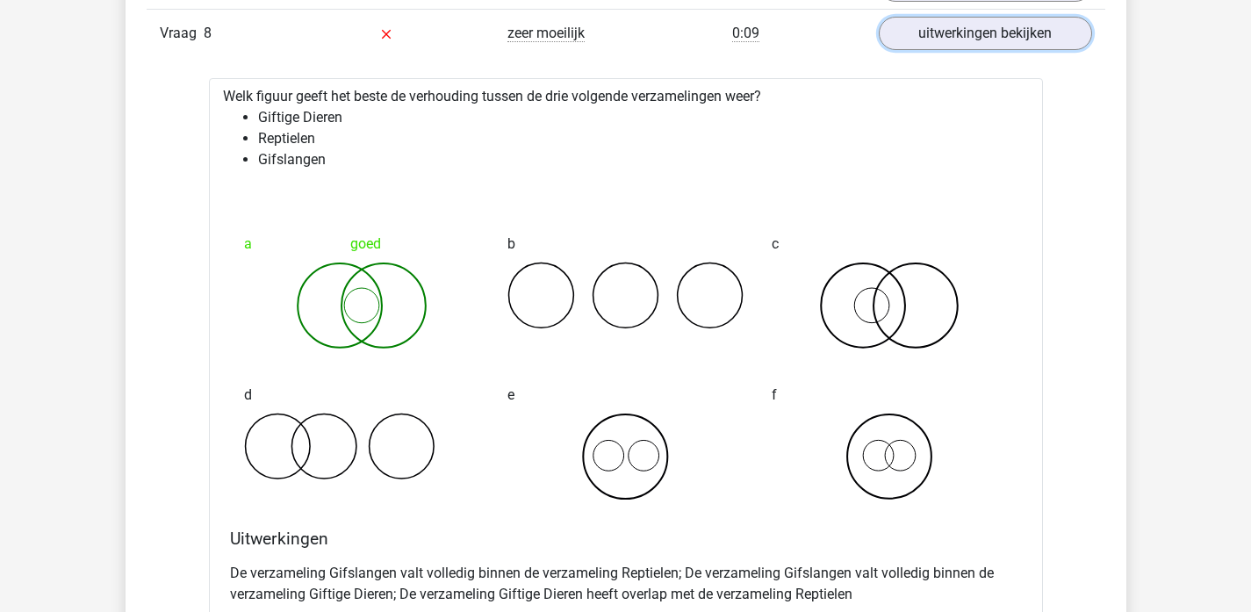
scroll to position [1489, 0]
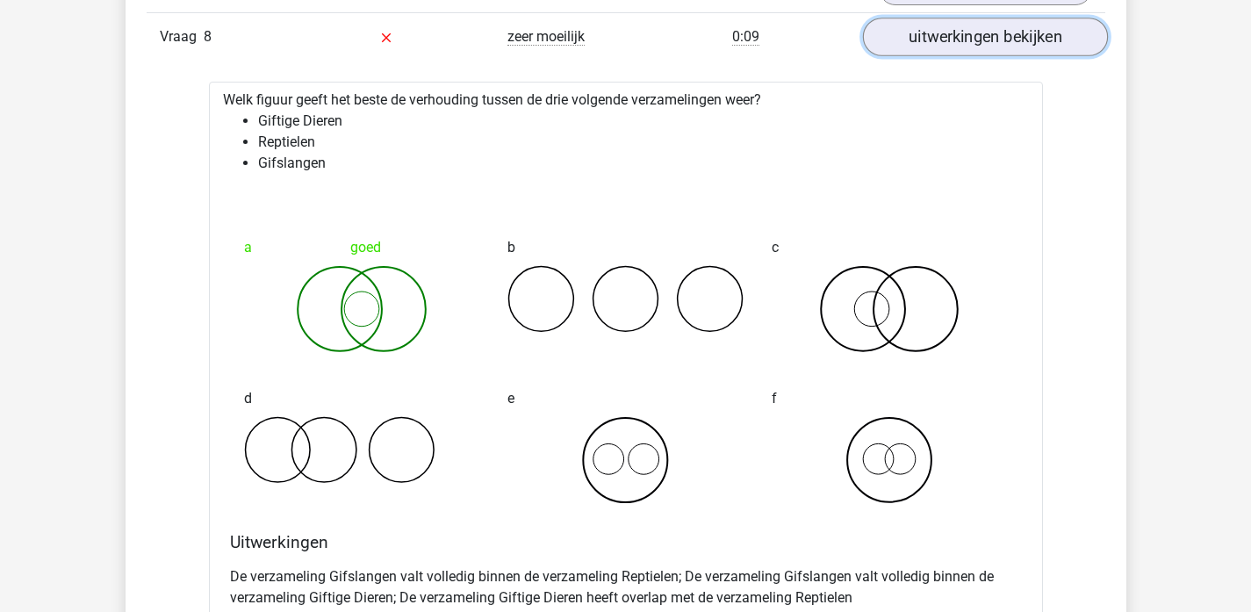
click at [909, 30] on link "uitwerkingen bekijken" at bounding box center [984, 37] width 245 height 39
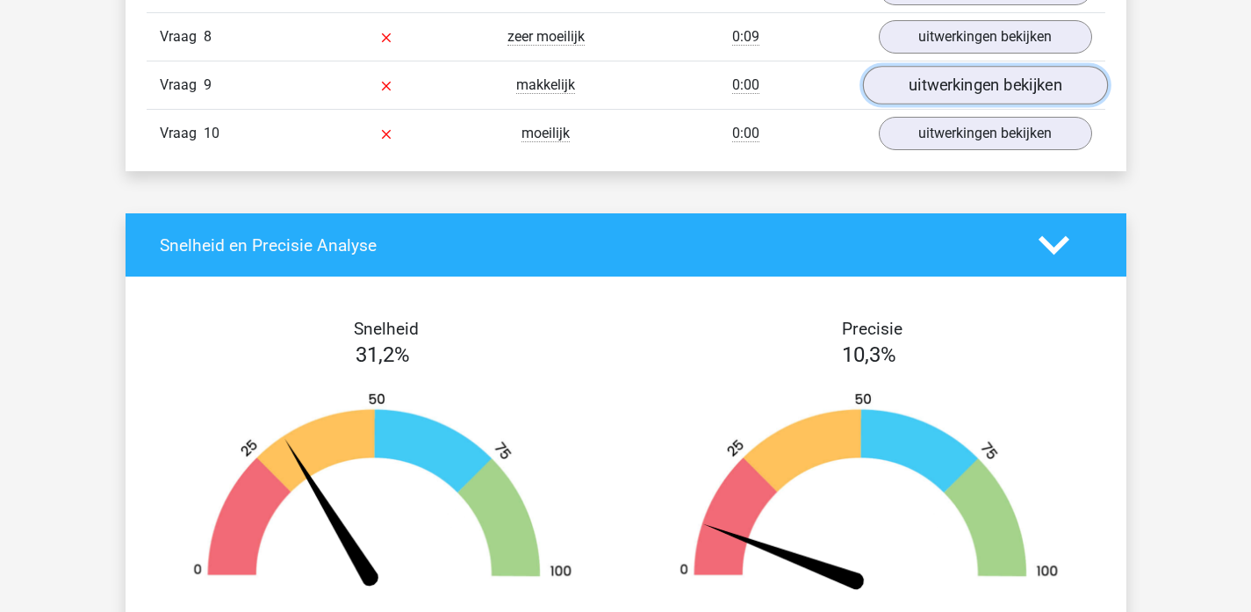
click at [908, 83] on link "uitwerkingen bekijken" at bounding box center [984, 85] width 245 height 39
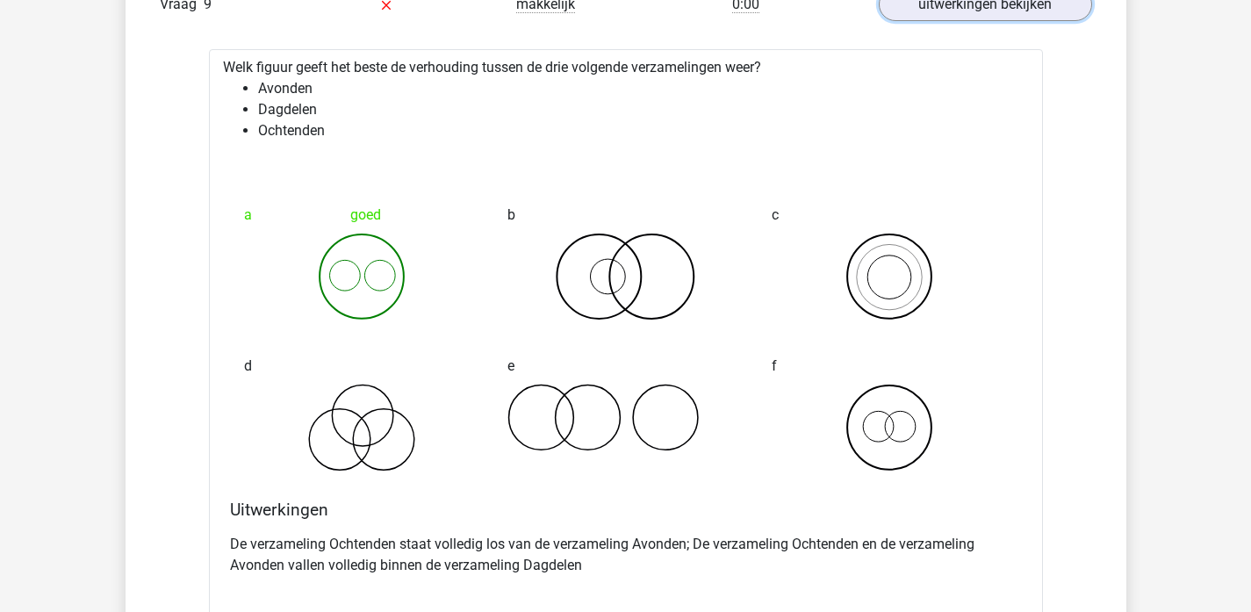
scroll to position [1437, 0]
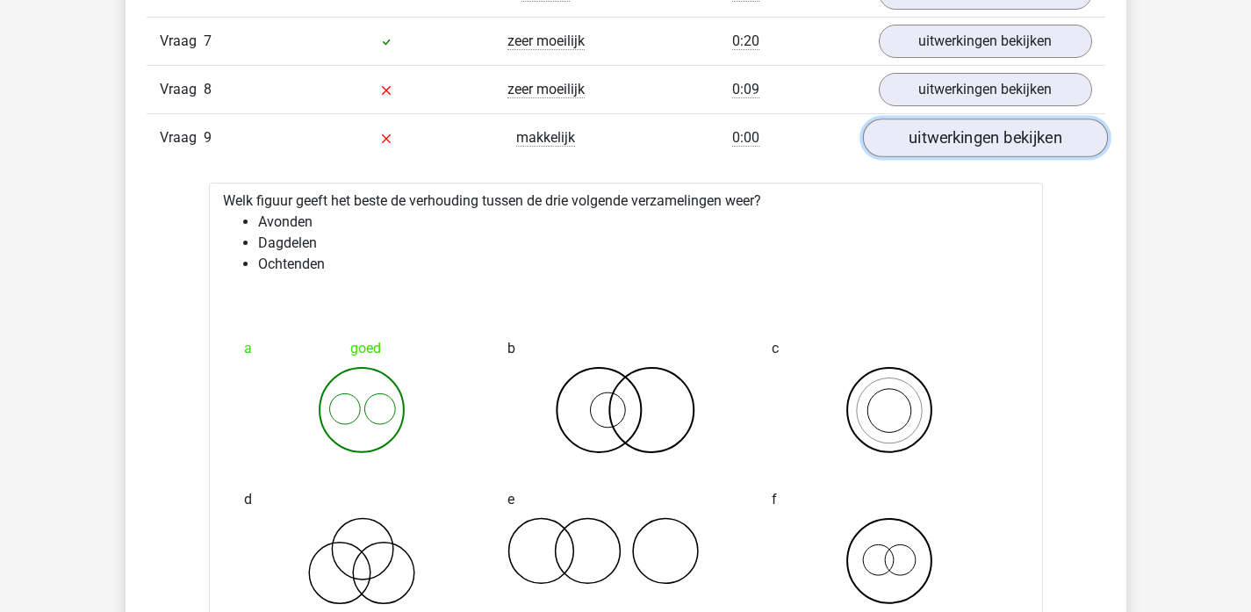
click at [869, 137] on link "uitwerkingen bekijken" at bounding box center [984, 137] width 245 height 39
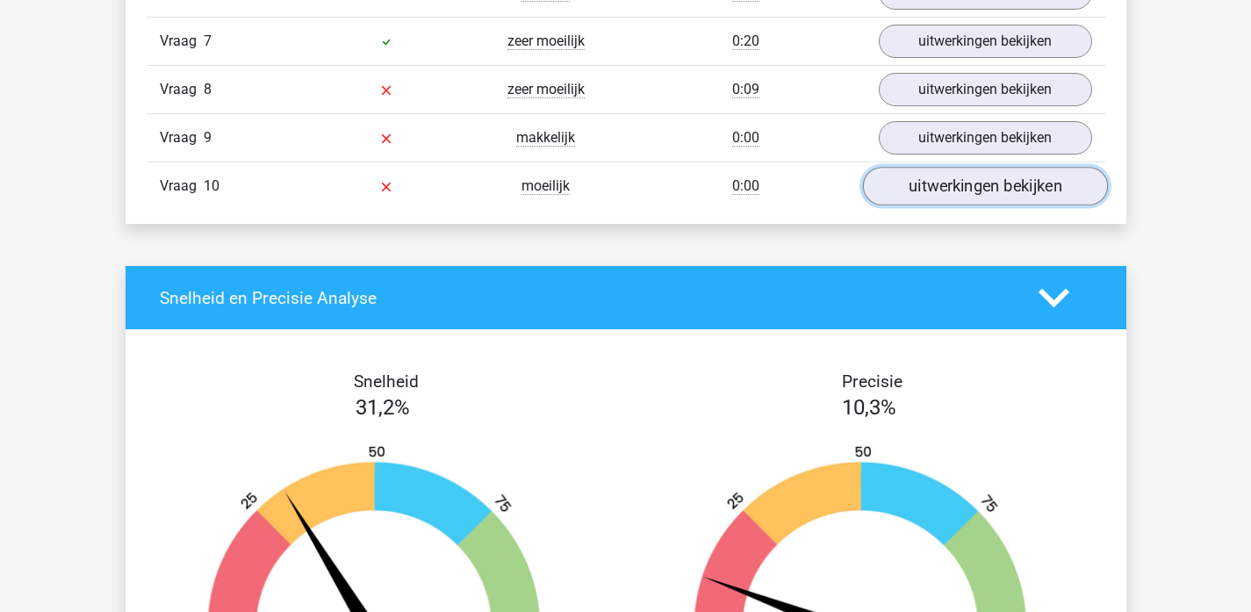
click at [950, 179] on link "uitwerkingen bekijken" at bounding box center [984, 186] width 245 height 39
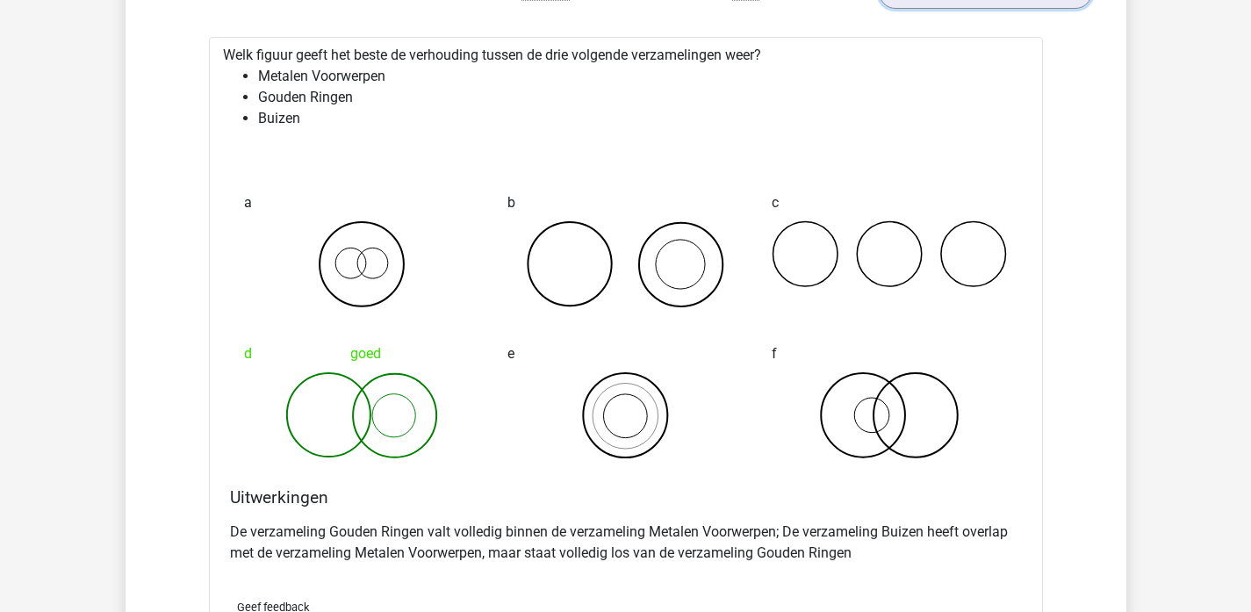
scroll to position [1630, 0]
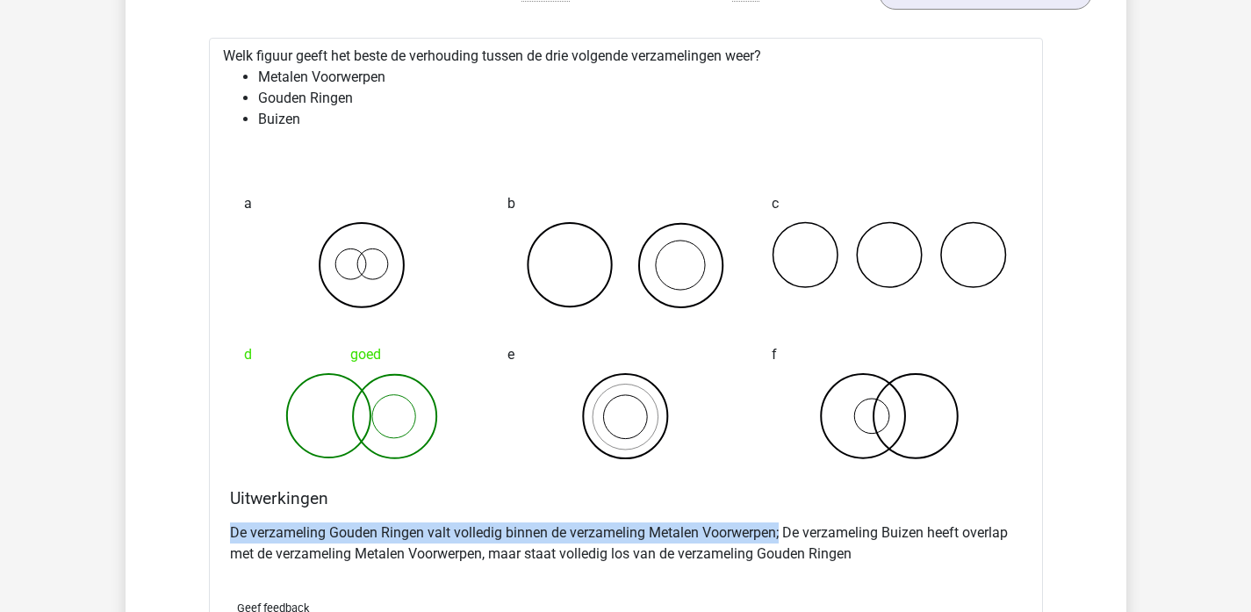
drag, startPoint x: 226, startPoint y: 536, endPoint x: 780, endPoint y: 541, distance: 553.8
click at [780, 541] on div "Uitwerkingen De verzameling Gouden Ringen valt volledig binnen de verzameling M…" at bounding box center [626, 536] width 806 height 97
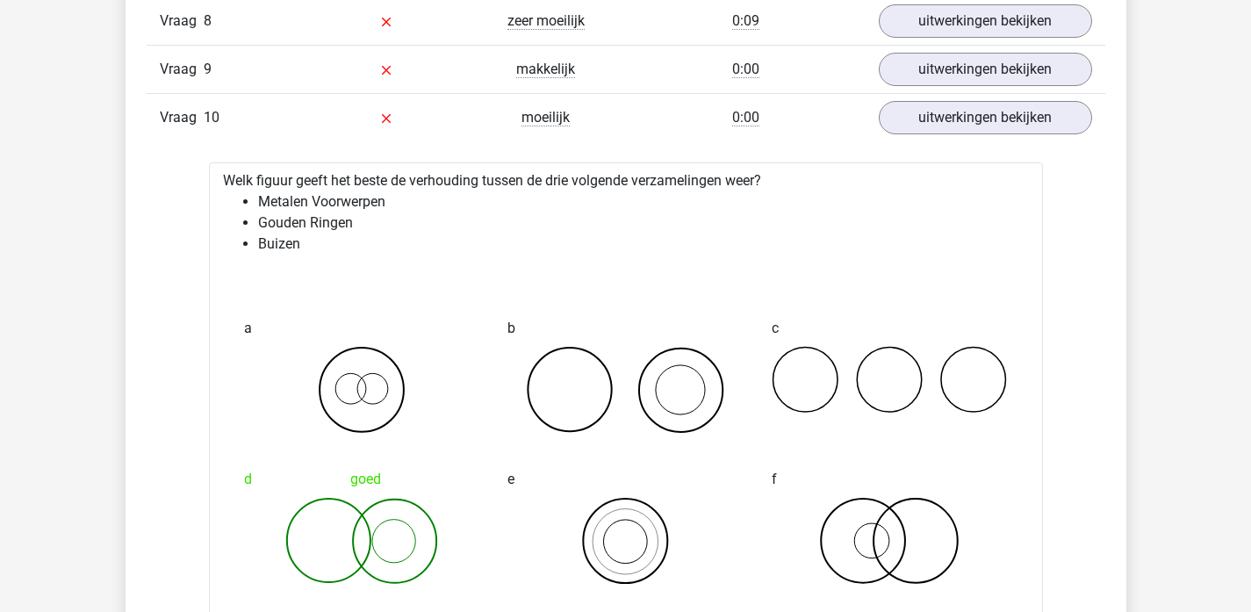
scroll to position [1504, 0]
click at [865, 120] on div "uitwerkingen bekijken" at bounding box center [985, 118] width 240 height 33
click at [888, 119] on link "uitwerkingen bekijken" at bounding box center [984, 118] width 245 height 39
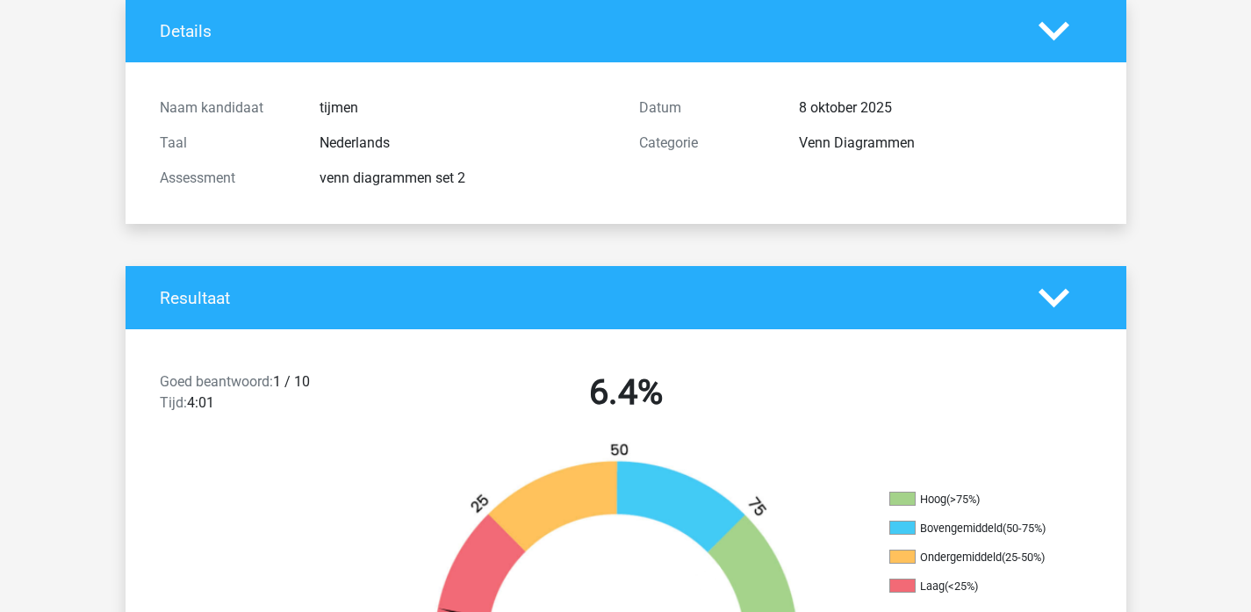
scroll to position [0, 0]
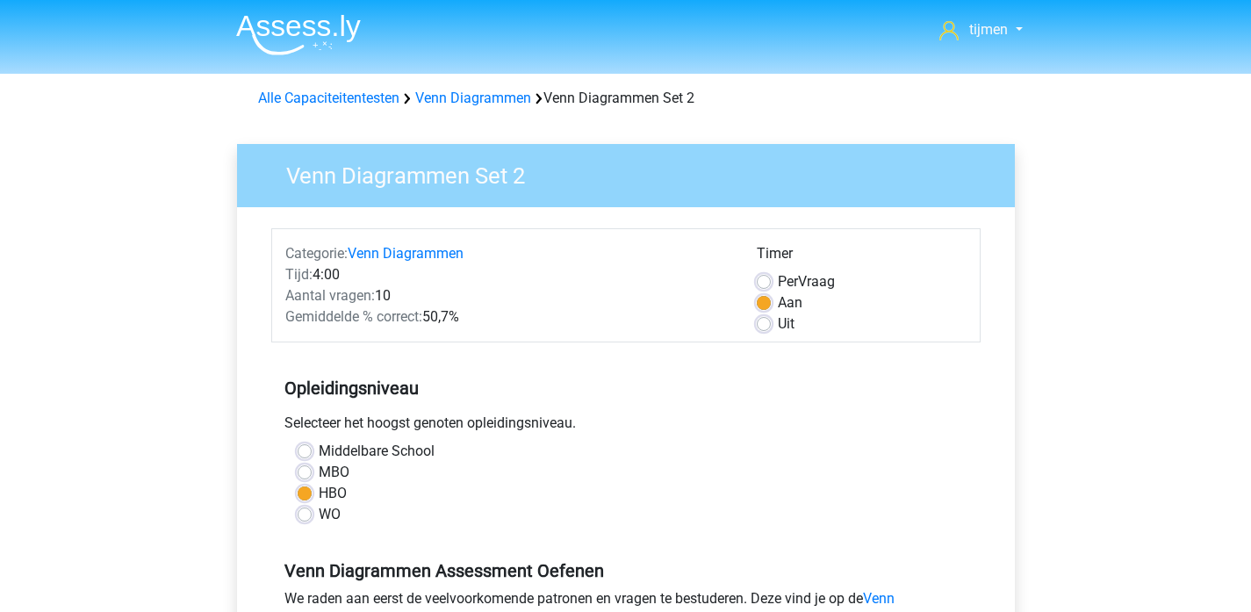
click at [296, 32] on img at bounding box center [298, 34] width 125 height 41
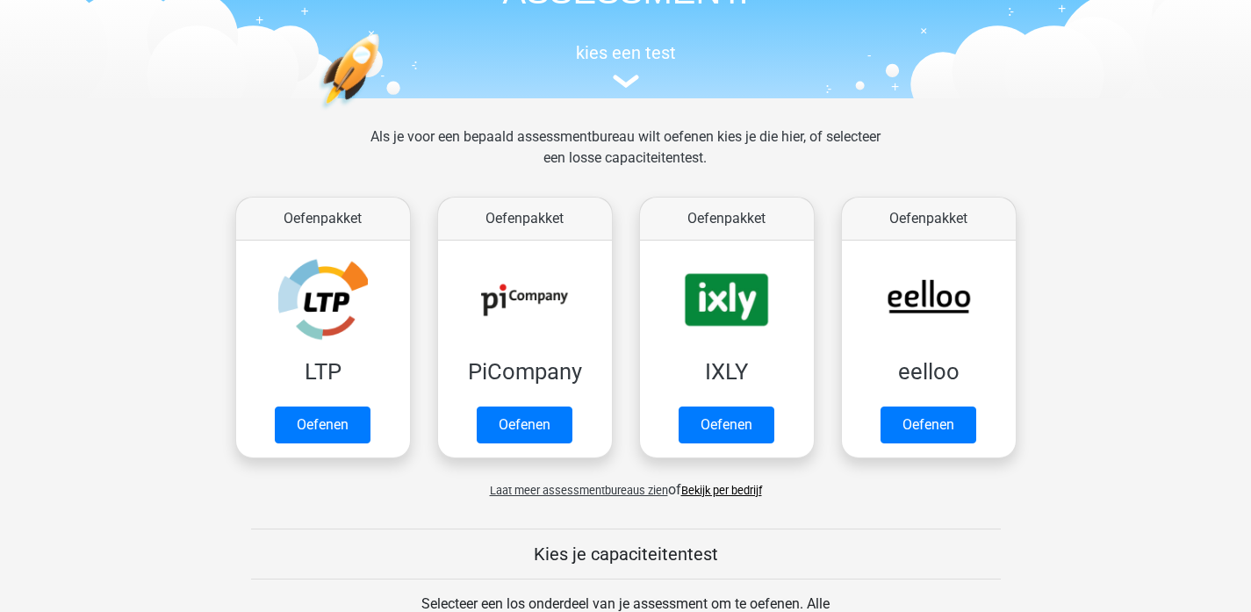
scroll to position [134, 0]
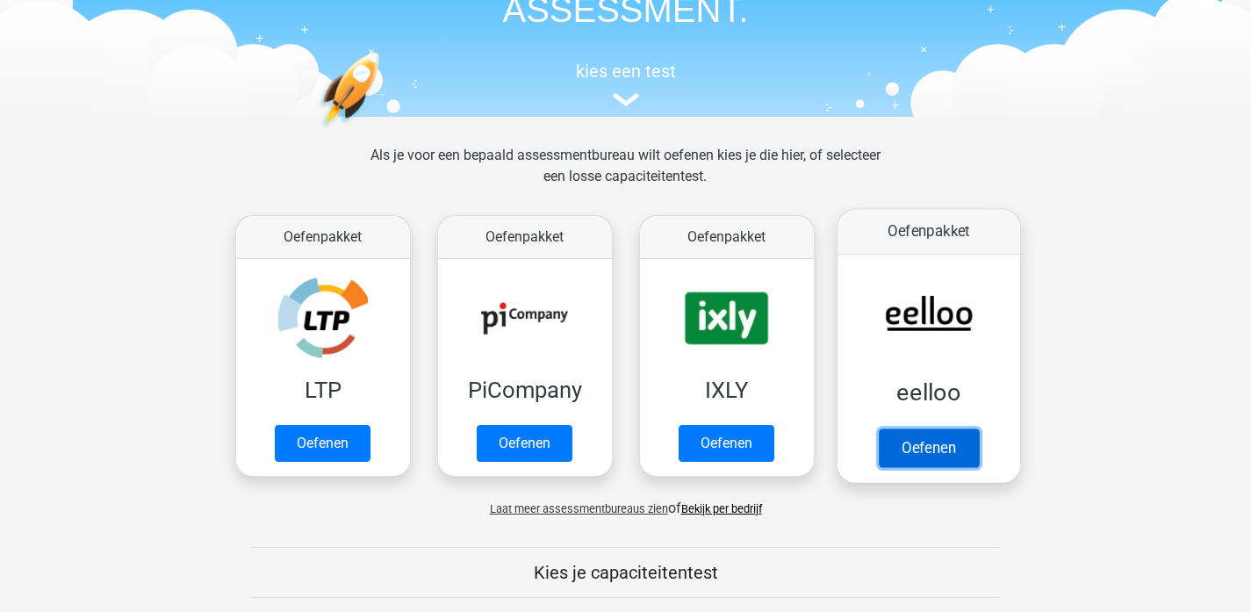
click at [938, 428] on link "Oefenen" at bounding box center [928, 447] width 100 height 39
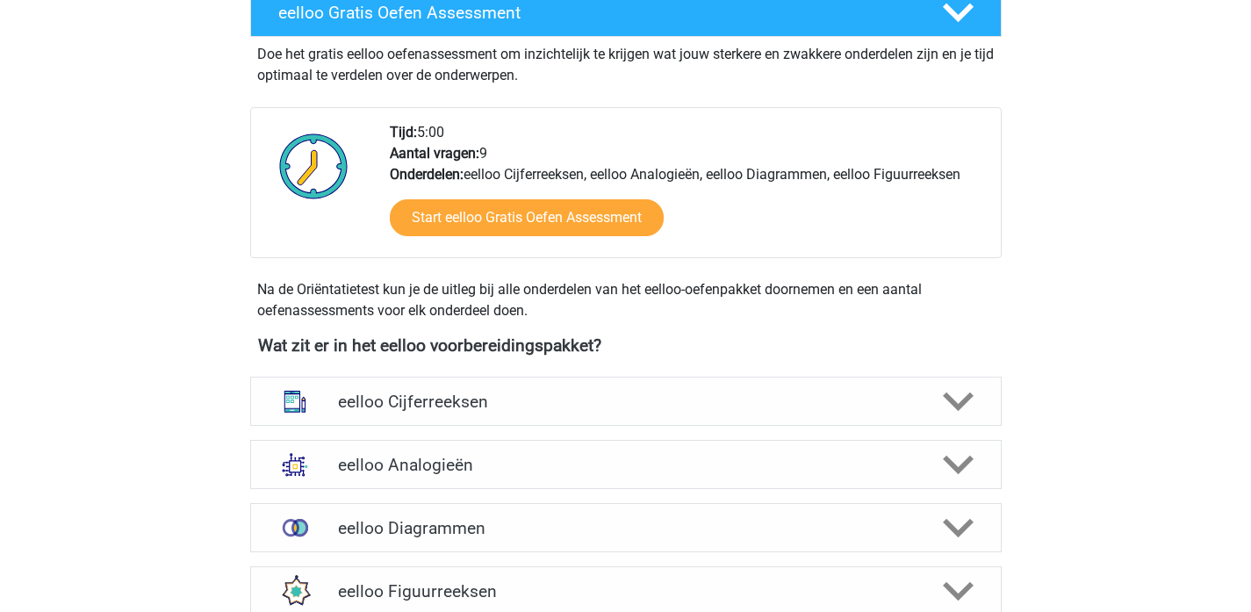
scroll to position [352, 0]
